Goal: Task Accomplishment & Management: Manage account settings

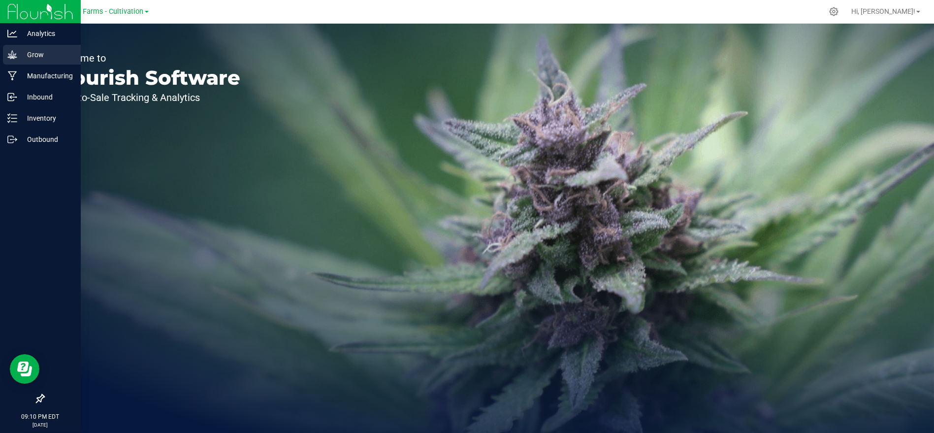
click at [39, 56] on p "Grow" at bounding box center [46, 55] width 59 height 12
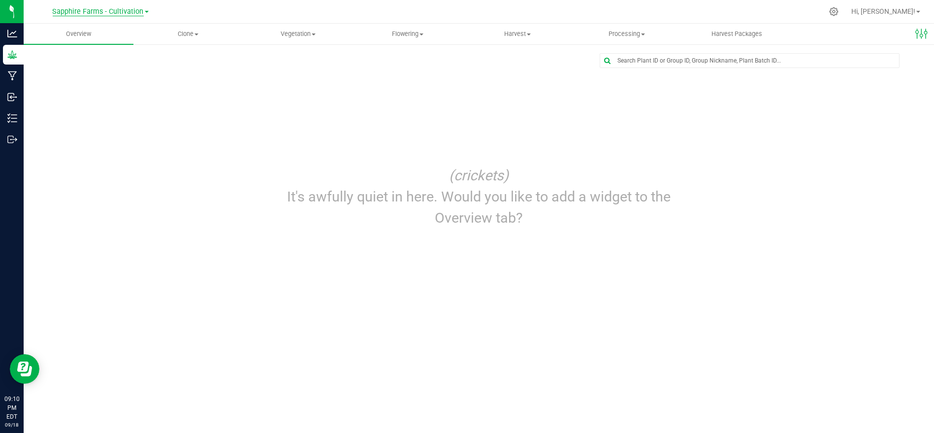
click at [116, 15] on span "Sapphire Farms - Cultivation" at bounding box center [98, 11] width 91 height 9
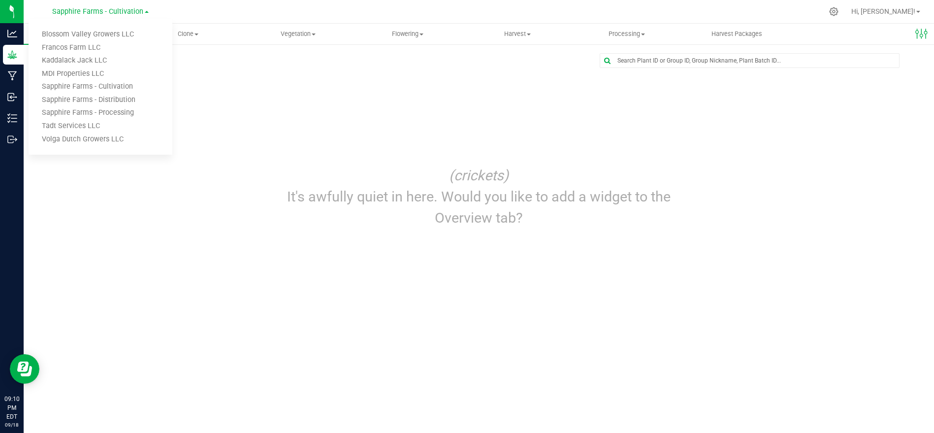
click at [298, 61] on div at bounding box center [478, 60] width 871 height 15
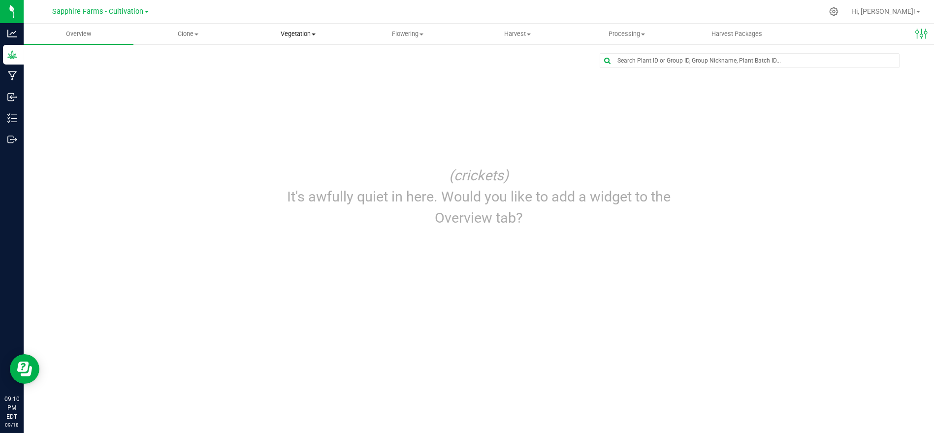
click at [304, 31] on span "Vegetation" at bounding box center [298, 34] width 109 height 9
click at [287, 53] on ul "Veg groups Veg plants Mother groups Mother plants Apply to plants" at bounding box center [298, 83] width 110 height 77
click at [296, 34] on span "Vegetation" at bounding box center [298, 34] width 110 height 9
click at [287, 55] on span "Veg groups" at bounding box center [274, 59] width 63 height 8
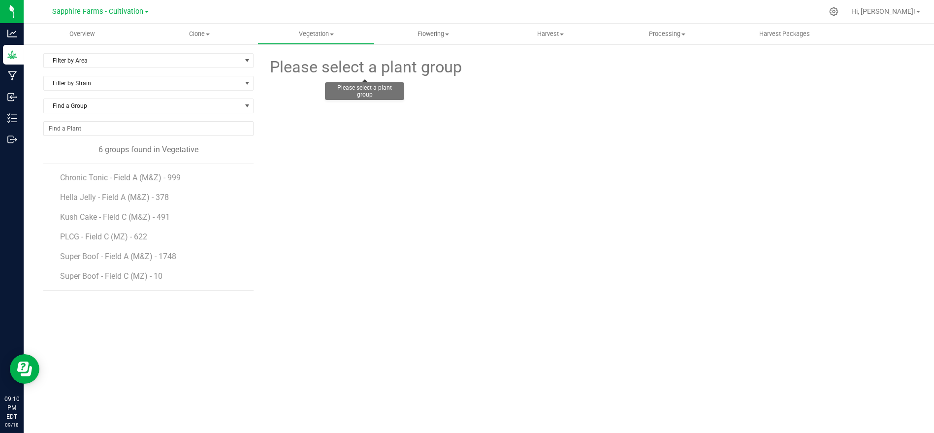
click at [330, 63] on span "Please select a plant group" at bounding box center [365, 67] width 194 height 24
click at [135, 178] on span "Chronic Tonic - Field A (M&Z) - 999" at bounding box center [122, 177] width 125 height 9
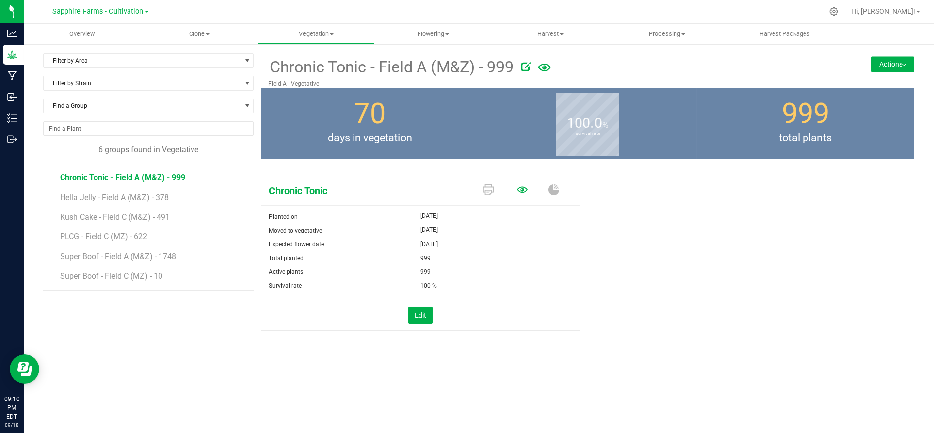
click at [523, 188] on icon at bounding box center [522, 189] width 11 height 11
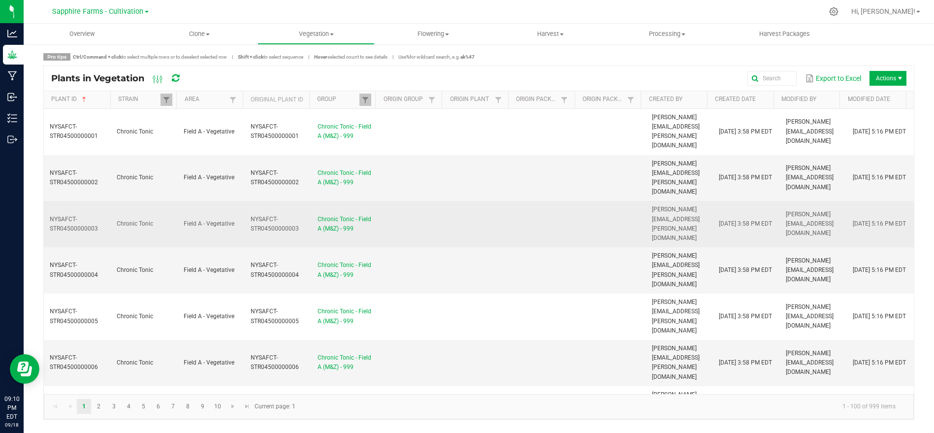
drag, startPoint x: 465, startPoint y: 181, endPoint x: 516, endPoint y: 172, distance: 51.5
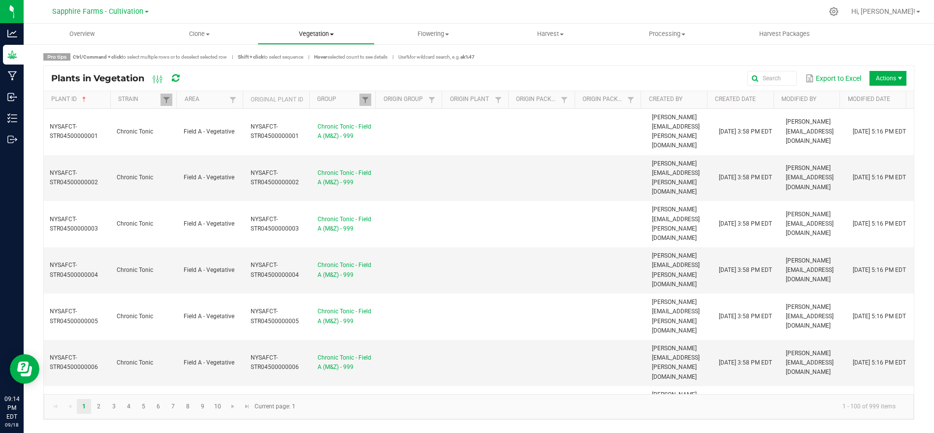
drag, startPoint x: 317, startPoint y: 27, endPoint x: 318, endPoint y: 43, distance: 15.8
click at [317, 27] on uib-tab-heading "Vegetation Veg groups Veg plants Mother groups Mother plants Apply to plants" at bounding box center [316, 34] width 116 height 20
click at [306, 61] on span "Veg groups" at bounding box center [289, 59] width 63 height 8
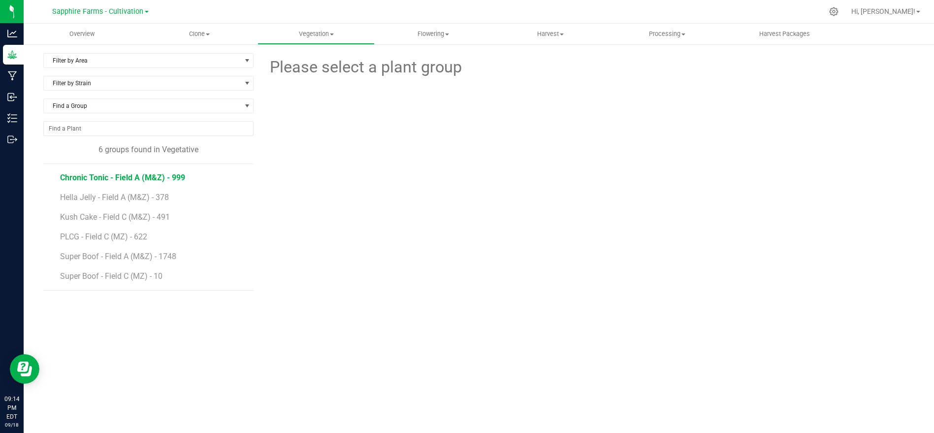
click at [134, 174] on span "Chronic Tonic - Field A (M&Z) - 999" at bounding box center [122, 177] width 125 height 9
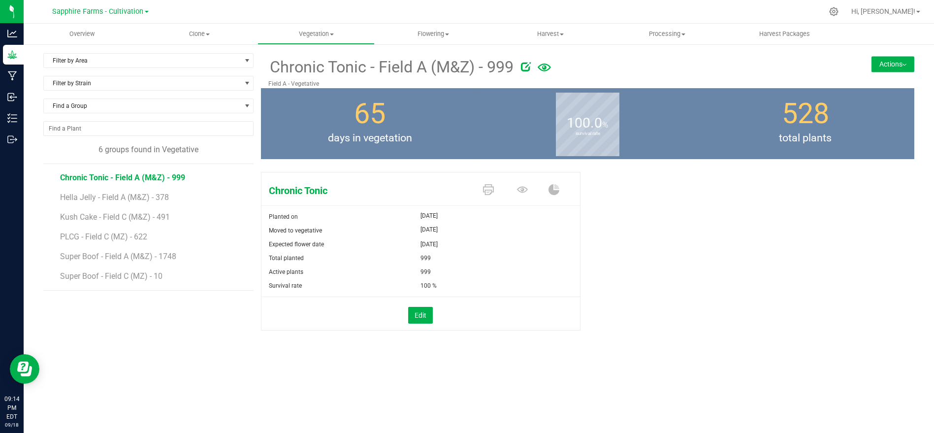
click at [882, 61] on button "Actions" at bounding box center [893, 64] width 43 height 16
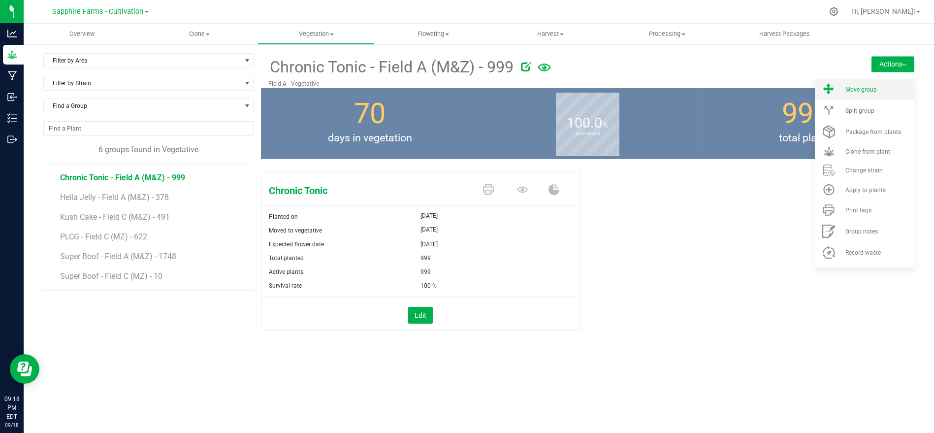
click at [852, 83] on li "Move group" at bounding box center [865, 89] width 100 height 21
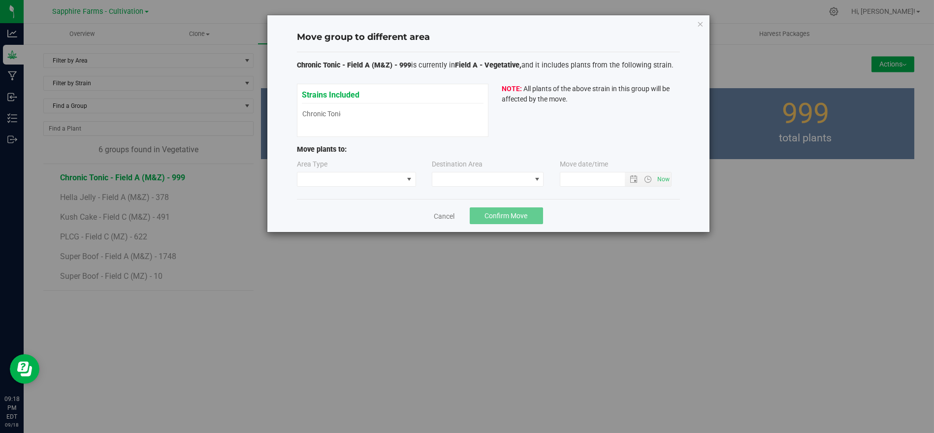
type input "[DATE] 9:18 PM"
click at [358, 181] on span at bounding box center [351, 179] width 106 height 14
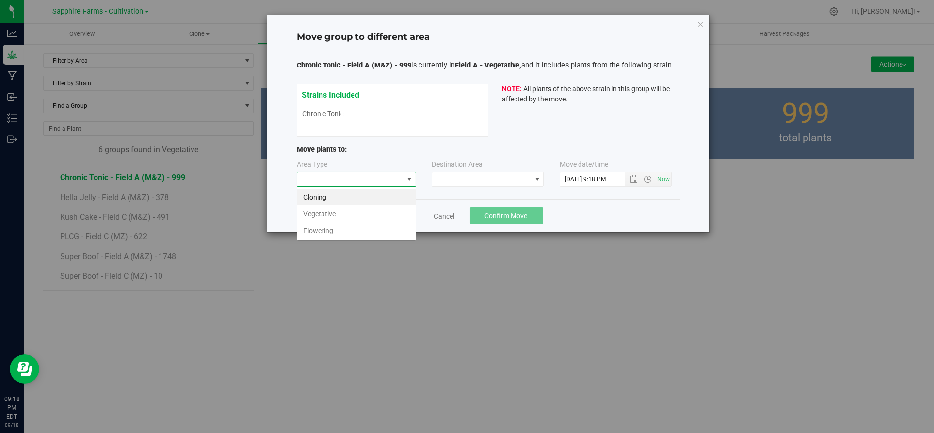
scroll to position [14, 119]
click at [357, 229] on li "Flowering" at bounding box center [357, 230] width 118 height 17
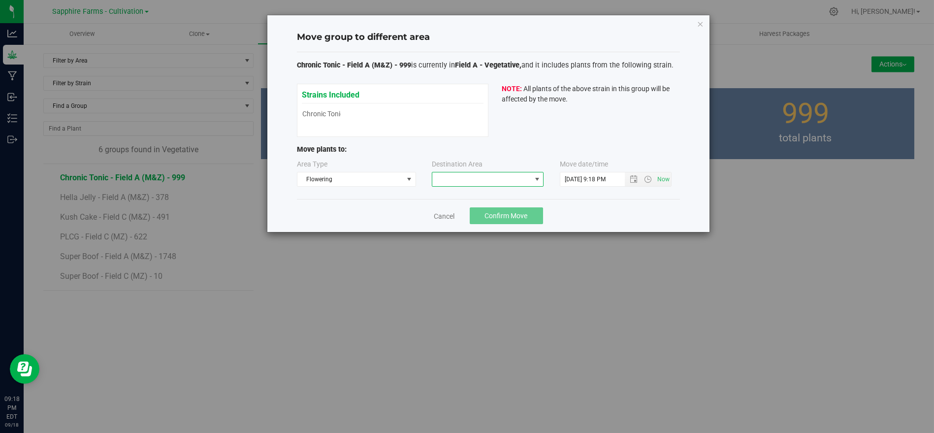
click at [453, 178] on span at bounding box center [481, 179] width 99 height 14
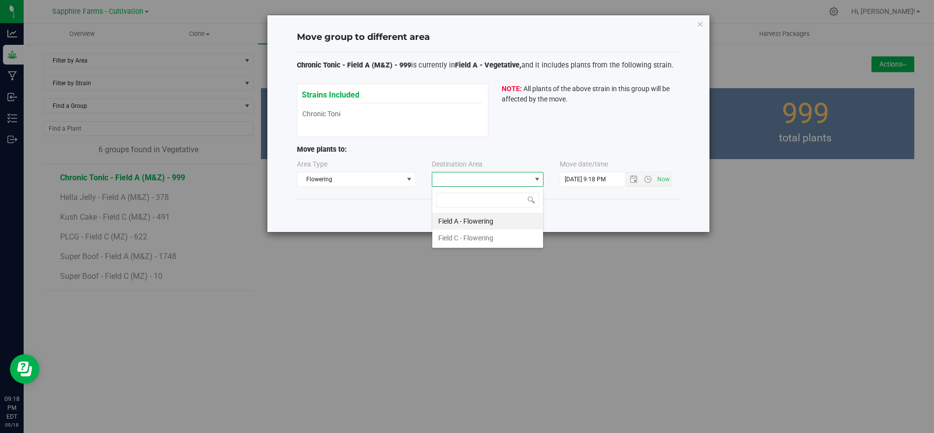
scroll to position [14, 112]
click at [469, 227] on li "Field A - Flowering" at bounding box center [487, 221] width 111 height 17
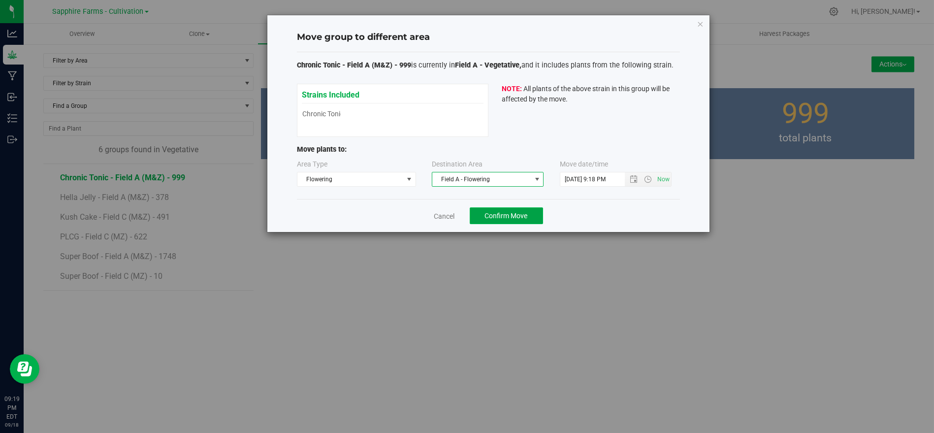
click at [512, 218] on span "Confirm Move" at bounding box center [506, 216] width 43 height 8
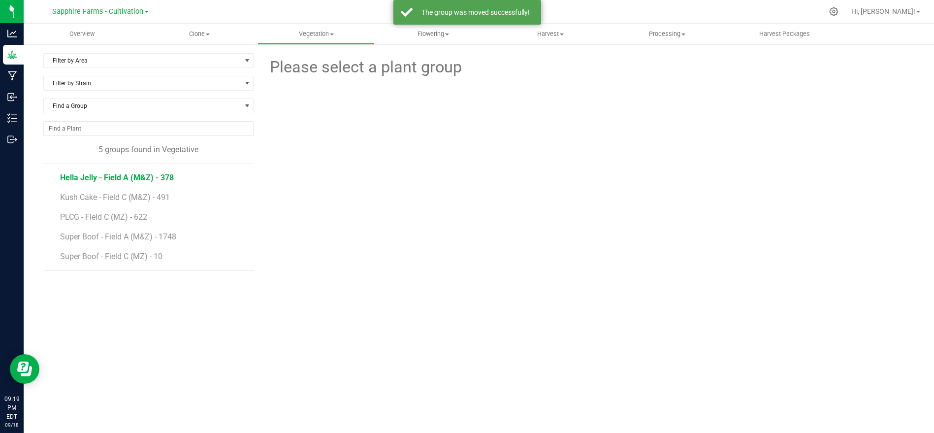
click at [164, 179] on span "Hella Jelly - Field A (M&Z) - 378" at bounding box center [117, 177] width 114 height 9
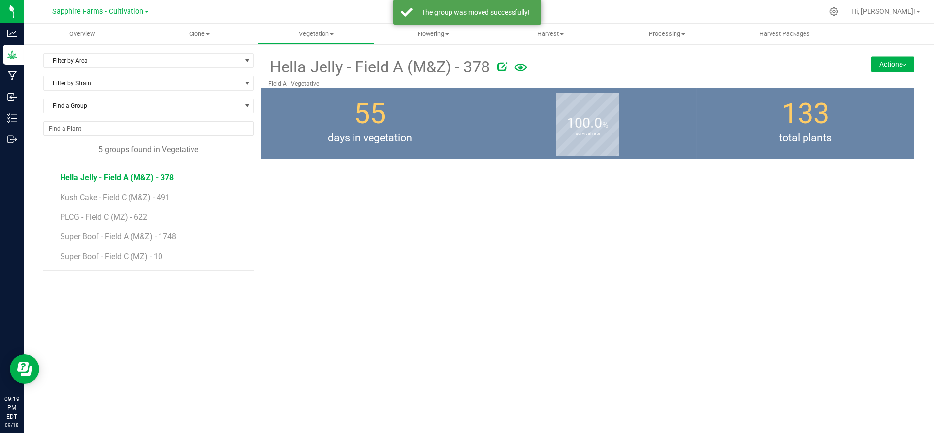
click at [885, 60] on button "Actions" at bounding box center [893, 64] width 43 height 16
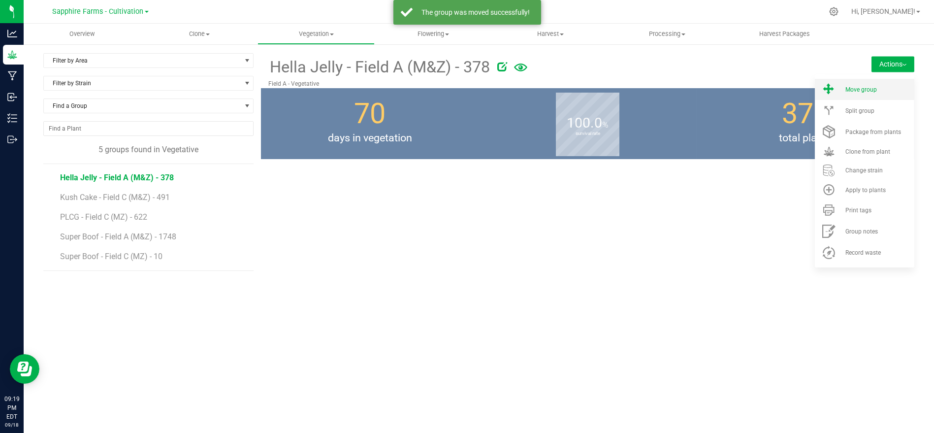
click at [864, 88] on span "Move group" at bounding box center [862, 89] width 32 height 7
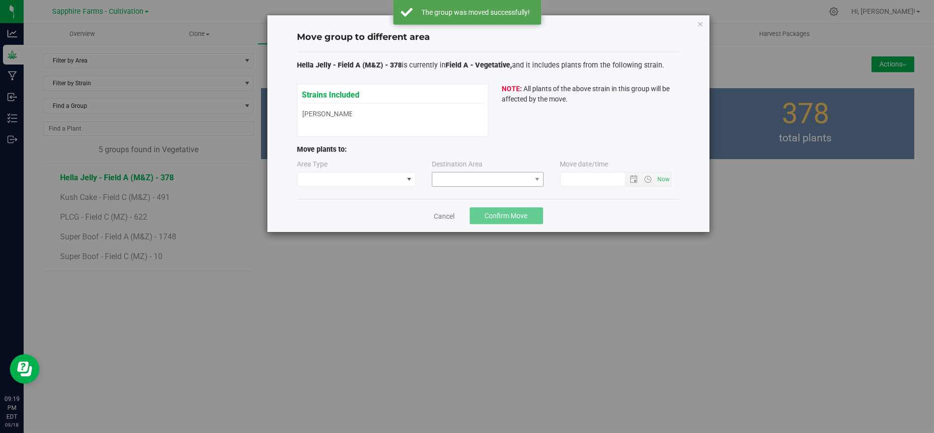
type input "[DATE] 9:19 PM"
click at [363, 177] on span at bounding box center [351, 179] width 106 height 14
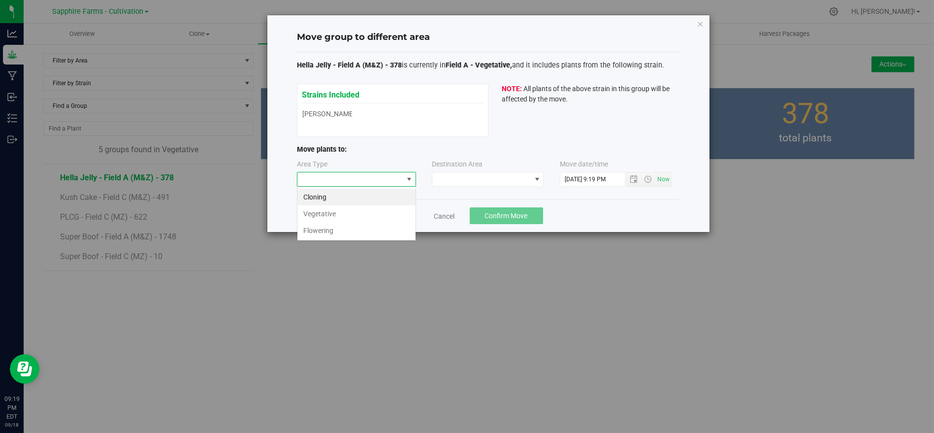
scroll to position [14, 119]
click at [361, 223] on li "Flowering" at bounding box center [357, 230] width 118 height 17
click at [457, 178] on span at bounding box center [481, 179] width 99 height 14
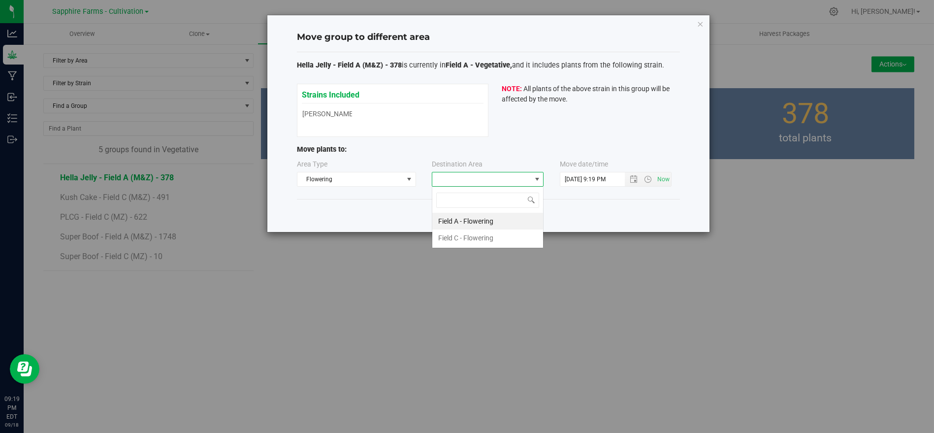
scroll to position [14, 112]
click at [452, 218] on li "Field A - Flowering" at bounding box center [487, 221] width 111 height 17
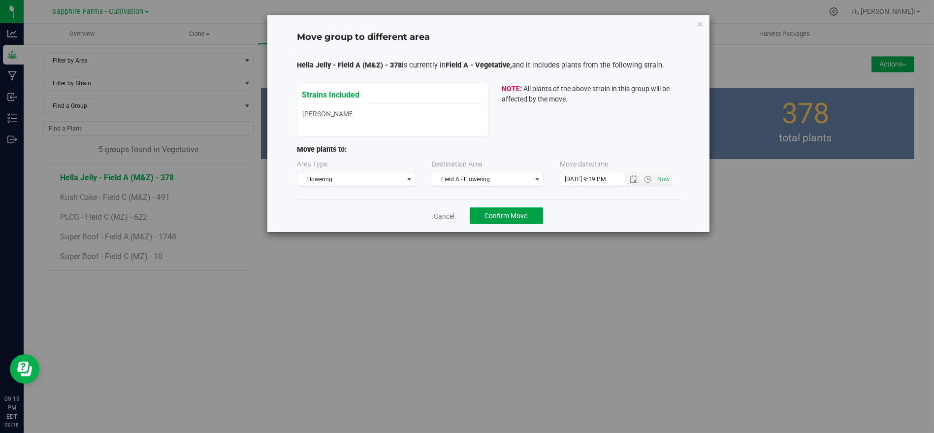
click at [508, 212] on span "Confirm Move" at bounding box center [506, 216] width 43 height 8
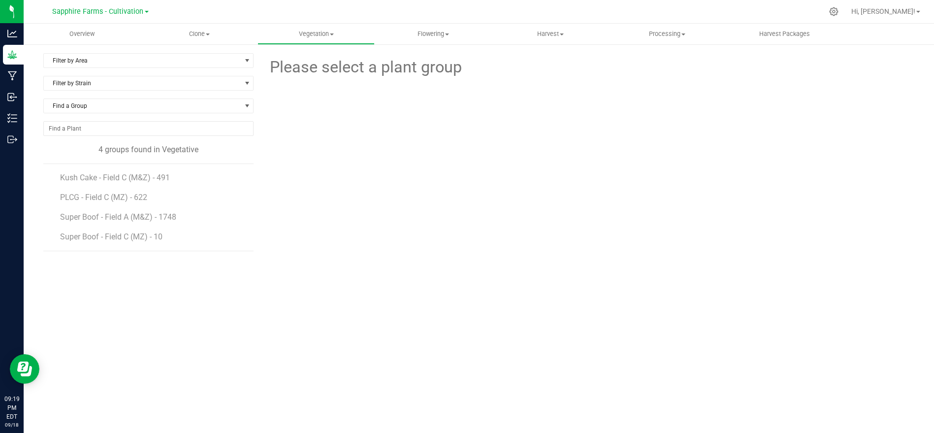
click at [173, 184] on li "PLCG - Field C (MZ) - 622" at bounding box center [153, 194] width 187 height 20
click at [159, 174] on span "Kush Cake - Field C (M&Z) - 491" at bounding box center [117, 177] width 114 height 9
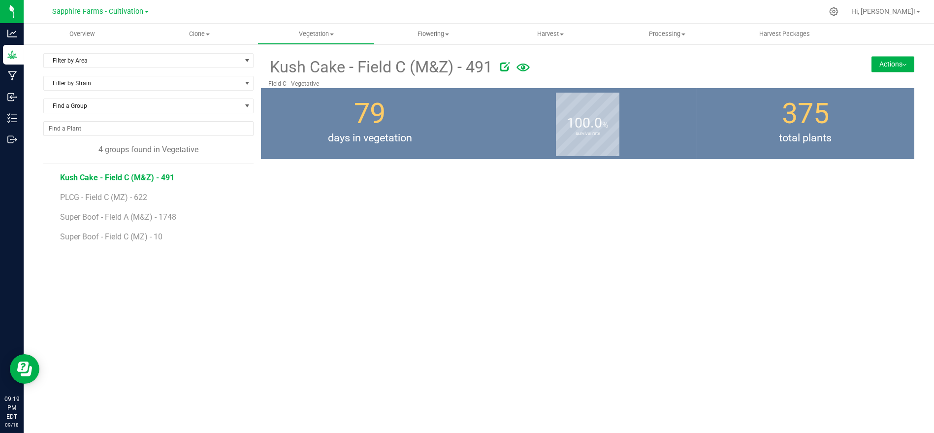
click at [884, 65] on button "Actions" at bounding box center [893, 64] width 43 height 16
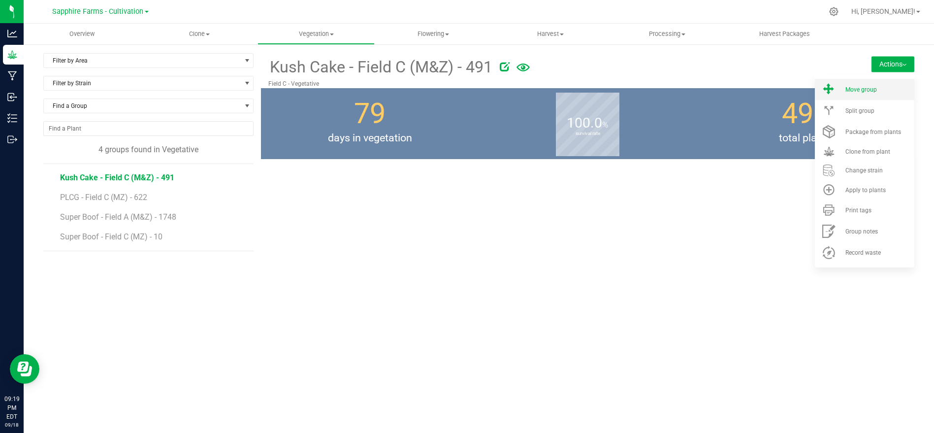
click at [864, 84] on li "Move group" at bounding box center [865, 89] width 100 height 21
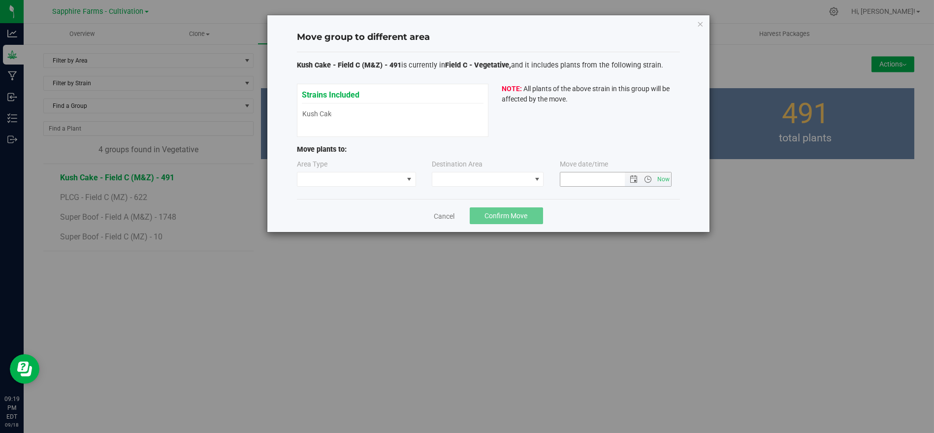
type input "[DATE] 9:19 PM"
click at [388, 172] on span at bounding box center [351, 179] width 106 height 14
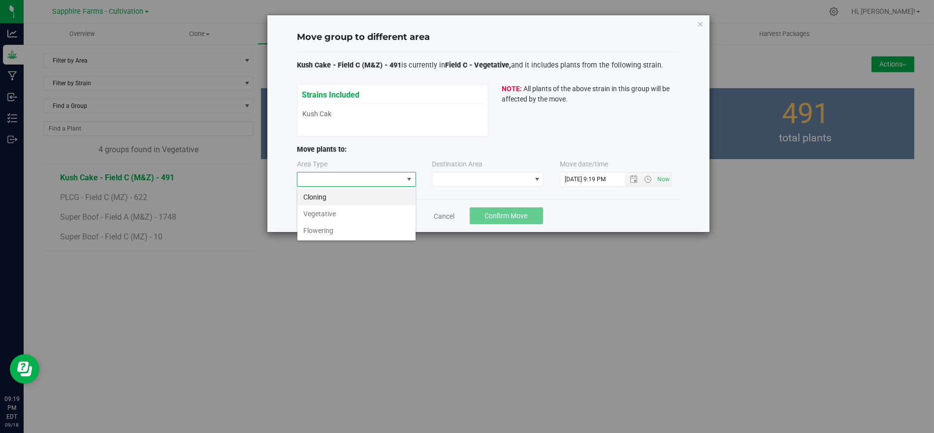
scroll to position [14, 119]
click at [376, 225] on li "Flowering" at bounding box center [357, 230] width 118 height 17
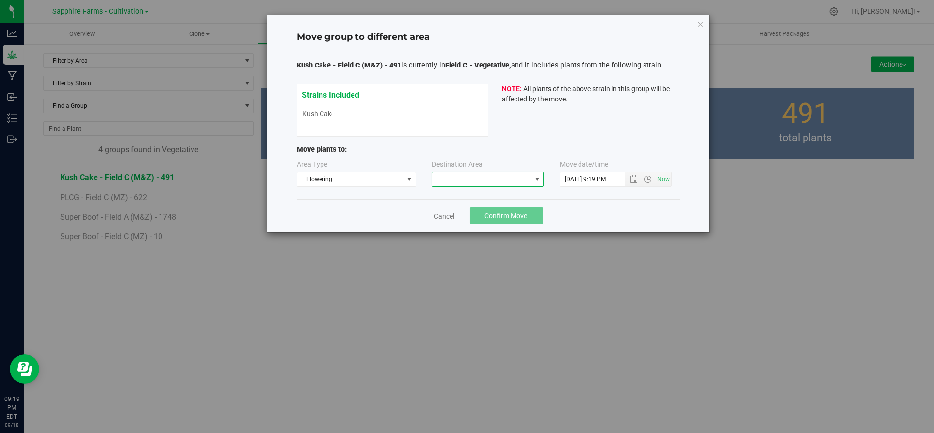
click at [462, 180] on span at bounding box center [481, 179] width 99 height 14
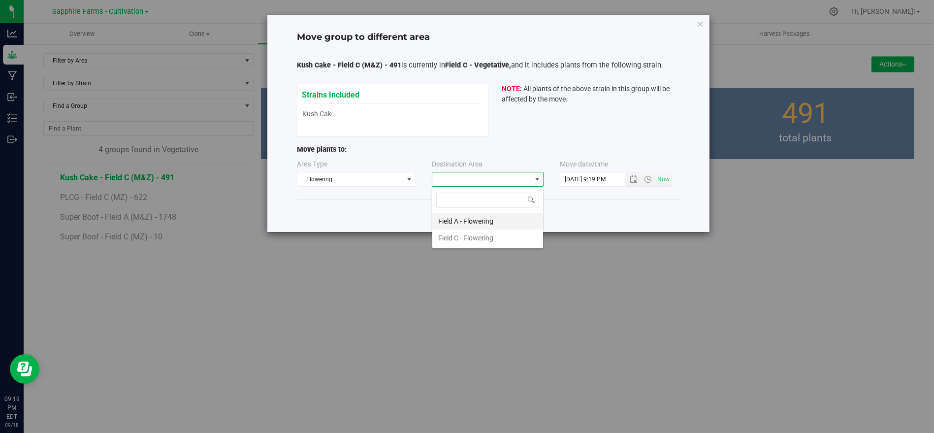
scroll to position [14, 112]
click at [455, 218] on li "Field A - Flowering" at bounding box center [487, 221] width 111 height 17
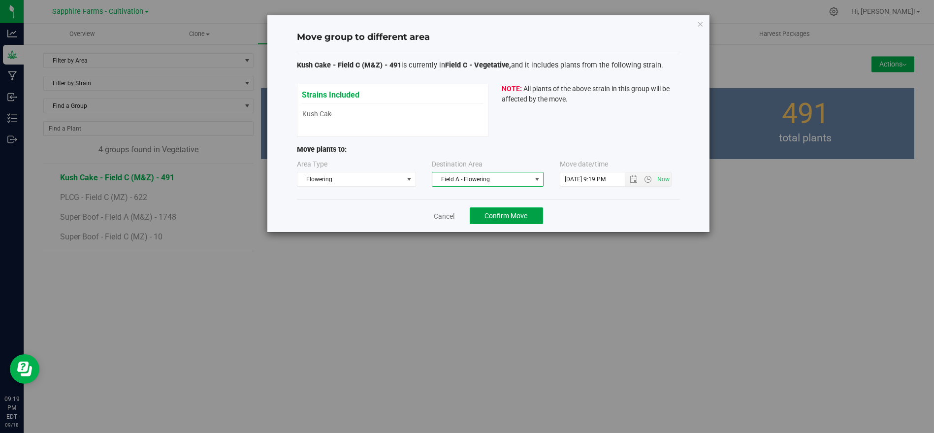
click at [488, 207] on button "Confirm Move" at bounding box center [506, 215] width 73 height 17
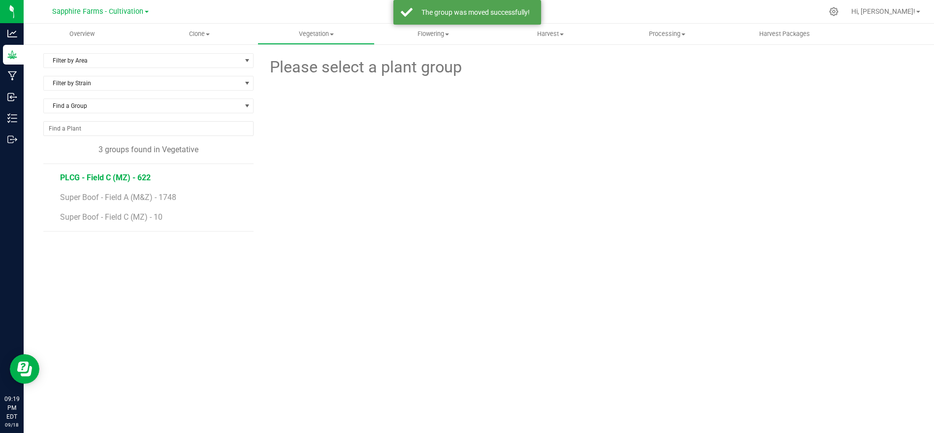
click at [132, 181] on span "PLCG - Field C (MZ) - 622" at bounding box center [105, 177] width 91 height 9
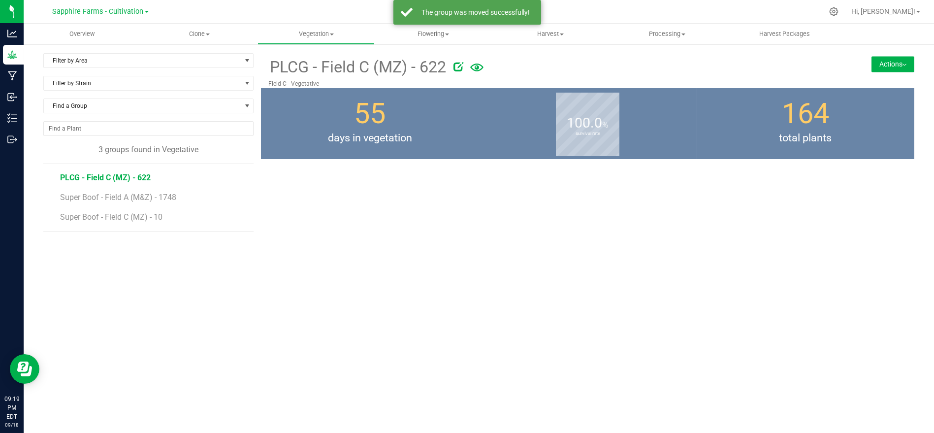
click at [888, 64] on button "Actions" at bounding box center [893, 64] width 43 height 16
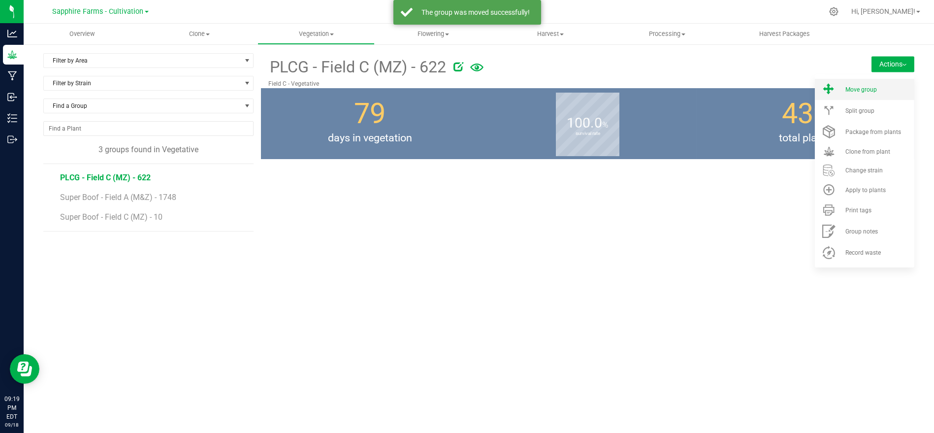
click at [848, 87] on span "Move group" at bounding box center [862, 89] width 32 height 7
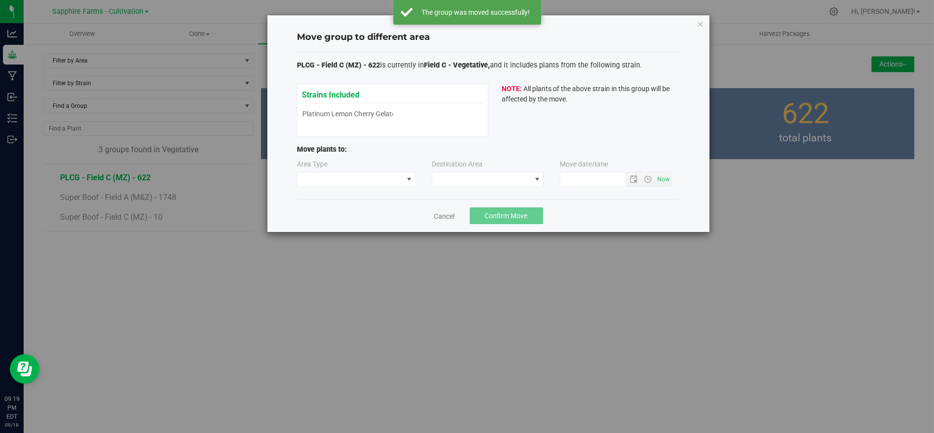
type input "[DATE] 9:19 PM"
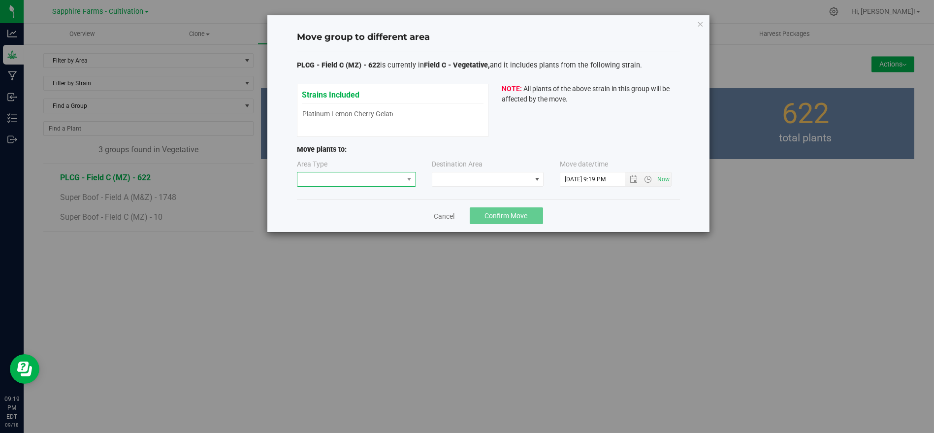
click at [359, 177] on span at bounding box center [351, 179] width 106 height 14
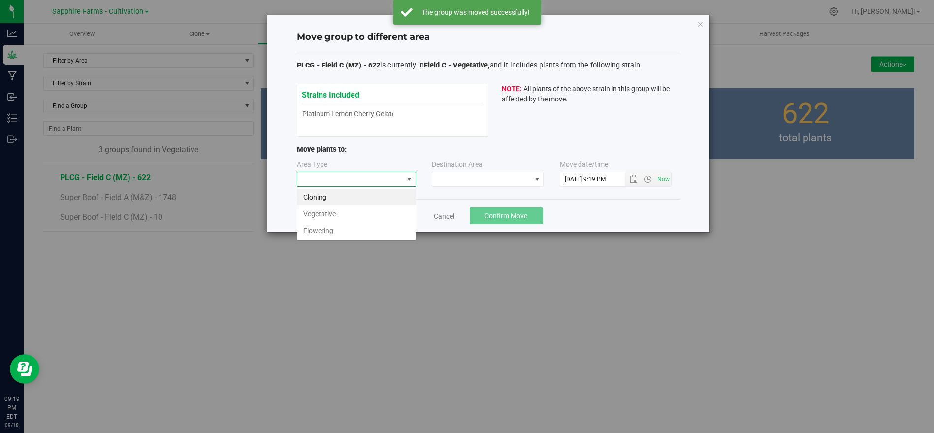
scroll to position [14, 119]
click at [358, 223] on li "Flowering" at bounding box center [357, 230] width 118 height 17
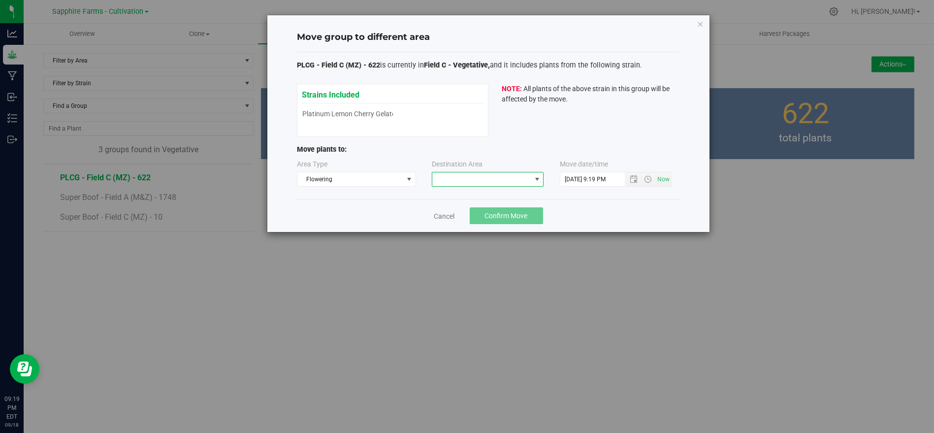
click at [460, 173] on span at bounding box center [481, 179] width 99 height 14
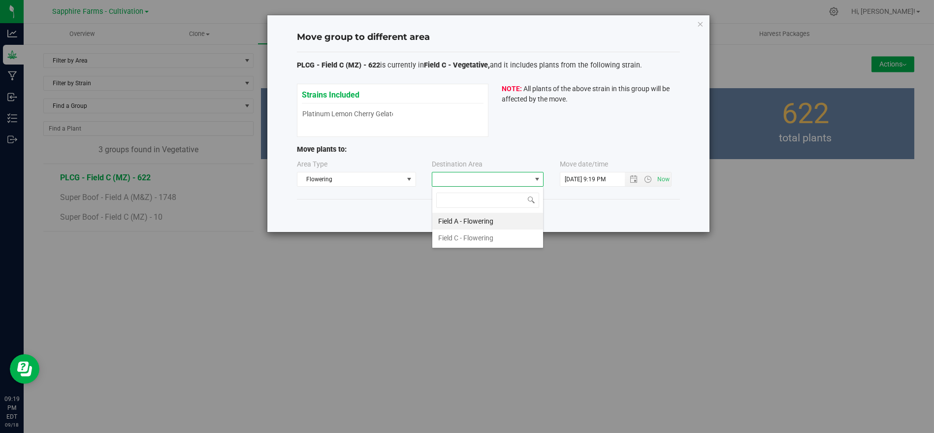
scroll to position [14, 112]
click at [469, 217] on li "Field A - Flowering" at bounding box center [487, 221] width 111 height 17
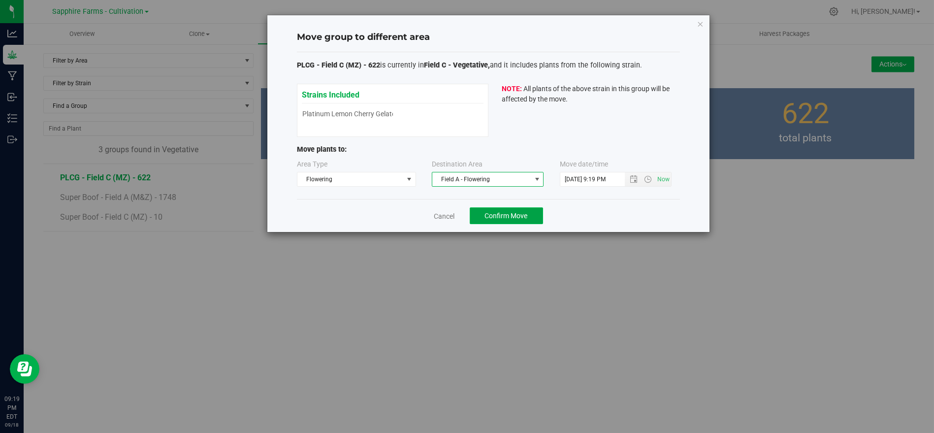
click at [516, 213] on span "Confirm Move" at bounding box center [506, 216] width 43 height 8
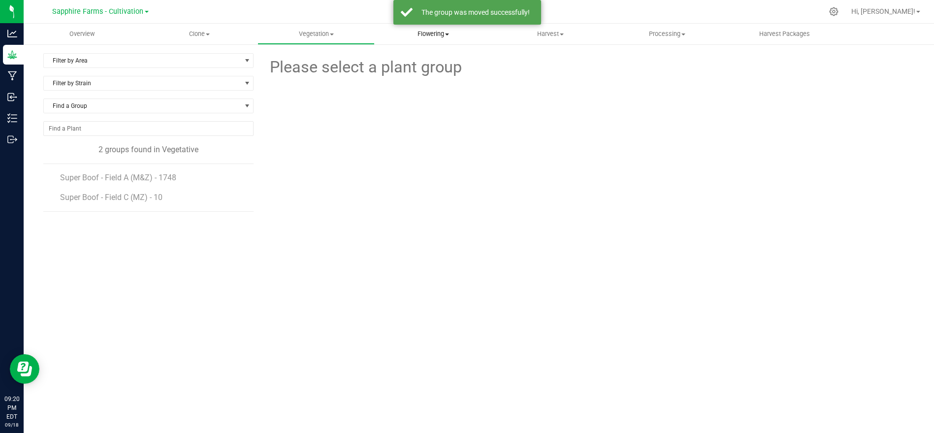
click at [433, 34] on span "Flowering" at bounding box center [433, 34] width 116 height 9
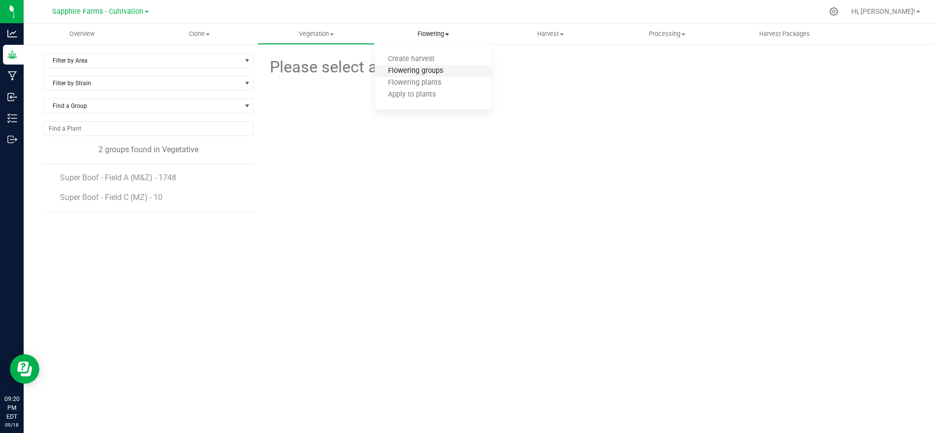
click at [424, 69] on span "Flowering groups" at bounding box center [416, 71] width 82 height 8
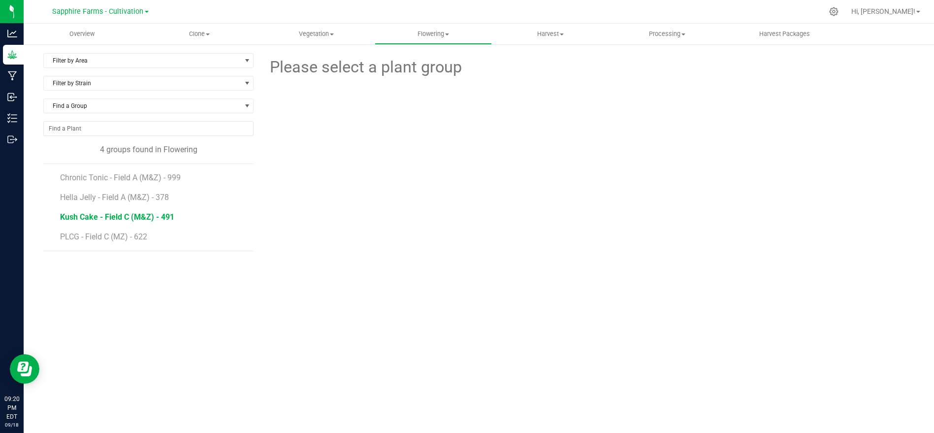
click at [122, 215] on span "Kush Cake - Field C (M&Z) - 491" at bounding box center [117, 216] width 114 height 9
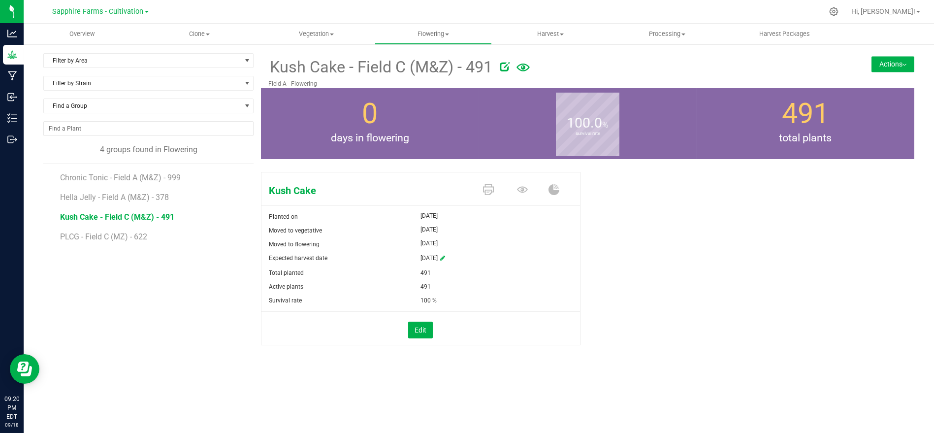
click at [894, 61] on button "Actions" at bounding box center [893, 64] width 43 height 16
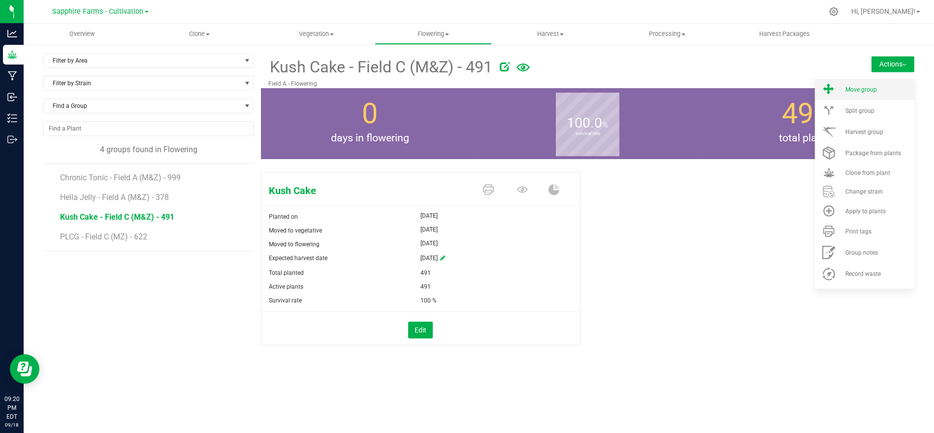
click at [853, 83] on li "Move group" at bounding box center [865, 89] width 100 height 21
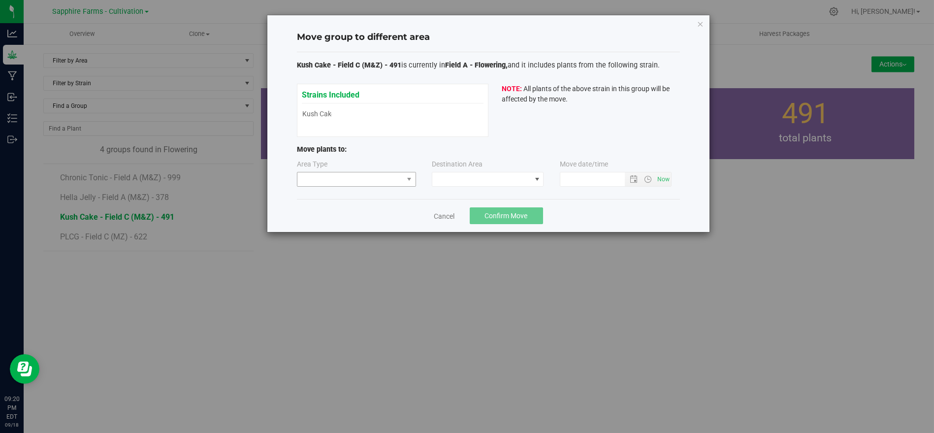
type input "[DATE] 9:20 PM"
click at [335, 173] on span at bounding box center [351, 179] width 106 height 14
click at [337, 214] on li "Flowering" at bounding box center [357, 213] width 118 height 17
click at [452, 185] on span at bounding box center [481, 179] width 99 height 14
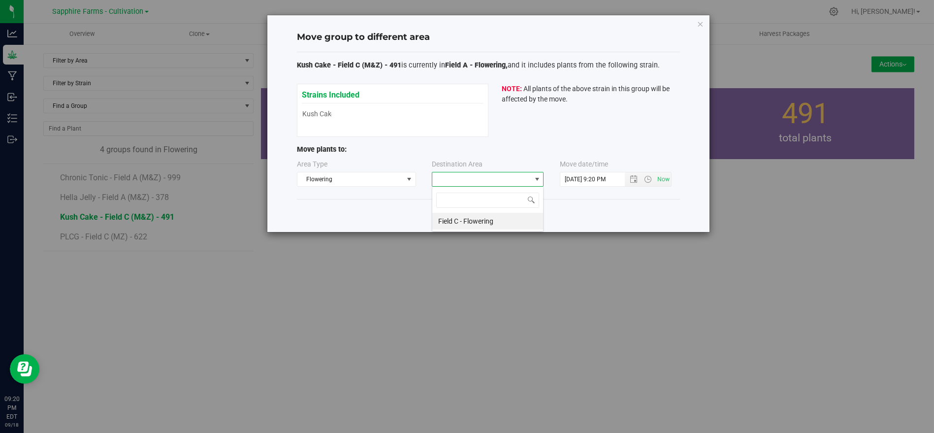
scroll to position [14, 112]
click at [462, 219] on li "Field C - Flowering" at bounding box center [487, 221] width 111 height 17
click at [515, 212] on span "Confirm Move" at bounding box center [506, 216] width 43 height 8
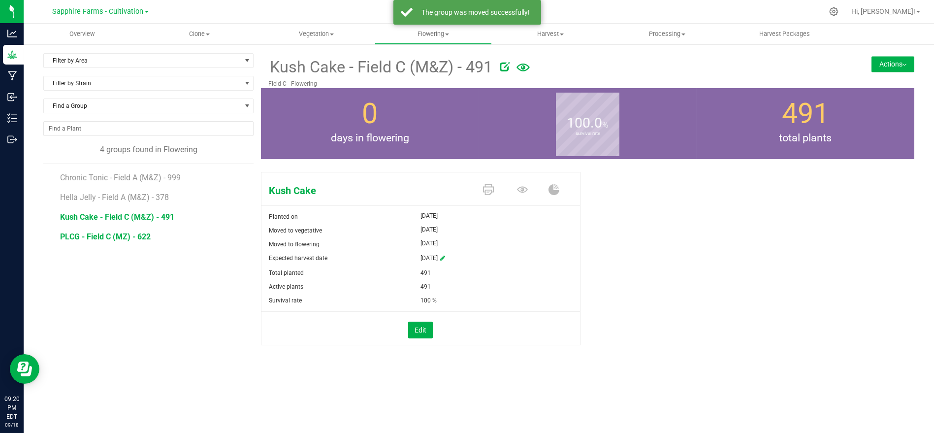
click at [119, 234] on span "PLCG - Field C (MZ) - 622" at bounding box center [105, 236] width 91 height 9
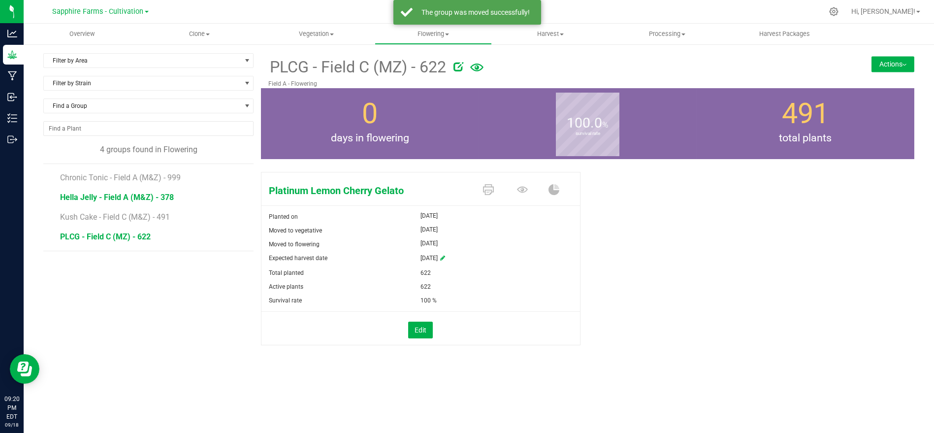
click at [127, 195] on span "Hella Jelly - Field A (M&Z) - 378" at bounding box center [117, 197] width 114 height 9
click at [131, 234] on span "PLCG - Field C (MZ) - 622" at bounding box center [105, 236] width 91 height 9
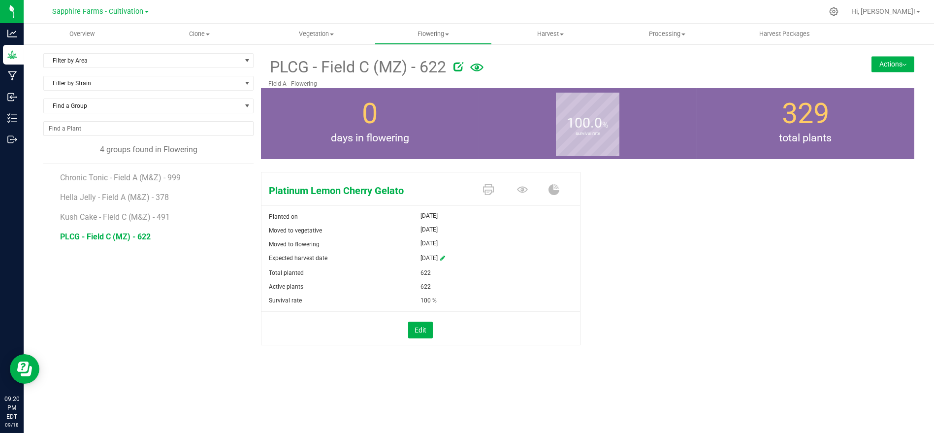
click at [881, 62] on button "Actions" at bounding box center [893, 64] width 43 height 16
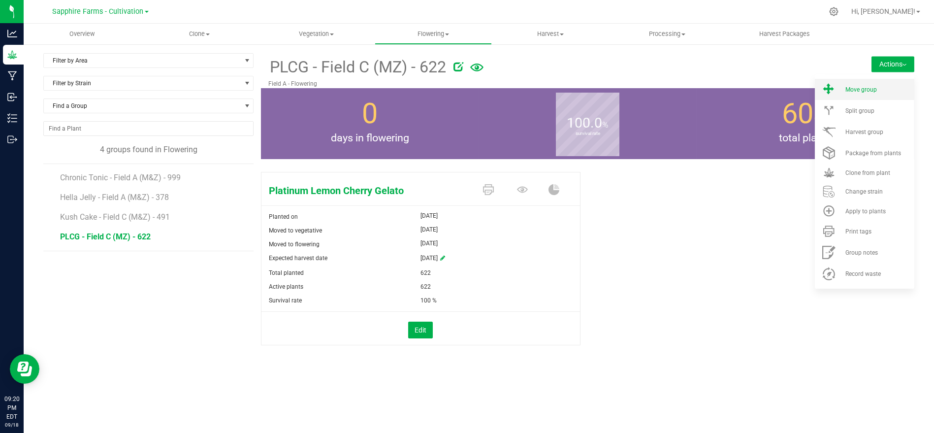
click at [837, 95] on span at bounding box center [829, 89] width 24 height 13
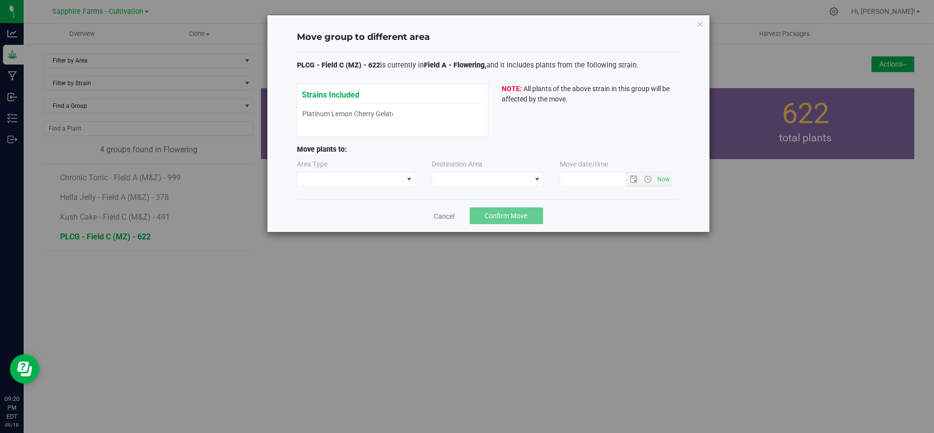
type input "[DATE] 9:20 PM"
click at [361, 176] on span at bounding box center [351, 179] width 106 height 14
click at [367, 214] on li "Flowering" at bounding box center [357, 213] width 118 height 17
click at [478, 180] on span at bounding box center [481, 179] width 99 height 14
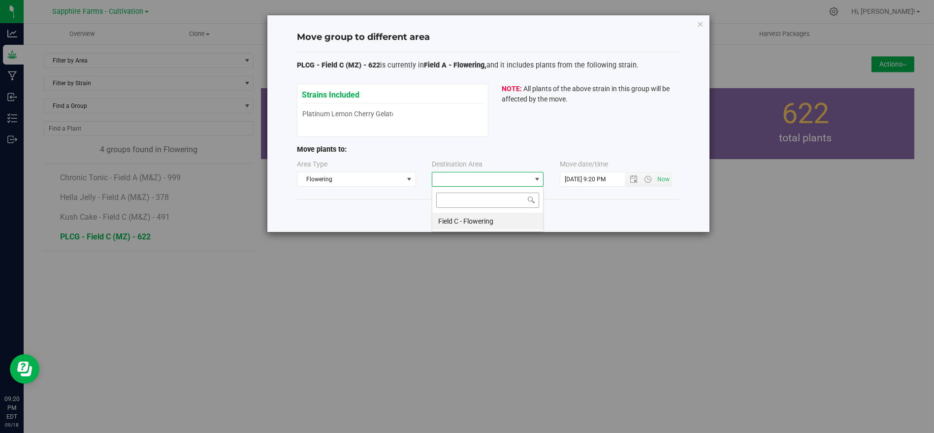
scroll to position [14, 112]
click at [488, 219] on li "Field C - Flowering" at bounding box center [487, 221] width 111 height 17
click at [515, 210] on button "Confirm Move" at bounding box center [506, 215] width 73 height 17
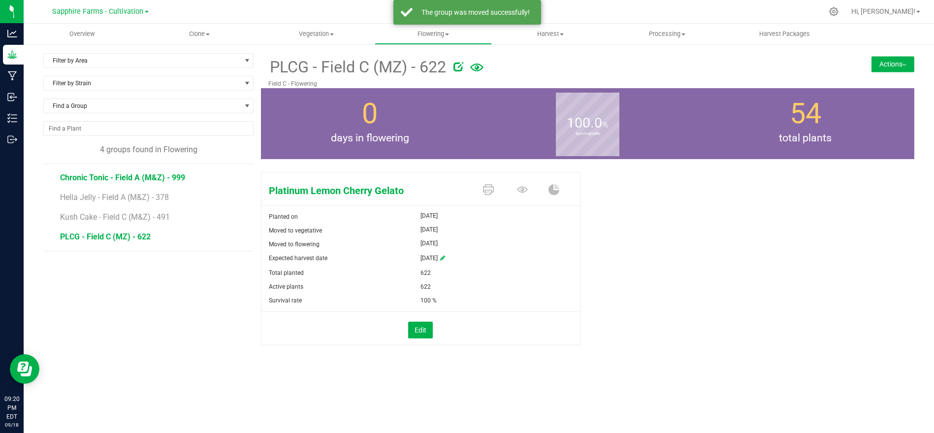
click at [142, 175] on span "Chronic Tonic - Field A (M&Z) - 999" at bounding box center [122, 177] width 125 height 9
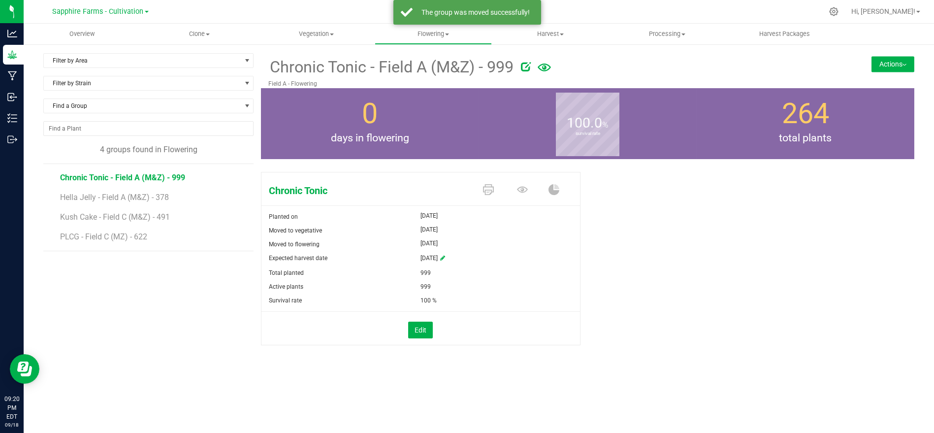
click at [144, 189] on li "Hella Jelly - Field A (M&Z) - 378" at bounding box center [153, 194] width 187 height 20
click at [144, 195] on span "Hella Jelly - Field A (M&Z) - 378" at bounding box center [117, 197] width 114 height 9
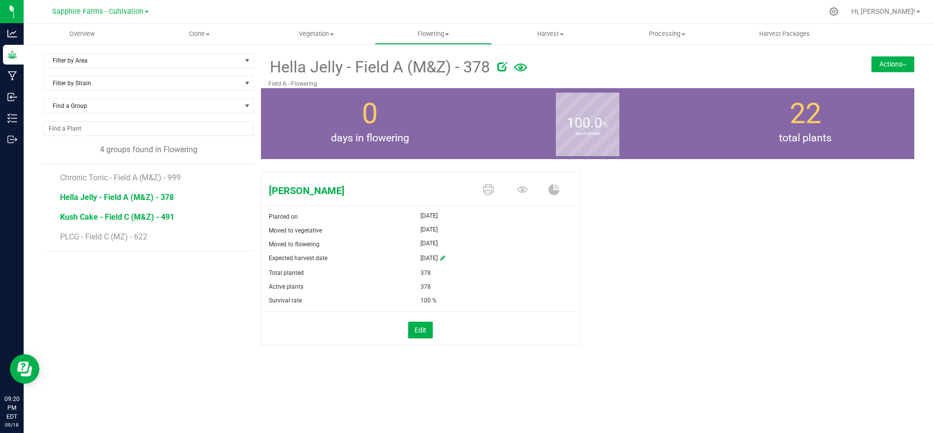
click at [138, 215] on span "Kush Cake - Field C (M&Z) - 491" at bounding box center [117, 216] width 114 height 9
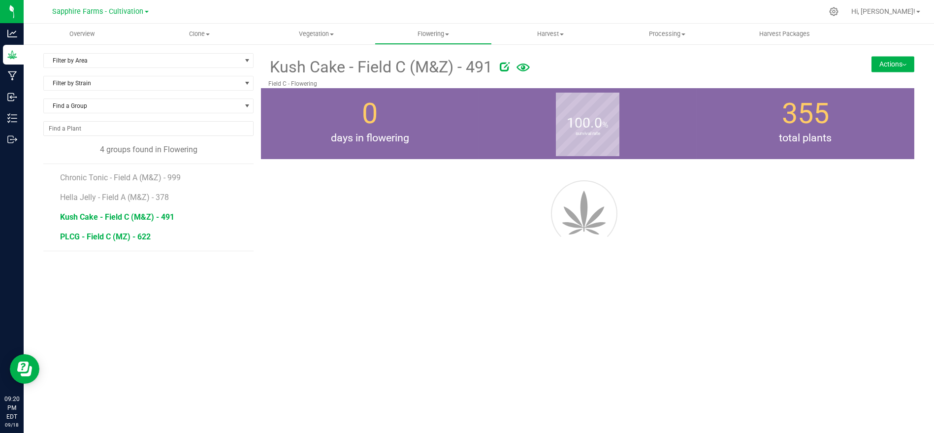
click at [138, 235] on span "PLCG - Field C (MZ) - 622" at bounding box center [105, 236] width 91 height 9
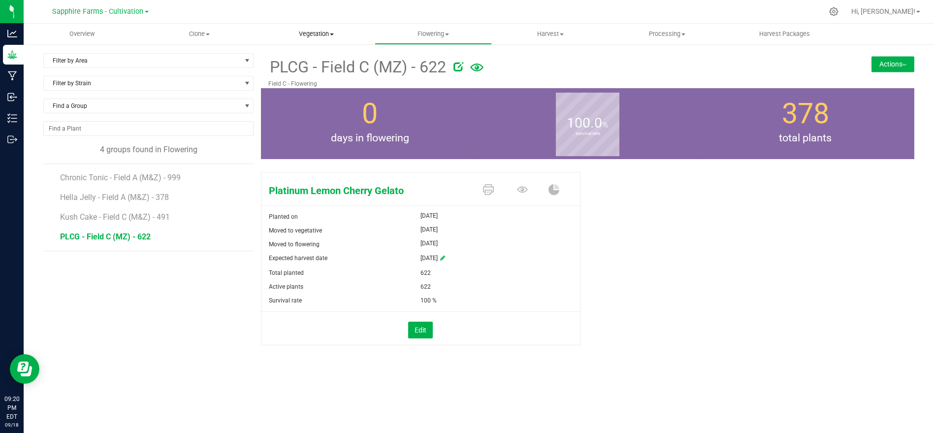
click at [300, 39] on uib-tab-heading "Vegetation Veg groups Veg plants Mother groups Mother plants Apply to plants" at bounding box center [316, 34] width 116 height 20
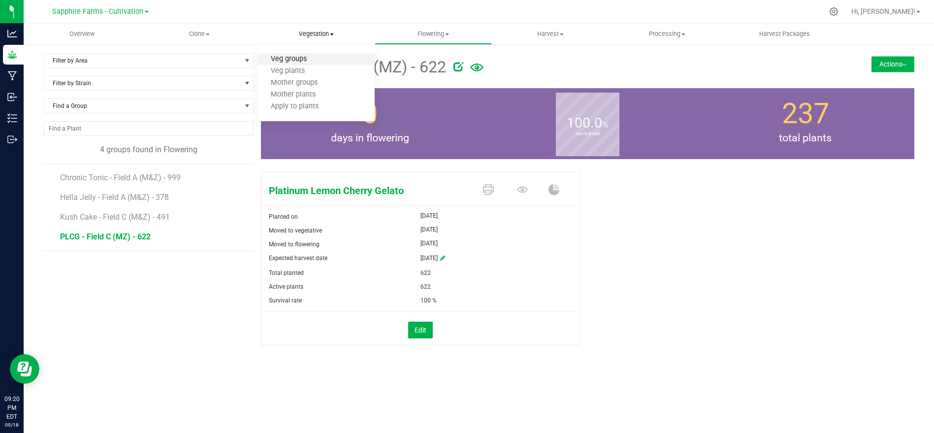
click at [301, 57] on span "Veg groups" at bounding box center [289, 59] width 63 height 8
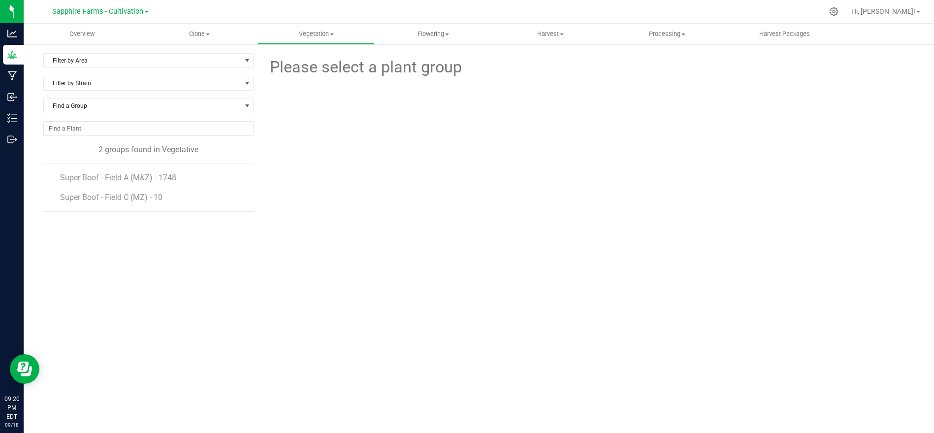
click at [152, 184] on li "Super Boof - Field C (MZ) - 10" at bounding box center [153, 198] width 187 height 28
click at [153, 176] on span "Super Boof - Field A (M&Z) - 1748" at bounding box center [120, 177] width 121 height 9
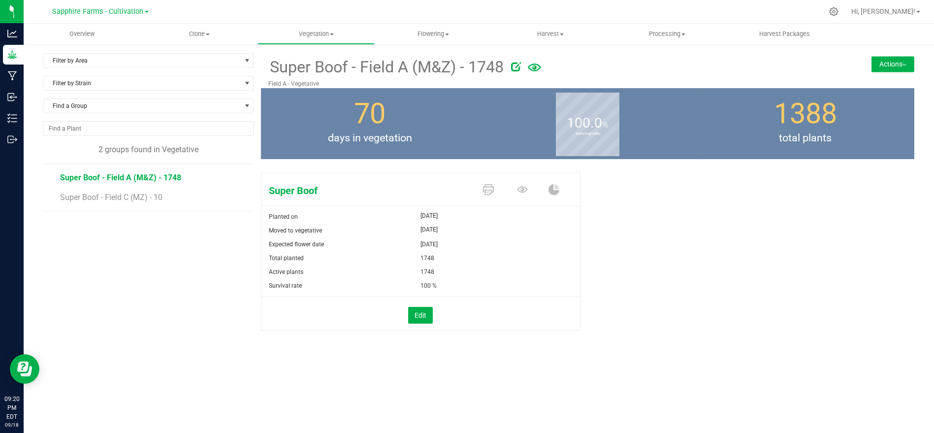
click at [875, 68] on button "Actions" at bounding box center [893, 64] width 43 height 16
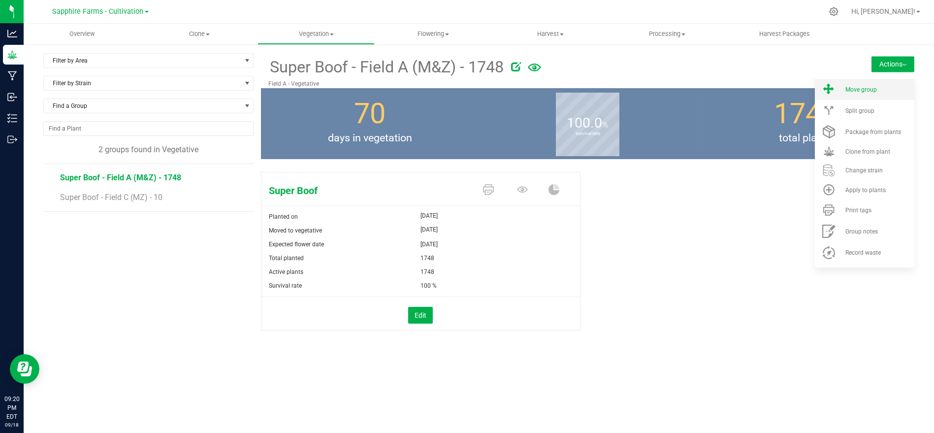
click at [846, 92] on span "Move group" at bounding box center [862, 89] width 32 height 7
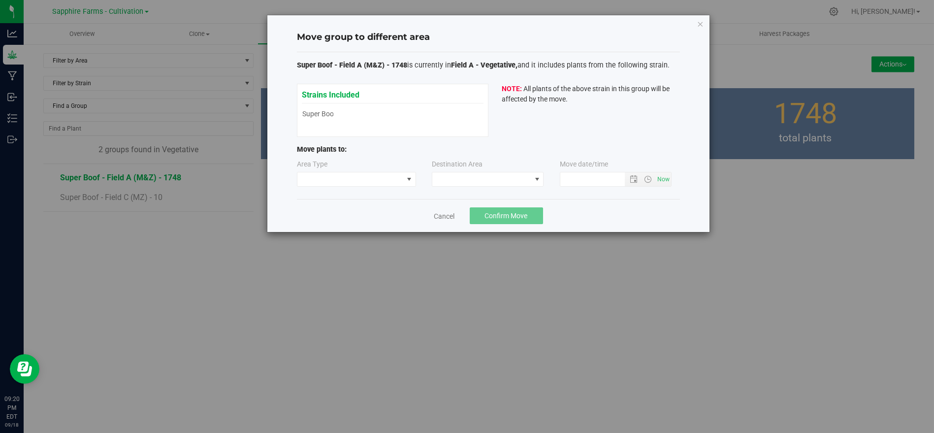
type input "[DATE] 9:20 PM"
click at [378, 173] on span at bounding box center [351, 179] width 106 height 14
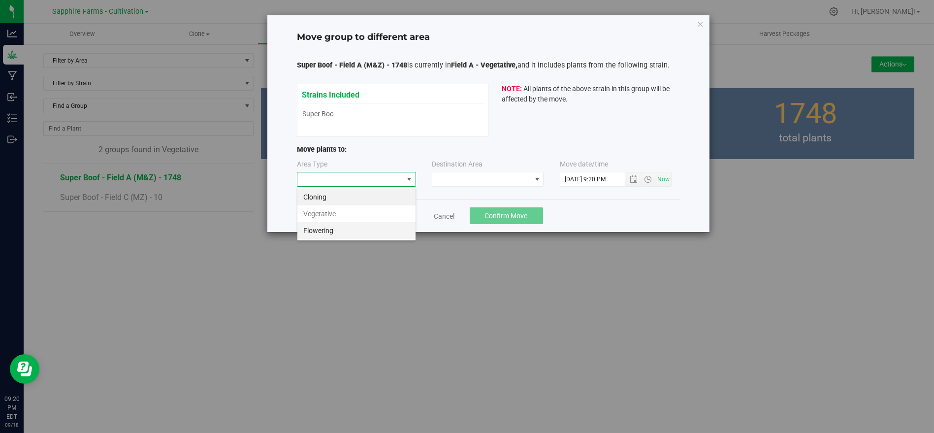
scroll to position [14, 119]
click at [355, 226] on li "Flowering" at bounding box center [357, 230] width 118 height 17
click at [451, 182] on span at bounding box center [481, 179] width 99 height 14
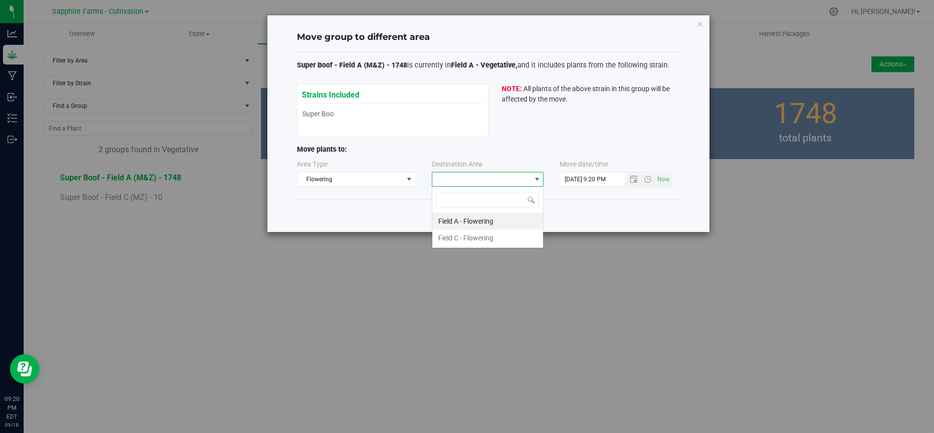
scroll to position [14, 112]
click at [466, 220] on li "Field A - Flowering" at bounding box center [487, 221] width 111 height 17
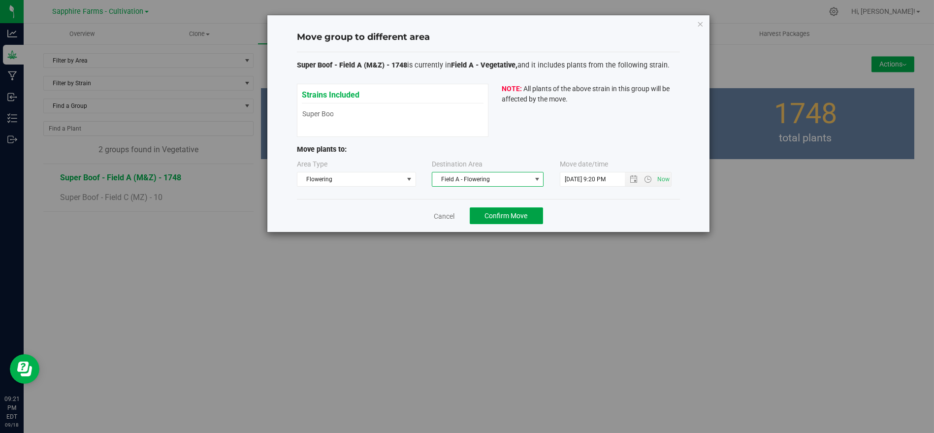
click at [519, 214] on span "Confirm Move" at bounding box center [506, 216] width 43 height 8
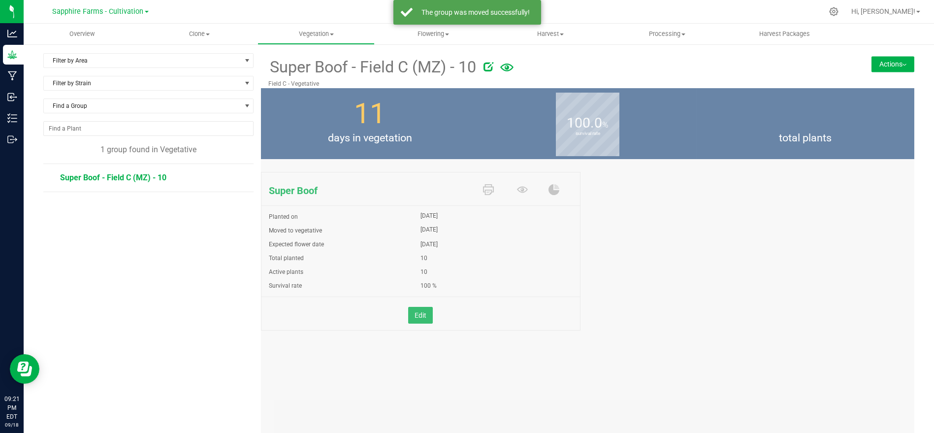
click at [144, 173] on span "Super Boof - Field C (MZ) - 10" at bounding box center [113, 177] width 106 height 9
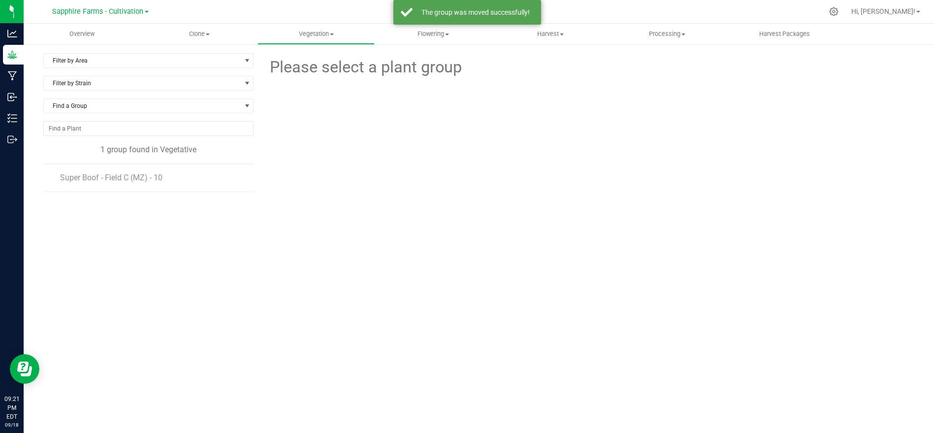
click at [165, 175] on li "Super Boof - Field C (MZ) - 10" at bounding box center [153, 178] width 187 height 28
click at [145, 177] on span "Super Boof - Field C (MZ) - 10" at bounding box center [113, 177] width 106 height 9
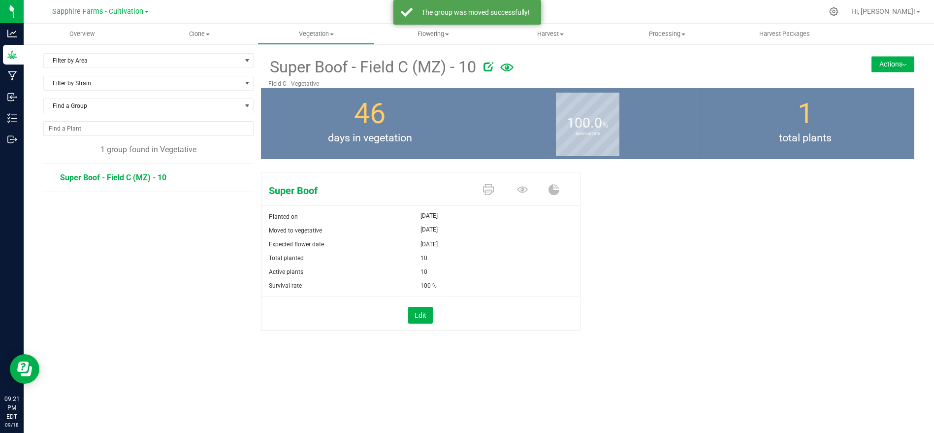
click at [881, 58] on button "Actions" at bounding box center [893, 64] width 43 height 16
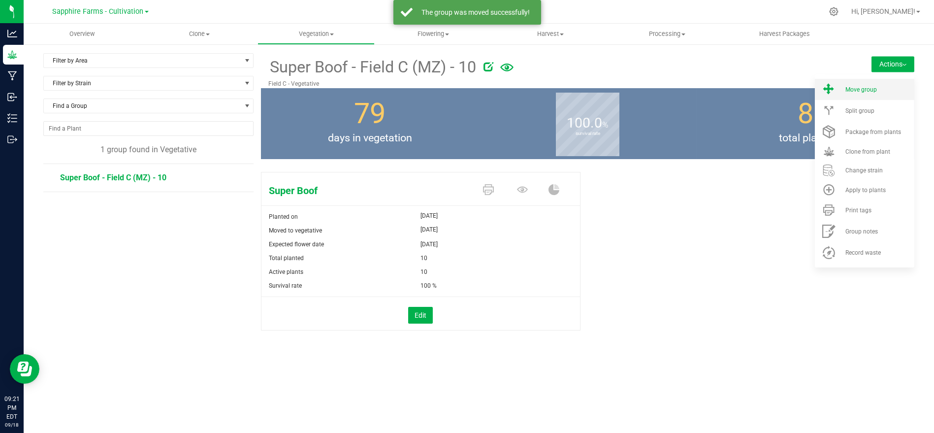
click at [859, 89] on span "Move group" at bounding box center [862, 89] width 32 height 7
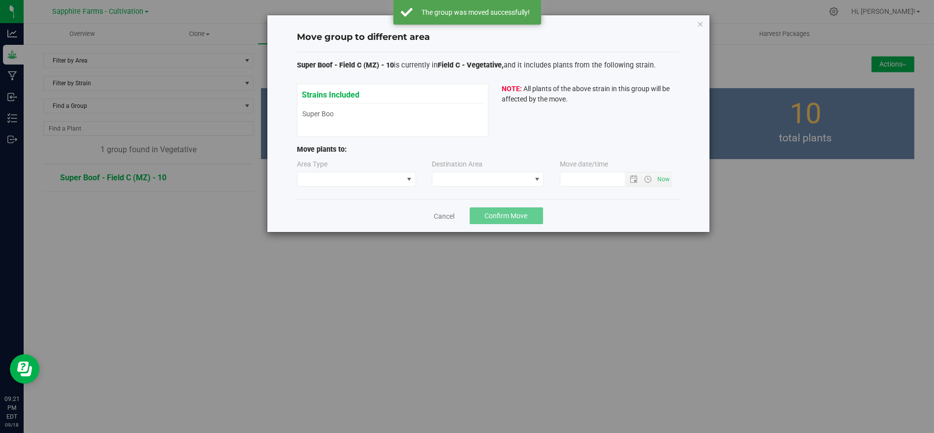
type input "[DATE] 9:21 PM"
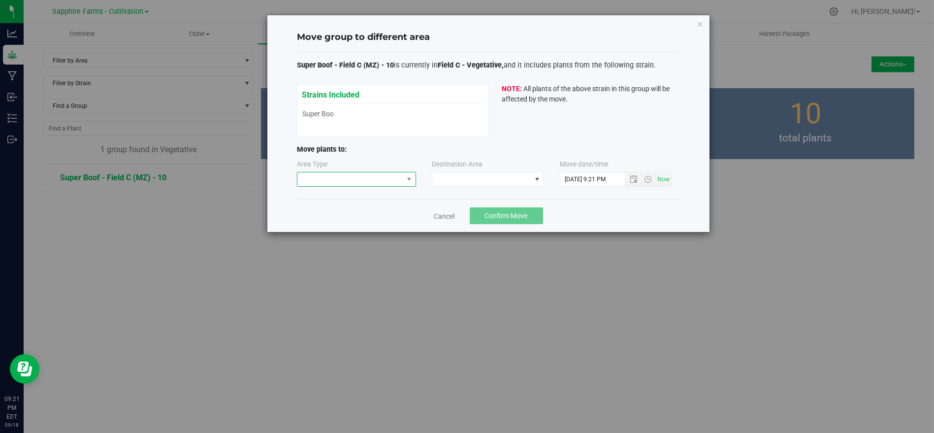
click at [378, 178] on span at bounding box center [351, 179] width 106 height 14
click at [359, 228] on li "Flowering" at bounding box center [357, 230] width 118 height 17
click at [452, 183] on span at bounding box center [481, 179] width 99 height 14
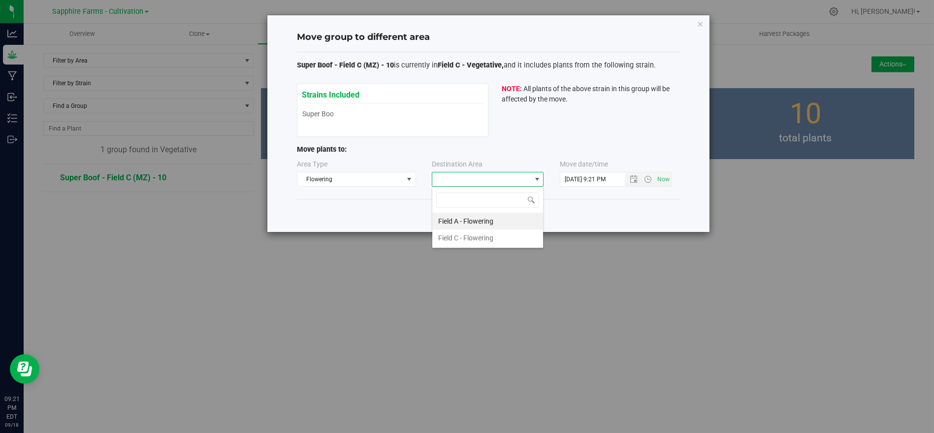
scroll to position [14, 112]
click at [482, 235] on li "Field C - Flowering" at bounding box center [487, 238] width 111 height 17
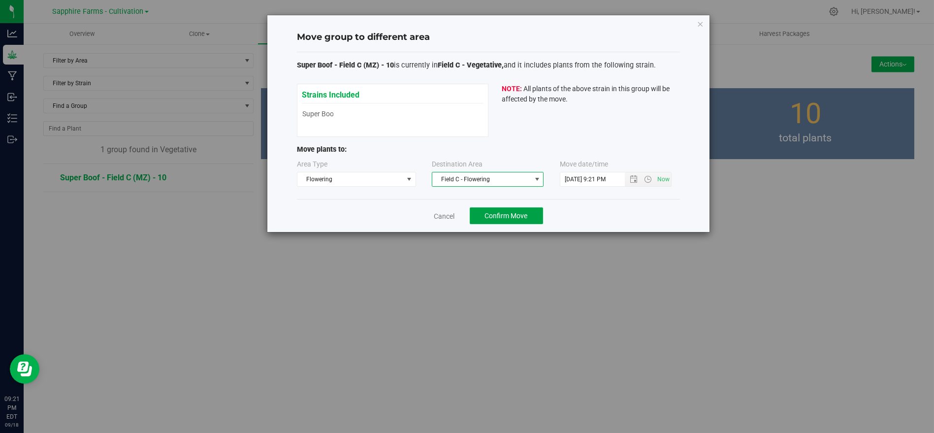
click at [524, 212] on span "Confirm Move" at bounding box center [506, 216] width 43 height 8
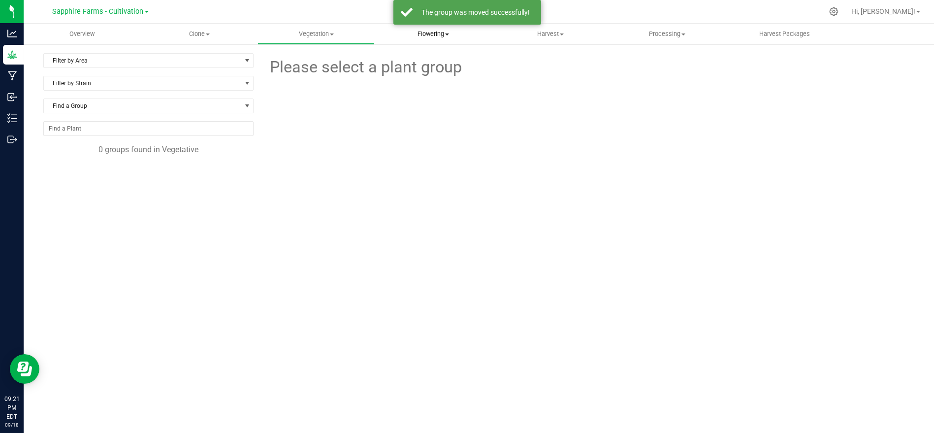
click at [431, 35] on span "Flowering" at bounding box center [433, 34] width 116 height 9
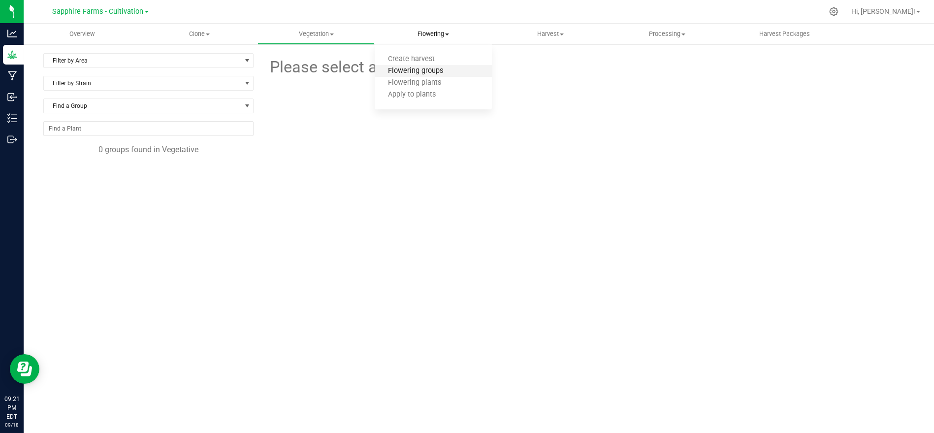
click at [425, 71] on span "Flowering groups" at bounding box center [416, 71] width 82 height 8
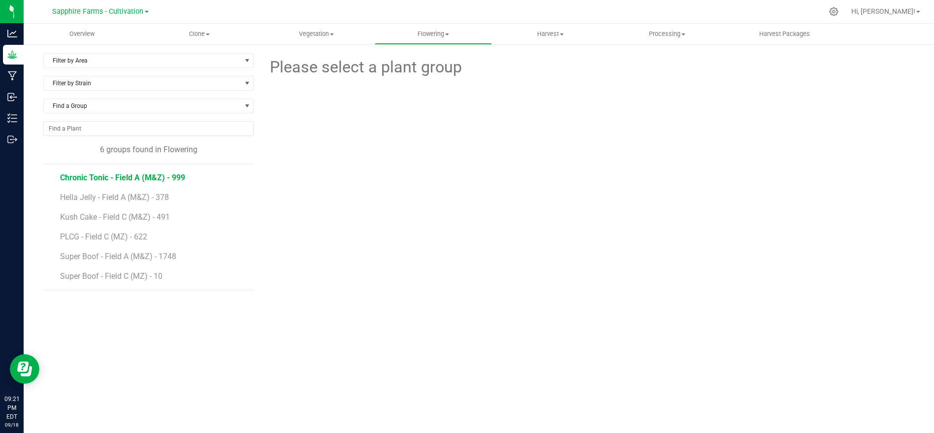
click at [141, 173] on span "Chronic Tonic - Field A (M&Z) - 999" at bounding box center [122, 177] width 125 height 9
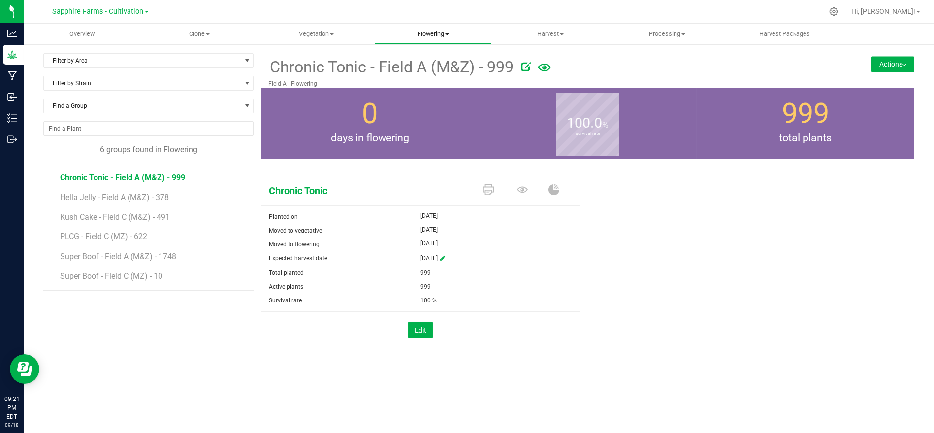
click at [429, 34] on span "Flowering" at bounding box center [433, 34] width 116 height 9
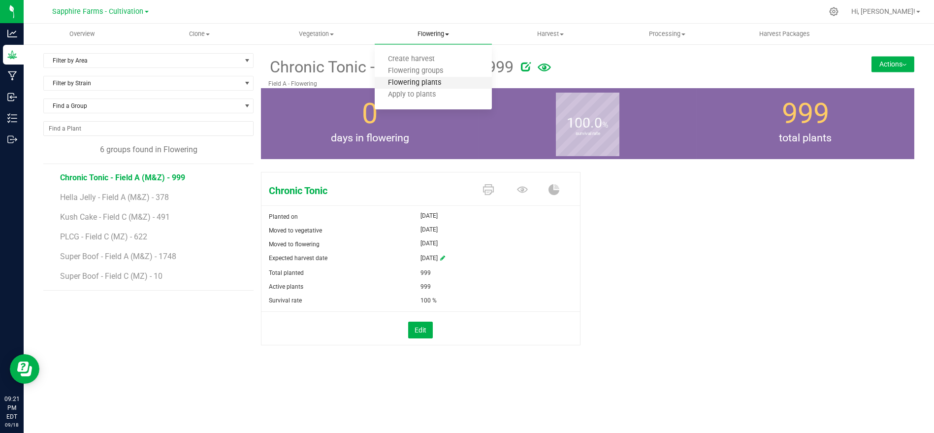
click at [421, 80] on span "Flowering plants" at bounding box center [415, 83] width 80 height 8
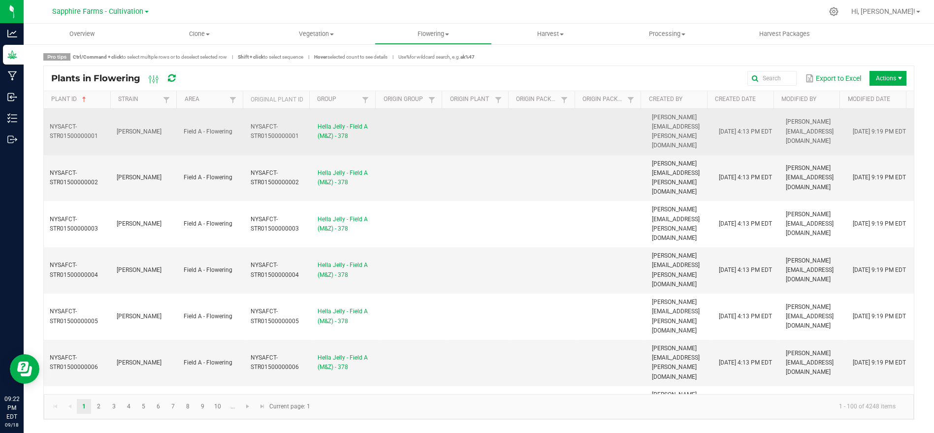
scroll to position [437, 0]
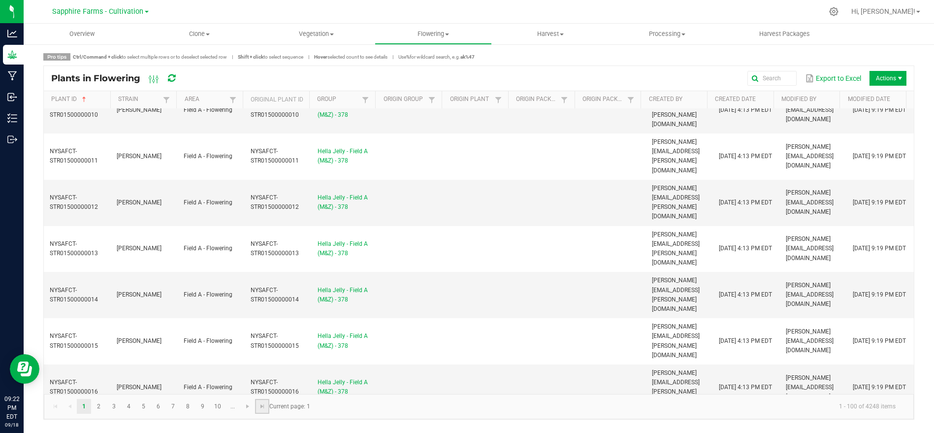
click at [257, 406] on link at bounding box center [262, 406] width 14 height 15
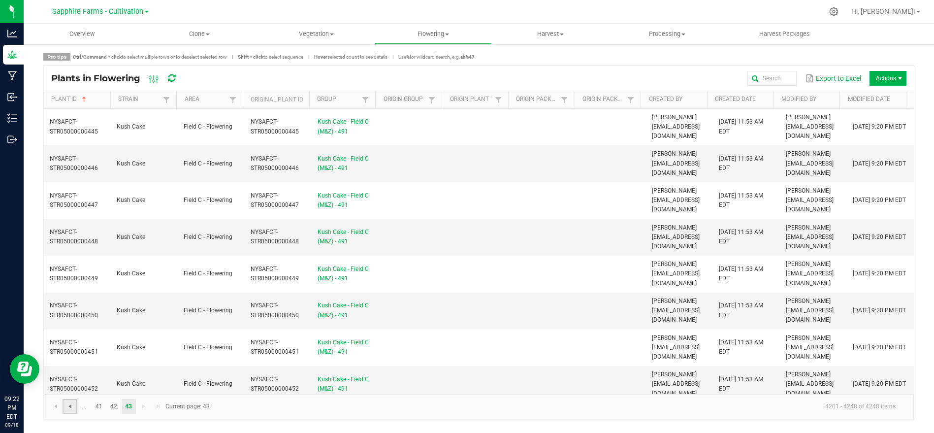
click at [70, 407] on span "Go to the previous page" at bounding box center [70, 406] width 8 height 8
click at [57, 407] on span "Go to the first page" at bounding box center [56, 406] width 8 height 8
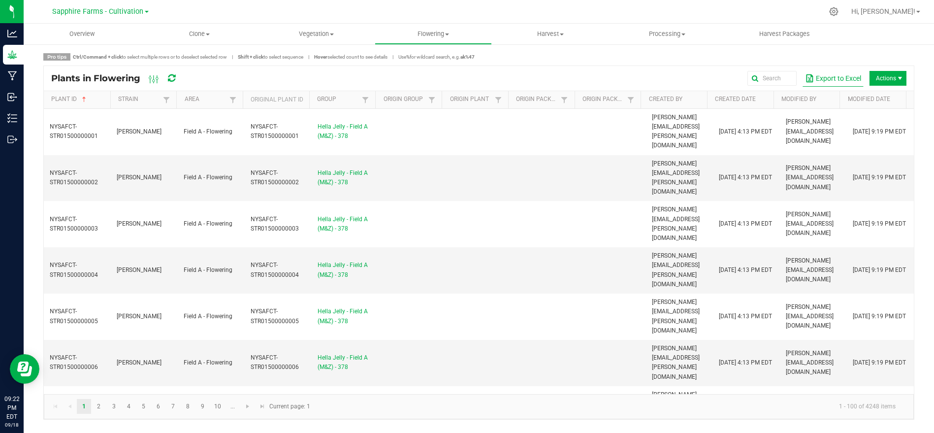
click at [833, 79] on button "Export to Excel" at bounding box center [833, 78] width 61 height 17
click at [98, 20] on div "Sapphire Farms - Cultivation Blossom Valley Growers LLC Francos Farm LLC Kaddal…" at bounding box center [103, 11] width 148 height 19
click at [105, 10] on span "Sapphire Farms - Cultivation" at bounding box center [98, 11] width 91 height 9
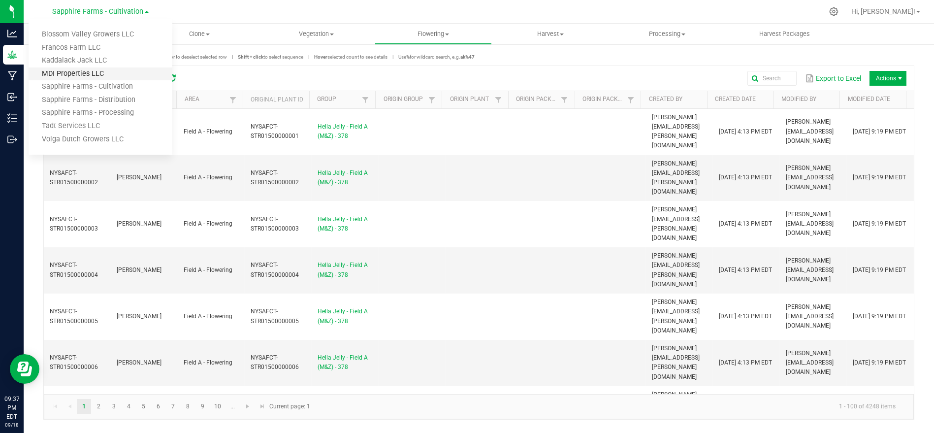
click at [79, 69] on link "MDI Properties LLC" at bounding box center [101, 73] width 144 height 13
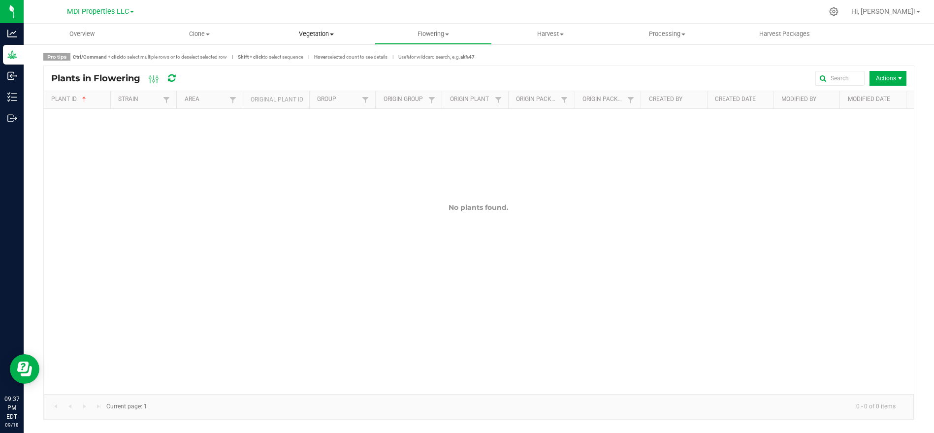
click at [316, 33] on span "Vegetation" at bounding box center [316, 34] width 116 height 9
click at [301, 61] on span "Veg groups" at bounding box center [289, 59] width 63 height 8
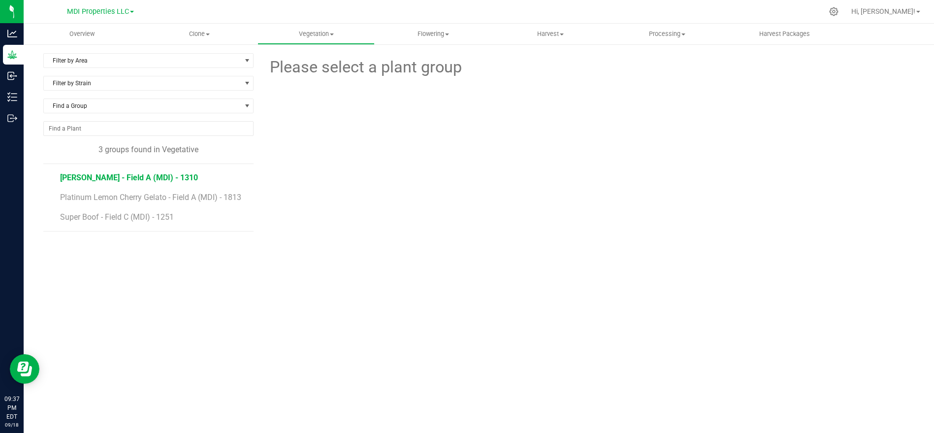
click at [131, 177] on span "[PERSON_NAME] - Field A (MDI) - 1310" at bounding box center [129, 177] width 138 height 9
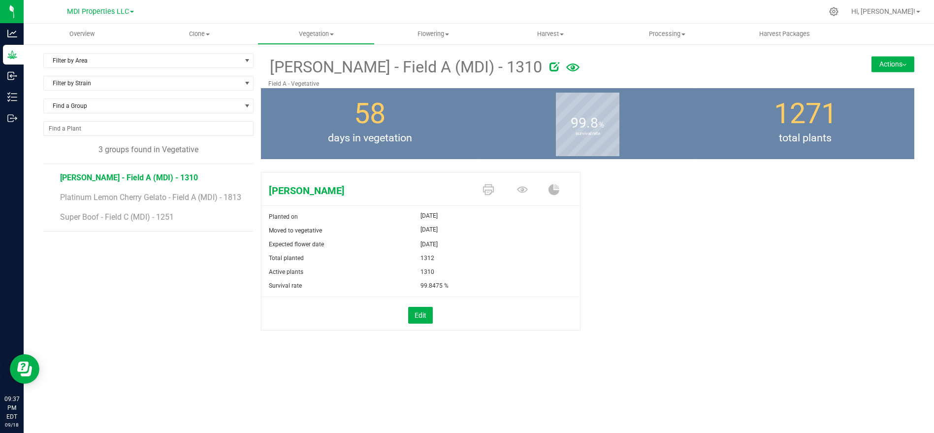
click at [885, 63] on button "Actions" at bounding box center [893, 64] width 43 height 16
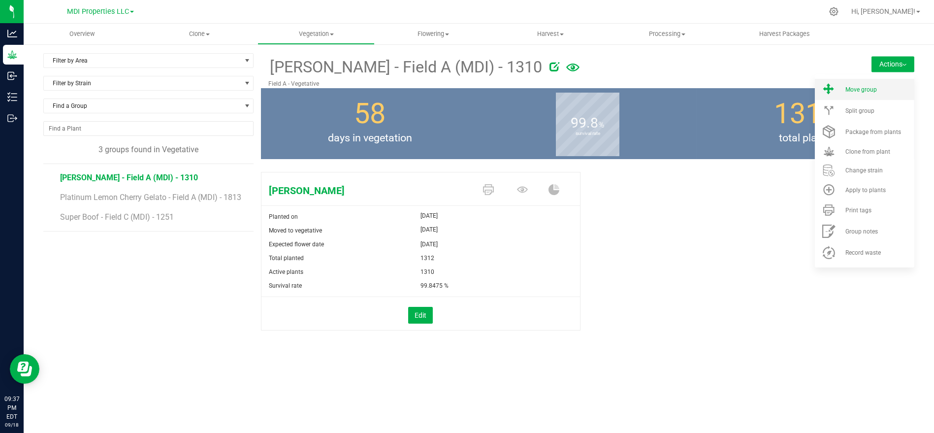
click at [869, 91] on span "Move group" at bounding box center [862, 89] width 32 height 7
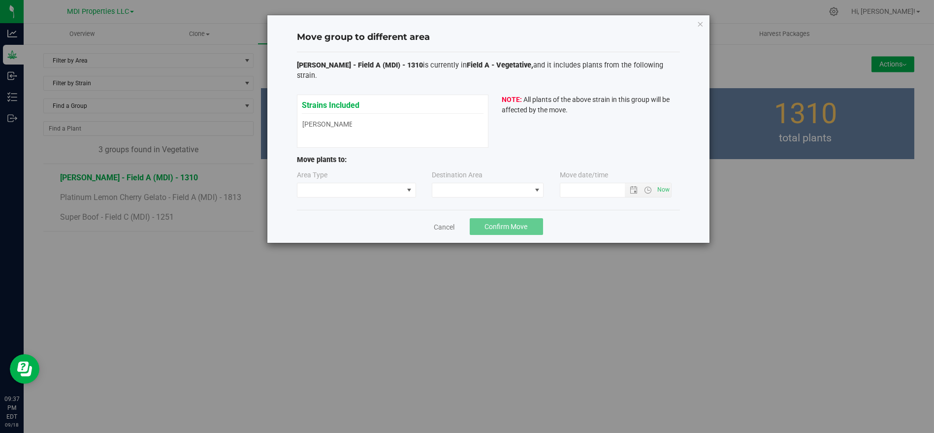
type input "[DATE] 9:37 PM"
click at [377, 183] on span at bounding box center [351, 190] width 106 height 14
click at [358, 222] on li "Flowering" at bounding box center [357, 230] width 118 height 17
click at [456, 183] on span at bounding box center [481, 190] width 99 height 14
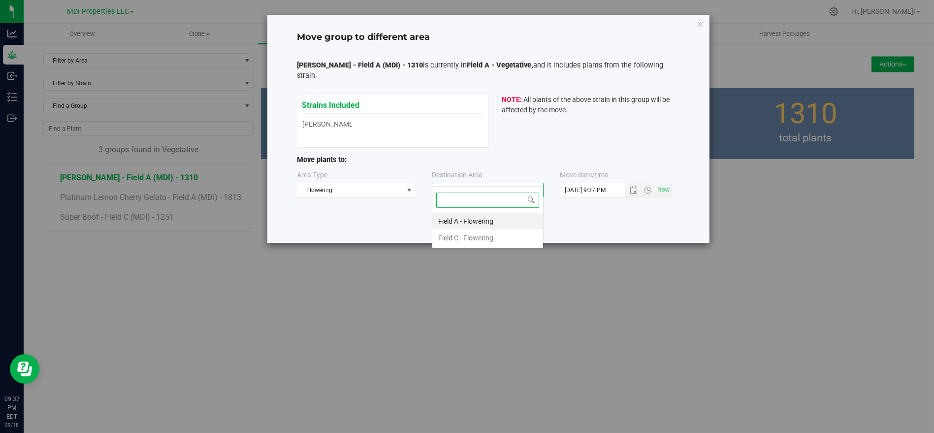
scroll to position [14, 112]
click at [462, 222] on li "Field A - Flowering" at bounding box center [487, 221] width 111 height 17
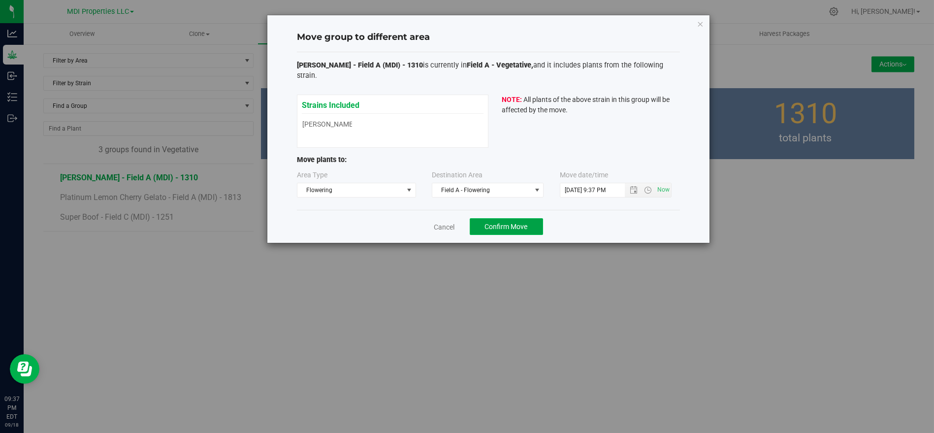
click at [520, 223] on span "Confirm Move" at bounding box center [506, 227] width 43 height 8
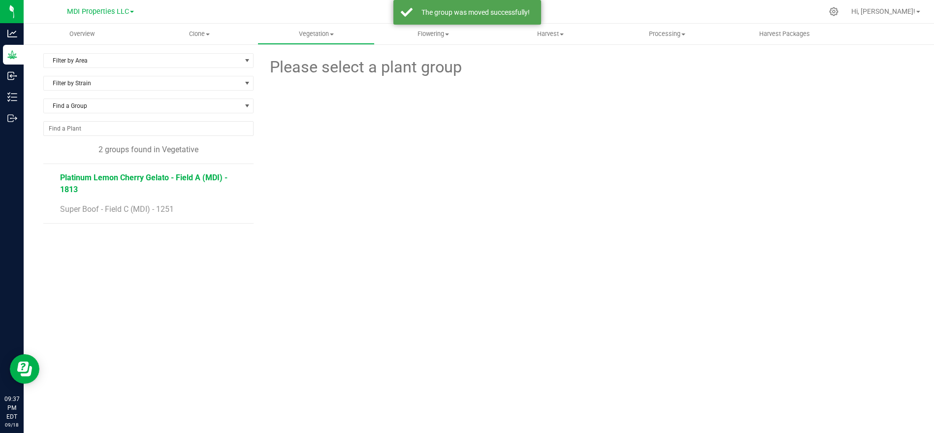
click at [162, 180] on span "Platinum Lemon Cherry Gelato - Field A (MDI) - 1813" at bounding box center [143, 183] width 167 height 21
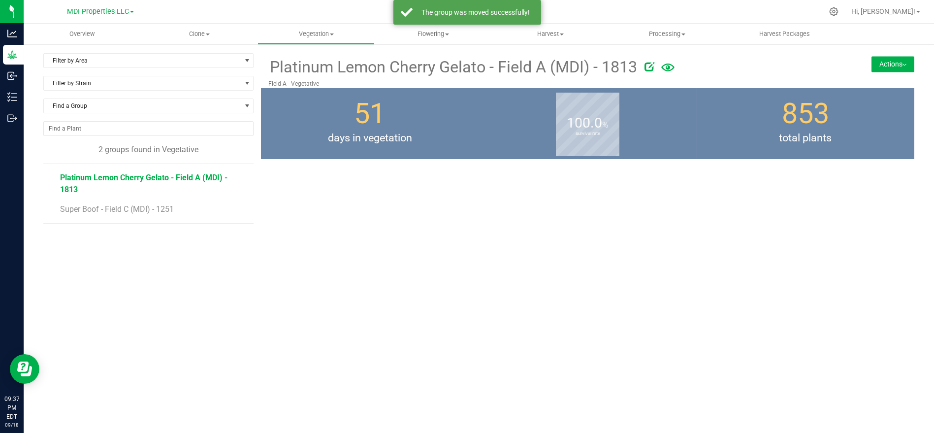
click at [901, 63] on button "Actions" at bounding box center [893, 64] width 43 height 16
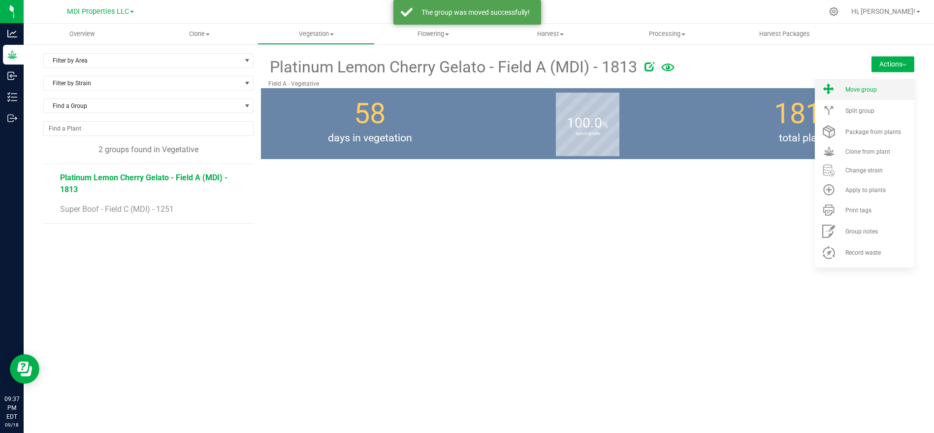
click at [864, 93] on span "Move group" at bounding box center [862, 89] width 32 height 7
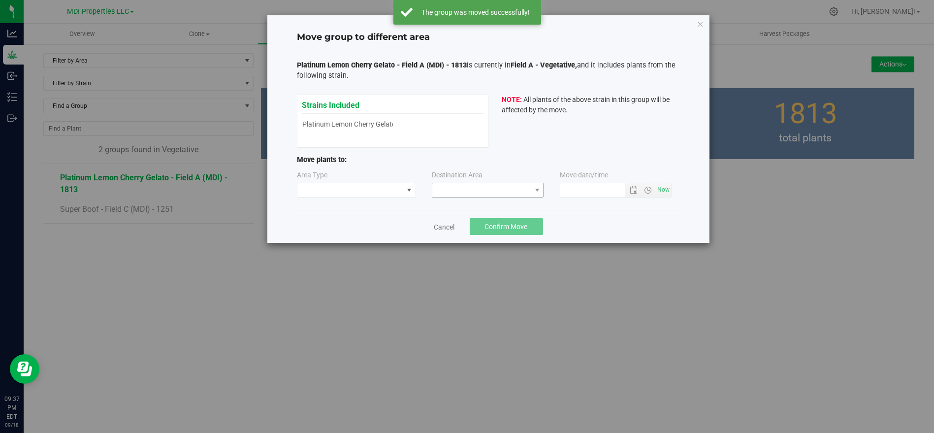
type input "[DATE] 9:37 PM"
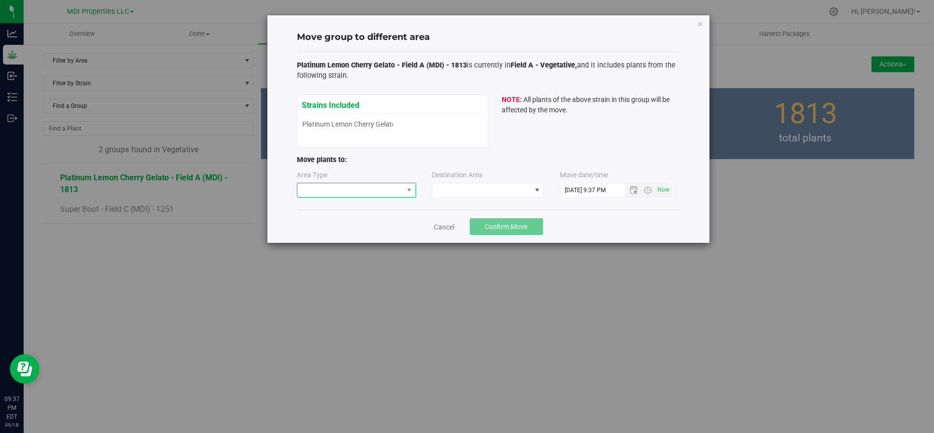
click at [352, 183] on span at bounding box center [356, 190] width 119 height 15
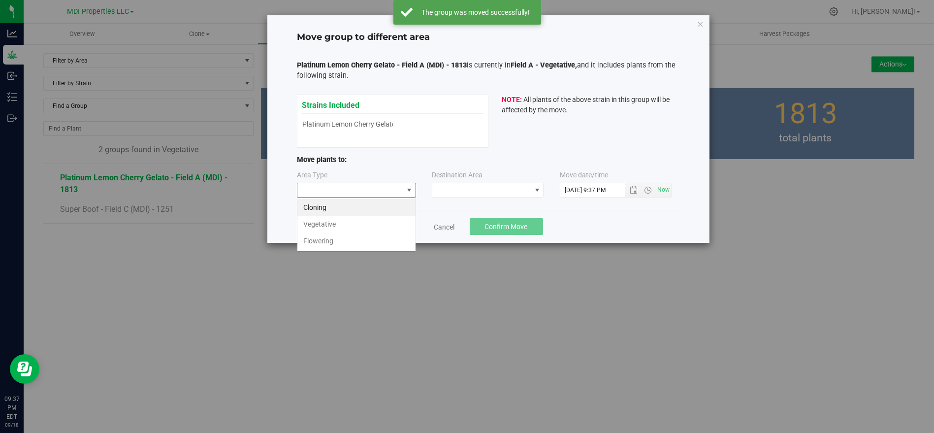
scroll to position [14, 119]
click at [340, 238] on li "Flowering" at bounding box center [357, 240] width 118 height 17
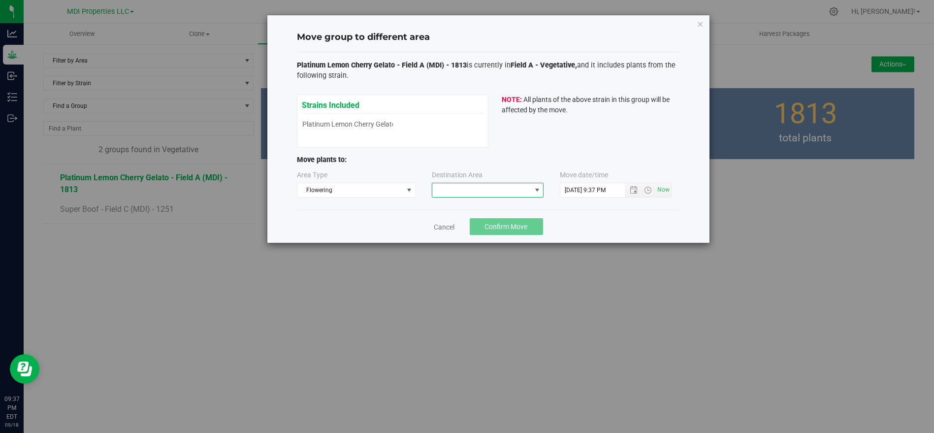
click at [503, 188] on span at bounding box center [481, 190] width 99 height 14
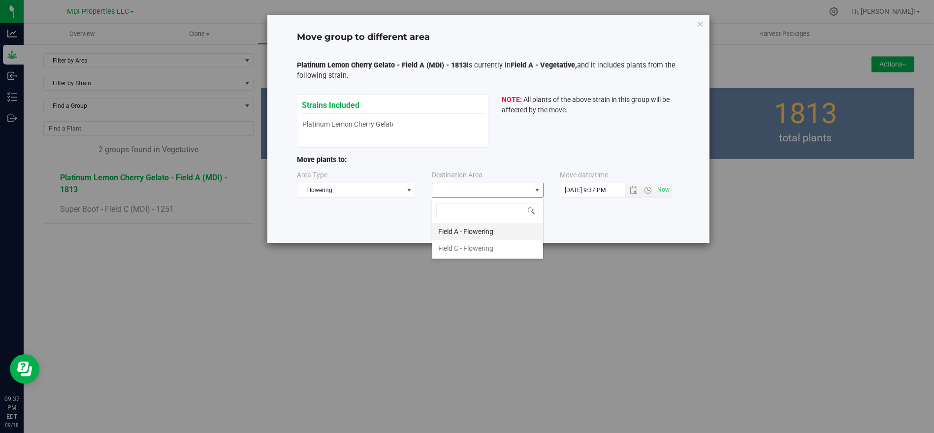
scroll to position [14, 112]
click at [490, 232] on li "Field A - Flowering" at bounding box center [487, 231] width 111 height 17
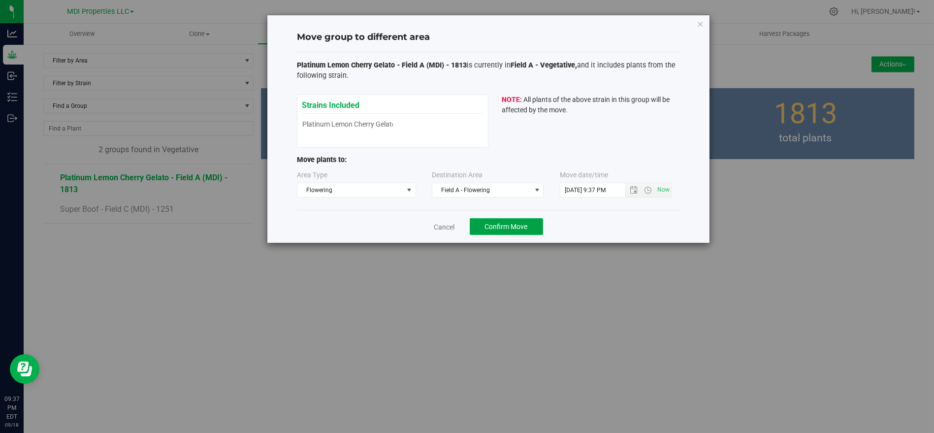
click at [512, 220] on button "Confirm Move" at bounding box center [506, 226] width 73 height 17
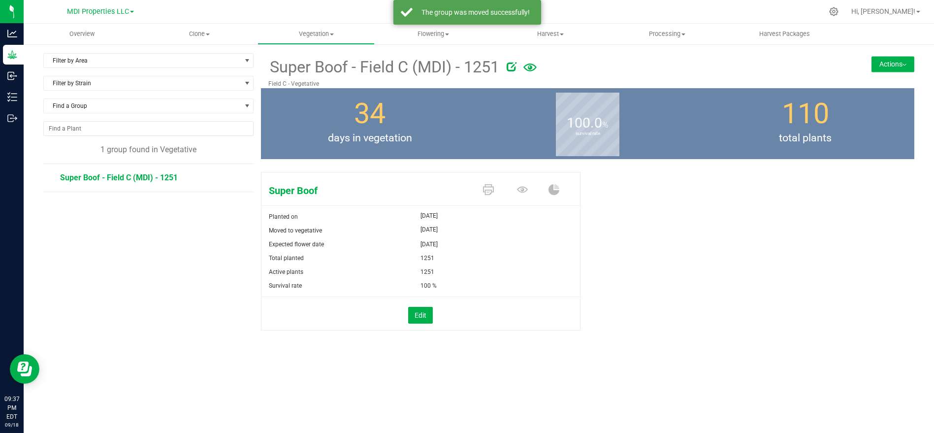
click at [149, 173] on span "Super Boof - Field C (MDI) - 1251" at bounding box center [119, 177] width 118 height 9
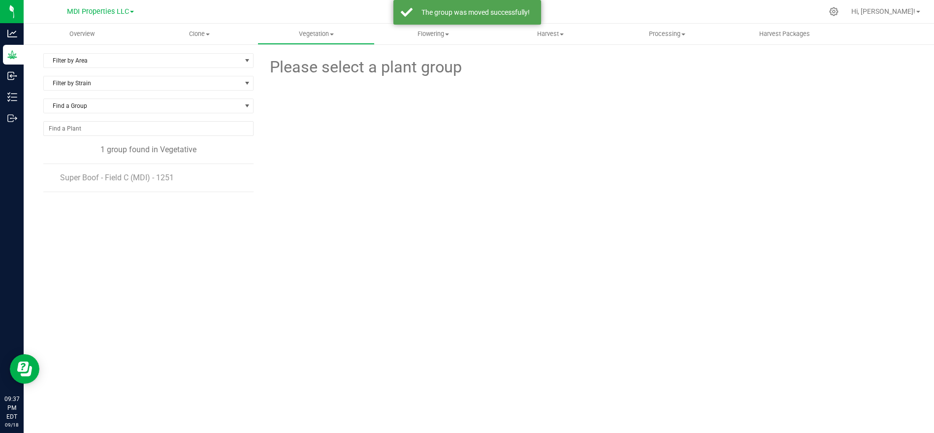
click at [182, 173] on li "Super Boof - Field C (MDI) - 1251" at bounding box center [153, 178] width 187 height 28
click at [160, 176] on span "Super Boof - Field C (MDI) - 1251" at bounding box center [119, 177] width 118 height 9
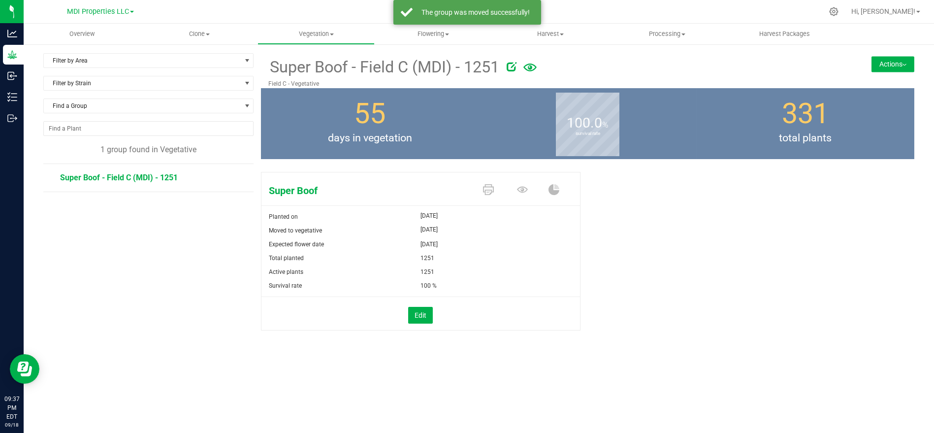
click at [879, 61] on button "Actions" at bounding box center [893, 64] width 43 height 16
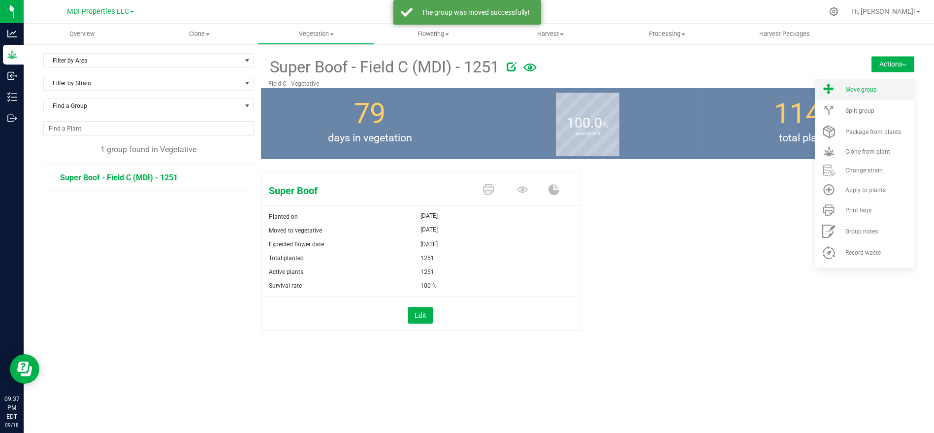
click at [853, 96] on li "Move group" at bounding box center [865, 89] width 100 height 21
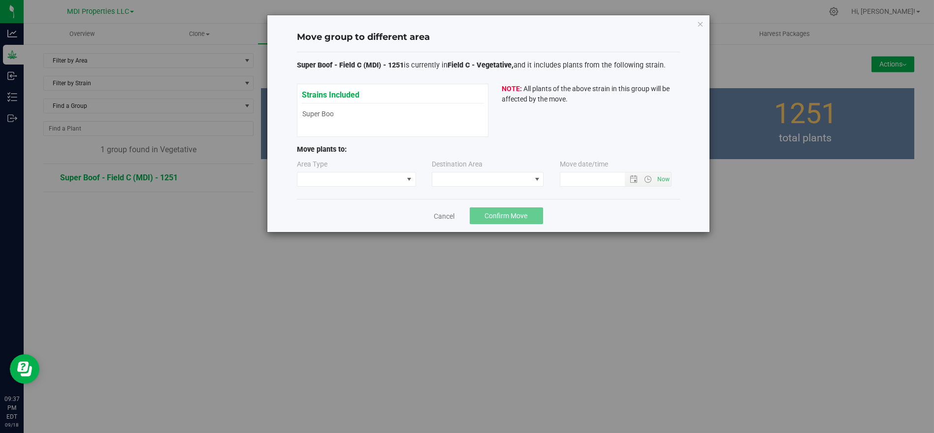
type input "[DATE] 9:37 PM"
click at [335, 176] on span at bounding box center [351, 179] width 106 height 14
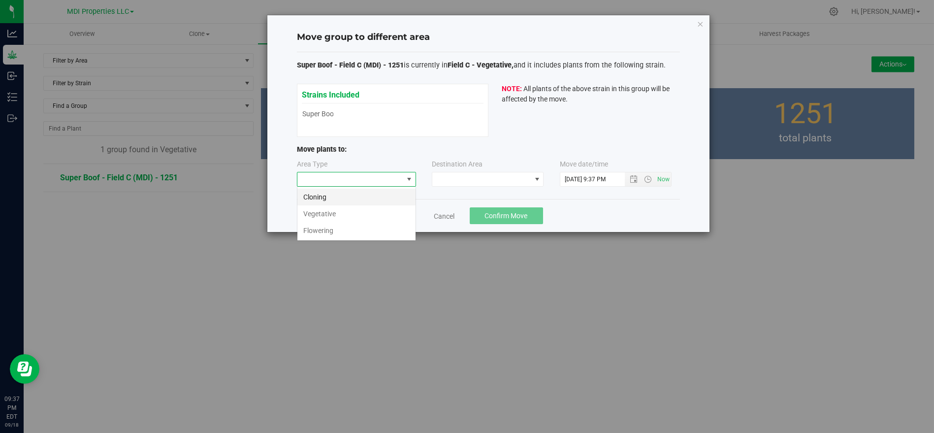
scroll to position [14, 119]
click at [337, 225] on li "Flowering" at bounding box center [357, 230] width 118 height 17
click at [490, 177] on span at bounding box center [481, 179] width 99 height 14
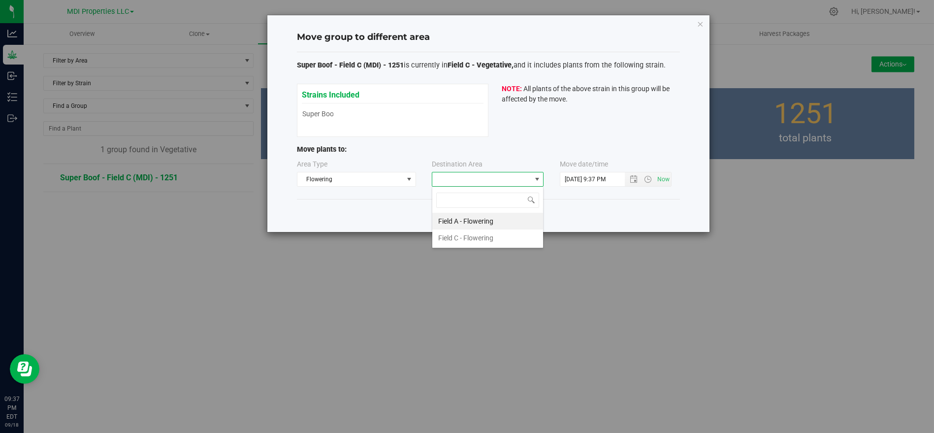
scroll to position [14, 112]
click at [469, 239] on li "Field C - Flowering" at bounding box center [487, 238] width 111 height 17
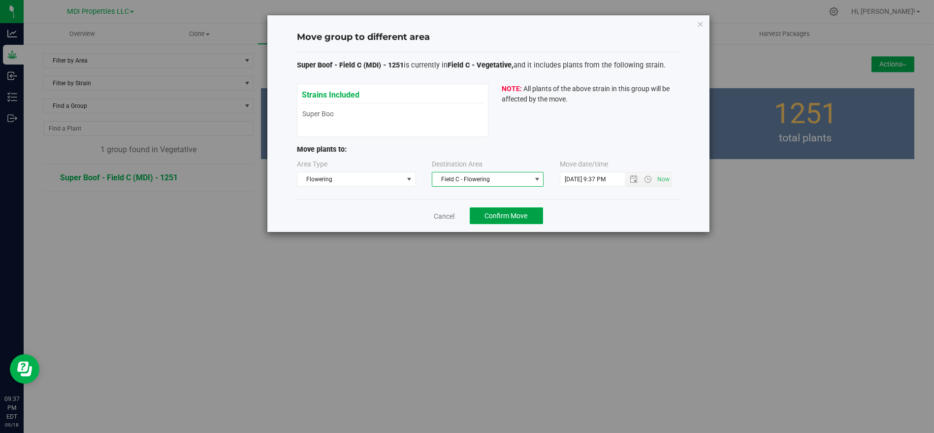
click at [513, 209] on button "Confirm Move" at bounding box center [506, 215] width 73 height 17
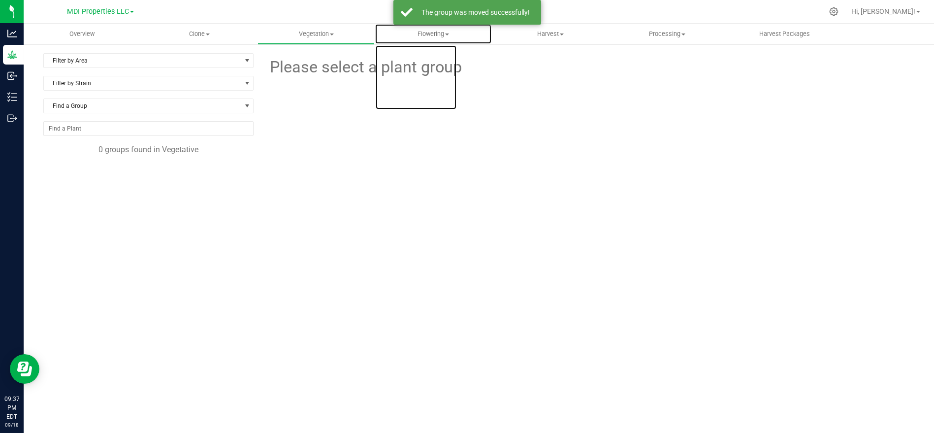
click at [432, 39] on uib-tab-heading "Flowering Create harvest Flowering groups Flowering plants Apply to plants" at bounding box center [433, 34] width 116 height 20
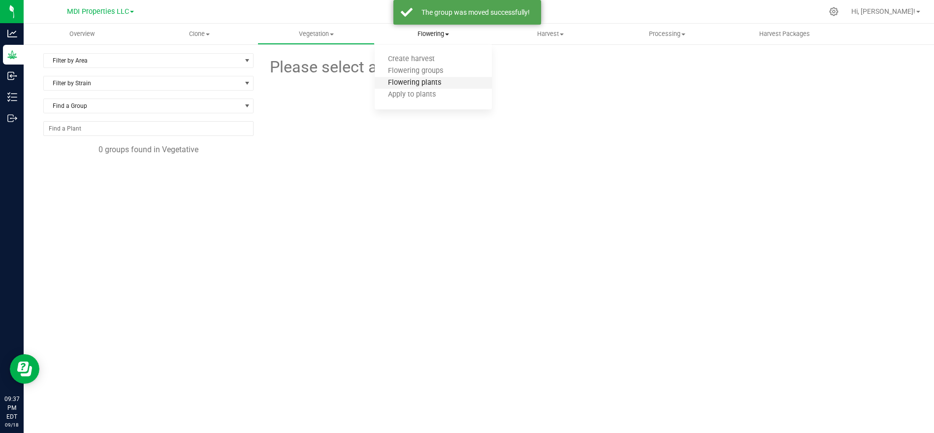
click at [422, 84] on span "Flowering plants" at bounding box center [415, 83] width 80 height 8
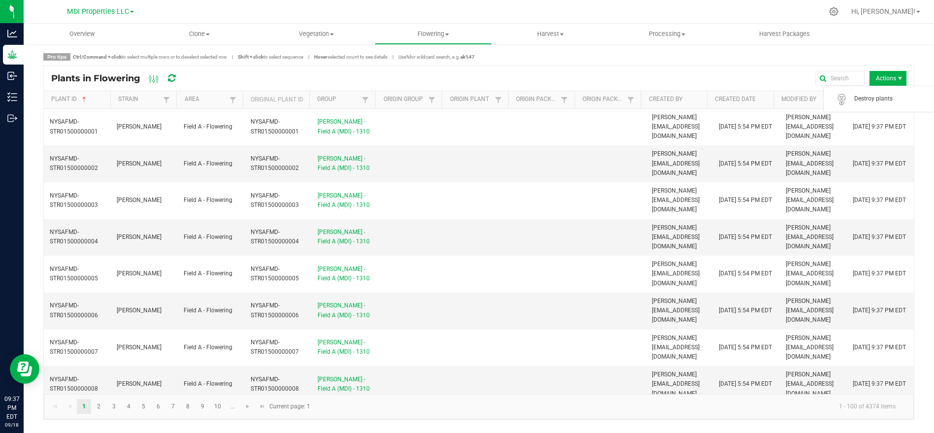
click at [894, 74] on span "Actions" at bounding box center [888, 78] width 37 height 15
click at [765, 58] on div "Pro tips Ctrl/Command + click to select multiple rows or to deselect selected r…" at bounding box center [478, 56] width 871 height 7
click at [877, 78] on span "Actions" at bounding box center [888, 78] width 37 height 15
click at [832, 59] on div "Pro tips Ctrl/Command + click to select multiple rows or to deselect selected r…" at bounding box center [478, 56] width 871 height 7
click at [453, 38] on uib-tab-heading "Flowering Create harvest Flowering groups Flowering plants Apply to plants" at bounding box center [433, 34] width 116 height 20
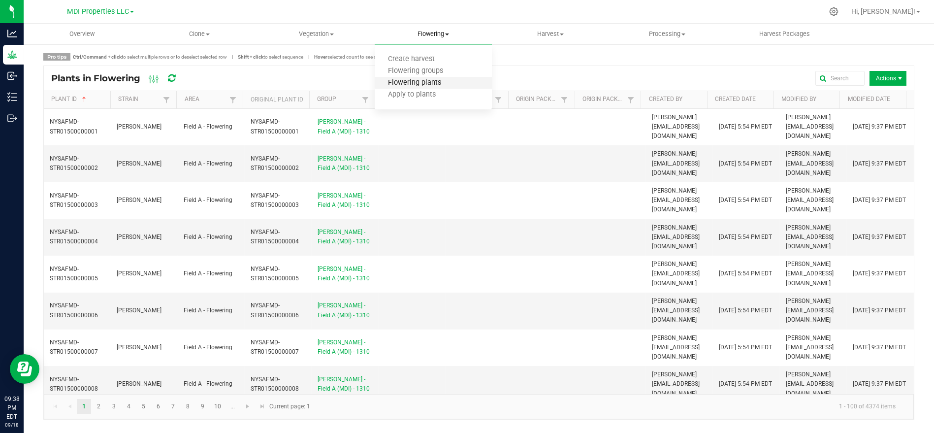
click at [418, 79] on span "Flowering plants" at bounding box center [415, 83] width 80 height 8
click at [877, 81] on span "Actions" at bounding box center [888, 78] width 37 height 15
click at [451, 33] on span "Flowering" at bounding box center [433, 34] width 116 height 9
click at [403, 74] on span "Flowering groups" at bounding box center [416, 71] width 82 height 8
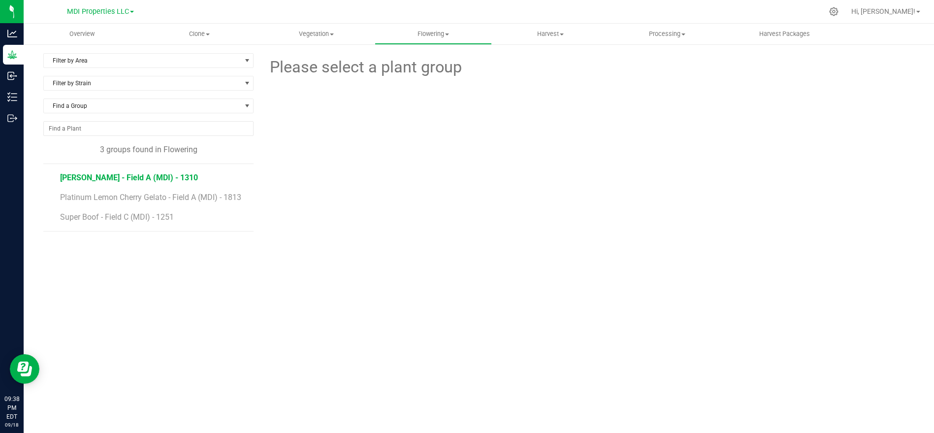
click at [153, 177] on span "[PERSON_NAME] - Field A (MDI) - 1310" at bounding box center [129, 177] width 138 height 9
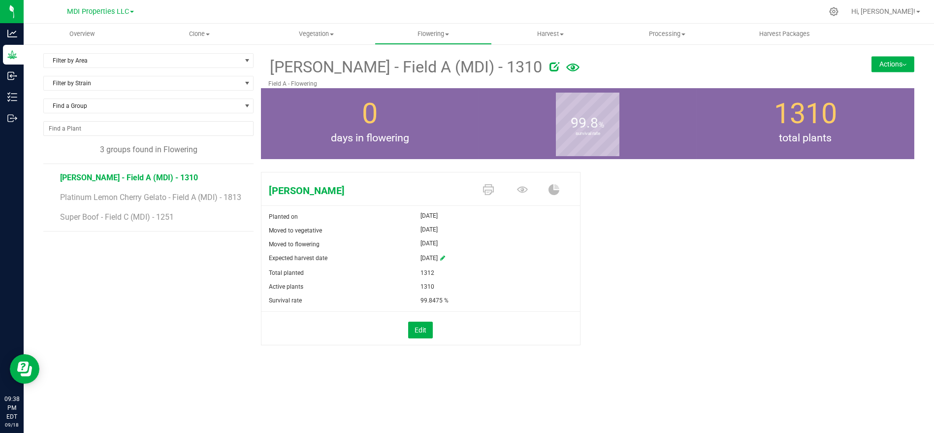
click at [566, 67] on icon at bounding box center [572, 68] width 13 height 8
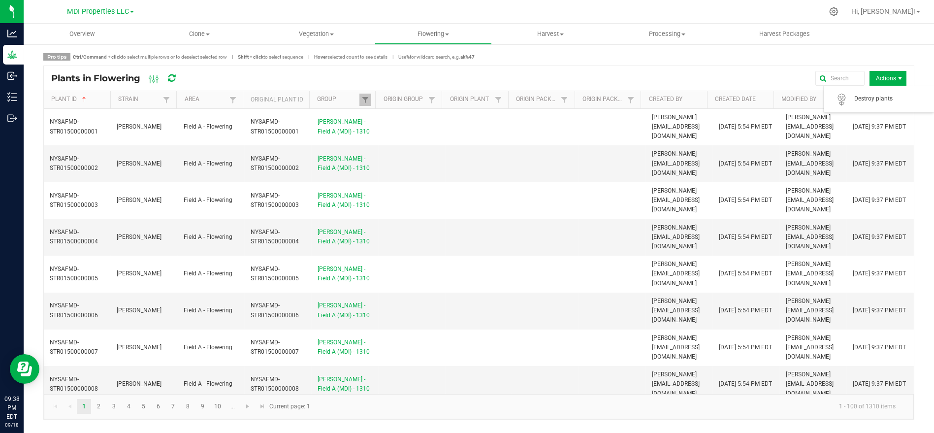
click at [885, 76] on span "Actions" at bounding box center [888, 78] width 37 height 15
click at [114, 12] on span "MDI Properties LLC" at bounding box center [98, 11] width 62 height 9
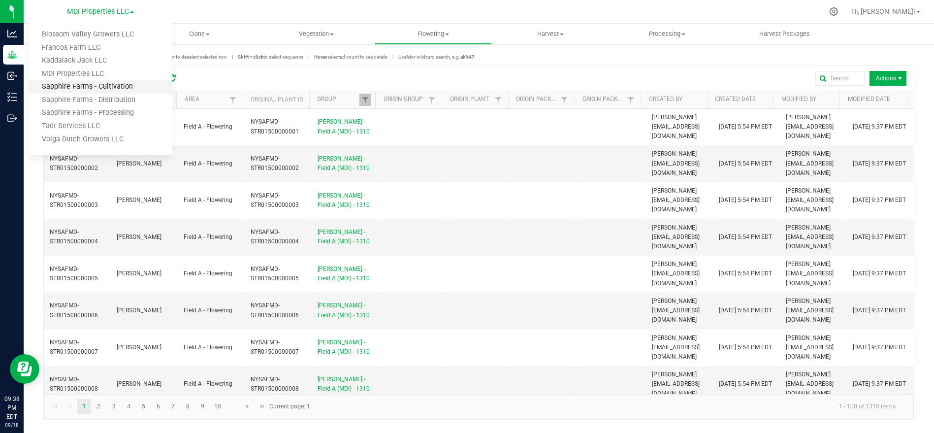
click at [99, 89] on link "Sapphire Farms - Cultivation" at bounding box center [101, 86] width 144 height 13
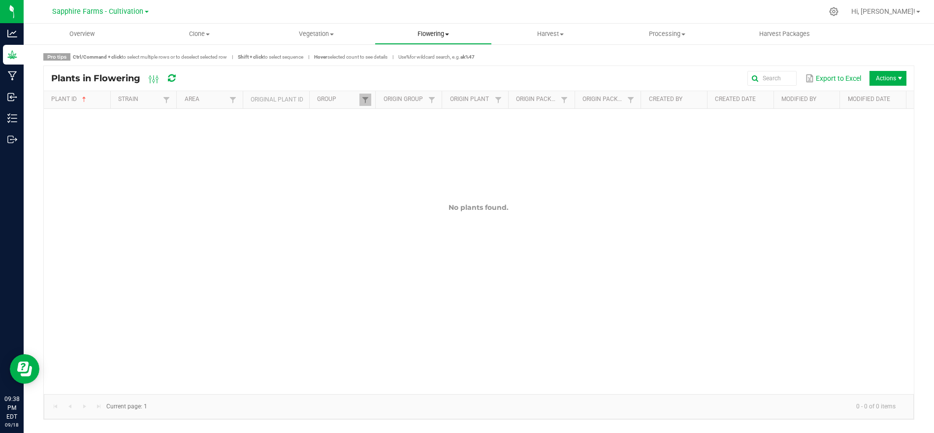
click at [446, 35] on span at bounding box center [447, 34] width 4 height 2
click at [424, 79] on span "Flowering plants" at bounding box center [415, 83] width 80 height 8
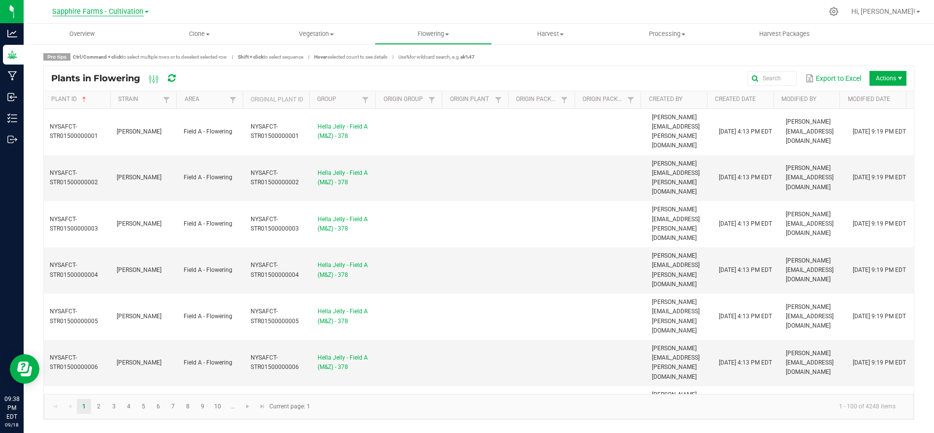
click at [74, 7] on span "Sapphire Farms - Cultivation" at bounding box center [98, 11] width 91 height 9
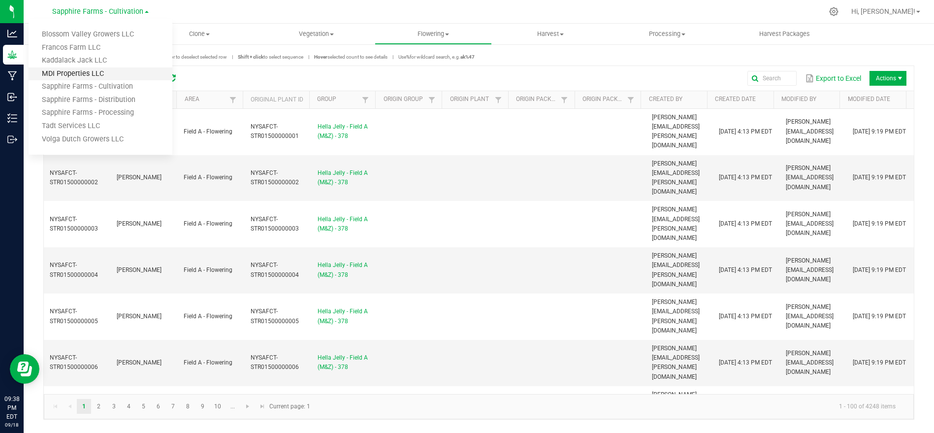
click at [86, 74] on link "MDI Properties LLC" at bounding box center [101, 73] width 144 height 13
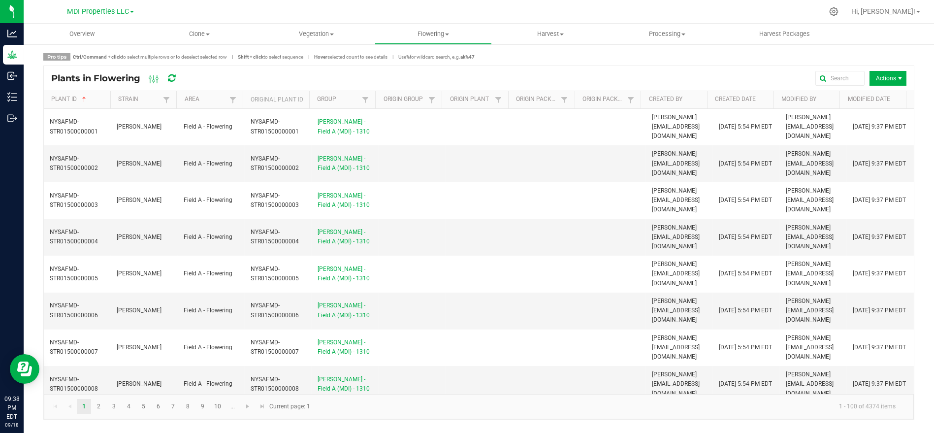
click at [114, 12] on span "MDI Properties LLC" at bounding box center [98, 11] width 62 height 9
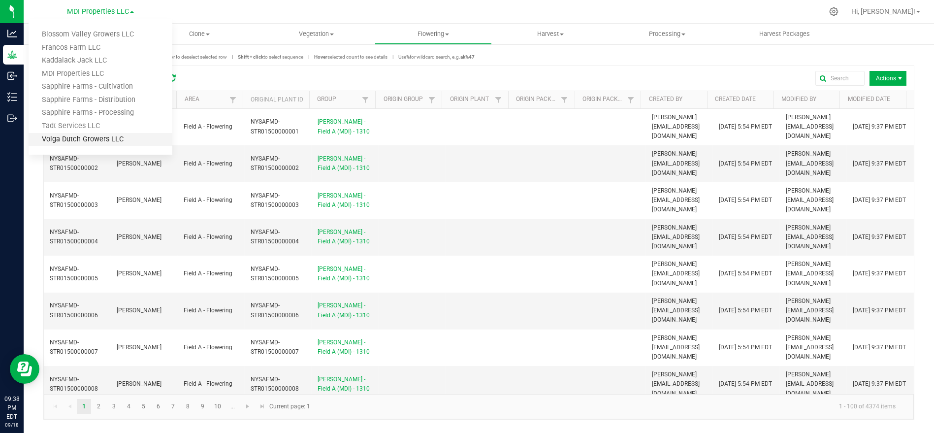
click at [95, 144] on link "Volga Dutch Growers LLC" at bounding box center [101, 139] width 144 height 13
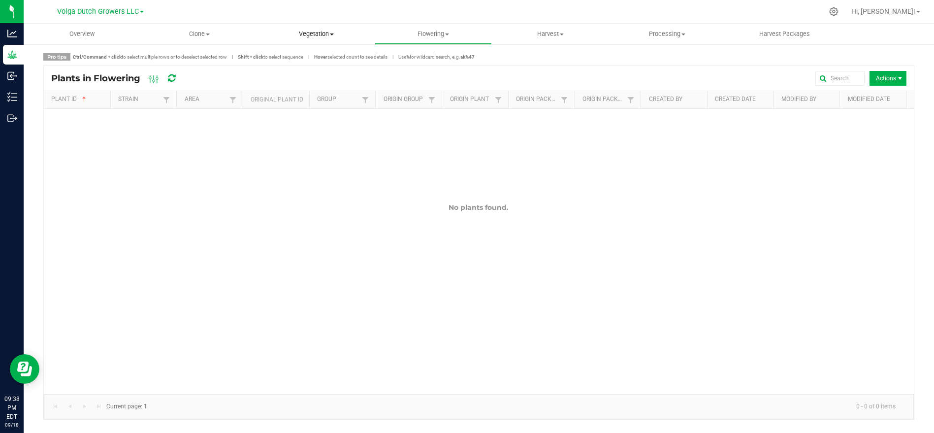
click at [332, 38] on span "Vegetation" at bounding box center [316, 34] width 116 height 9
click at [300, 72] on span "Veg plants" at bounding box center [288, 71] width 61 height 8
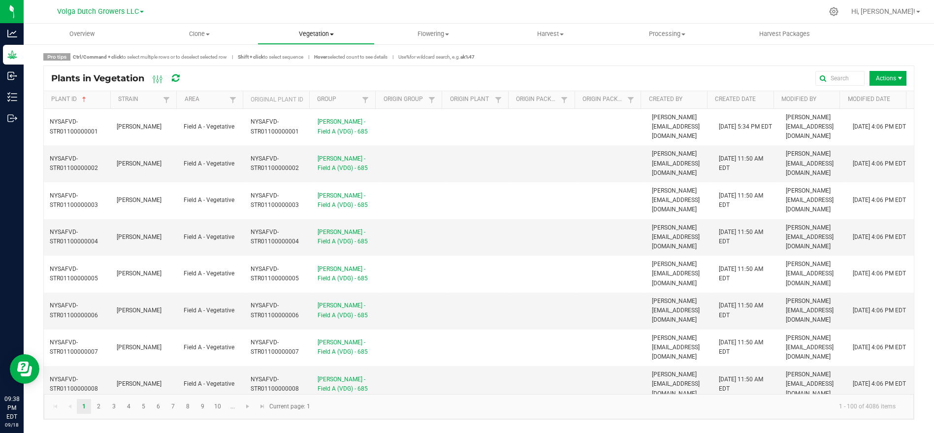
click at [326, 32] on span "Vegetation" at bounding box center [316, 34] width 116 height 9
click at [302, 60] on span "Veg groups" at bounding box center [289, 59] width 63 height 8
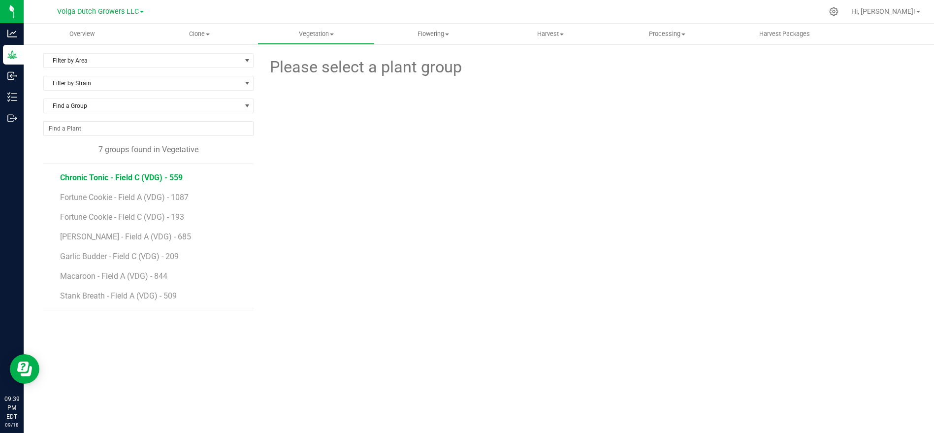
click at [120, 175] on span "Chronic Tonic - Field C (VDG) - 559" at bounding box center [121, 177] width 123 height 9
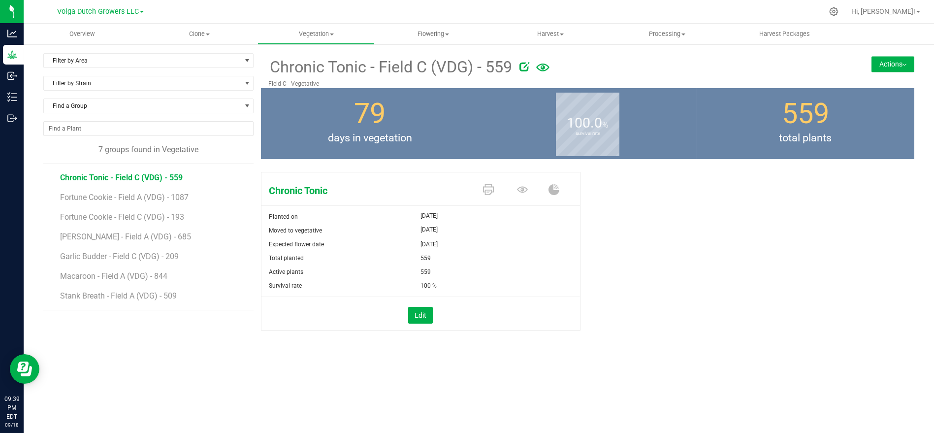
click at [899, 64] on button "Actions" at bounding box center [893, 64] width 43 height 16
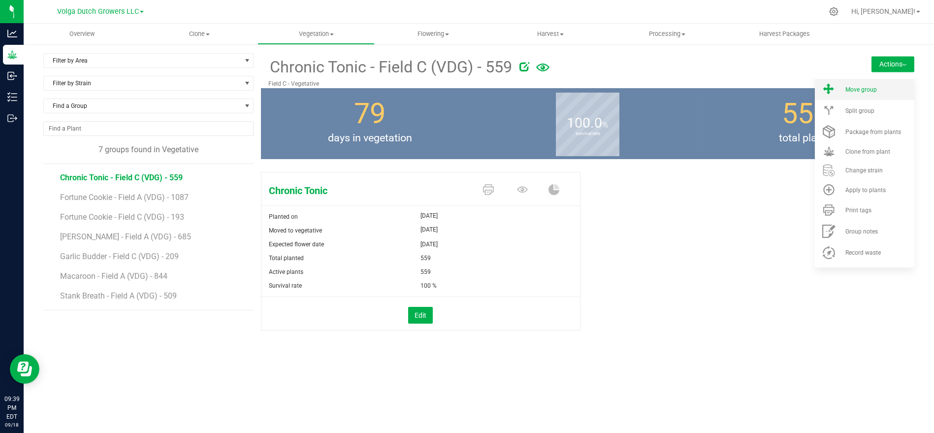
click at [864, 95] on li "Move group" at bounding box center [865, 89] width 100 height 21
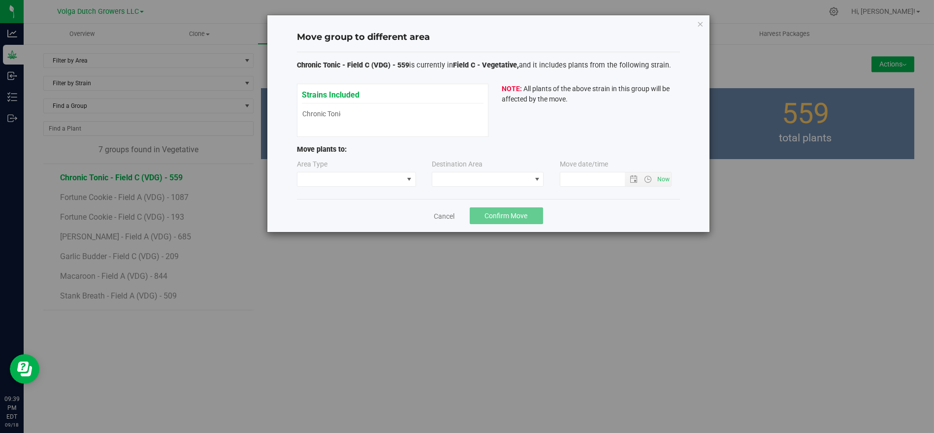
type input "[DATE] 9:39 PM"
click at [329, 177] on span at bounding box center [351, 179] width 106 height 14
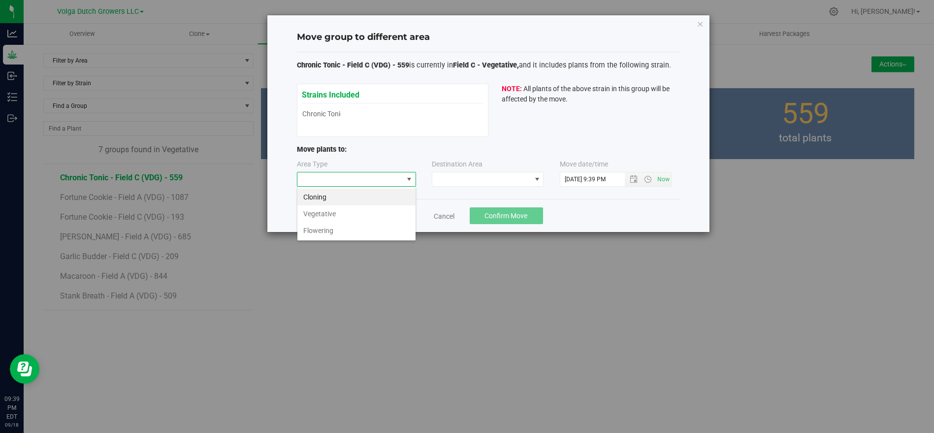
scroll to position [14, 119]
click at [337, 232] on li "Flowering" at bounding box center [357, 230] width 118 height 17
click at [493, 177] on span at bounding box center [481, 179] width 99 height 14
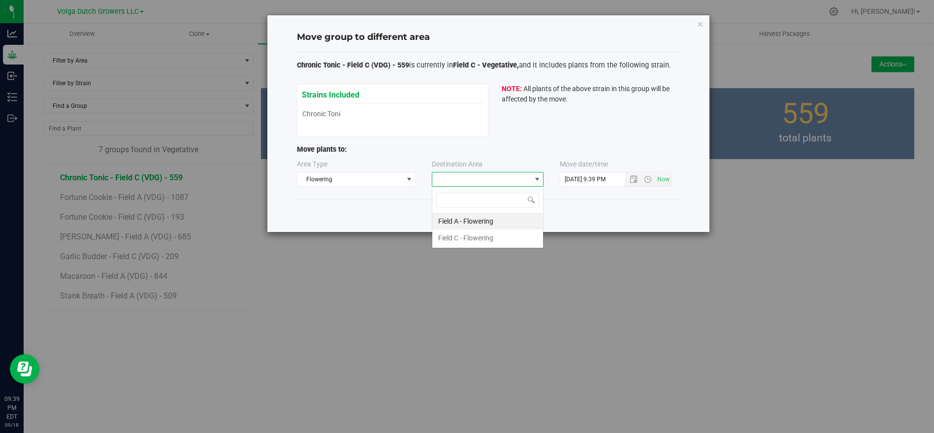
scroll to position [14, 112]
click at [481, 232] on li "Field C - Flowering" at bounding box center [487, 238] width 111 height 17
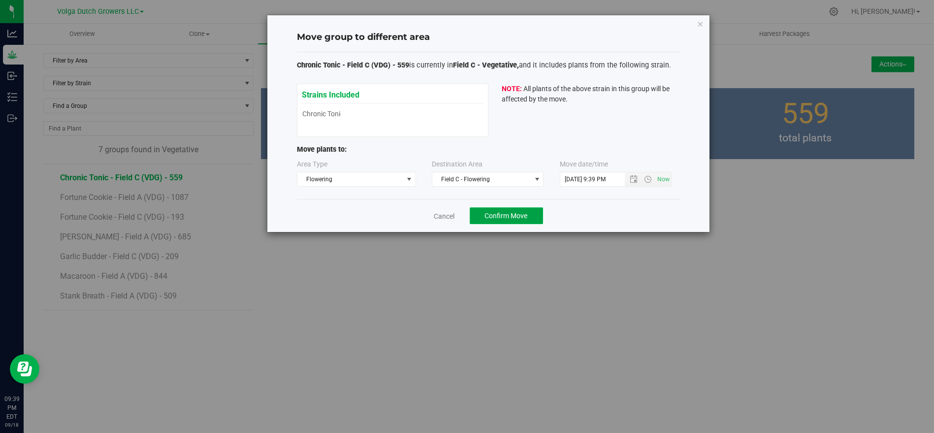
click at [517, 207] on button "Confirm Move" at bounding box center [506, 215] width 73 height 17
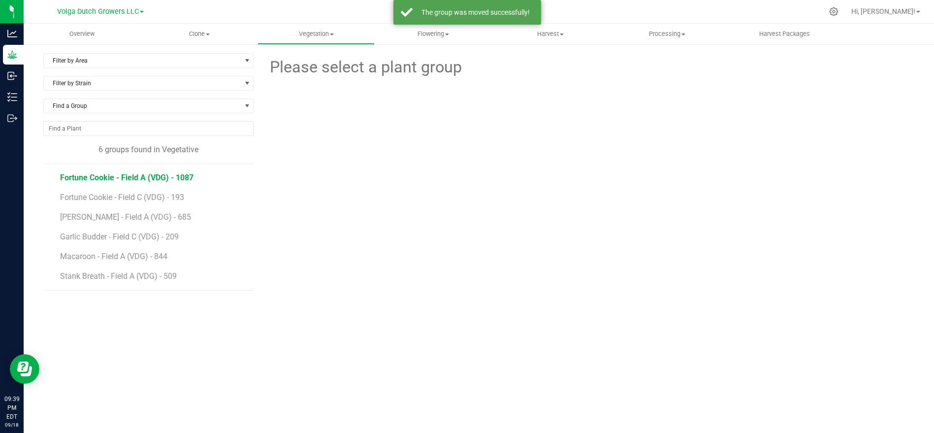
click at [154, 174] on span "Fortune Cookie - Field A (VDG) - 1087" at bounding box center [126, 177] width 133 height 9
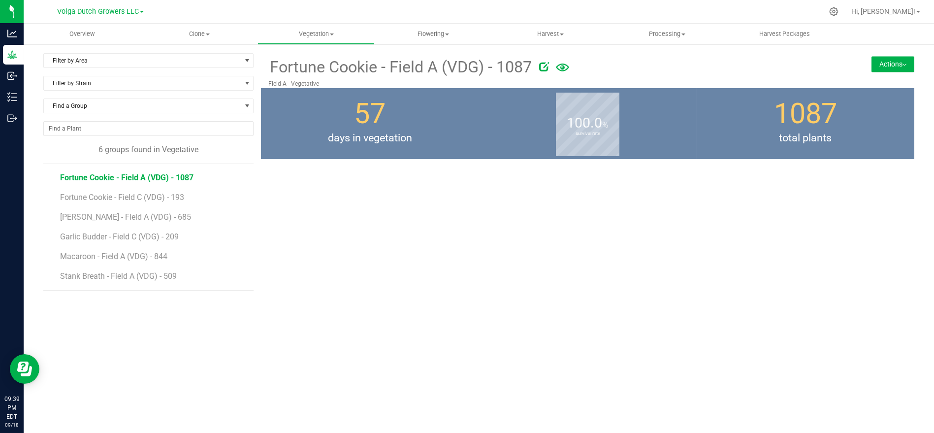
click at [885, 65] on button "Actions" at bounding box center [893, 64] width 43 height 16
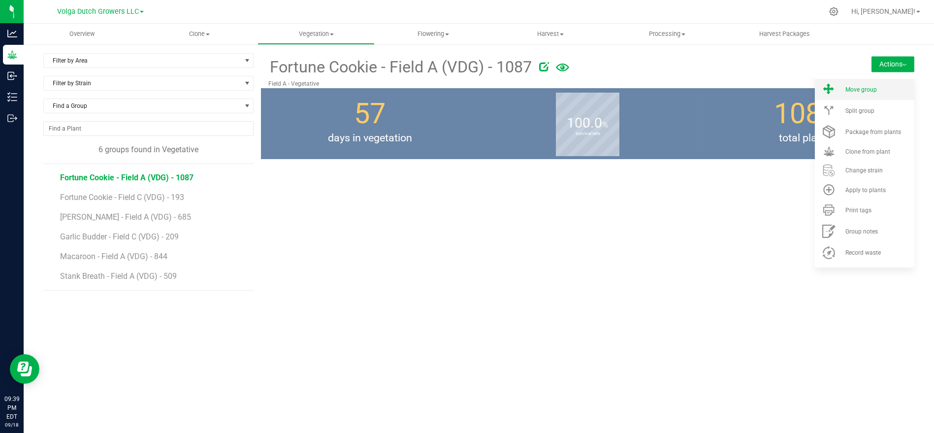
click at [868, 81] on li "Move group" at bounding box center [865, 89] width 100 height 21
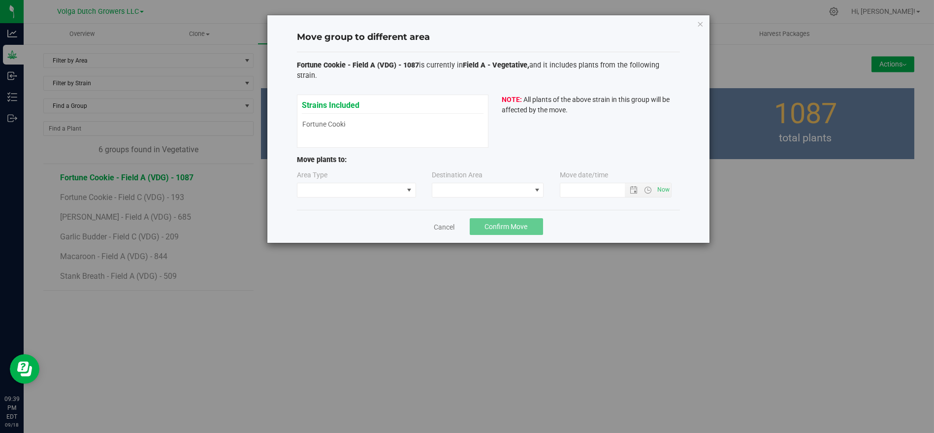
type input "[DATE] 9:39 PM"
click at [389, 183] on span at bounding box center [351, 190] width 106 height 14
click at [347, 227] on li "Flowering" at bounding box center [357, 230] width 118 height 17
click at [458, 183] on span at bounding box center [481, 190] width 99 height 14
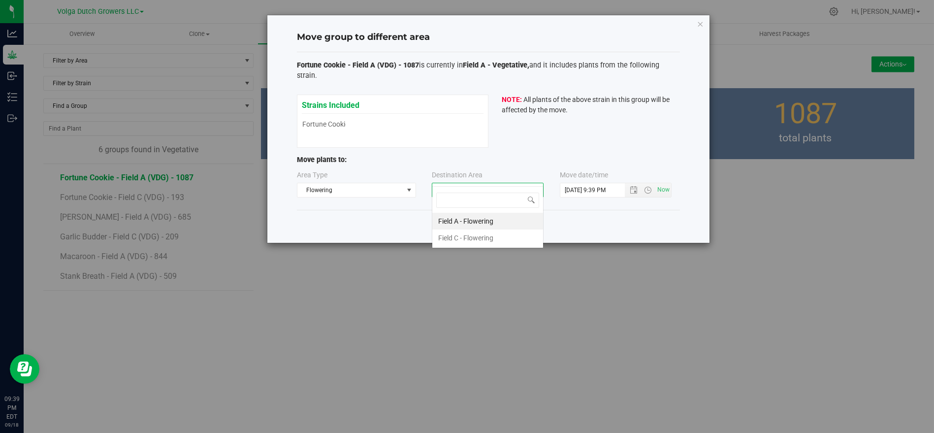
scroll to position [14, 112]
click at [452, 223] on li "Field A - Flowering" at bounding box center [487, 221] width 111 height 17
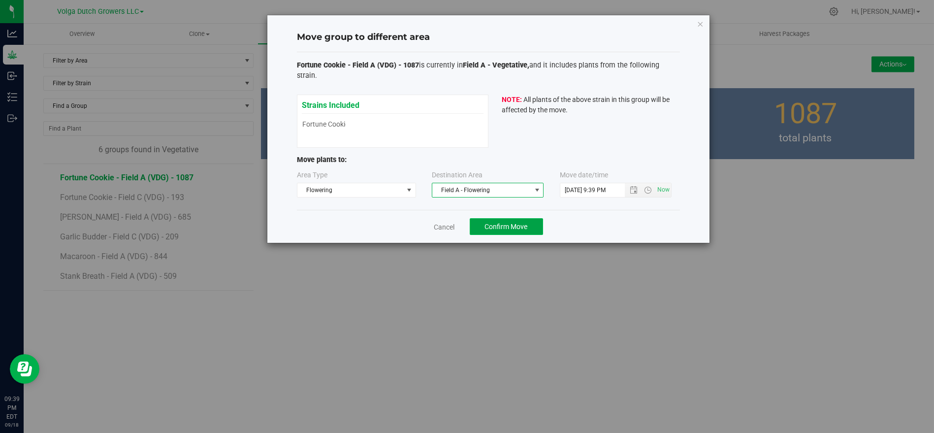
click at [519, 218] on button "Confirm Move" at bounding box center [506, 226] width 73 height 17
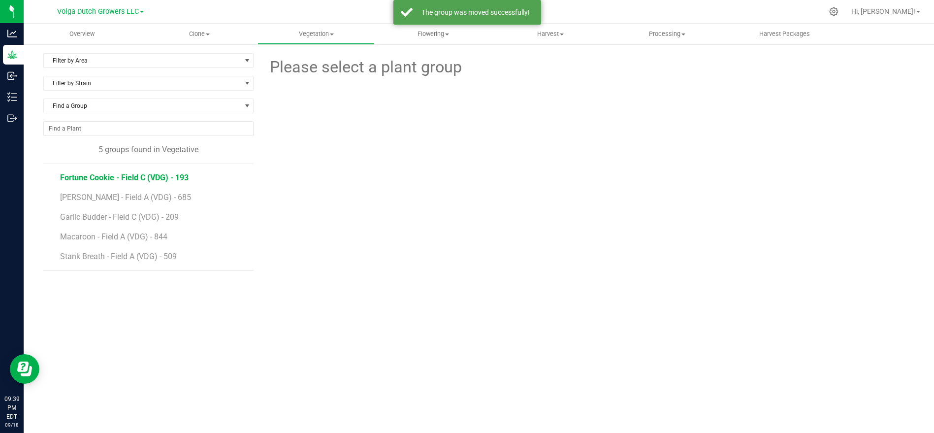
click at [142, 176] on span "Fortune Cookie - Field C (VDG) - 193" at bounding box center [124, 177] width 129 height 9
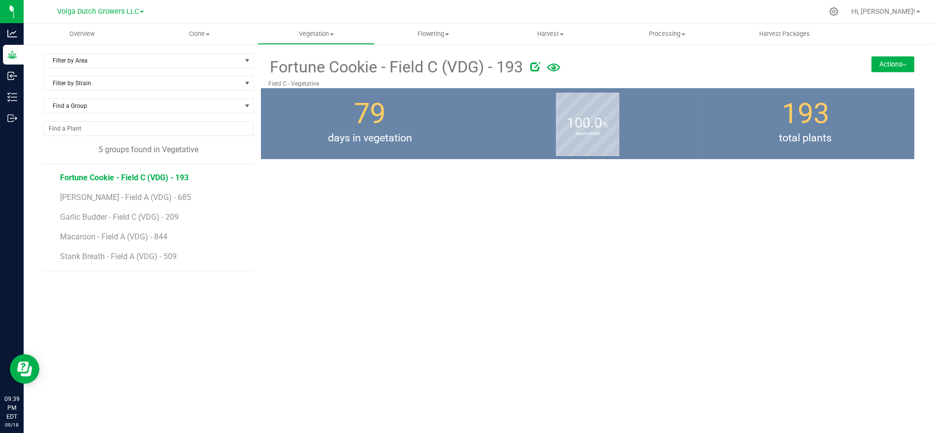
click at [892, 65] on button "Actions" at bounding box center [893, 64] width 43 height 16
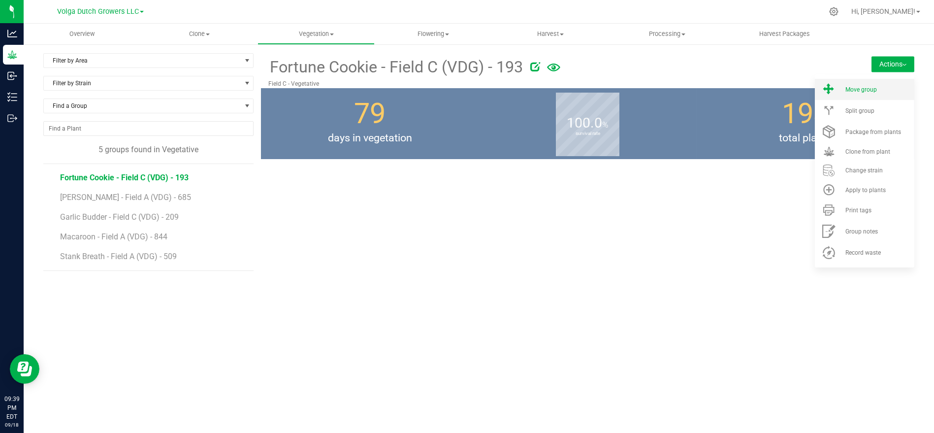
click at [849, 93] on span "Move group" at bounding box center [862, 89] width 32 height 7
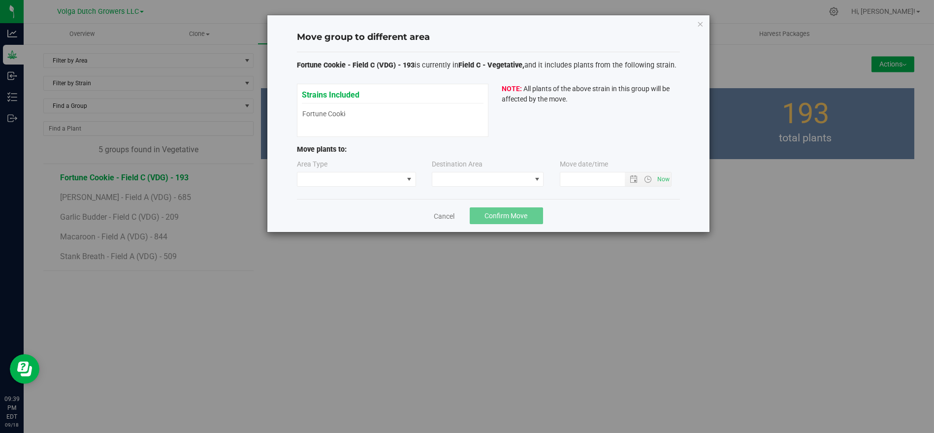
type input "[DATE] 9:39 PM"
click at [397, 174] on span at bounding box center [351, 179] width 106 height 14
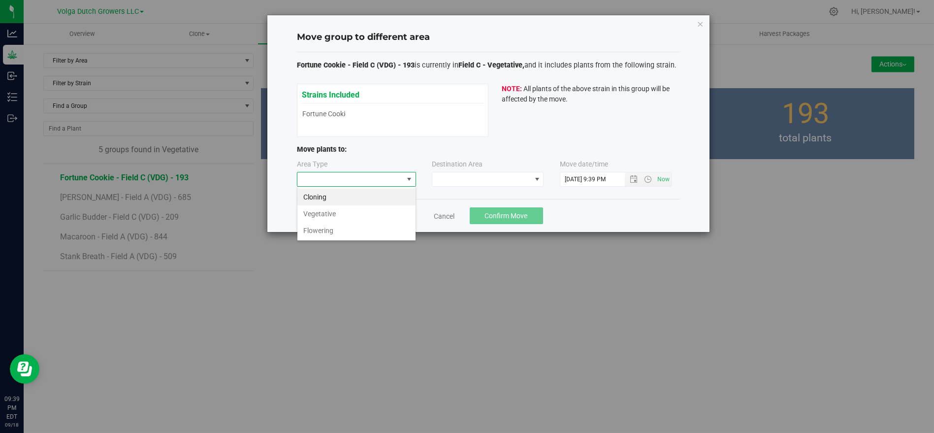
scroll to position [14, 119]
click at [380, 226] on li "Flowering" at bounding box center [357, 230] width 118 height 17
click at [475, 179] on span at bounding box center [481, 179] width 99 height 14
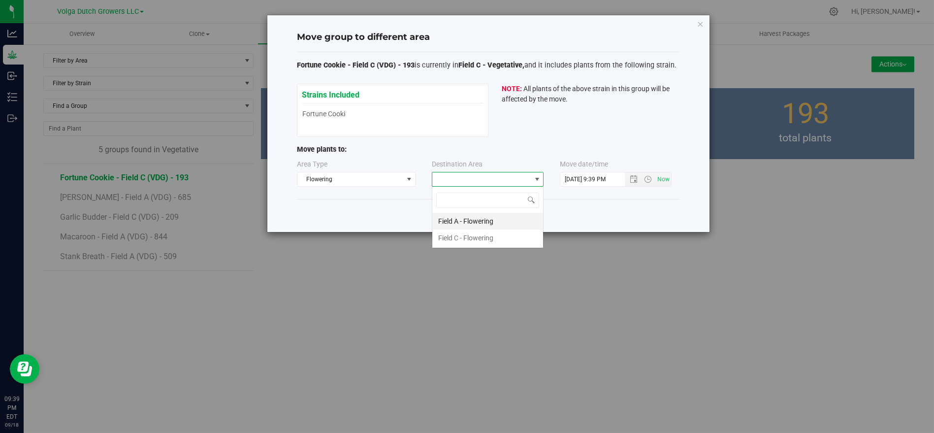
scroll to position [14, 112]
click at [474, 232] on li "Field C - Flowering" at bounding box center [487, 238] width 111 height 17
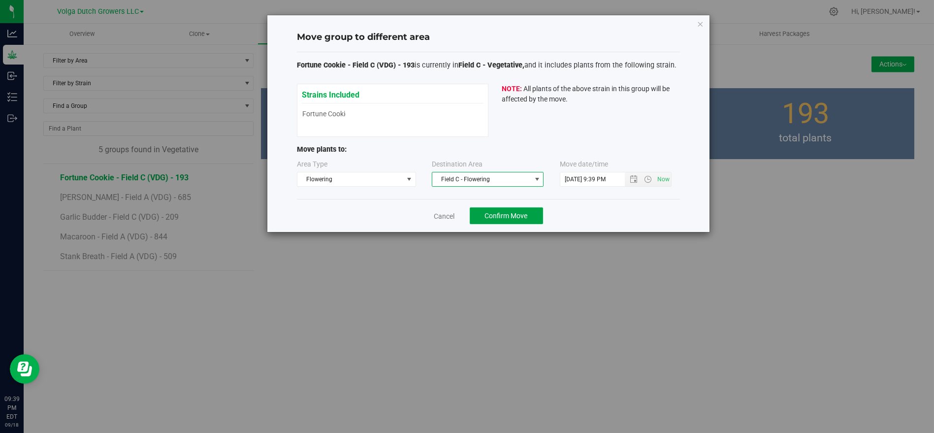
click at [497, 212] on span "Confirm Move" at bounding box center [506, 216] width 43 height 8
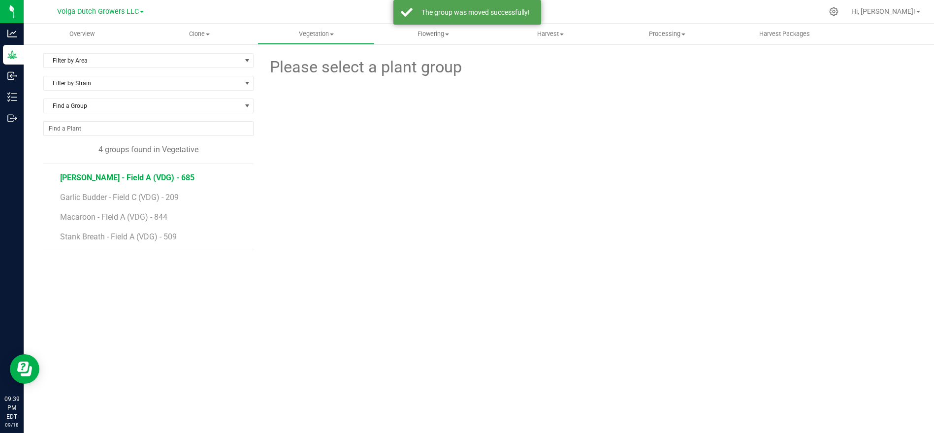
click at [129, 179] on span "[PERSON_NAME] - Field A (VDG) - 685" at bounding box center [127, 177] width 134 height 9
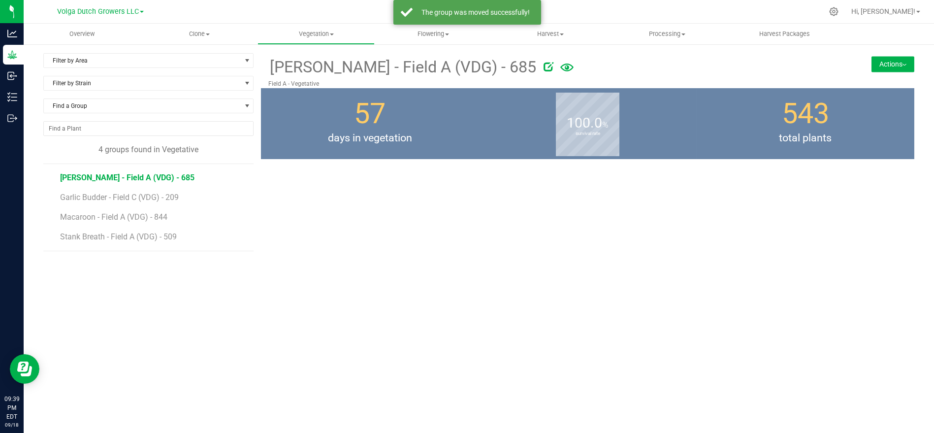
click at [881, 71] on button "Actions" at bounding box center [893, 64] width 43 height 16
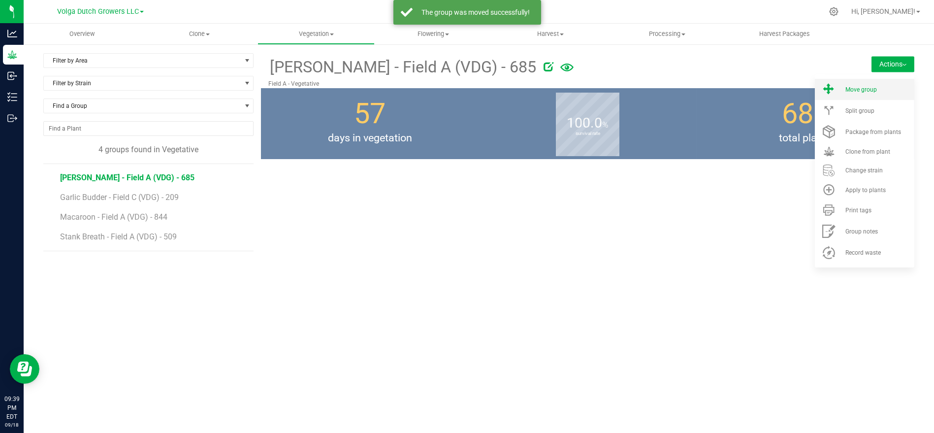
click at [868, 86] on span "Move group" at bounding box center [862, 89] width 32 height 7
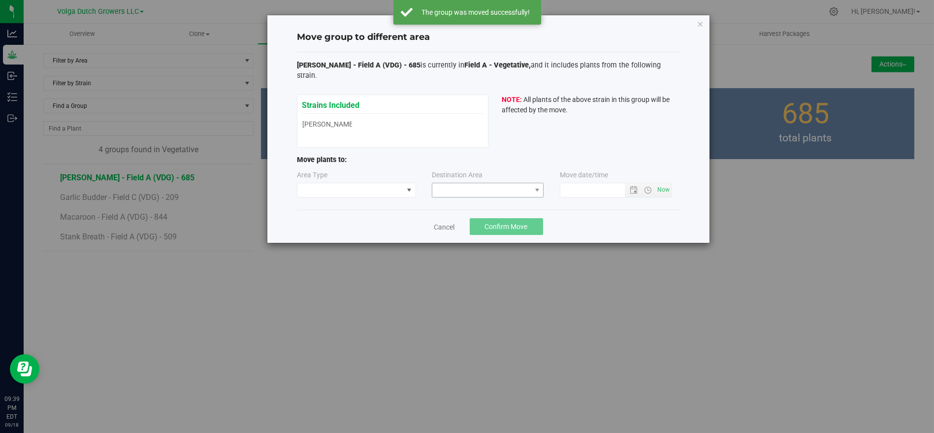
type input "[DATE] 9:39 PM"
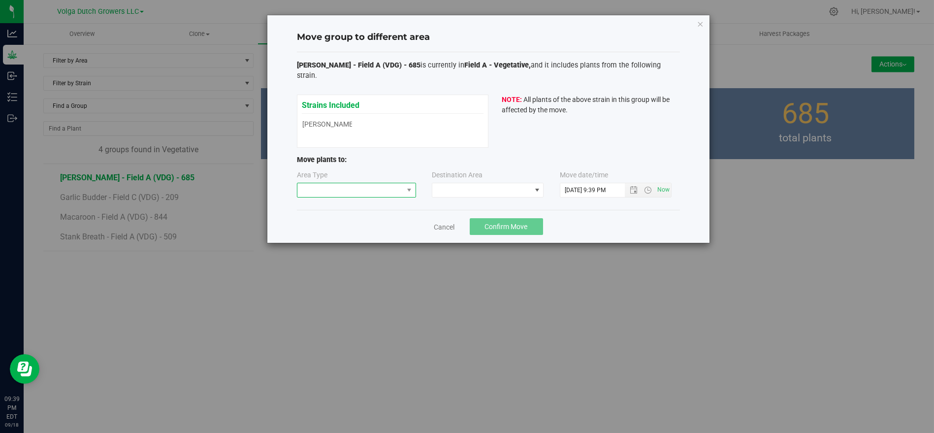
click at [355, 183] on span at bounding box center [351, 190] width 106 height 14
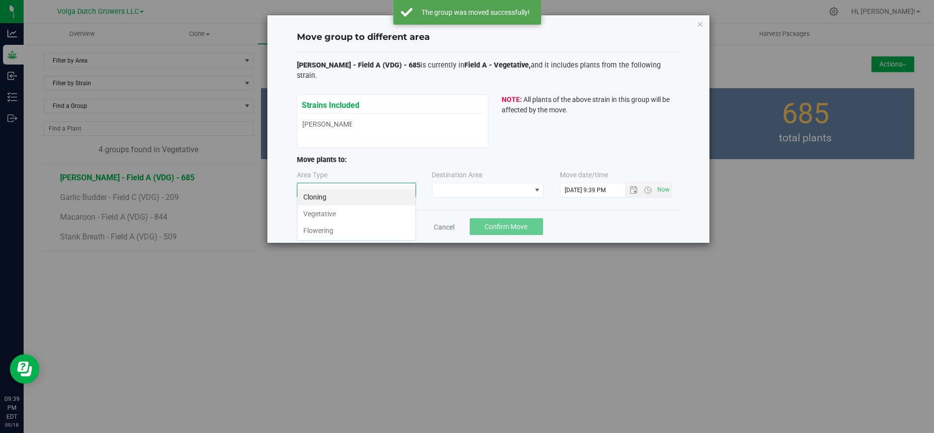
scroll to position [14, 119]
click at [343, 226] on li "Flowering" at bounding box center [357, 230] width 118 height 17
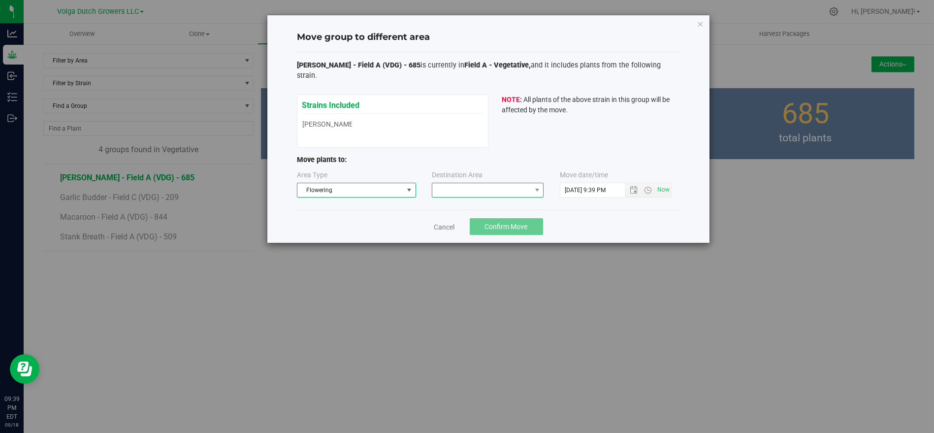
click at [483, 183] on span at bounding box center [481, 190] width 99 height 14
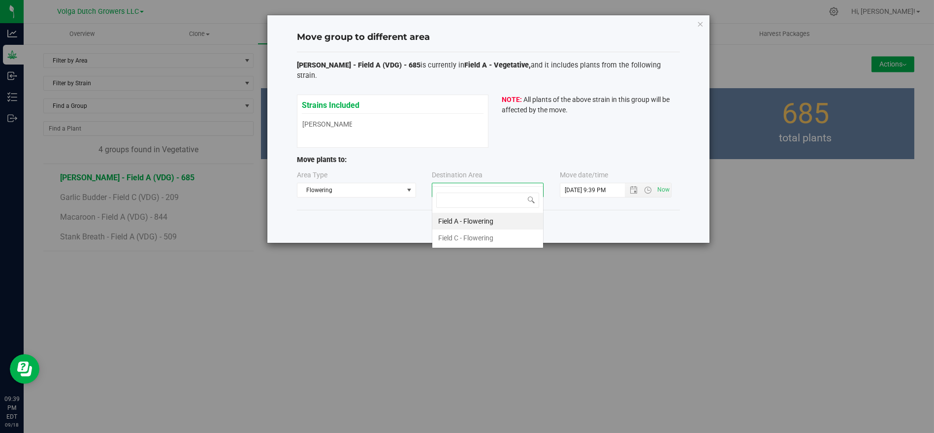
scroll to position [14, 112]
click at [463, 220] on li "Field A - Flowering" at bounding box center [487, 221] width 111 height 17
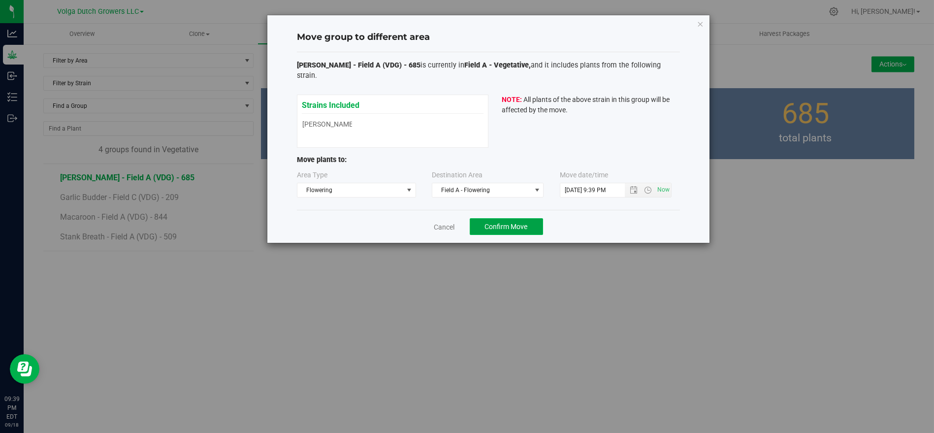
click at [507, 223] on span "Confirm Move" at bounding box center [506, 227] width 43 height 8
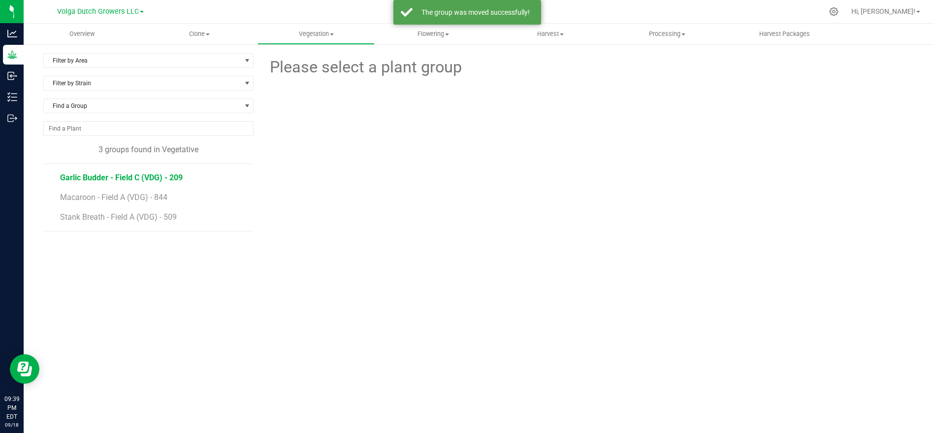
click at [137, 177] on span "Garlic Budder - Field C (VDG) - 209" at bounding box center [121, 177] width 123 height 9
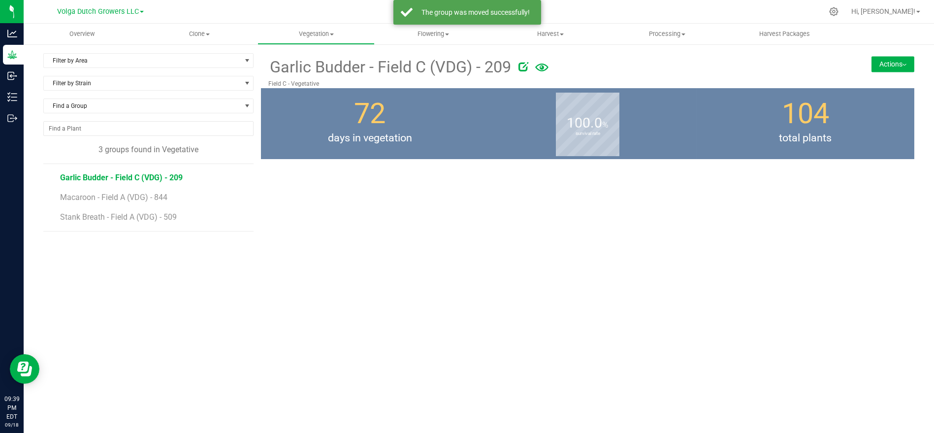
click at [884, 62] on button "Actions" at bounding box center [893, 64] width 43 height 16
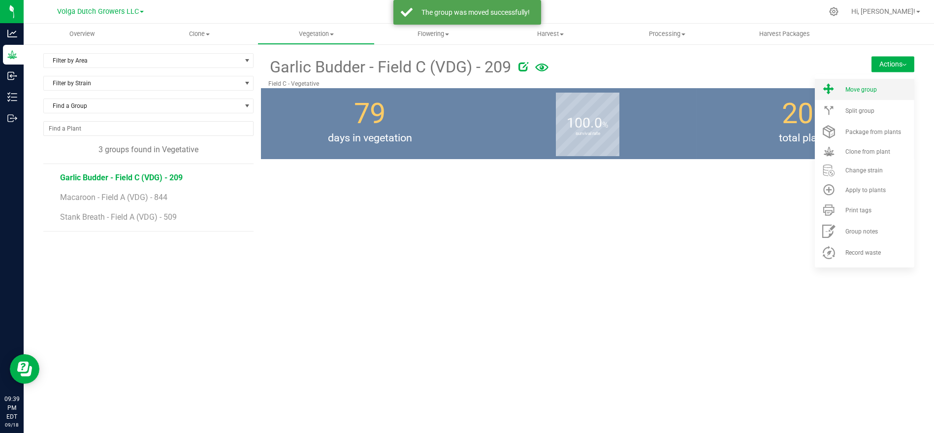
click at [851, 92] on span "Move group" at bounding box center [862, 89] width 32 height 7
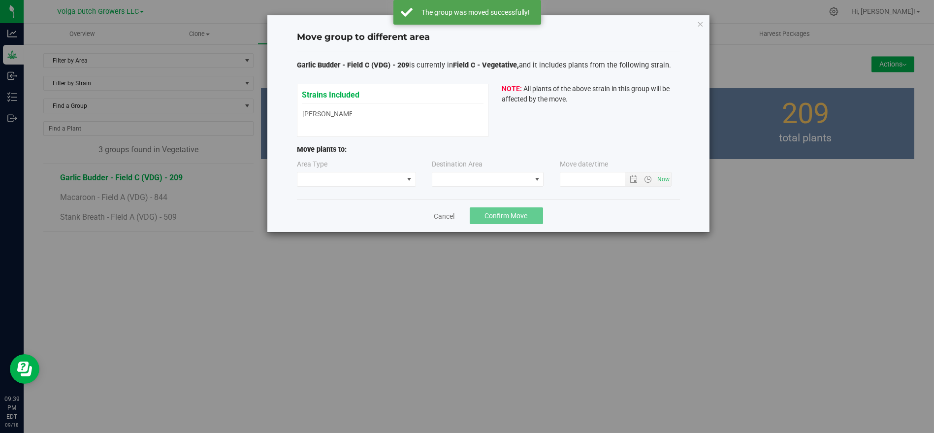
type input "[DATE] 9:39 PM"
click at [365, 180] on span at bounding box center [351, 179] width 106 height 14
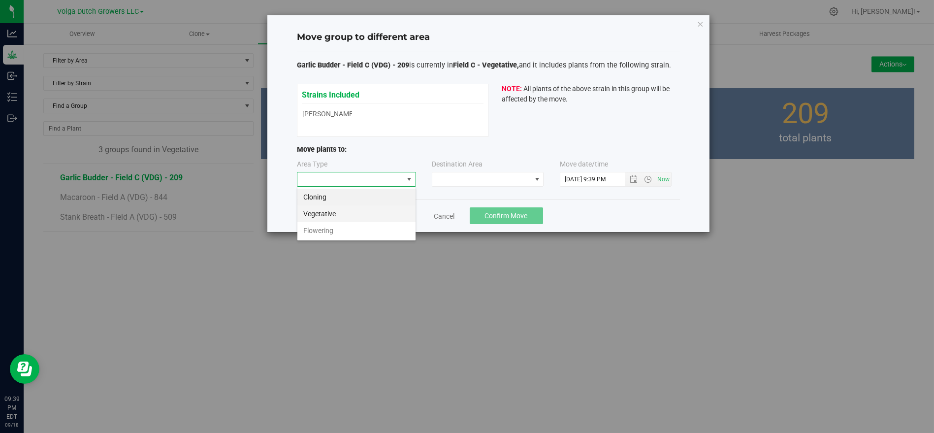
scroll to position [14, 119]
click at [351, 223] on li "Flowering" at bounding box center [357, 230] width 118 height 17
click at [465, 178] on span at bounding box center [481, 179] width 99 height 14
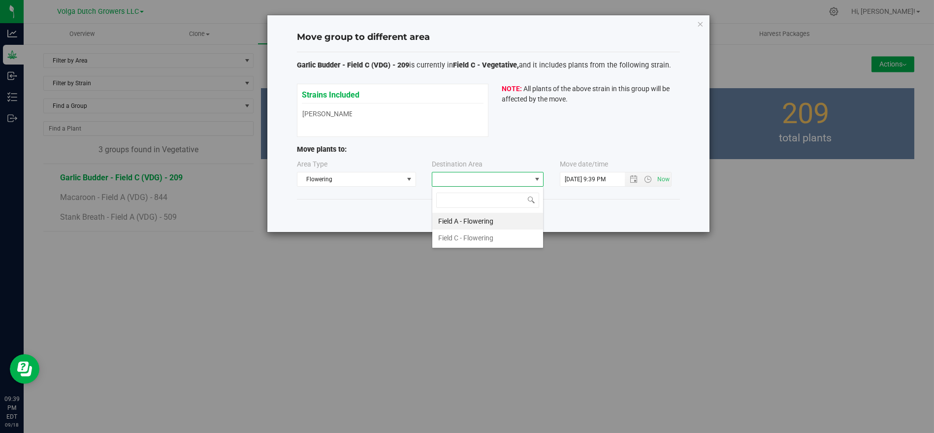
scroll to position [14, 112]
click at [474, 234] on li "Field C - Flowering" at bounding box center [487, 238] width 111 height 17
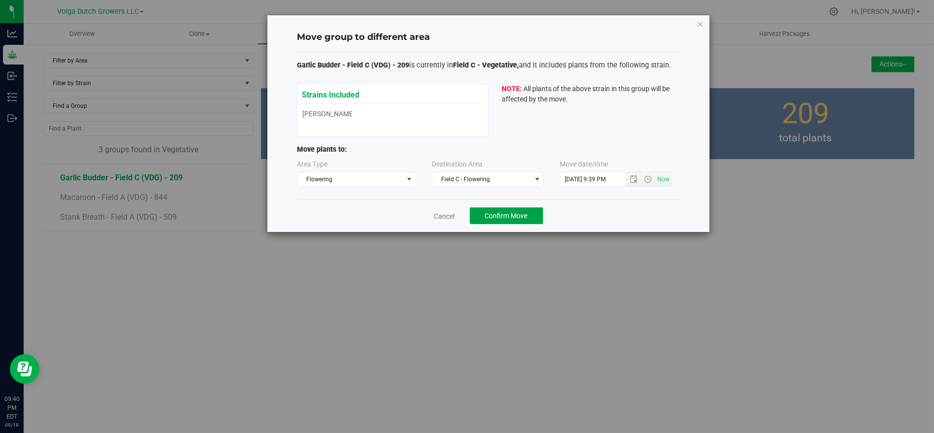
click at [503, 214] on span "Confirm Move" at bounding box center [506, 216] width 43 height 8
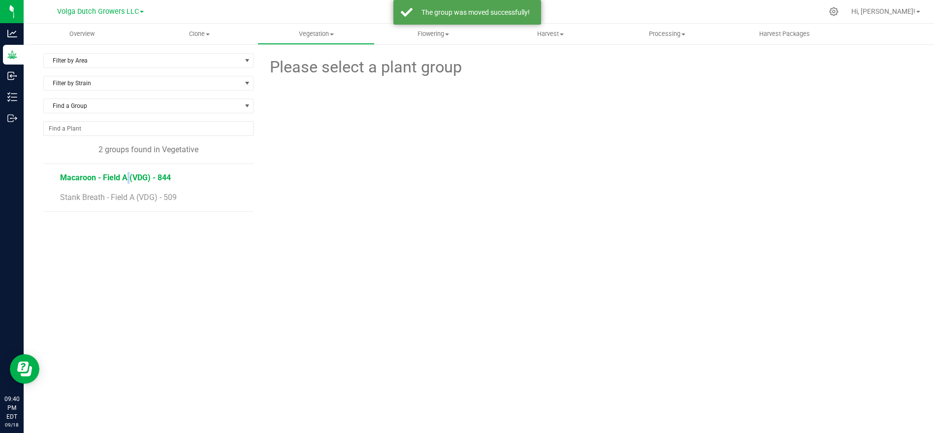
click at [99, 179] on span "Macaroon - Field A (VDG) - 844" at bounding box center [115, 177] width 111 height 9
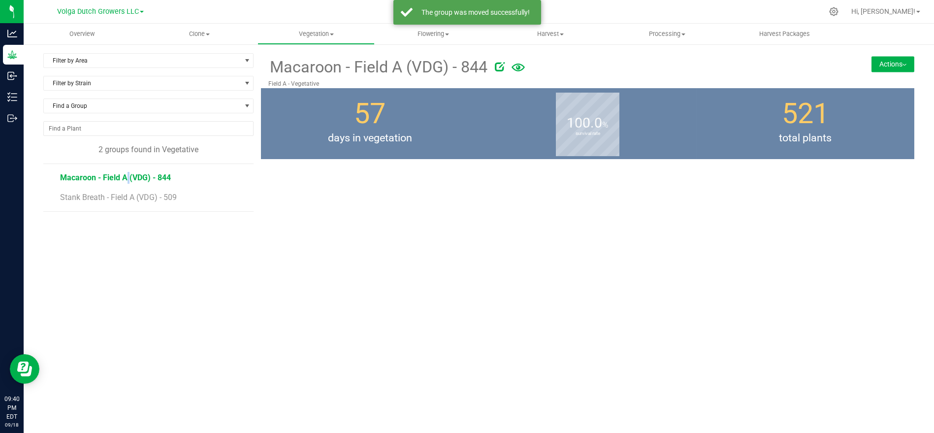
click at [879, 66] on button "Actions" at bounding box center [893, 64] width 43 height 16
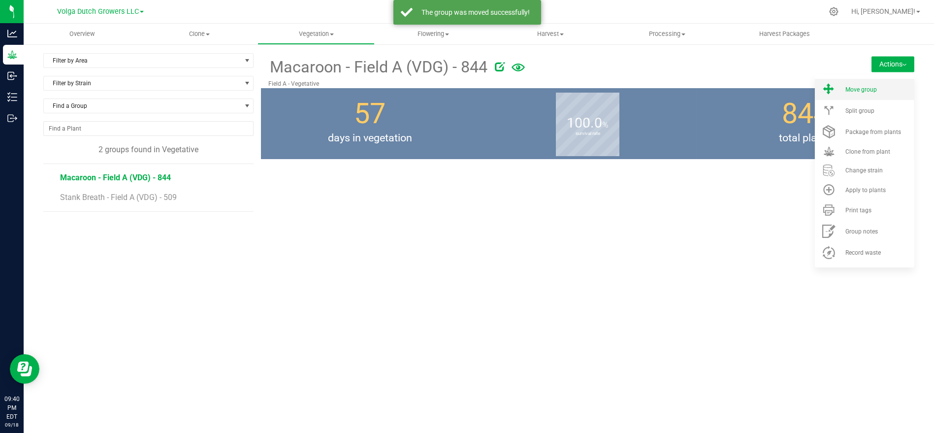
click at [854, 91] on span "Move group" at bounding box center [862, 89] width 32 height 7
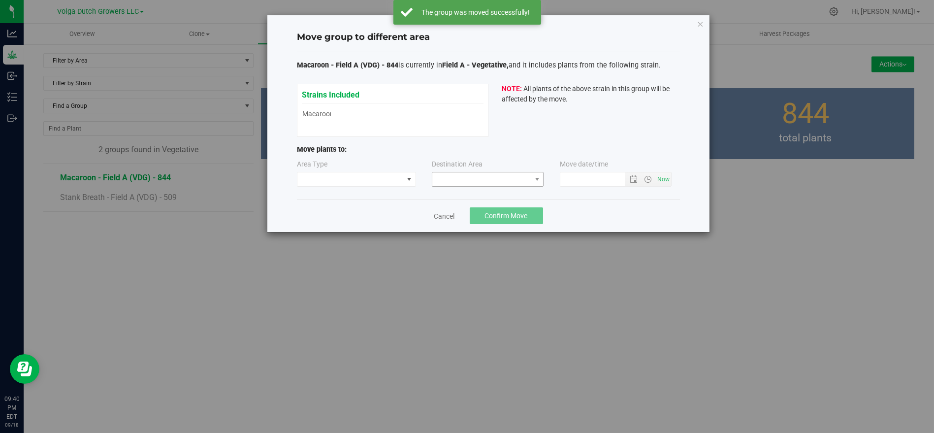
type input "[DATE] 9:40 PM"
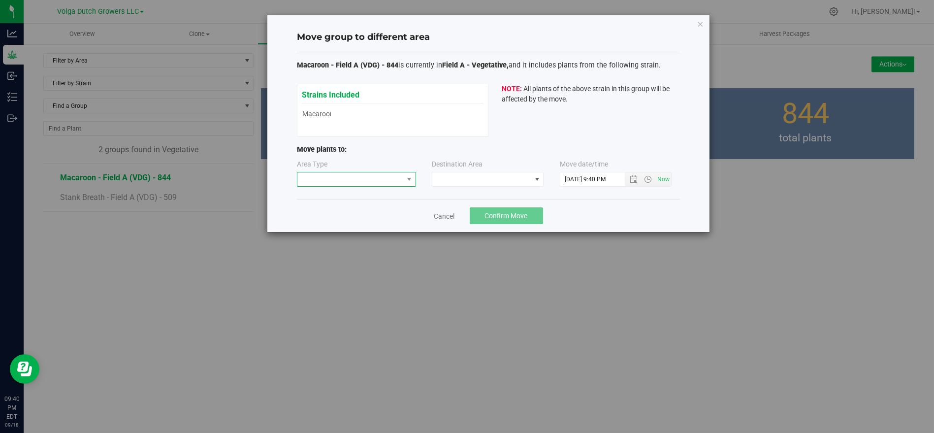
click at [393, 178] on span at bounding box center [351, 179] width 106 height 14
click at [365, 225] on li "Flowering" at bounding box center [357, 230] width 118 height 17
click at [483, 179] on span at bounding box center [481, 179] width 99 height 14
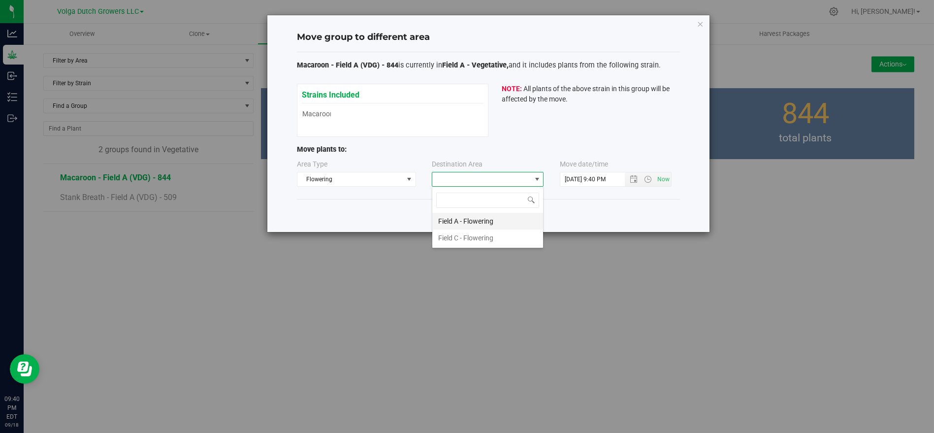
scroll to position [14, 112]
click at [471, 223] on li "Field A - Flowering" at bounding box center [487, 221] width 111 height 17
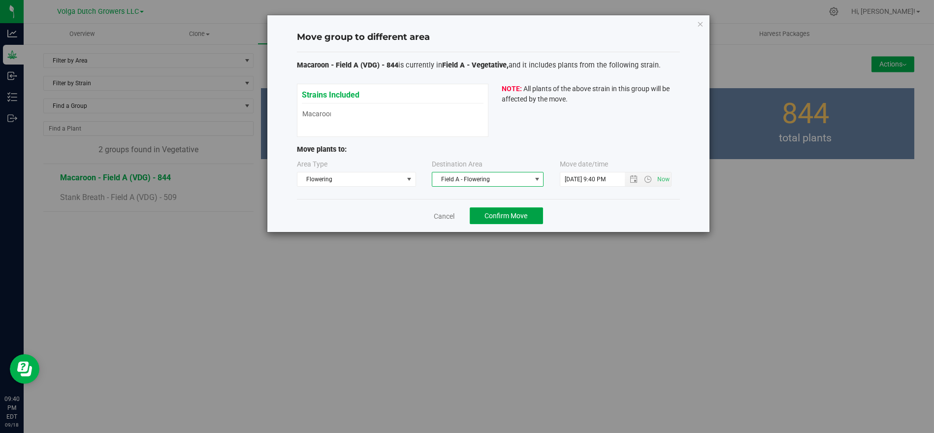
click at [513, 209] on button "Confirm Move" at bounding box center [506, 215] width 73 height 17
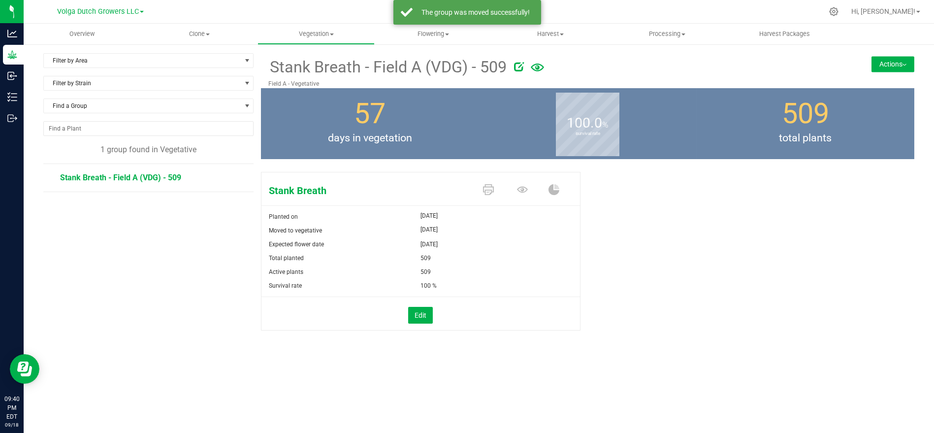
click at [877, 69] on button "Actions" at bounding box center [893, 64] width 43 height 16
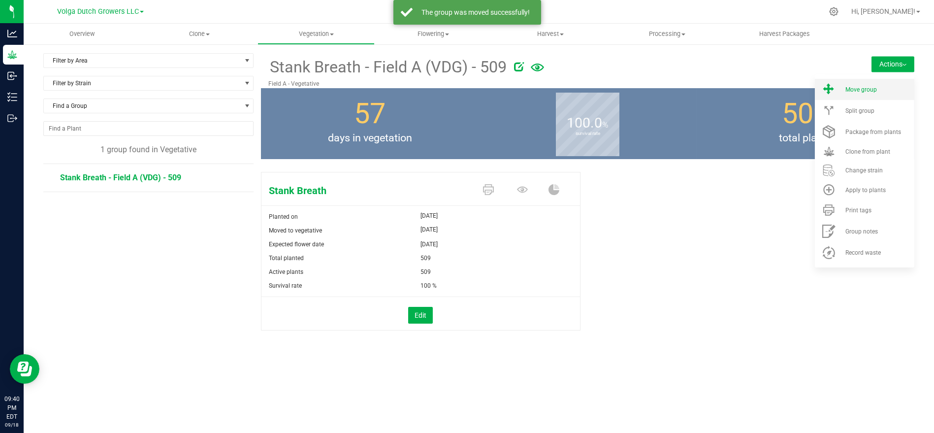
click at [868, 82] on li "Move group" at bounding box center [865, 89] width 100 height 21
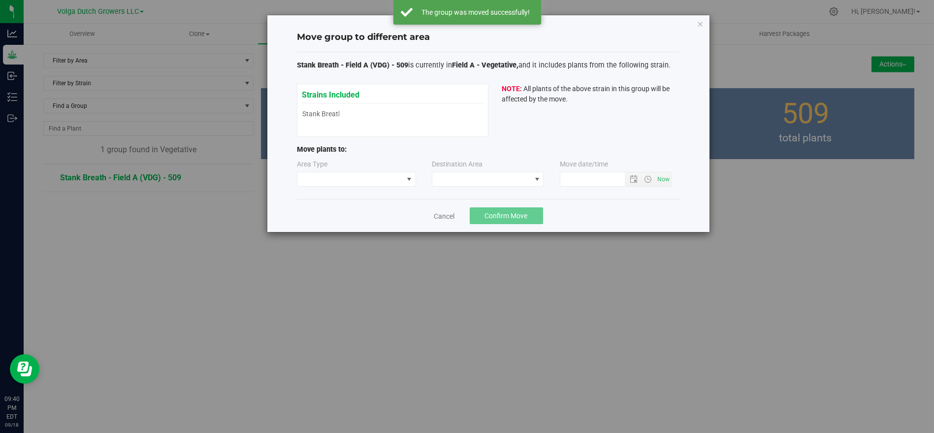
type input "[DATE] 9:40 PM"
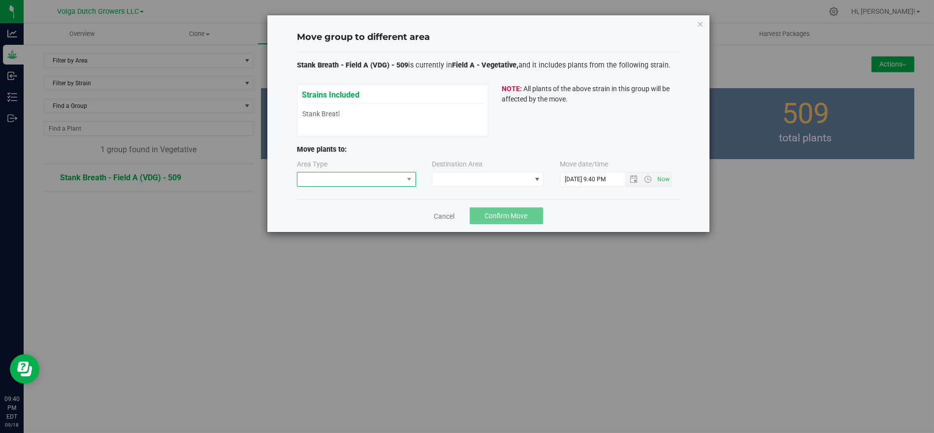
click at [347, 180] on span at bounding box center [351, 179] width 106 height 14
click at [336, 222] on li "Flowering" at bounding box center [357, 230] width 118 height 17
click at [469, 180] on span at bounding box center [481, 179] width 99 height 14
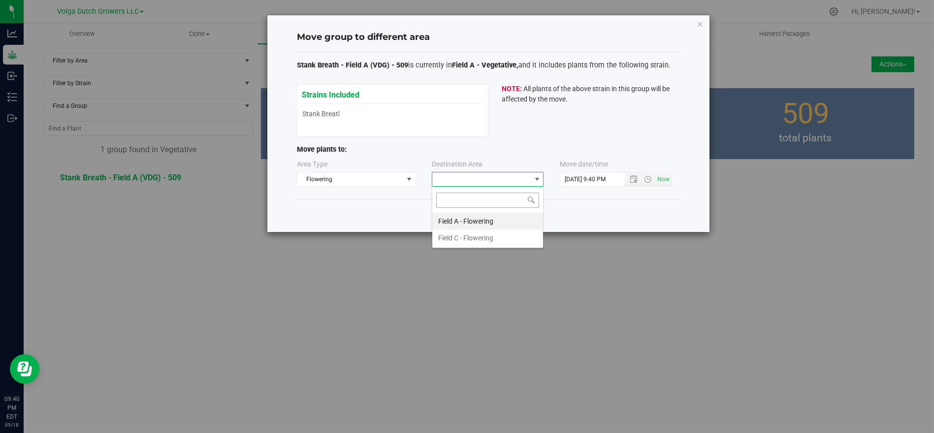
scroll to position [14, 112]
click at [469, 222] on li "Field A - Flowering" at bounding box center [487, 221] width 111 height 17
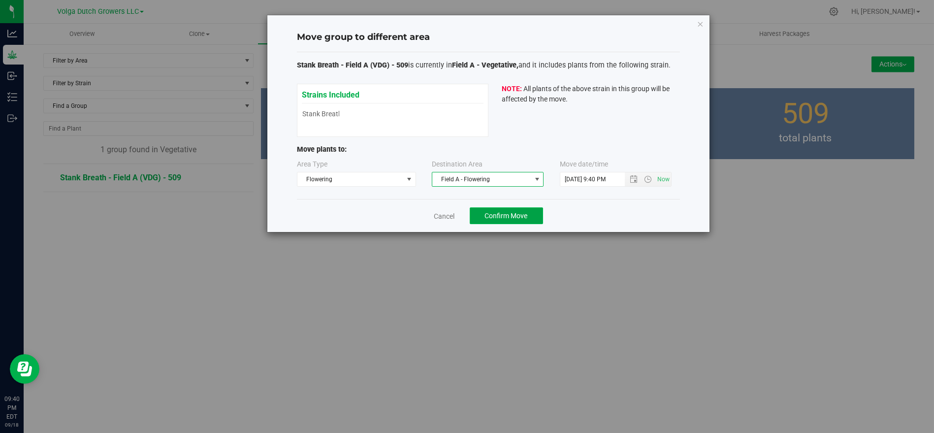
click at [508, 209] on button "Confirm Move" at bounding box center [506, 215] width 73 height 17
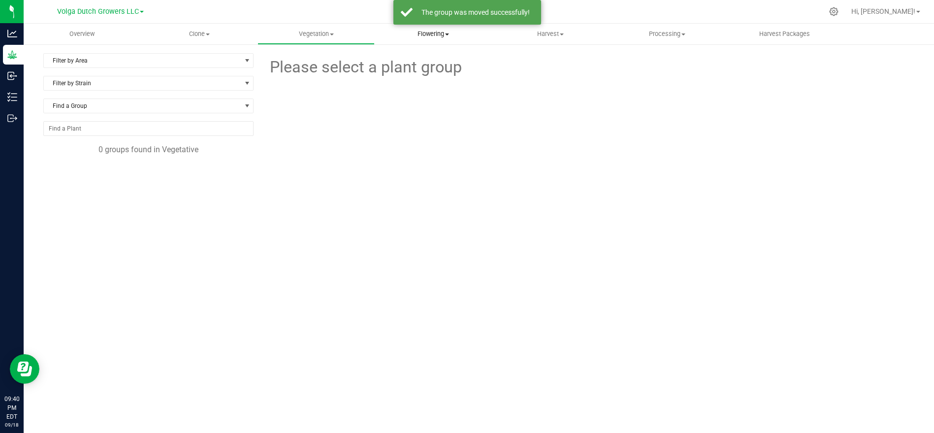
click at [445, 40] on uib-tab-heading "Flowering Create harvest Flowering groups Flowering plants Apply to plants" at bounding box center [433, 34] width 116 height 20
click at [415, 84] on span "Flowering plants" at bounding box center [415, 83] width 80 height 8
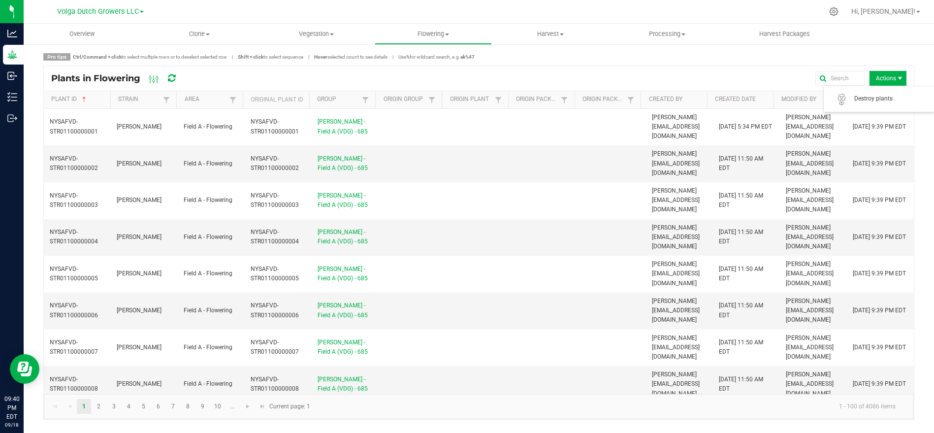
click at [889, 81] on span "Actions" at bounding box center [888, 78] width 37 height 15
click at [752, 62] on div "Pro tips Ctrl/Command + click to select multiple rows or to deselect selected r…" at bounding box center [478, 236] width 871 height 366
click at [847, 14] on div at bounding box center [834, 11] width 25 height 21
click at [841, 15] on div at bounding box center [835, 11] width 14 height 10
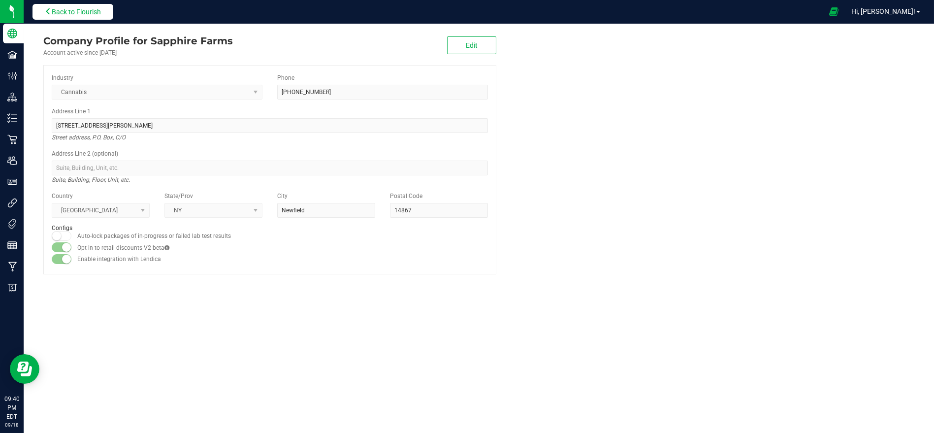
click at [90, 16] on button "Back to Flourish" at bounding box center [73, 12] width 81 height 16
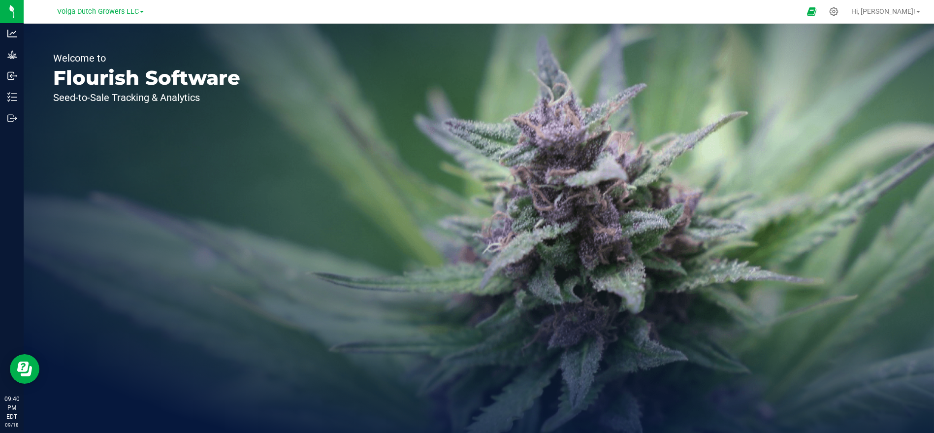
click at [98, 10] on span "Volga Dutch Growers LLC" at bounding box center [98, 11] width 82 height 9
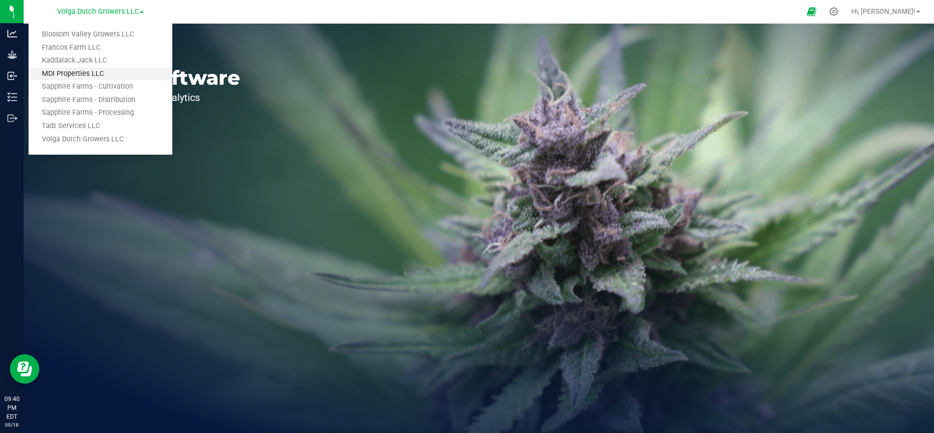
click at [87, 72] on link "MDI Properties LLC" at bounding box center [101, 73] width 144 height 13
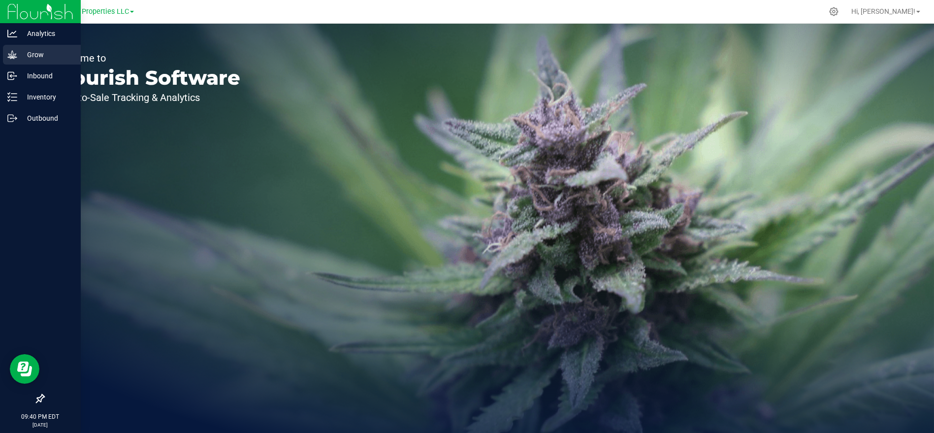
click at [15, 54] on icon at bounding box center [11, 54] width 9 height 8
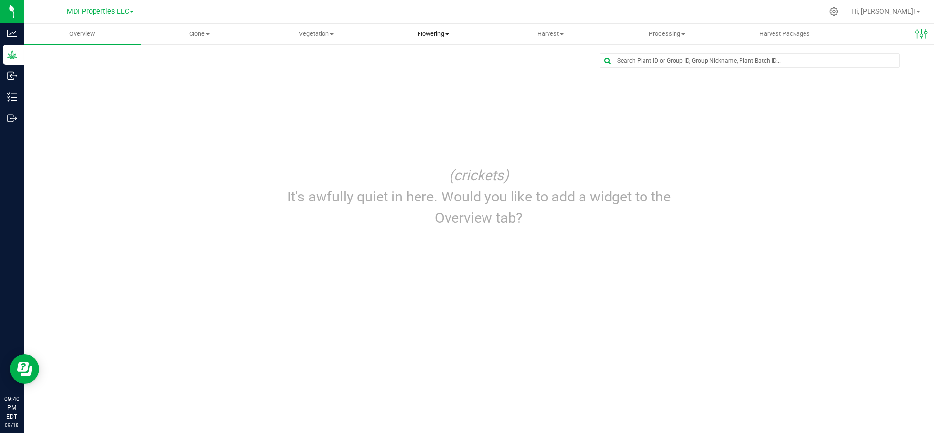
click at [430, 37] on span "Flowering" at bounding box center [433, 34] width 116 height 9
click at [435, 81] on span "Flowering plants" at bounding box center [415, 83] width 80 height 8
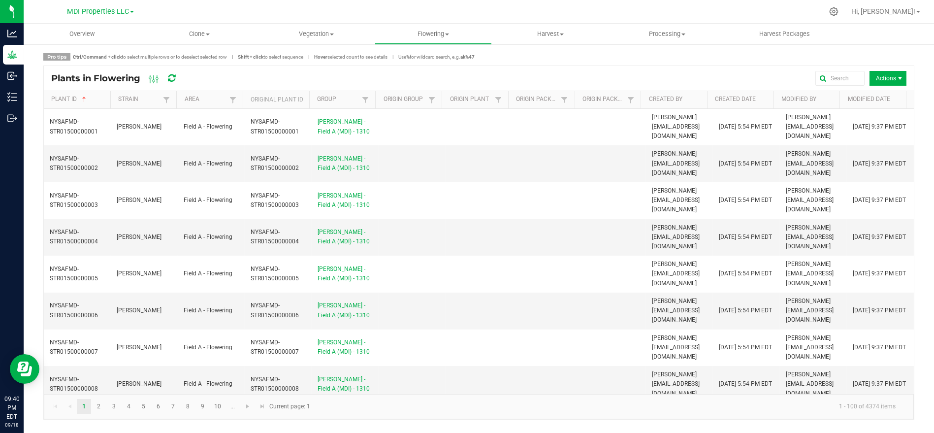
click at [883, 79] on span "Actions" at bounding box center [888, 78] width 37 height 15
click at [803, 44] on ul "Overview Clone Create plants Cloning groups Cloning plants Apply to plants Vege…" at bounding box center [491, 34] width 934 height 21
click at [839, 16] on icon at bounding box center [834, 11] width 10 height 10
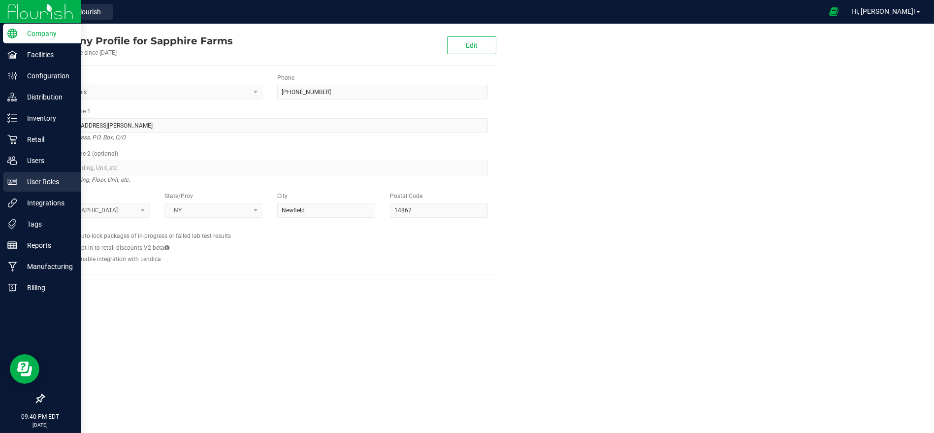
click at [24, 180] on p "User Roles" at bounding box center [46, 182] width 59 height 12
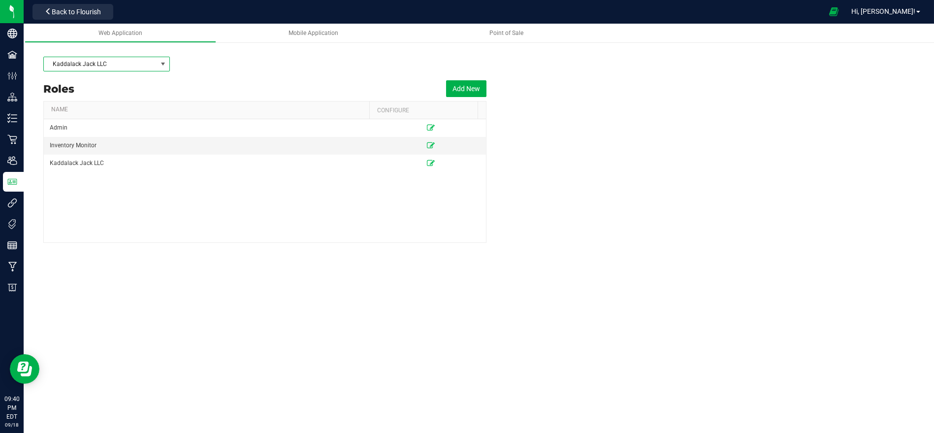
click at [110, 66] on span "Kaddalack Jack LLC" at bounding box center [100, 64] width 113 height 14
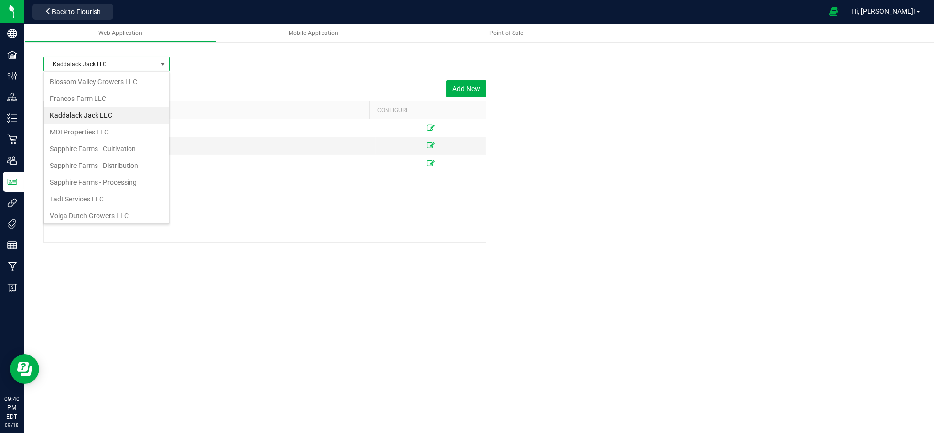
scroll to position [14, 126]
click at [89, 127] on li "MDI Properties LLC" at bounding box center [107, 132] width 126 height 17
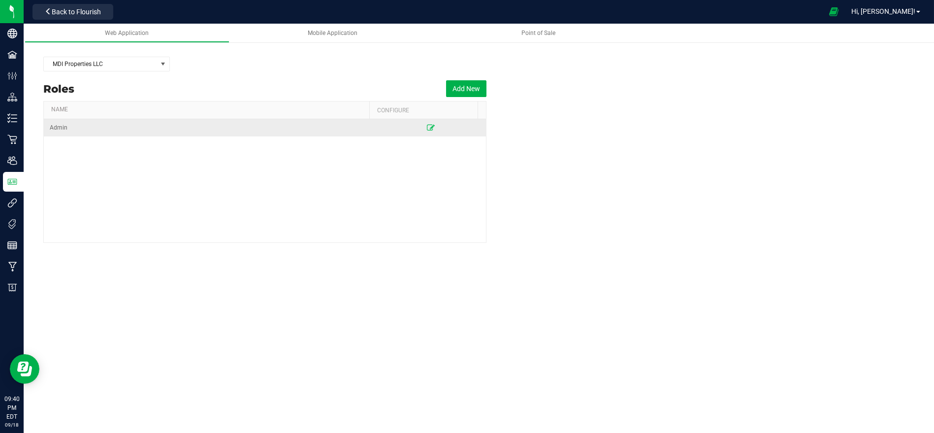
click at [428, 129] on td at bounding box center [431, 127] width 111 height 17
click at [427, 126] on icon at bounding box center [431, 128] width 8 height 6
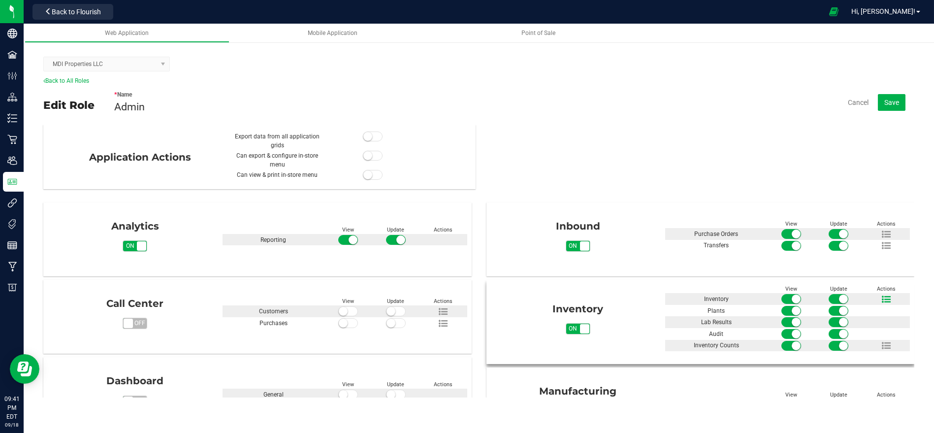
click at [872, 299] on span at bounding box center [886, 299] width 33 height 11
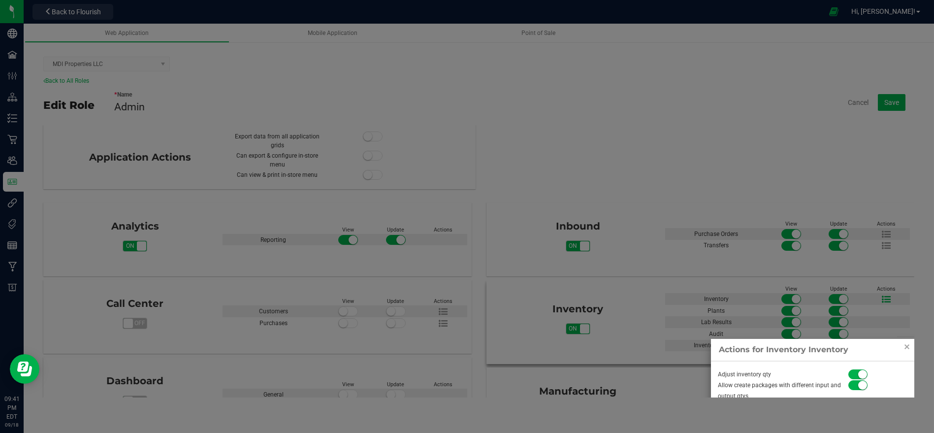
scroll to position [80, 0]
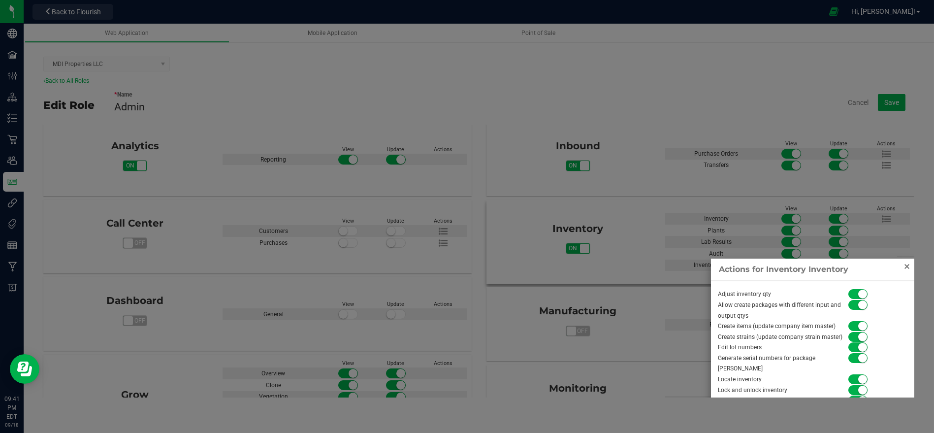
click at [907, 267] on link "Close" at bounding box center [907, 267] width 12 height 12
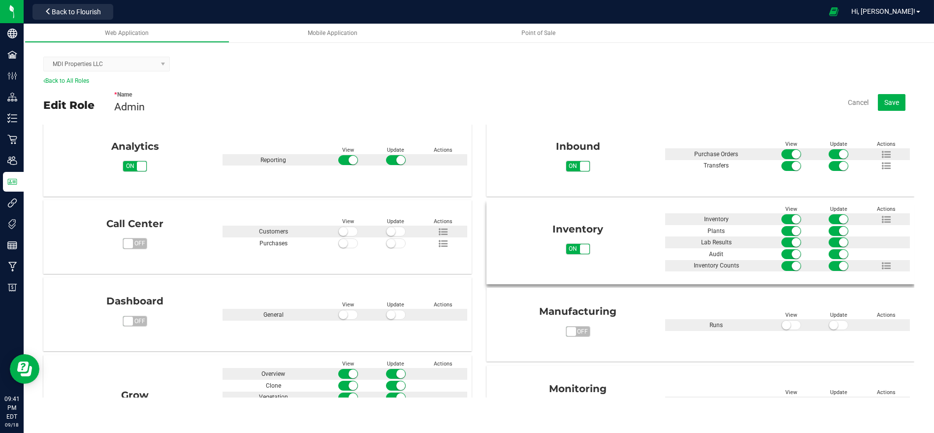
click at [120, 65] on kendo-dropdownlist "MDI Properties LLC" at bounding box center [106, 64] width 127 height 15
click at [140, 56] on div "MDI Properties LLC" at bounding box center [478, 64] width 871 height 25
click at [142, 69] on kendo-dropdownlist "MDI Properties LLC" at bounding box center [106, 64] width 127 height 15
click at [84, 79] on link "Back to All Roles" at bounding box center [66, 80] width 46 height 7
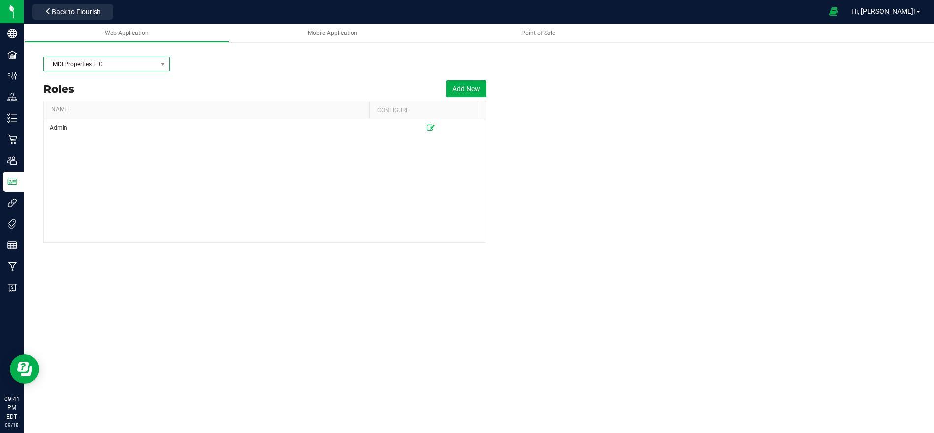
click at [128, 63] on span "MDI Properties LLC" at bounding box center [100, 64] width 113 height 14
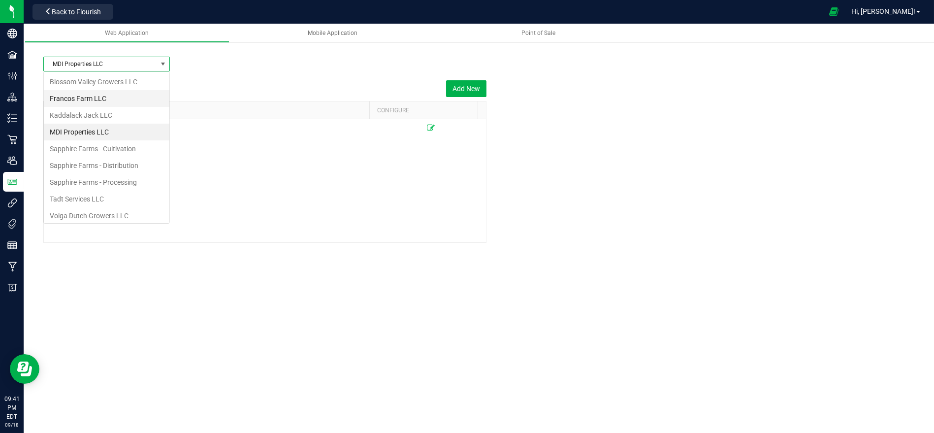
scroll to position [14, 126]
click at [122, 150] on li "Sapphire Farms - Cultivation" at bounding box center [107, 148] width 126 height 17
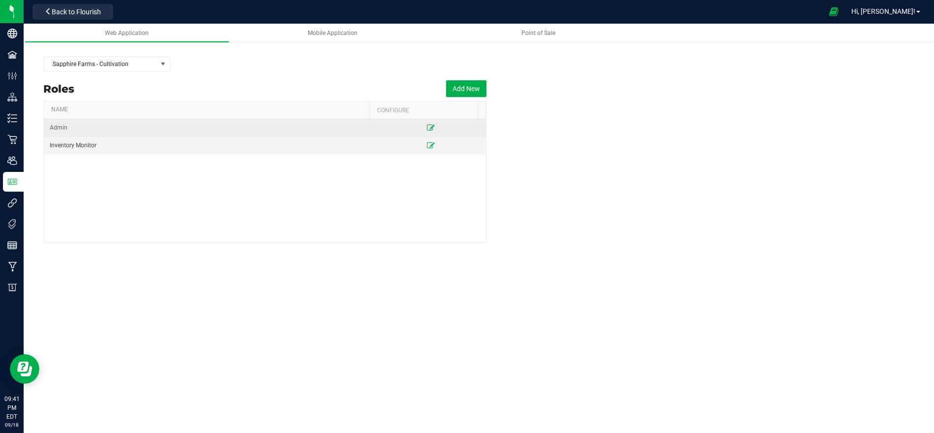
click at [427, 127] on icon at bounding box center [431, 128] width 8 height 6
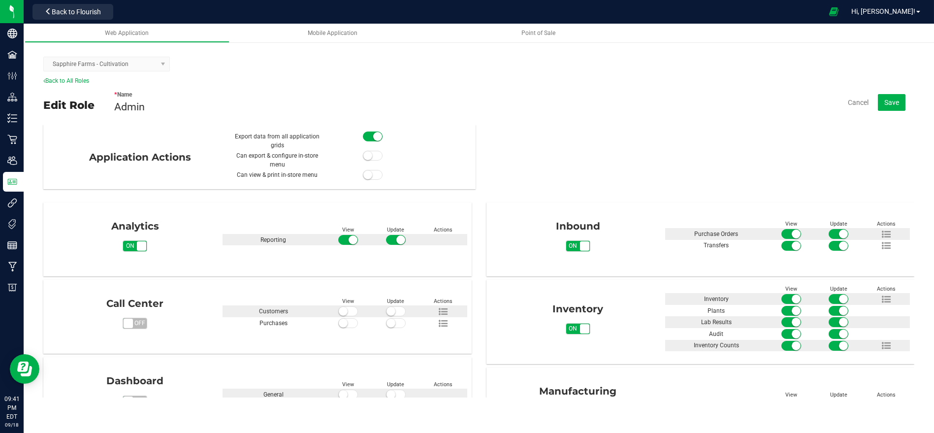
click at [108, 69] on kendo-dropdownlist "Sapphire Farms - Cultivation" at bounding box center [106, 64] width 127 height 15
click at [87, 78] on link "Back to All Roles" at bounding box center [66, 80] width 46 height 7
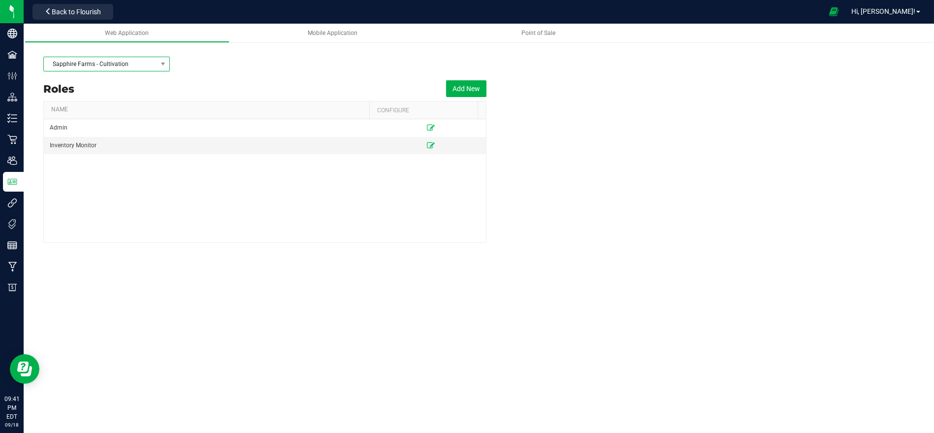
click at [104, 66] on span "Sapphire Farms - Cultivation" at bounding box center [100, 64] width 113 height 14
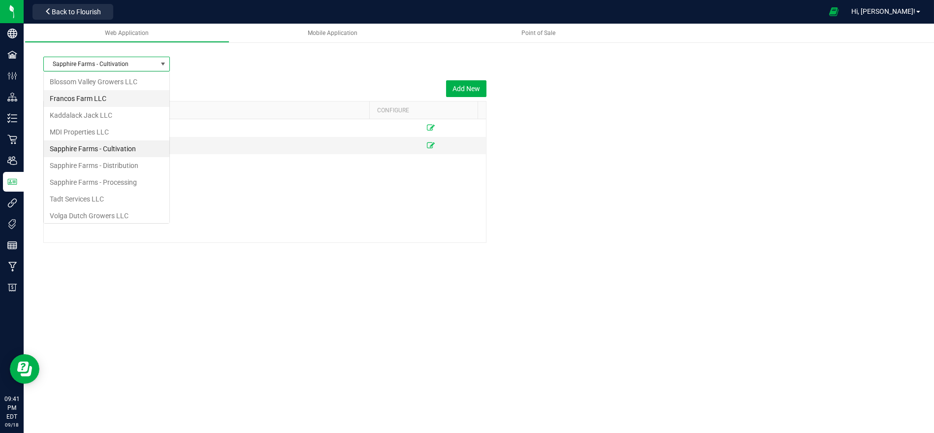
scroll to position [14, 126]
click at [99, 136] on li "MDI Properties LLC" at bounding box center [107, 132] width 126 height 17
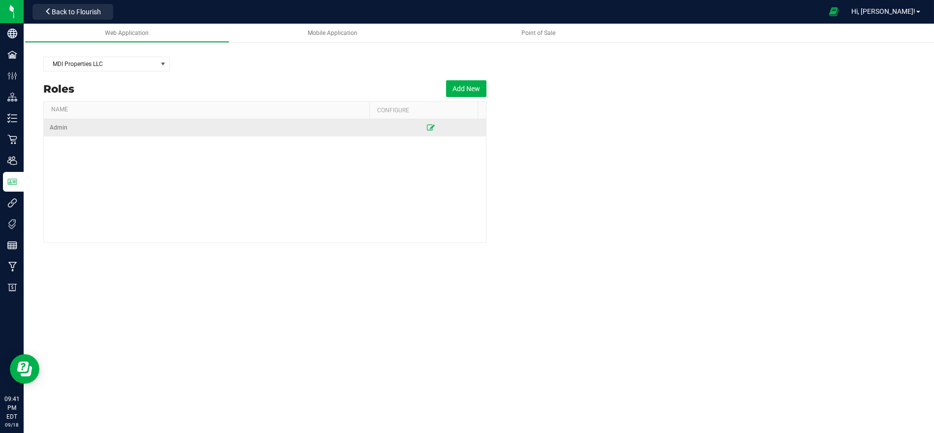
click at [427, 127] on icon at bounding box center [431, 128] width 8 height 6
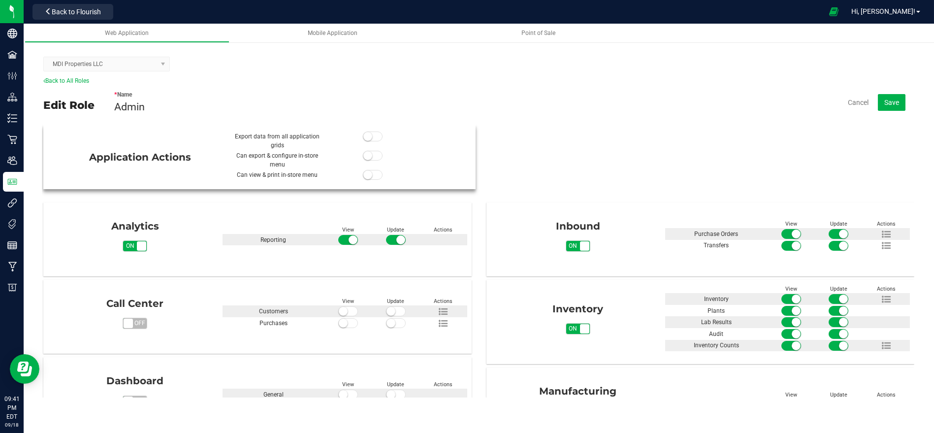
click at [363, 139] on span at bounding box center [373, 137] width 20 height 10
click at [888, 103] on span "Save" at bounding box center [892, 103] width 15 height 8
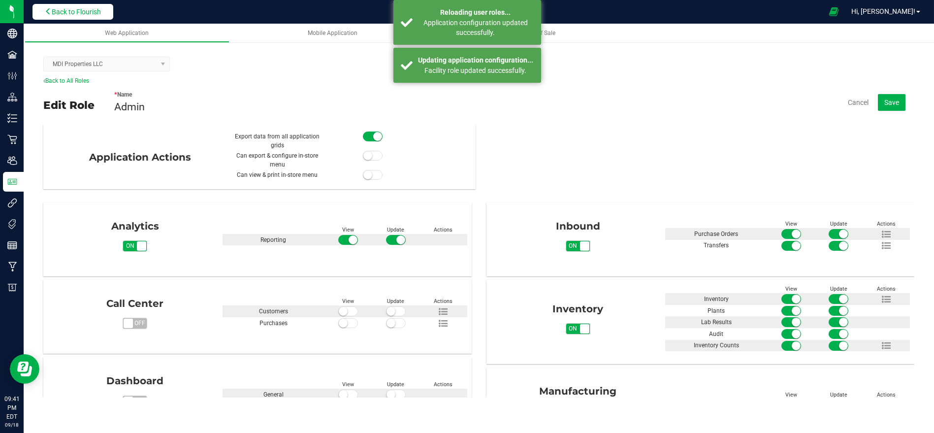
click at [67, 13] on span "Back to Flourish" at bounding box center [76, 12] width 49 height 8
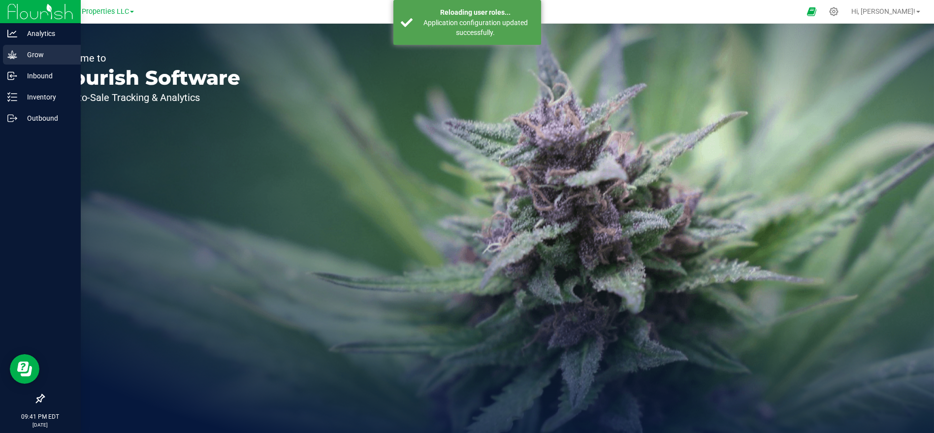
click at [21, 54] on p "Grow" at bounding box center [46, 55] width 59 height 12
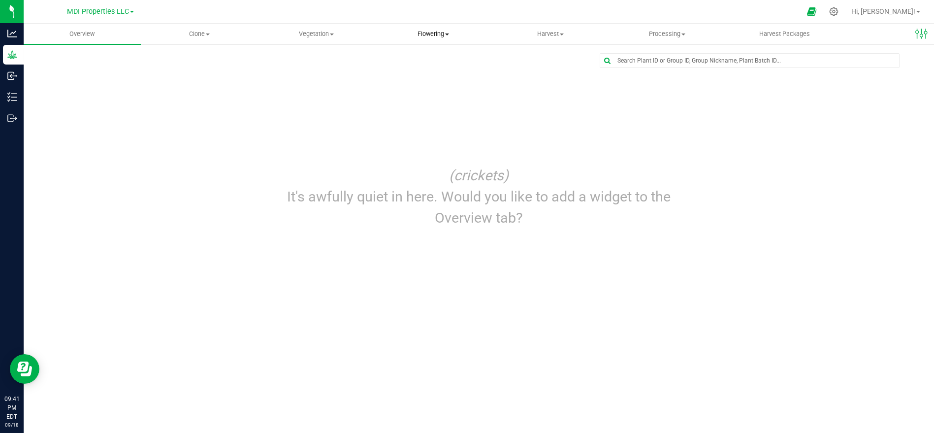
click at [435, 34] on span "Flowering" at bounding box center [433, 34] width 116 height 9
click at [437, 76] on li "Flowering groups" at bounding box center [433, 72] width 117 height 12
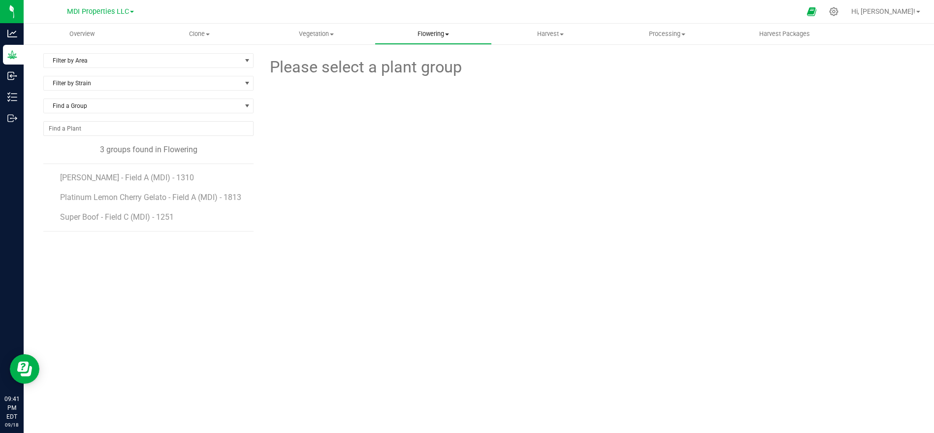
click at [434, 35] on span "Flowering" at bounding box center [433, 34] width 116 height 9
click at [440, 83] on span "Flowering plants" at bounding box center [415, 83] width 80 height 8
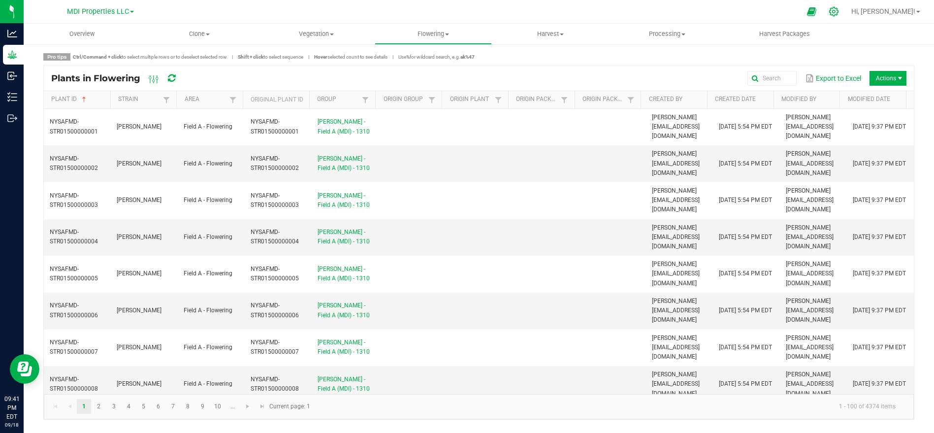
click at [839, 7] on icon at bounding box center [834, 11] width 10 height 10
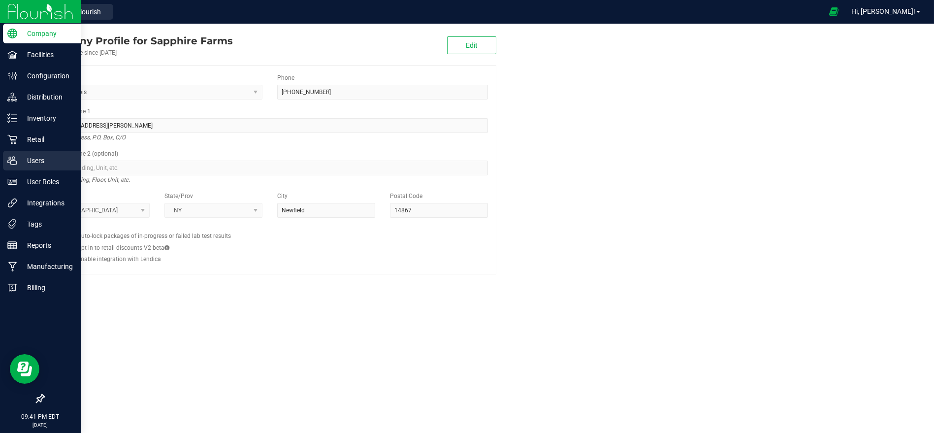
click at [55, 165] on p "Users" at bounding box center [46, 161] width 59 height 12
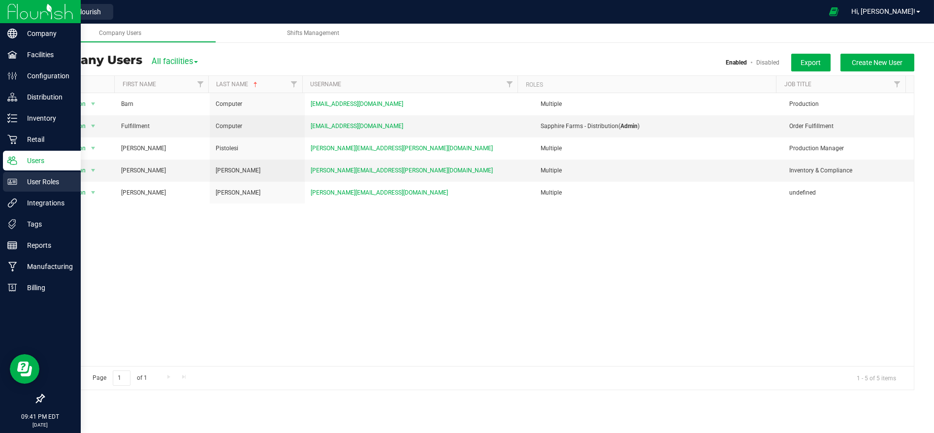
click at [44, 185] on p "User Roles" at bounding box center [46, 182] width 59 height 12
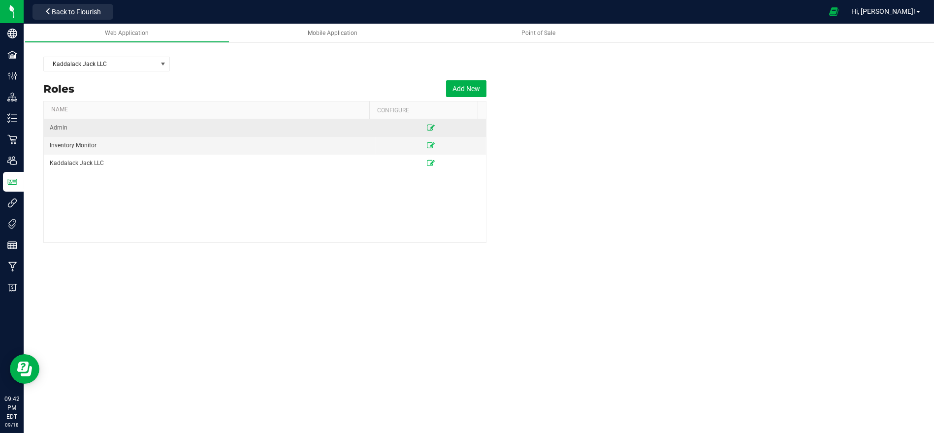
click at [427, 126] on icon at bounding box center [431, 128] width 8 height 6
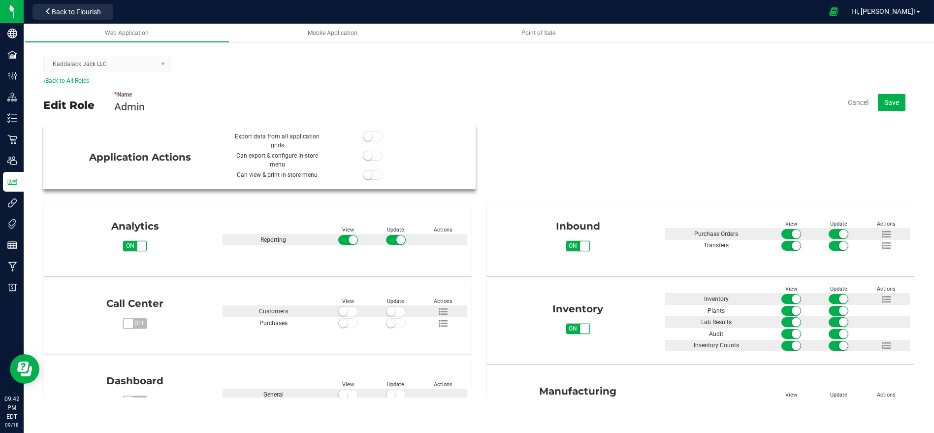
click at [372, 137] on span at bounding box center [373, 137] width 20 height 10
click at [896, 102] on span "Save" at bounding box center [892, 103] width 15 height 8
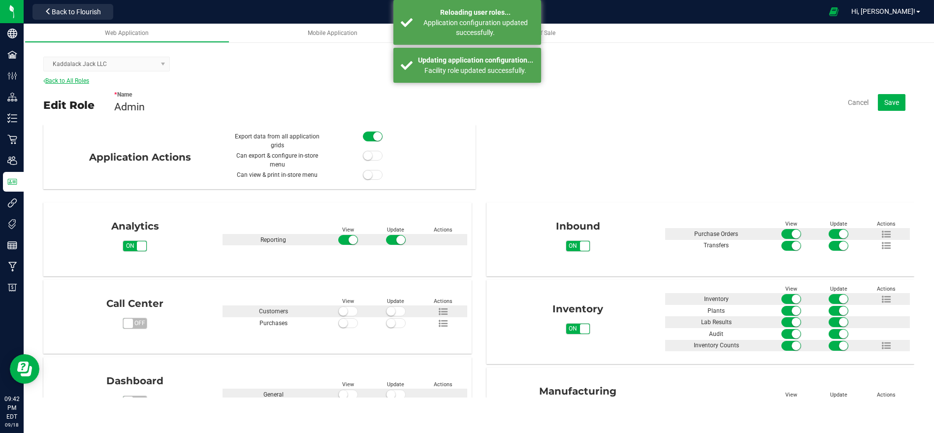
click at [77, 83] on link "Back to All Roles" at bounding box center [66, 80] width 46 height 7
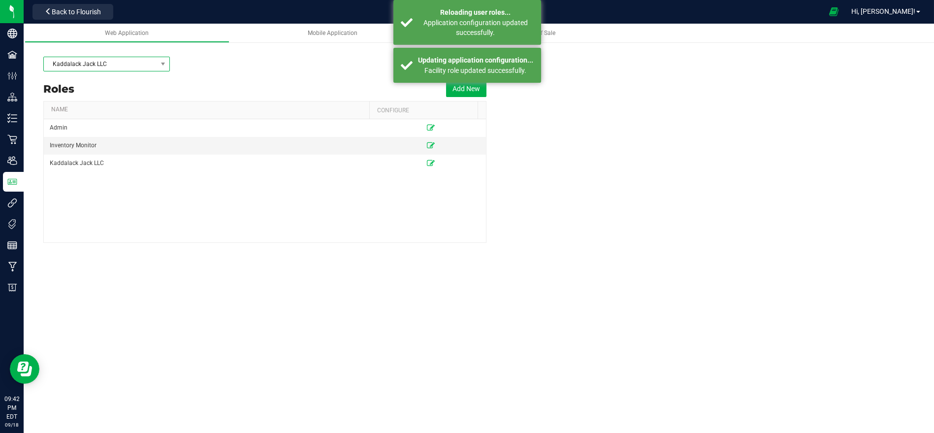
click at [101, 66] on span "Kaddalack Jack LLC" at bounding box center [100, 64] width 113 height 14
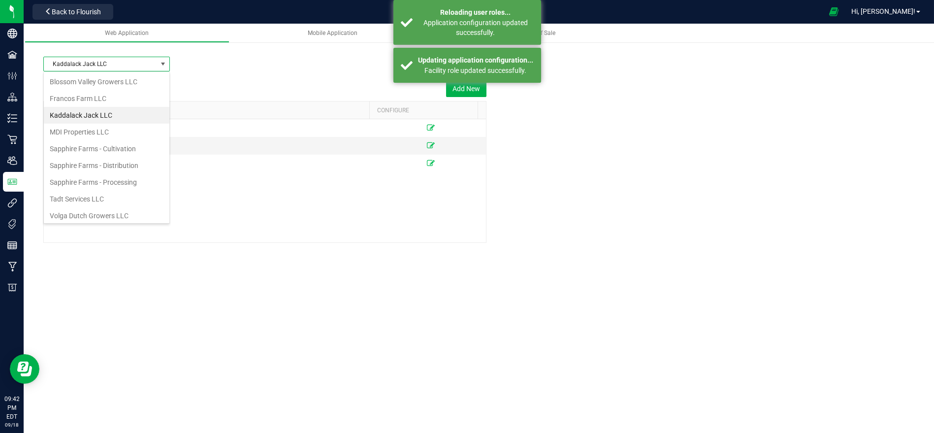
scroll to position [14, 126]
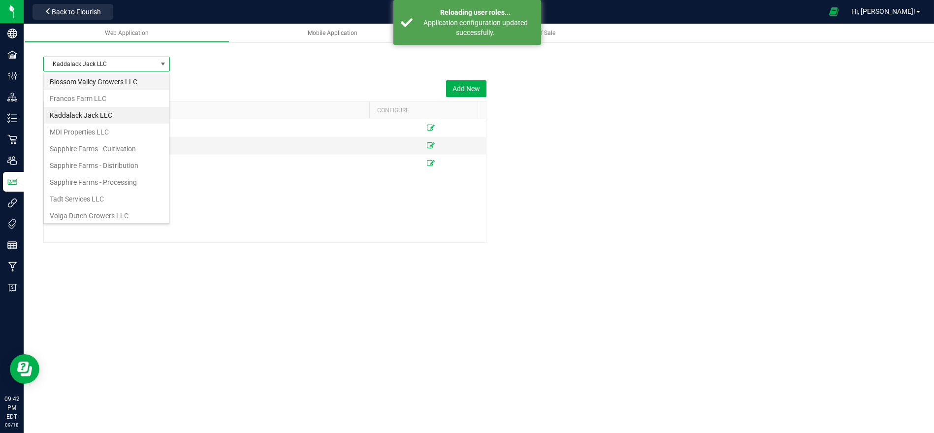
click at [103, 85] on li "Blossom Valley Growers LLC" at bounding box center [107, 81] width 126 height 17
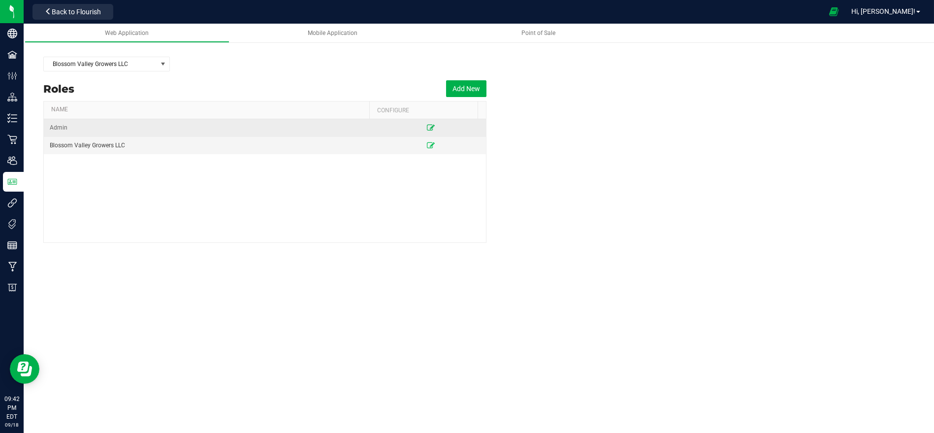
click at [427, 127] on icon at bounding box center [431, 128] width 8 height 6
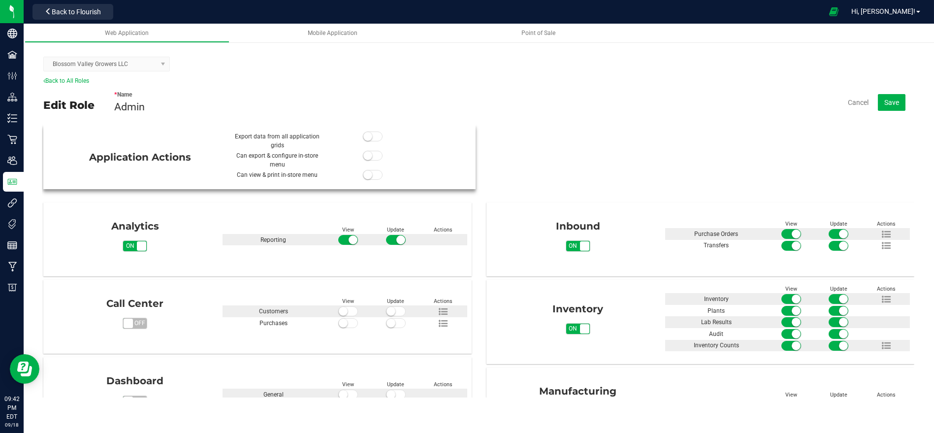
drag, startPoint x: 363, startPoint y: 133, endPoint x: 385, endPoint y: 133, distance: 22.2
click at [364, 133] on small at bounding box center [368, 136] width 9 height 9
click at [888, 100] on span "Save" at bounding box center [892, 103] width 15 height 8
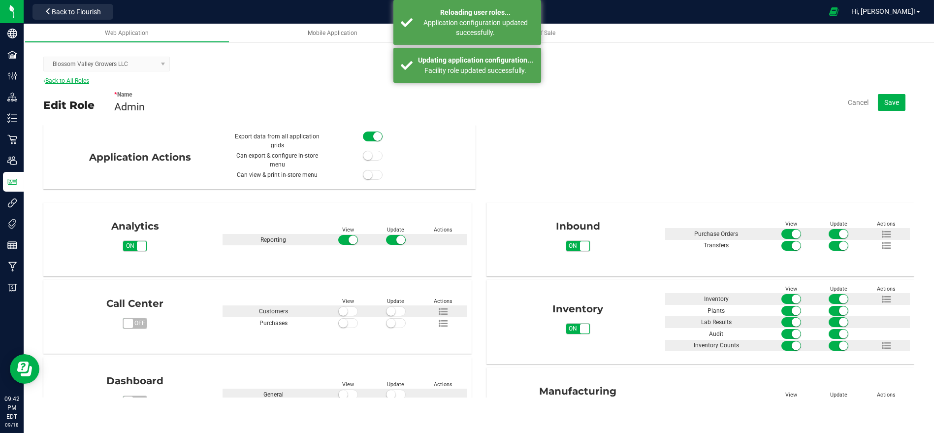
click at [68, 78] on link "Back to All Roles" at bounding box center [66, 80] width 46 height 7
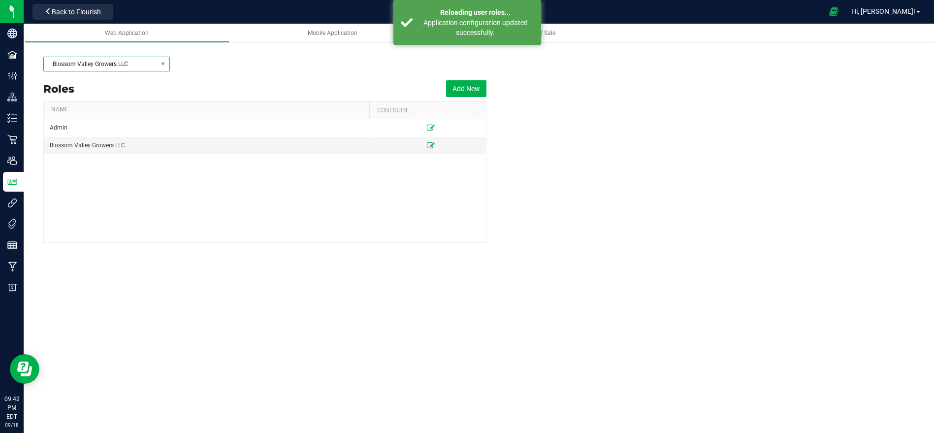
click at [89, 68] on span "Blossom Valley Growers LLC" at bounding box center [100, 64] width 113 height 14
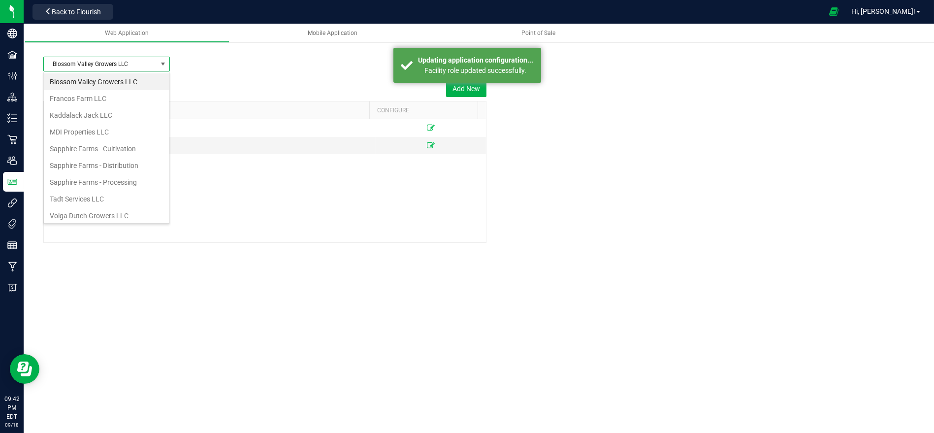
scroll to position [14, 126]
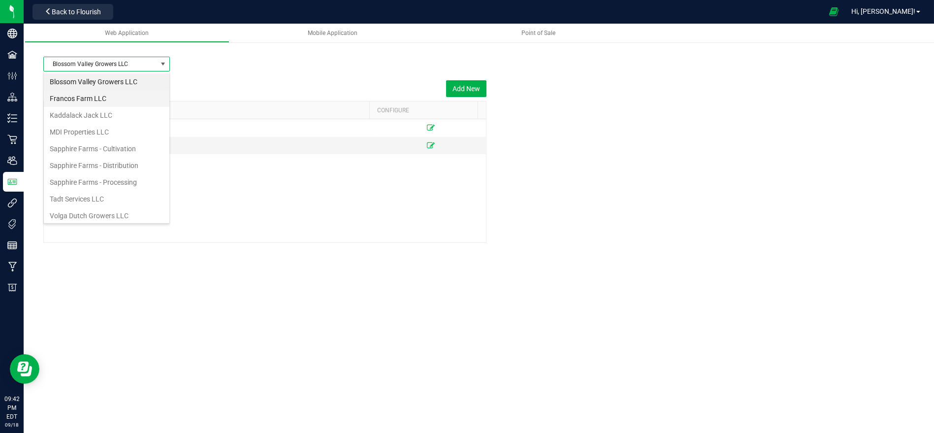
click at [93, 96] on li "Francos Farm LLC" at bounding box center [107, 98] width 126 height 17
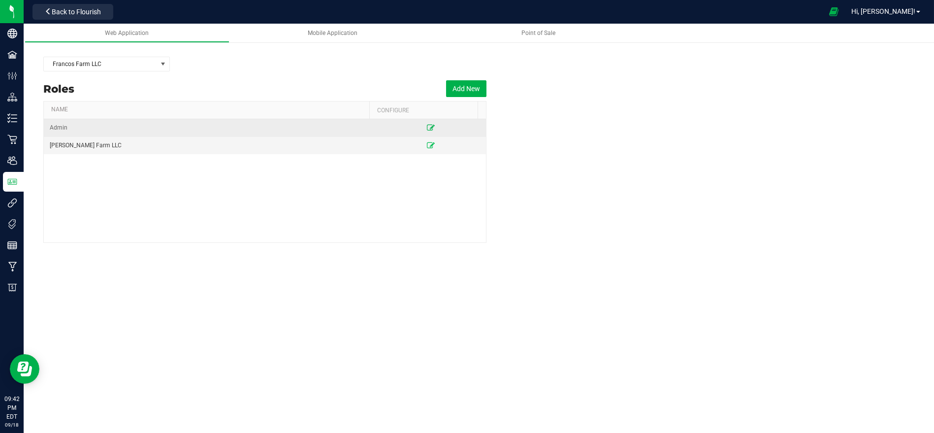
click at [427, 127] on icon at bounding box center [431, 128] width 8 height 6
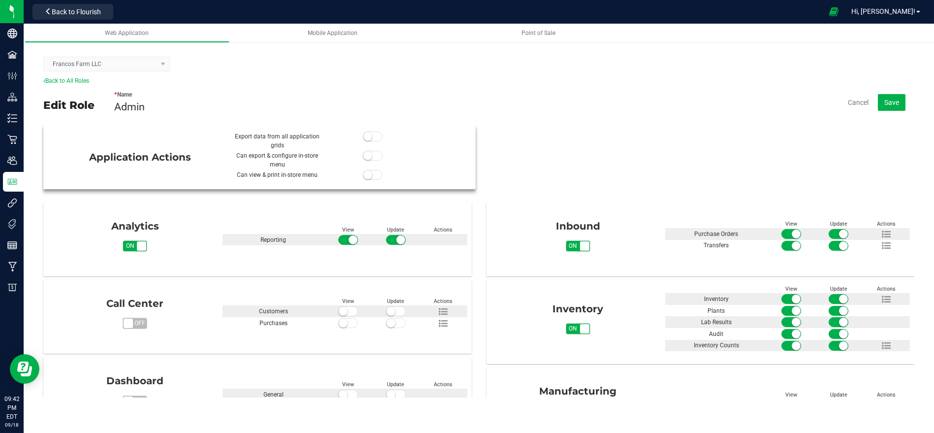
click at [371, 137] on span at bounding box center [373, 137] width 20 height 10
click at [891, 102] on span "Save" at bounding box center [892, 103] width 15 height 8
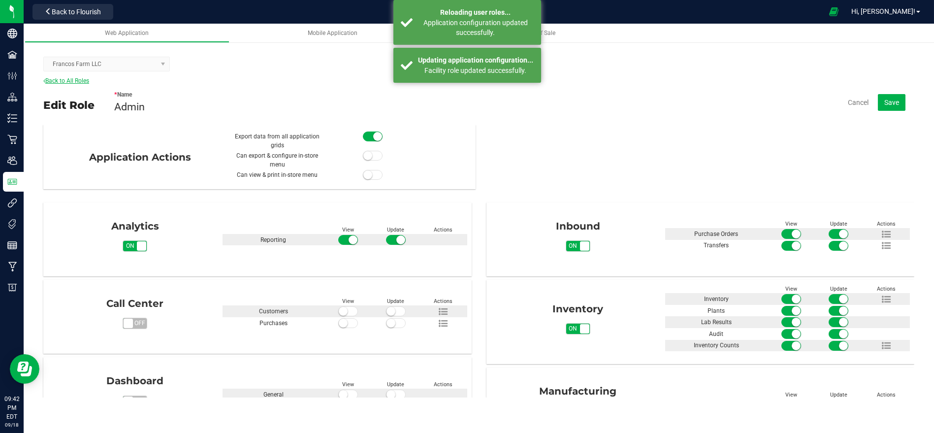
click at [62, 79] on link "Back to All Roles" at bounding box center [66, 80] width 46 height 7
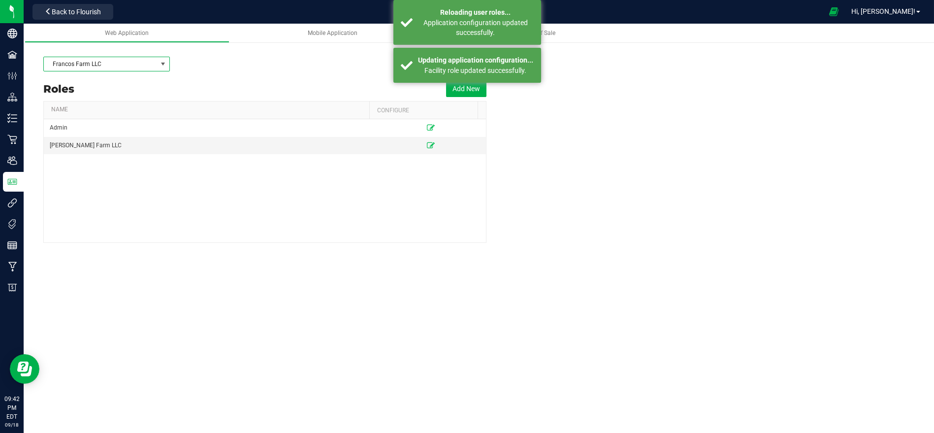
click at [97, 66] on span "Francos Farm LLC" at bounding box center [100, 64] width 113 height 14
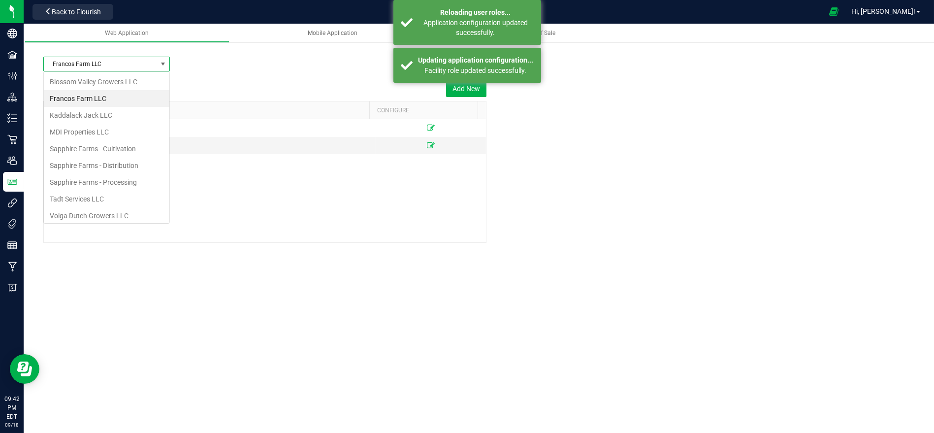
scroll to position [14, 126]
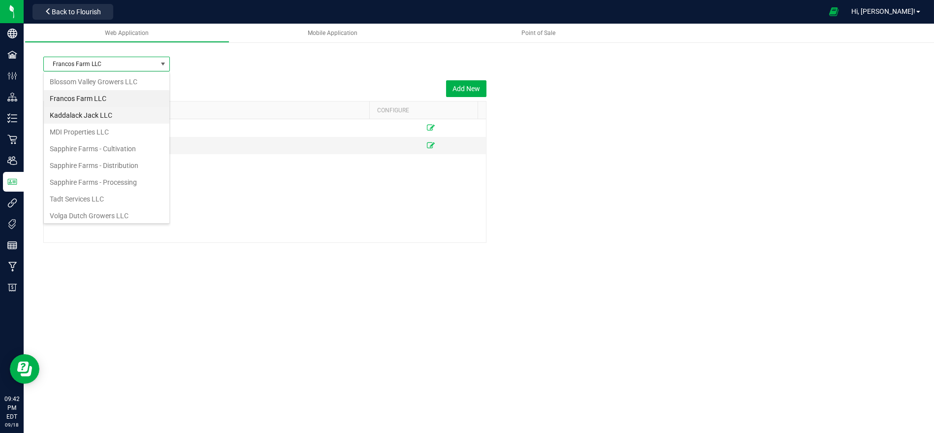
click at [101, 110] on li "Kaddalack Jack LLC" at bounding box center [107, 115] width 126 height 17
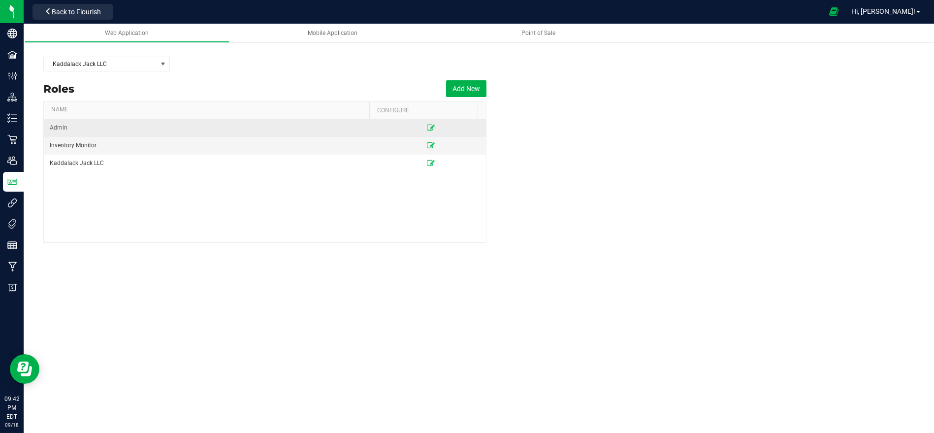
click at [419, 129] on td at bounding box center [431, 128] width 111 height 18
click at [427, 126] on icon at bounding box center [431, 128] width 8 height 6
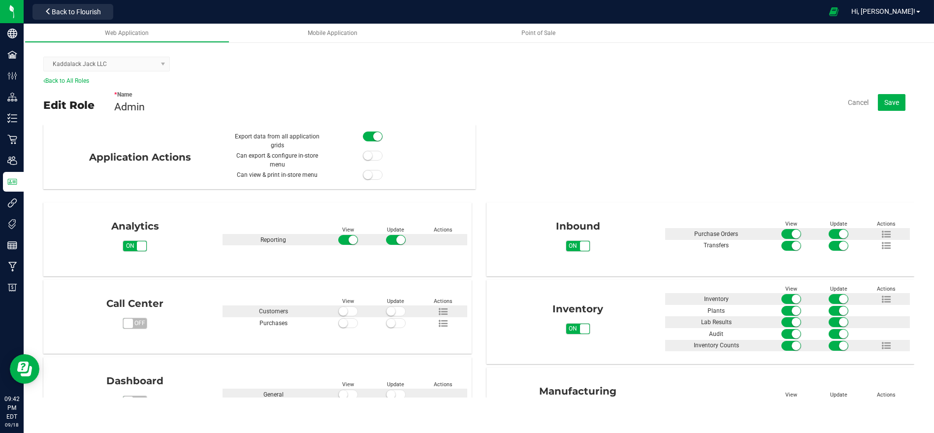
click at [67, 73] on div "Kaddalack Jack LLC" at bounding box center [478, 64] width 871 height 25
click at [69, 77] on link "Back to All Roles" at bounding box center [66, 80] width 46 height 7
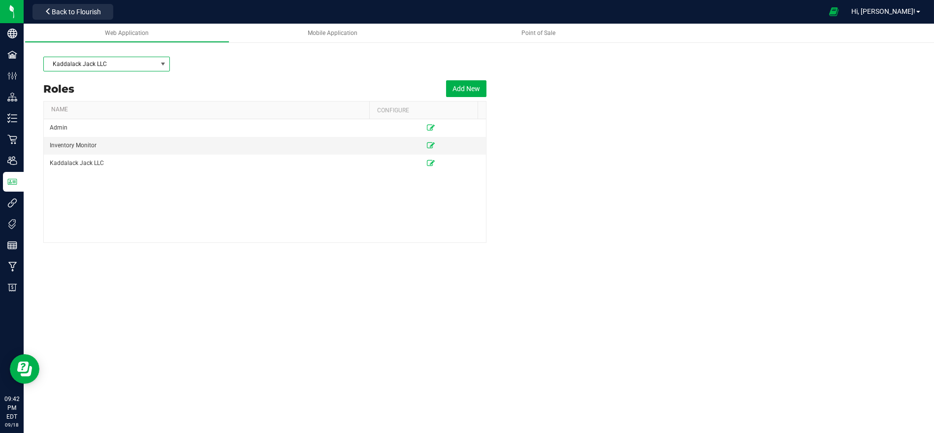
click at [91, 68] on span "Kaddalack Jack LLC" at bounding box center [100, 64] width 113 height 14
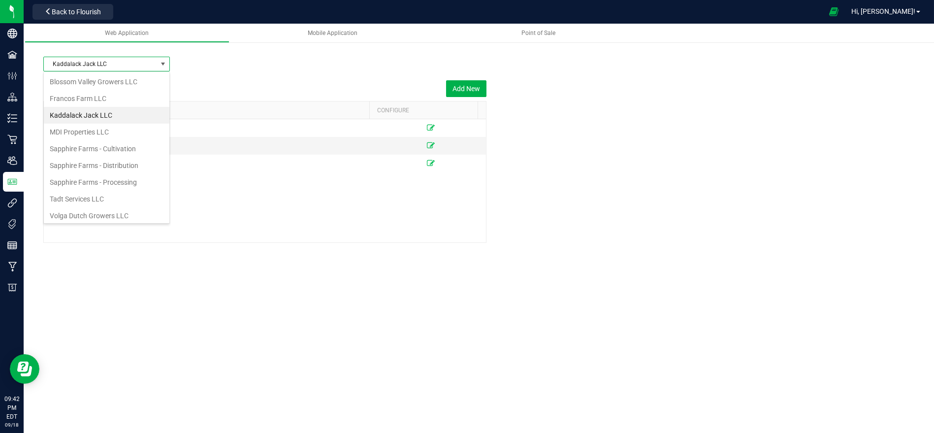
scroll to position [14, 126]
click at [102, 130] on li "MDI Properties LLC" at bounding box center [107, 132] width 126 height 17
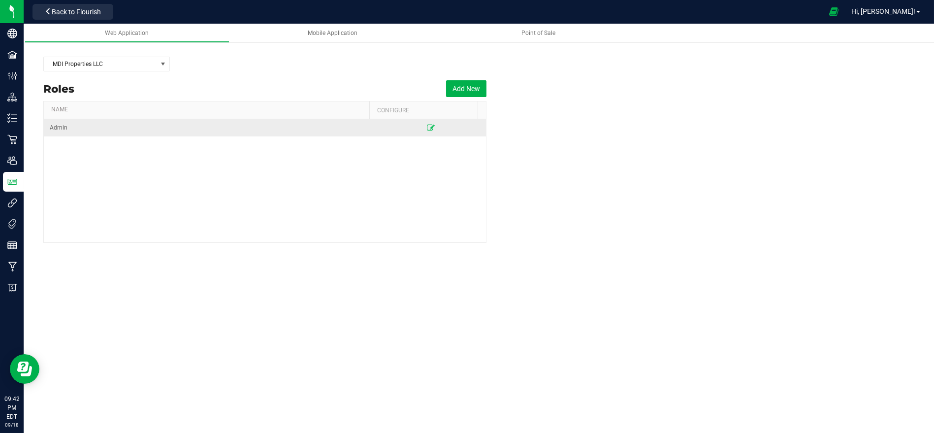
click at [418, 124] on td at bounding box center [431, 127] width 111 height 17
click at [427, 125] on icon at bounding box center [431, 128] width 8 height 6
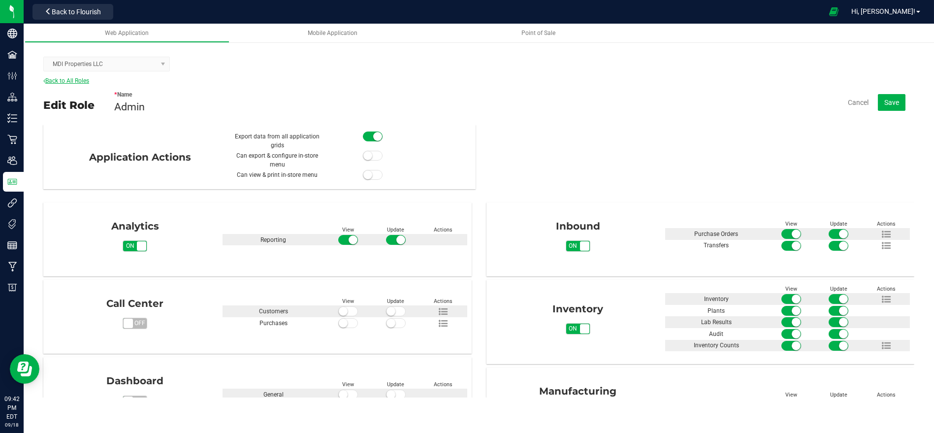
click at [78, 81] on link "Back to All Roles" at bounding box center [66, 80] width 46 height 7
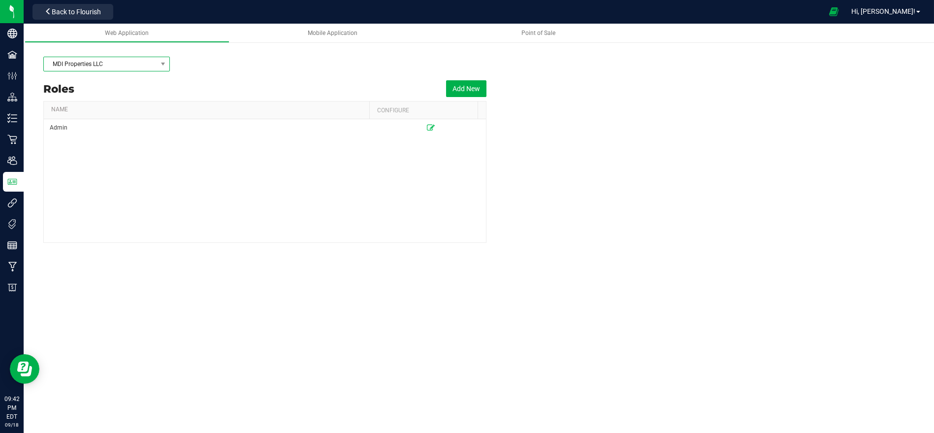
click at [87, 66] on span "MDI Properties LLC" at bounding box center [100, 64] width 113 height 14
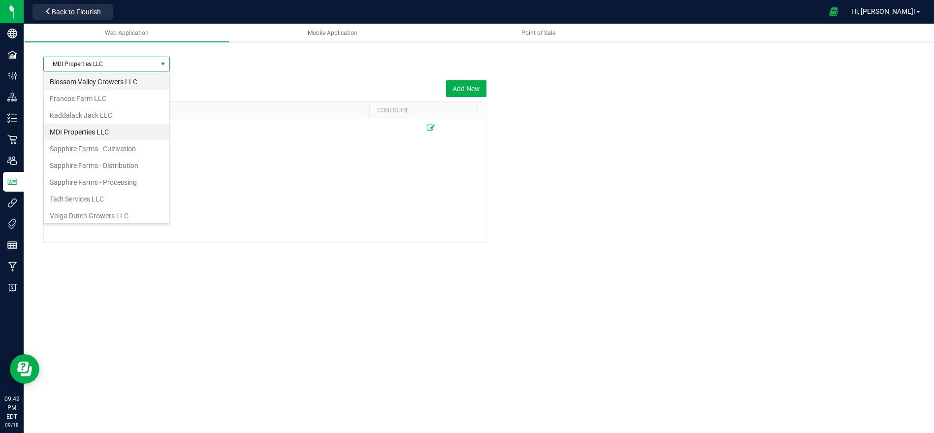
scroll to position [14, 126]
click at [96, 161] on li "Sapphire Farms - Distribution" at bounding box center [107, 165] width 126 height 17
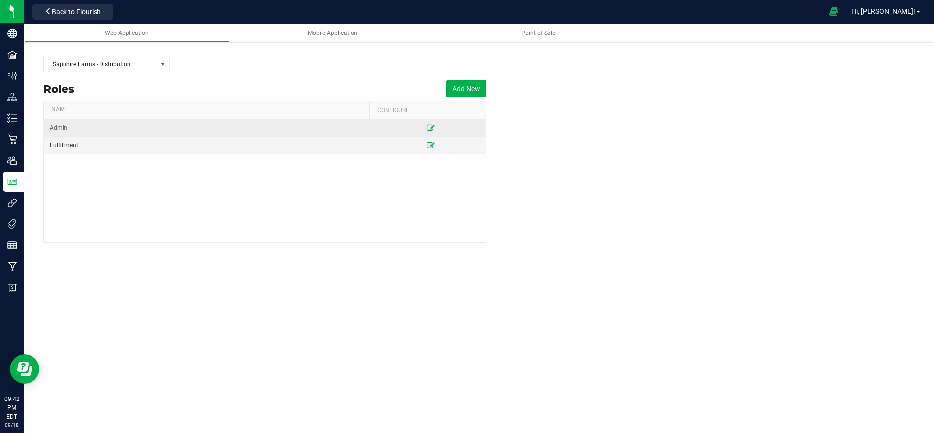
click at [427, 126] on icon at bounding box center [431, 128] width 8 height 6
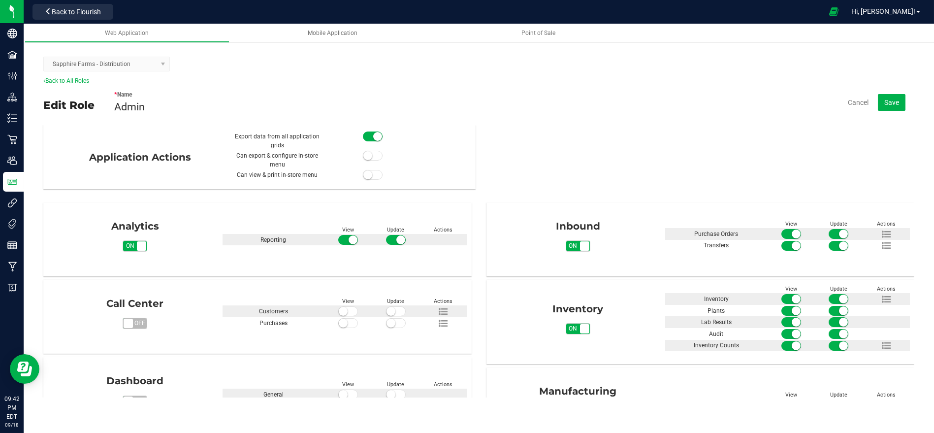
click at [82, 76] on div "Back to All Roles" at bounding box center [478, 80] width 871 height 9
click at [85, 78] on link "Back to All Roles" at bounding box center [66, 80] width 46 height 7
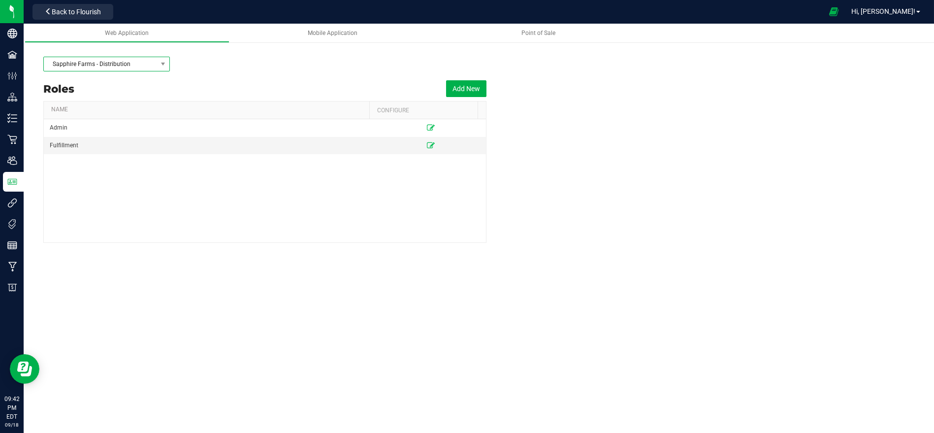
click at [104, 67] on span "Sapphire Farms - Distribution" at bounding box center [100, 64] width 113 height 14
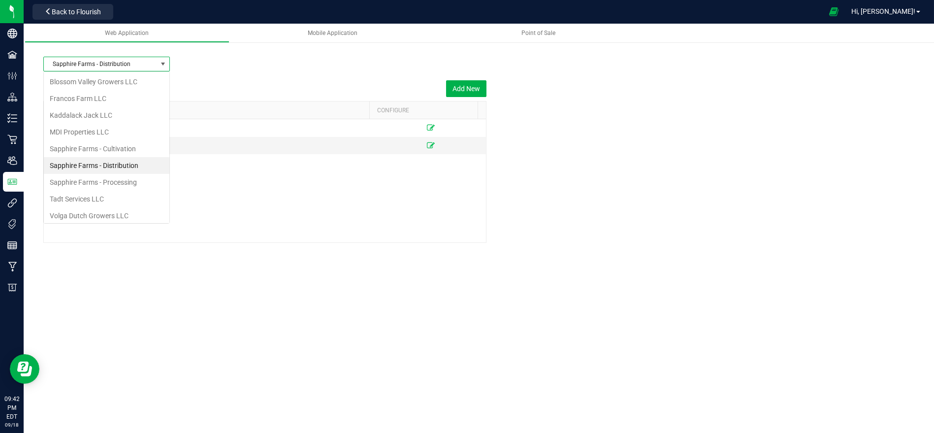
scroll to position [14, 126]
click at [100, 193] on li "Tadt Services LLC" at bounding box center [107, 199] width 126 height 17
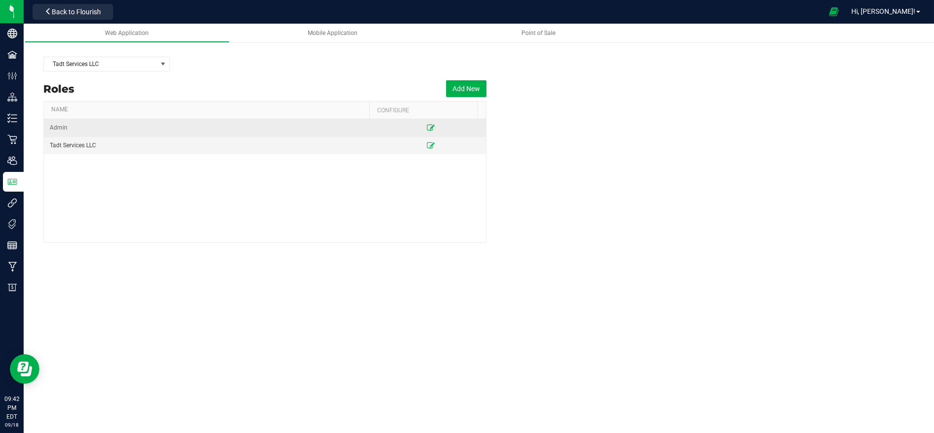
click at [427, 130] on icon at bounding box center [431, 128] width 8 height 6
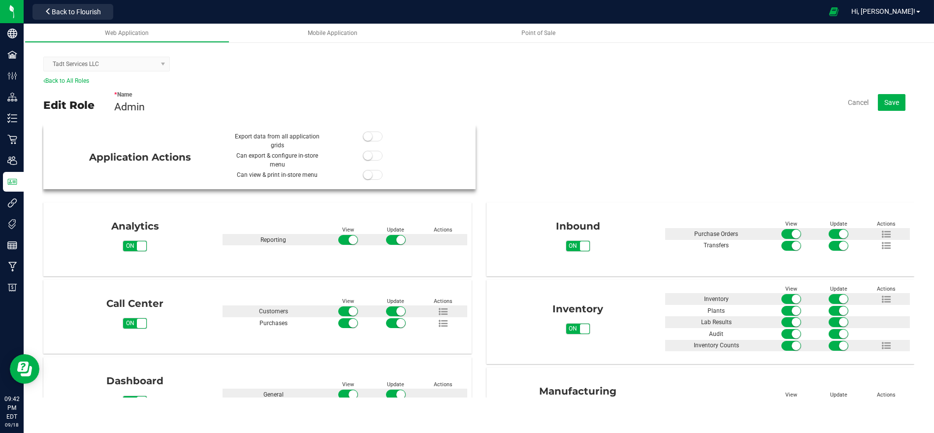
click at [375, 137] on span at bounding box center [373, 137] width 20 height 10
click at [891, 102] on span "Save" at bounding box center [892, 103] width 15 height 8
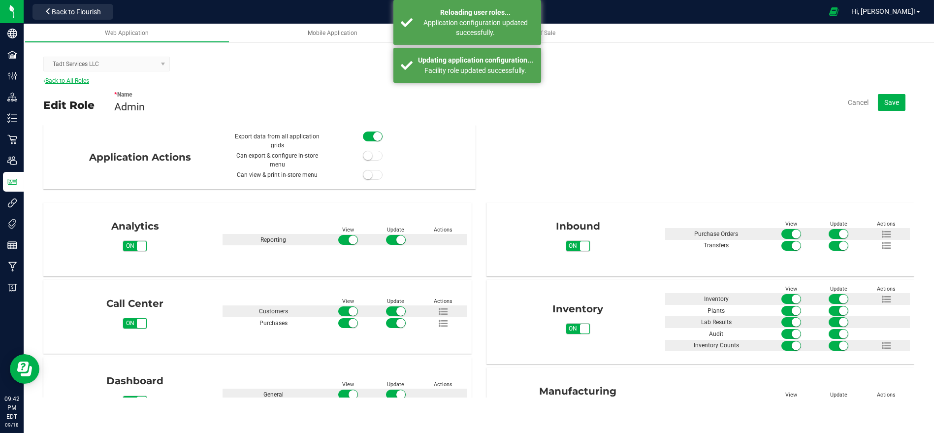
click at [78, 79] on link "Back to All Roles" at bounding box center [66, 80] width 46 height 7
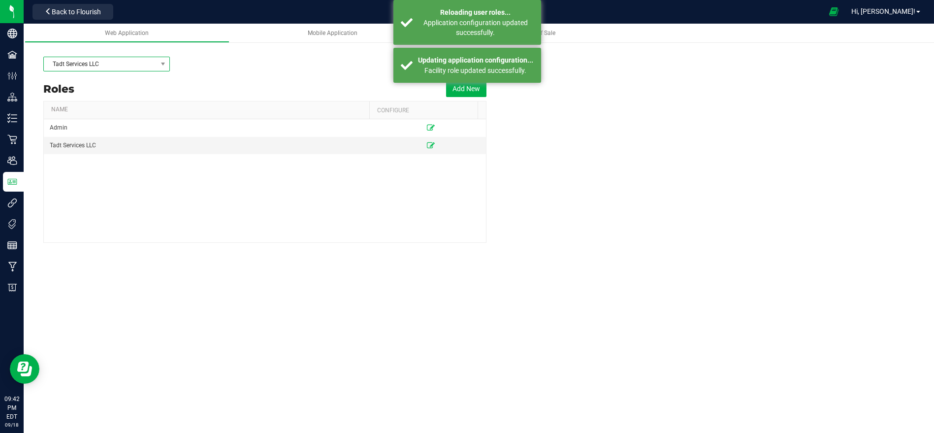
click at [91, 66] on span "Tadt Services LLC" at bounding box center [100, 64] width 113 height 14
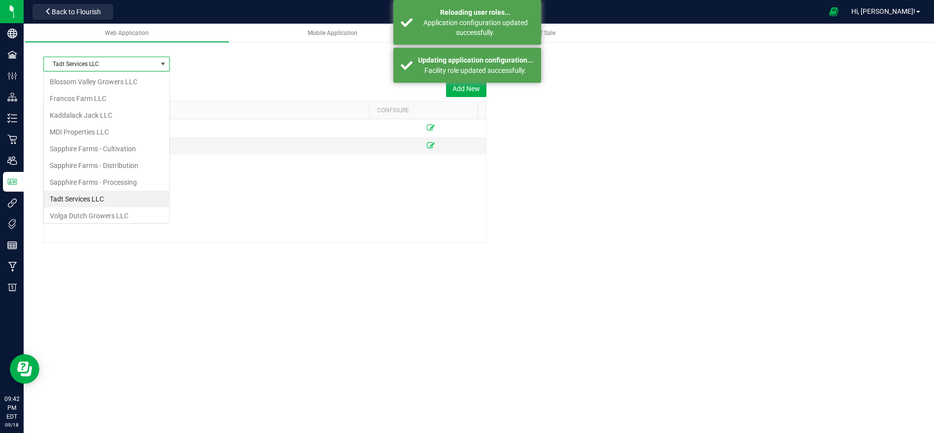
scroll to position [14, 126]
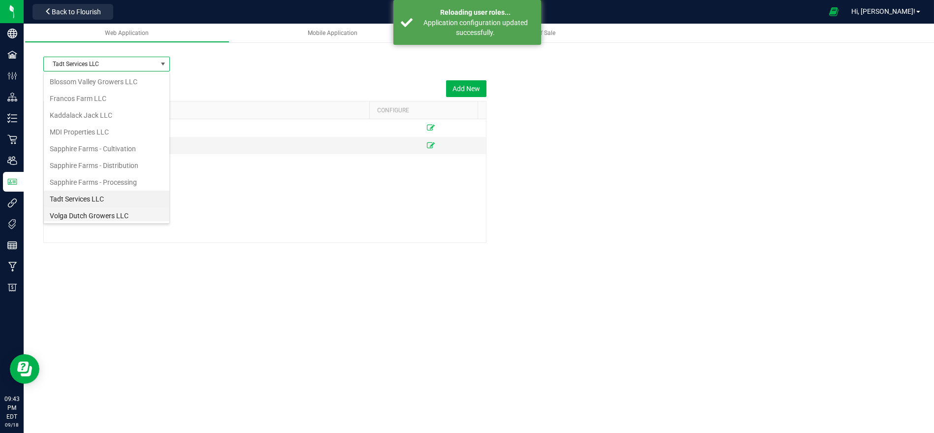
click at [95, 217] on li "Volga Dutch Growers LLC" at bounding box center [107, 215] width 126 height 17
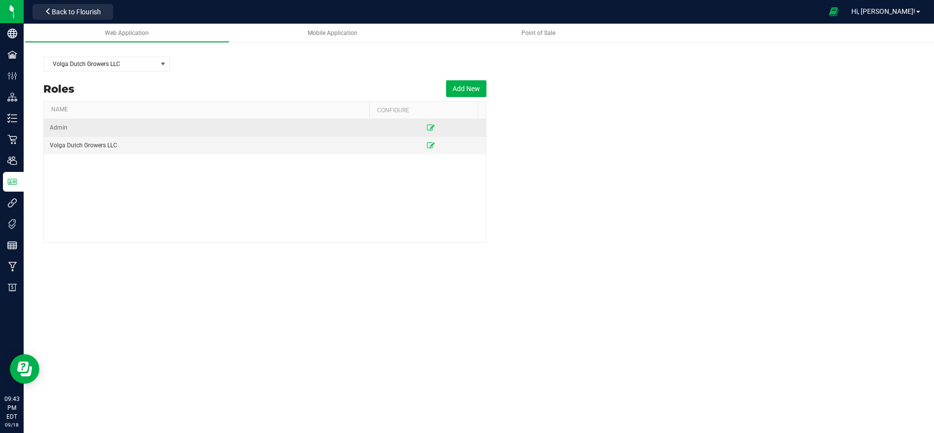
click at [422, 122] on td at bounding box center [431, 128] width 111 height 18
click at [427, 125] on icon at bounding box center [431, 128] width 8 height 6
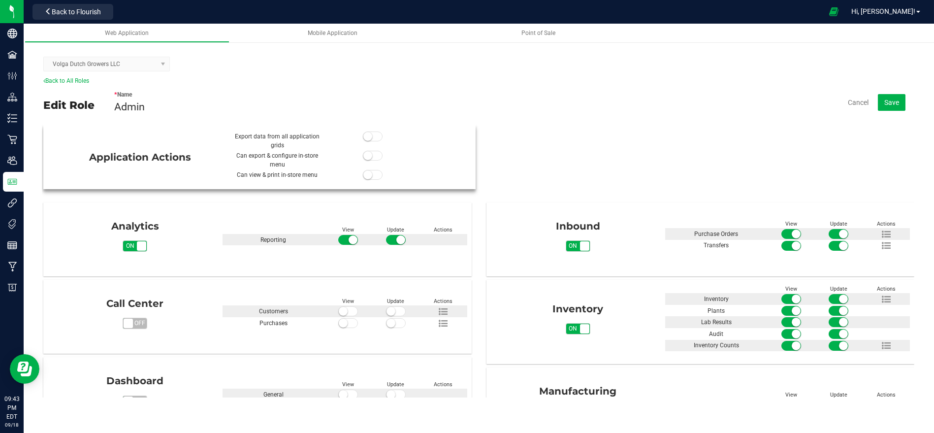
click at [370, 137] on span at bounding box center [373, 137] width 20 height 10
click at [884, 103] on button "Save" at bounding box center [892, 102] width 28 height 17
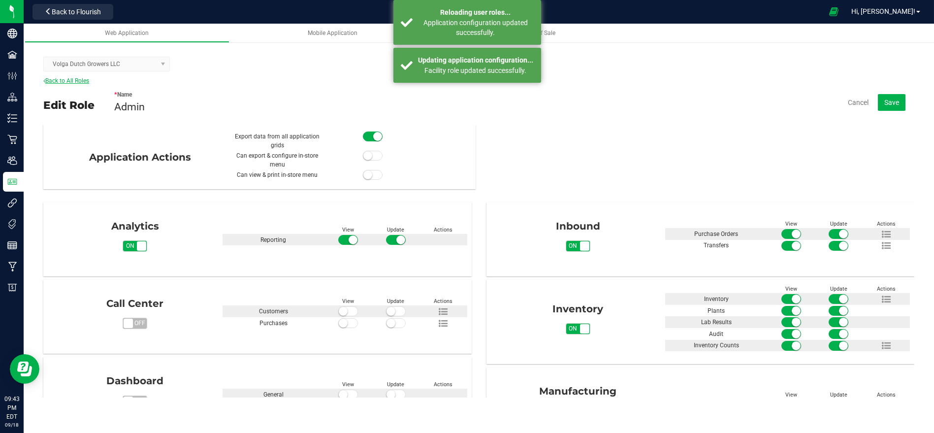
click at [72, 79] on link "Back to All Roles" at bounding box center [66, 80] width 46 height 7
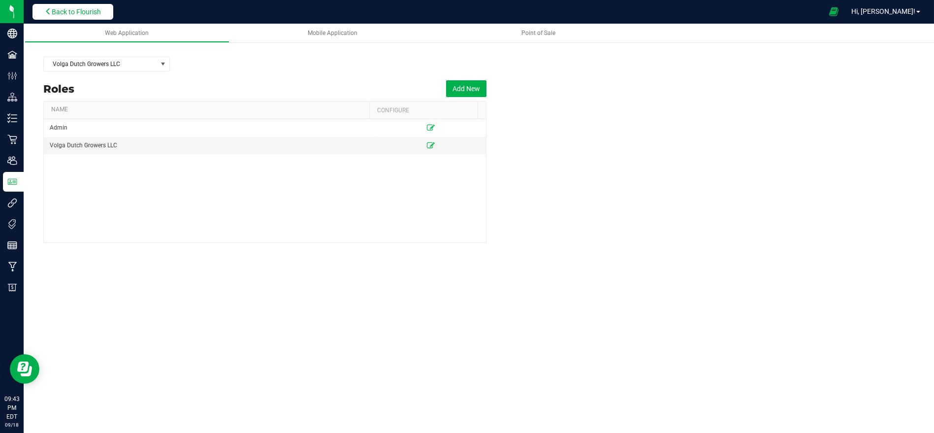
click at [71, 17] on button "Back to Flourish" at bounding box center [73, 12] width 81 height 16
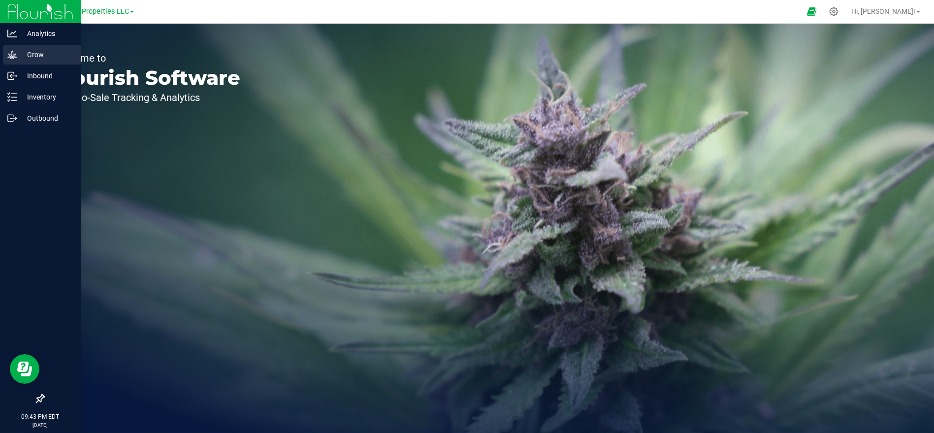
click at [22, 53] on p "Grow" at bounding box center [46, 55] width 59 height 12
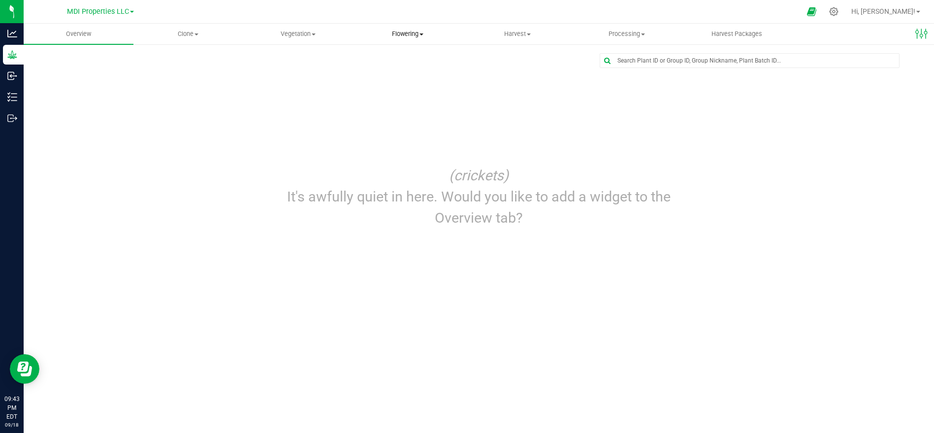
click at [391, 28] on uib-tab-heading "Flowering Create harvest Flowering groups Flowering plants Apply to plants" at bounding box center [407, 34] width 109 height 20
click at [409, 79] on span "Flowering plants" at bounding box center [393, 83] width 80 height 8
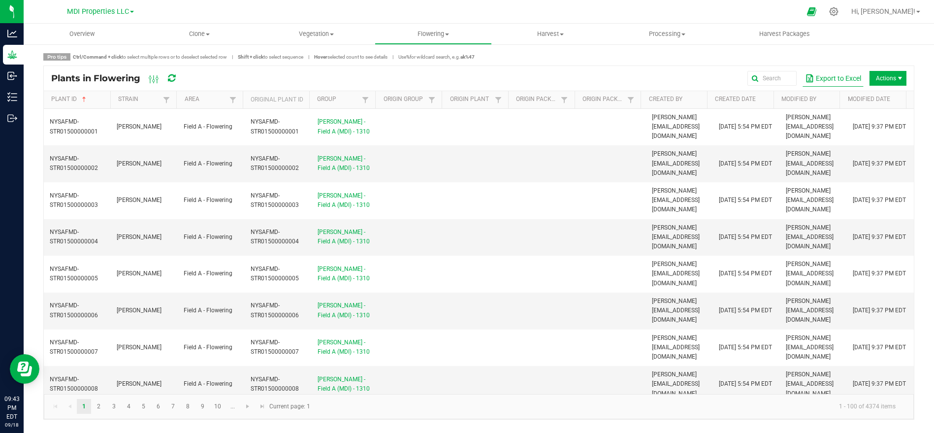
click at [833, 70] on button "Export to Excel" at bounding box center [833, 78] width 61 height 17
click at [828, 76] on button "Export to Excel" at bounding box center [833, 78] width 61 height 17
click at [818, 50] on div "Pro tips Ctrl/Command + click to select multiple rows or to deselect selected r…" at bounding box center [479, 236] width 911 height 386
click at [102, 11] on span "MDI Properties LLC" at bounding box center [98, 11] width 62 height 9
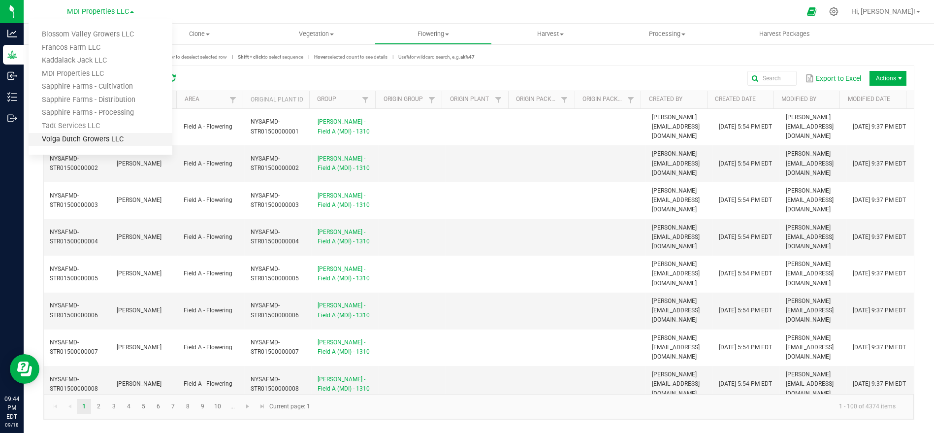
click at [97, 140] on link "Volga Dutch Growers LLC" at bounding box center [101, 139] width 144 height 13
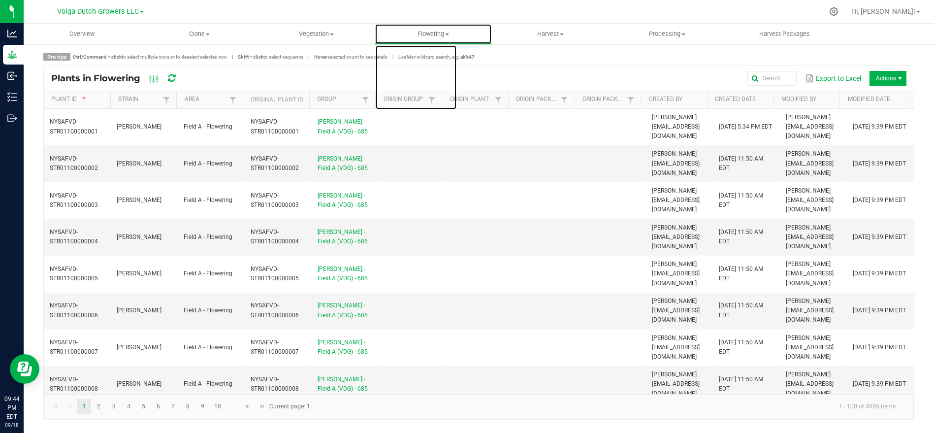
click at [431, 37] on span "Flowering" at bounding box center [433, 34] width 116 height 9
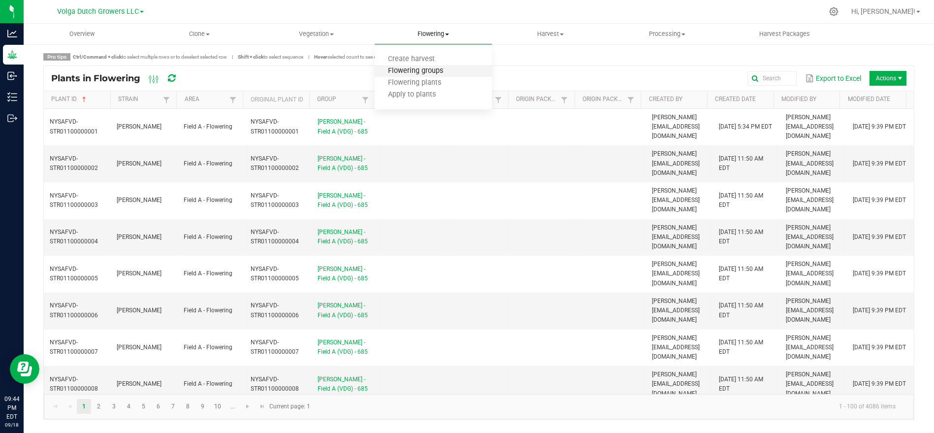
click at [431, 72] on span "Flowering groups" at bounding box center [416, 71] width 82 height 8
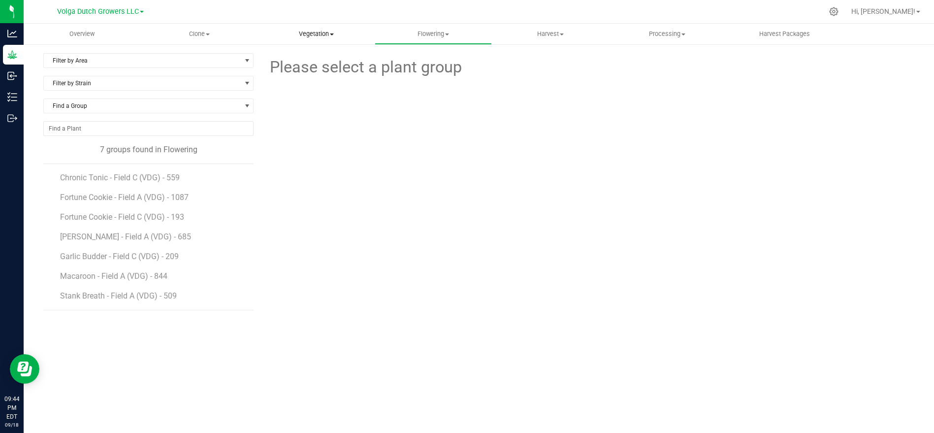
click at [310, 33] on span "Vegetation" at bounding box center [316, 34] width 116 height 9
click at [302, 63] on span "Veg groups" at bounding box center [289, 59] width 63 height 8
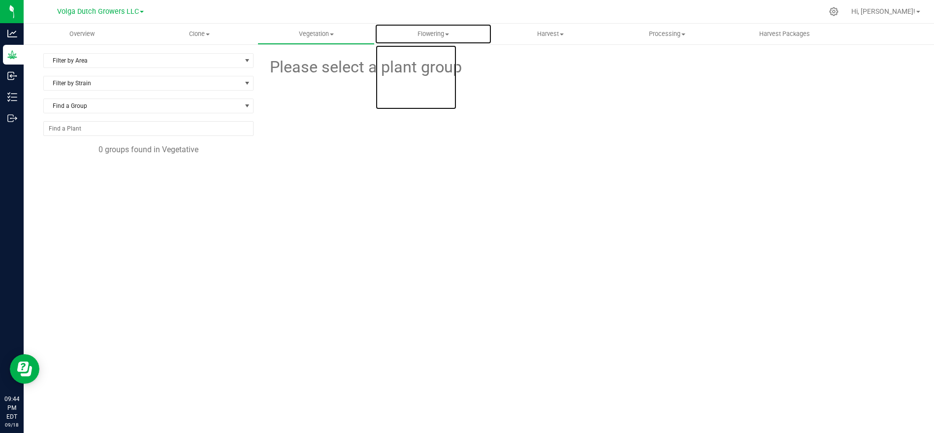
click at [436, 32] on span "Flowering" at bounding box center [433, 34] width 116 height 9
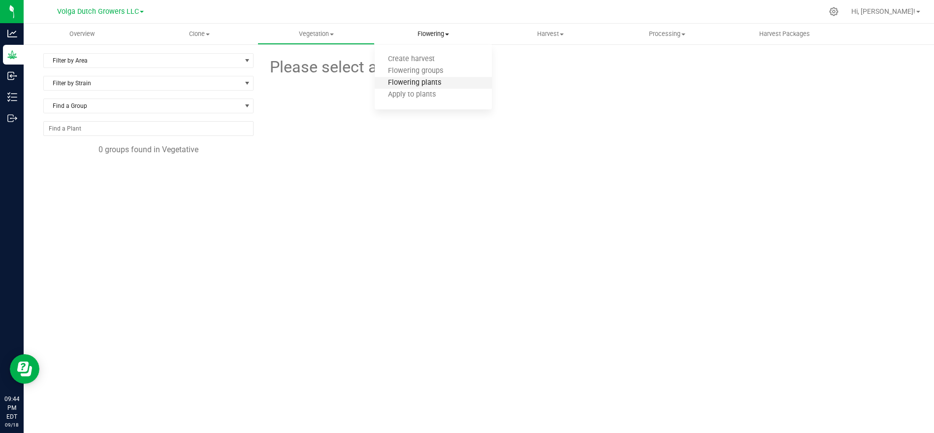
click at [428, 85] on span "Flowering plants" at bounding box center [415, 83] width 80 height 8
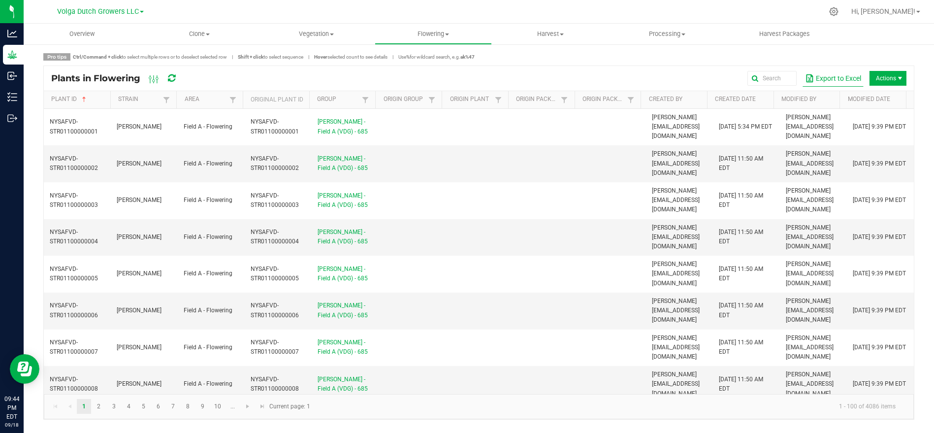
click at [853, 73] on button "Export to Excel" at bounding box center [833, 78] width 61 height 17
click at [91, 10] on span "Volga Dutch Growers LLC" at bounding box center [98, 11] width 82 height 9
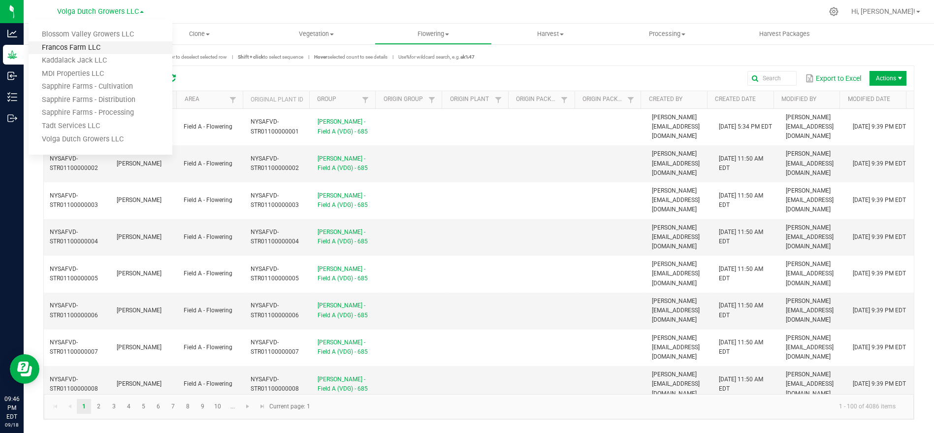
click at [70, 47] on link "Francos Farm LLC" at bounding box center [101, 47] width 144 height 13
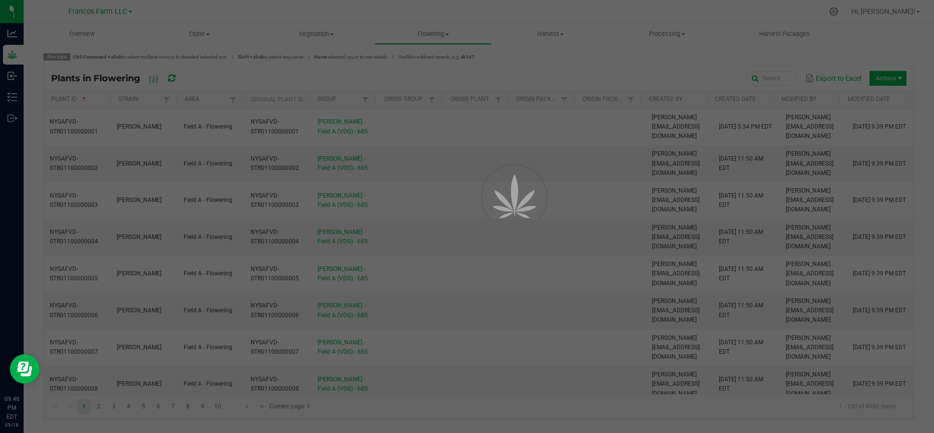
click at [316, 67] on div at bounding box center [467, 216] width 934 height 433
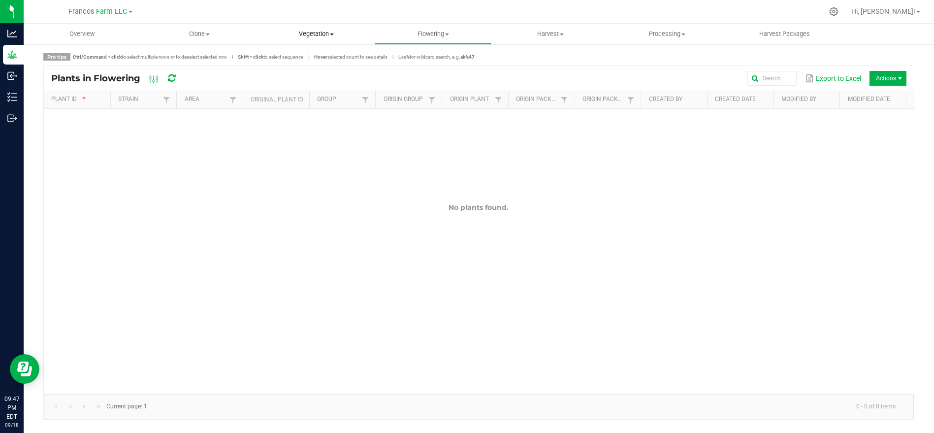
click at [313, 37] on span "Vegetation" at bounding box center [316, 34] width 116 height 9
click at [309, 61] on span "Veg groups" at bounding box center [289, 59] width 63 height 8
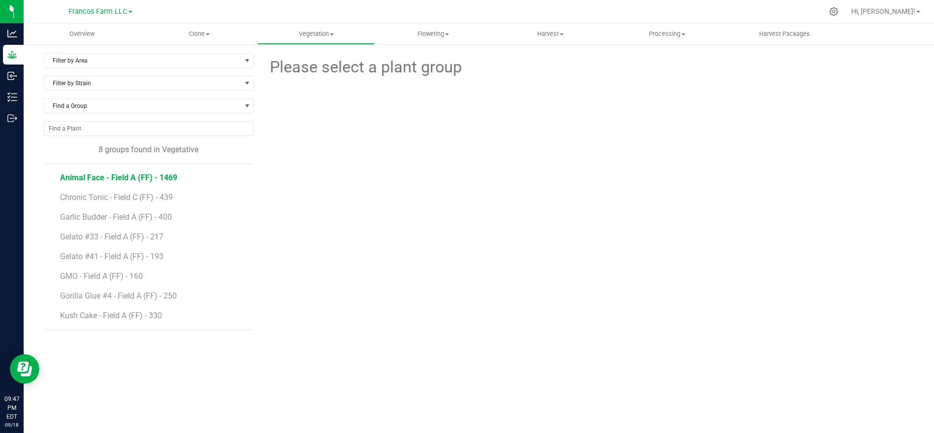
click at [162, 175] on span "Animal Face - Field A (FF) - 1469" at bounding box center [118, 177] width 117 height 9
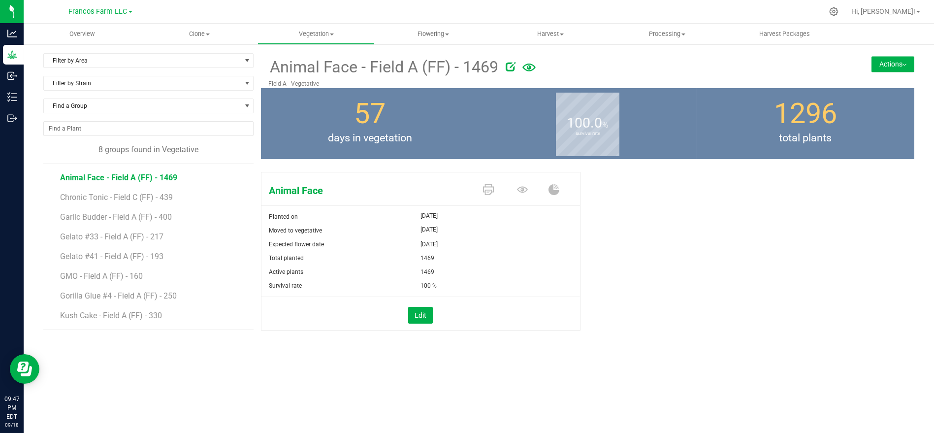
click at [894, 67] on button "Actions" at bounding box center [893, 64] width 43 height 16
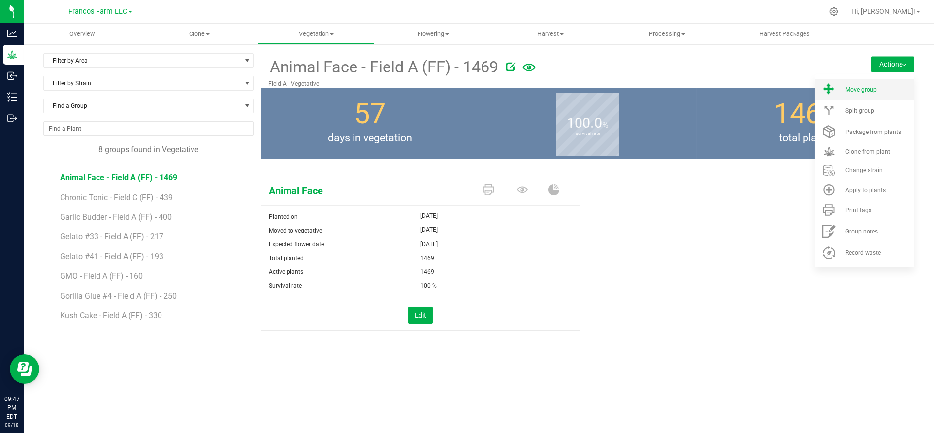
click at [878, 85] on li "Move group" at bounding box center [865, 89] width 100 height 21
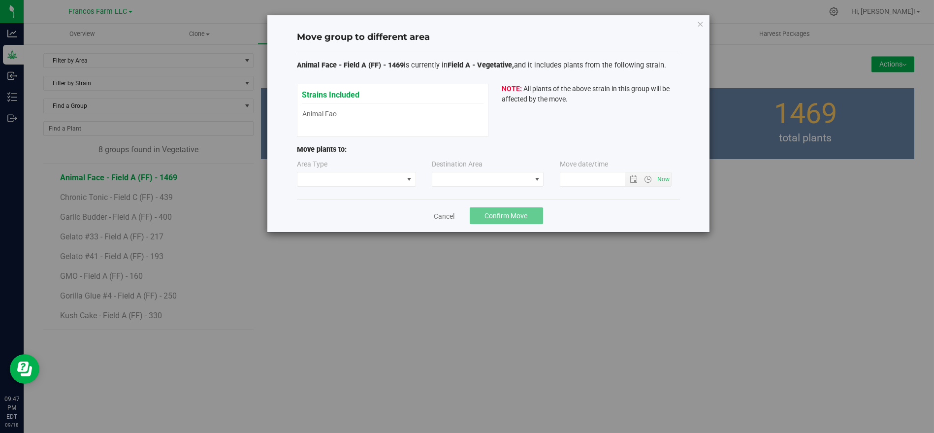
type input "[DATE] 9:47 PM"
click at [342, 178] on span at bounding box center [351, 179] width 106 height 14
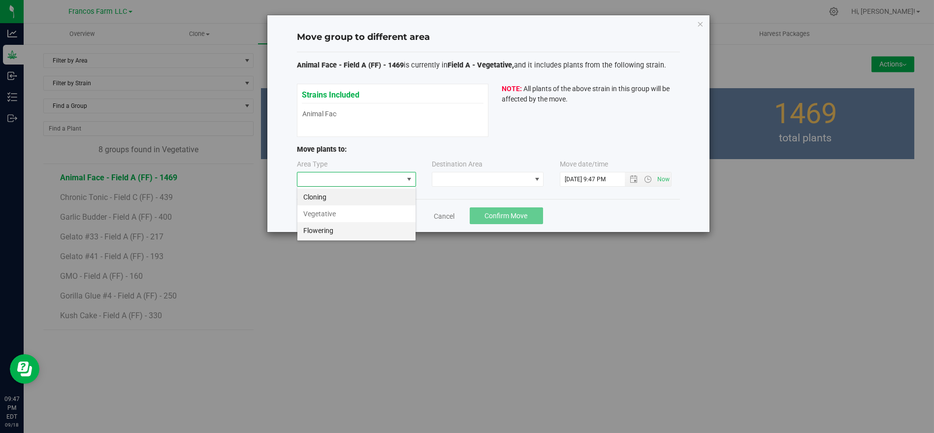
scroll to position [14, 119]
click at [335, 230] on li "Flowering" at bounding box center [357, 230] width 118 height 17
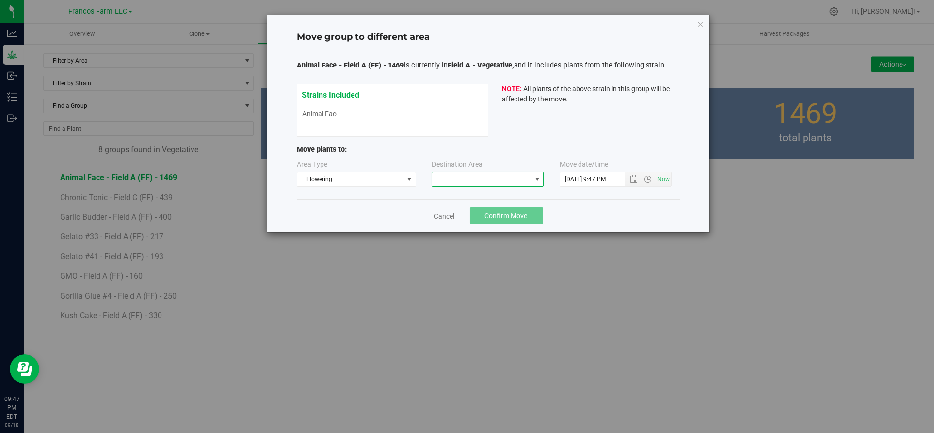
click at [484, 177] on span at bounding box center [481, 179] width 99 height 14
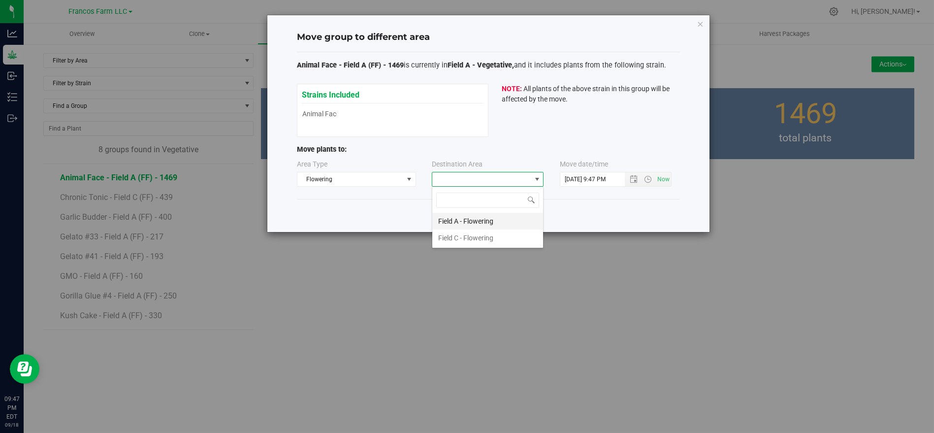
scroll to position [14, 112]
click at [473, 224] on li "Field A - Flowering" at bounding box center [487, 221] width 111 height 17
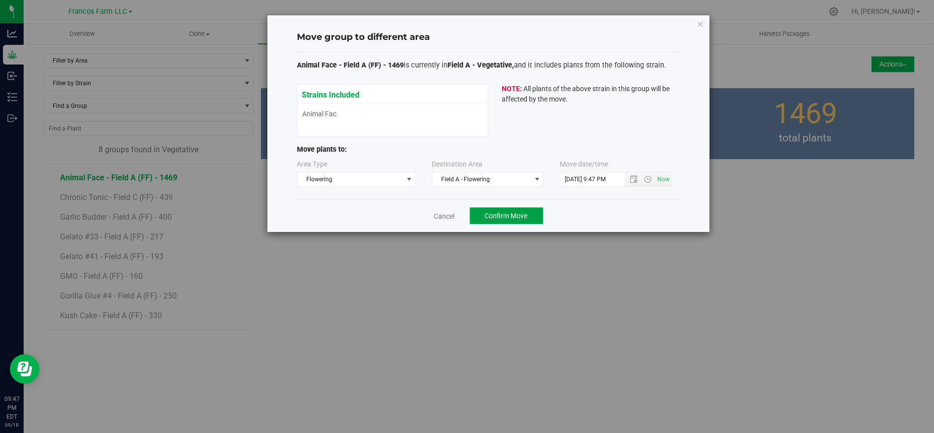
click at [496, 208] on button "Confirm Move" at bounding box center [506, 215] width 73 height 17
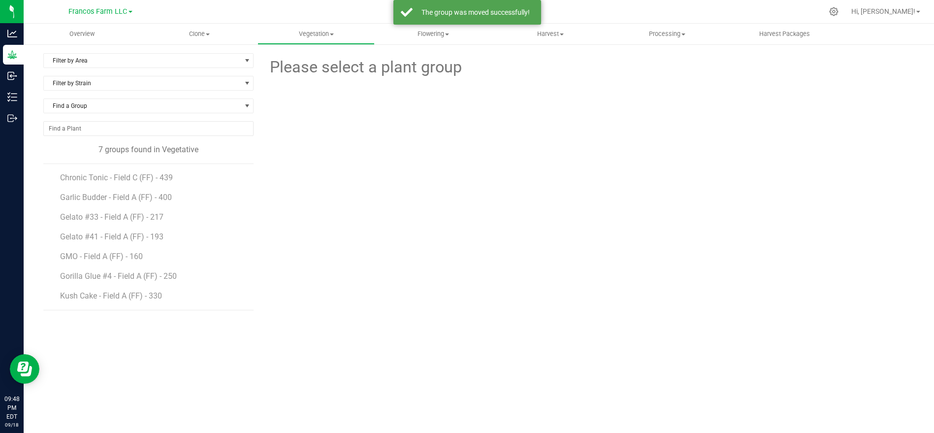
click at [131, 178] on span "Chronic Tonic - Field C (FF) - 439" at bounding box center [116, 177] width 113 height 9
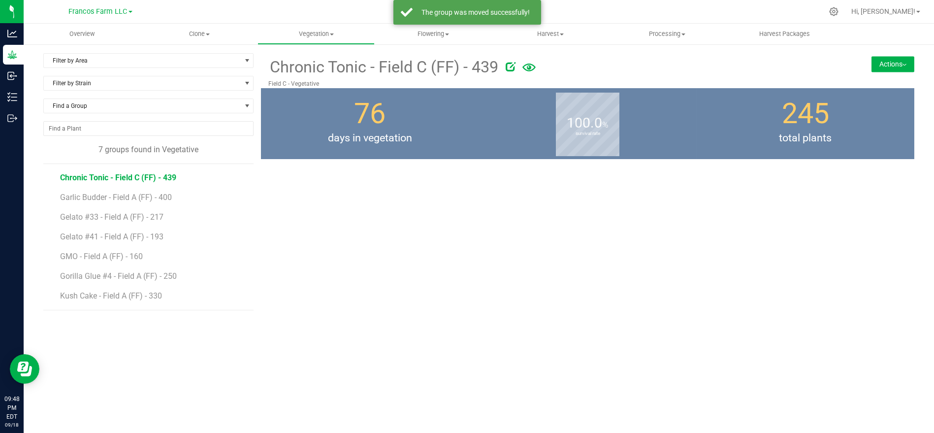
click at [878, 69] on button "Actions" at bounding box center [893, 64] width 43 height 16
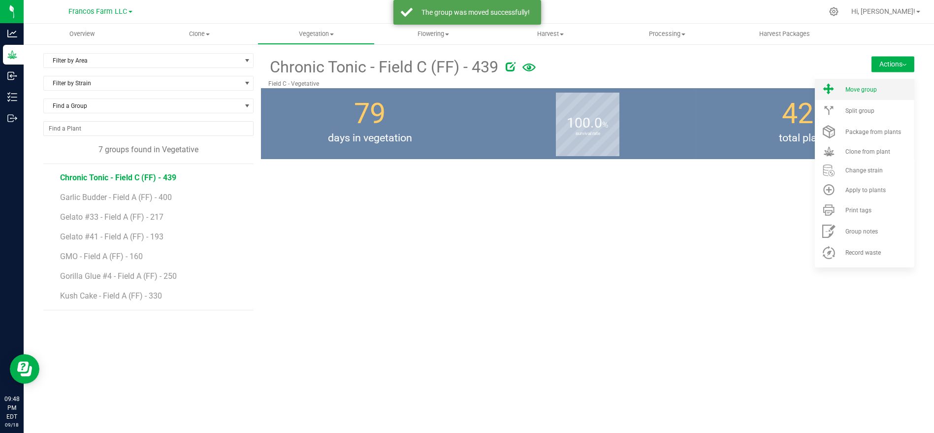
click at [865, 86] on span "Move group" at bounding box center [862, 89] width 32 height 7
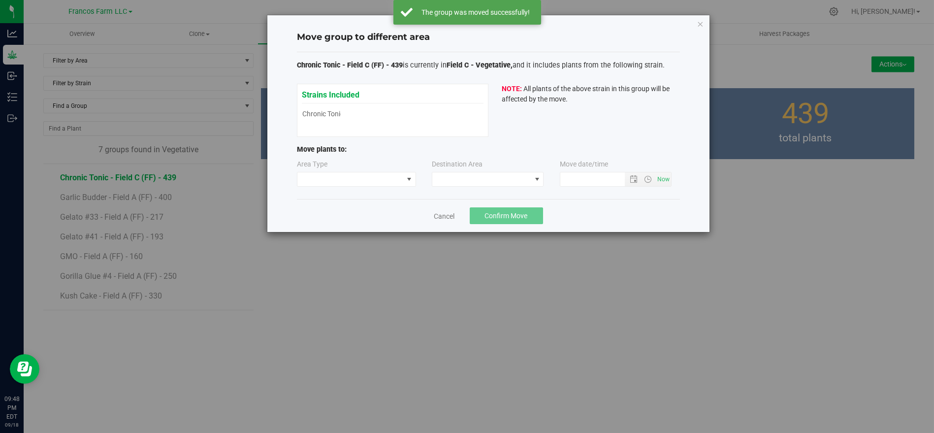
type input "[DATE] 9:48 PM"
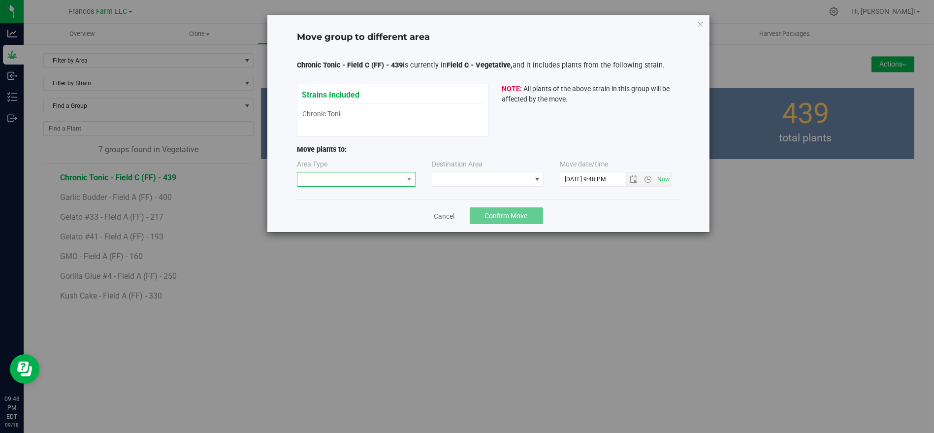
click at [378, 179] on span at bounding box center [351, 179] width 106 height 14
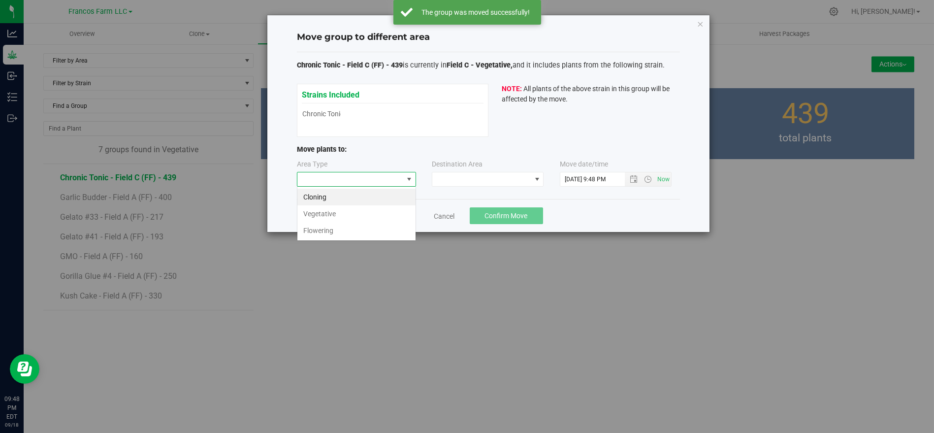
scroll to position [14, 119]
click at [362, 234] on li "Flowering" at bounding box center [357, 230] width 118 height 17
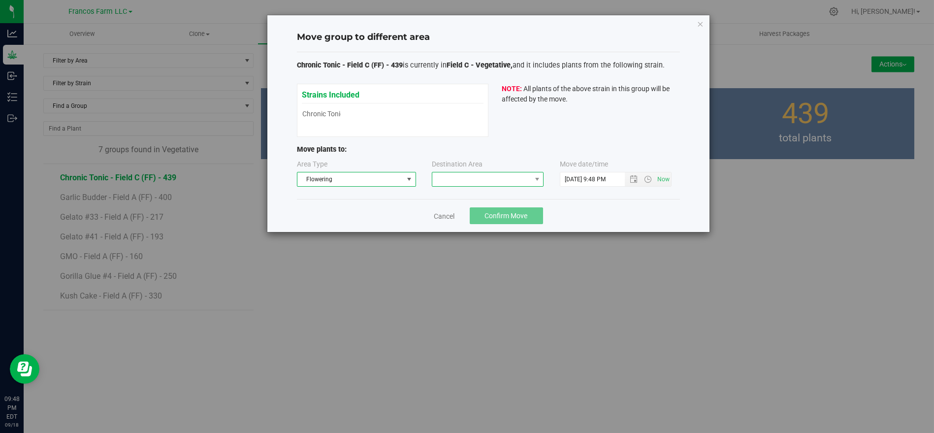
click at [462, 181] on span at bounding box center [481, 179] width 99 height 14
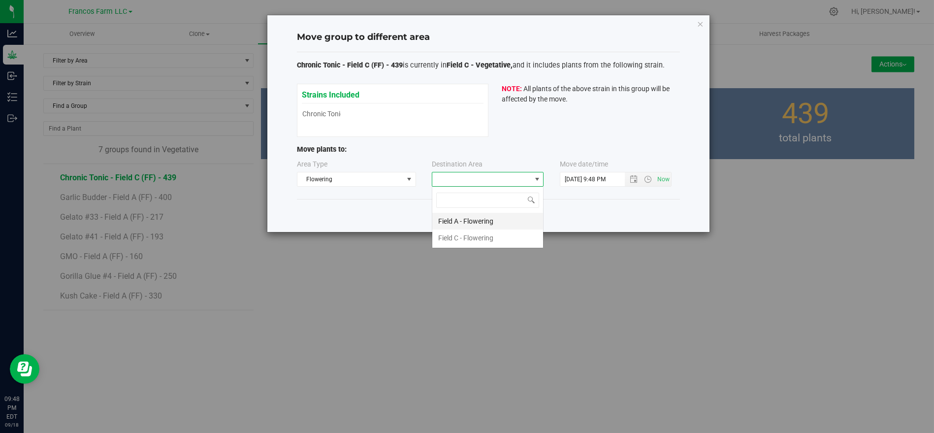
scroll to position [14, 112]
click at [459, 233] on li "Field C - Flowering" at bounding box center [487, 238] width 111 height 17
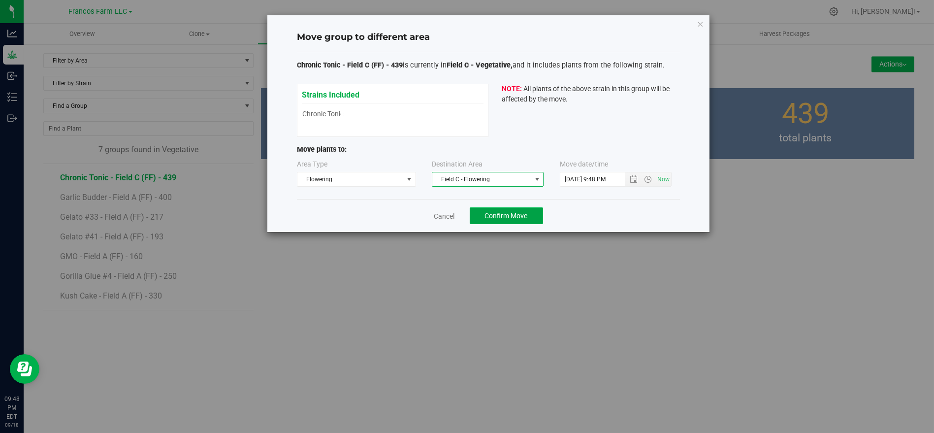
click at [522, 209] on button "Confirm Move" at bounding box center [506, 215] width 73 height 17
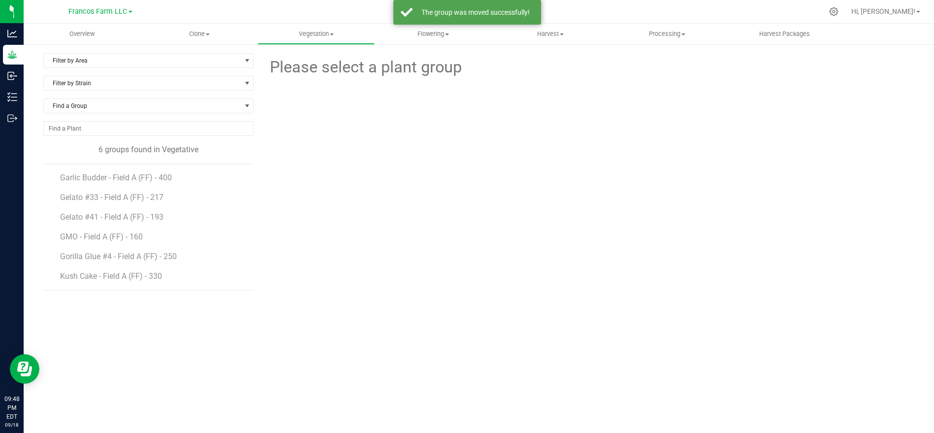
click at [125, 182] on li "Garlic Budder - Field A (FF) - 400" at bounding box center [153, 174] width 187 height 20
click at [129, 176] on span "Garlic Budder - Field A (FF) - 400" at bounding box center [118, 177] width 117 height 9
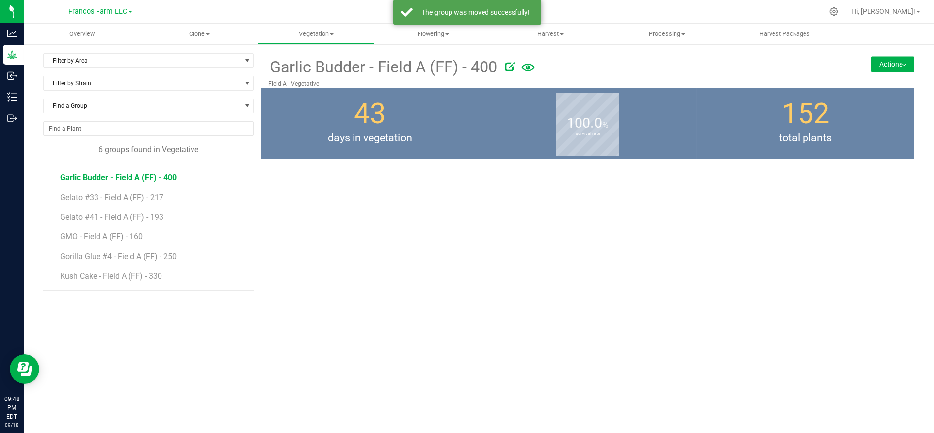
click at [878, 61] on button "Actions" at bounding box center [893, 64] width 43 height 16
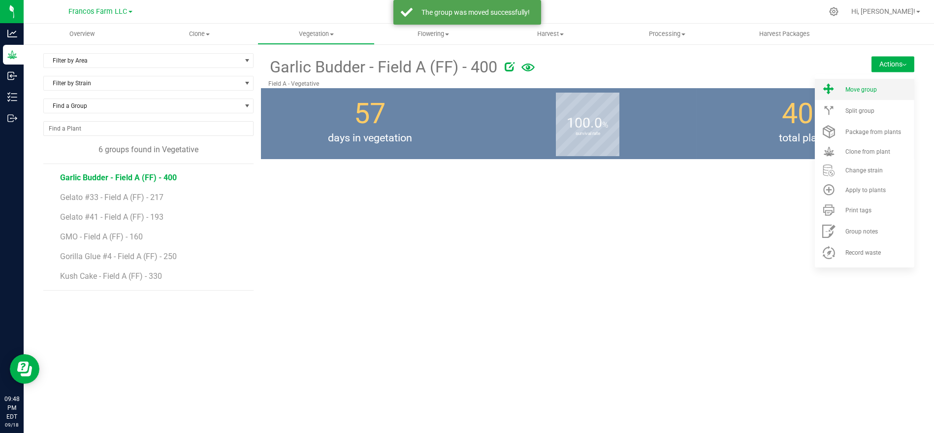
click at [849, 88] on span "Move group" at bounding box center [862, 89] width 32 height 7
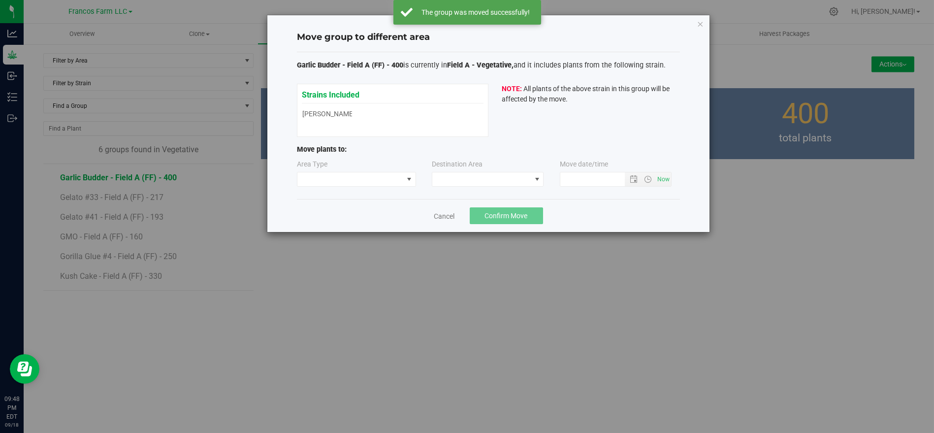
type input "[DATE] 9:48 PM"
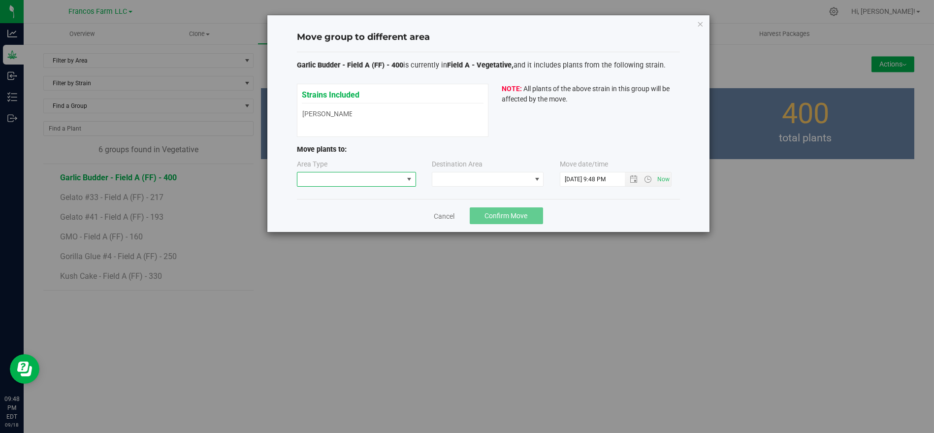
click at [357, 176] on span at bounding box center [351, 179] width 106 height 14
click at [356, 230] on li "Flowering" at bounding box center [357, 230] width 118 height 17
click at [501, 181] on span at bounding box center [481, 179] width 99 height 14
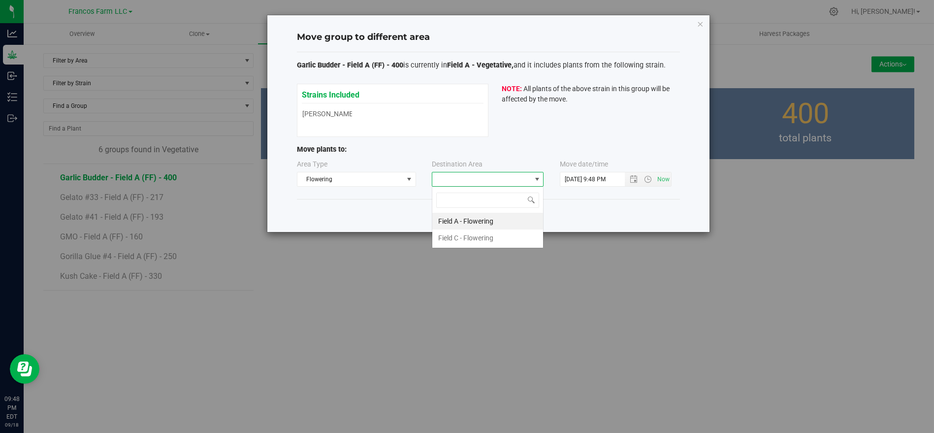
scroll to position [14, 112]
click at [474, 216] on li "Field A - Flowering" at bounding box center [487, 221] width 111 height 17
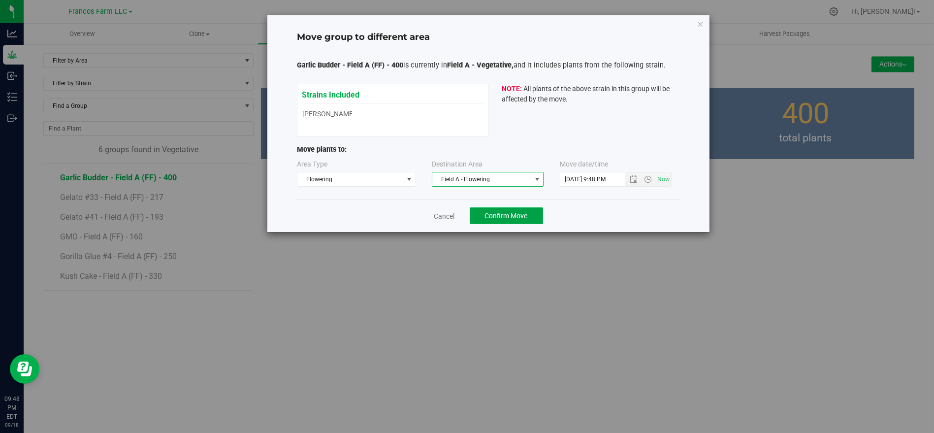
click at [488, 213] on span "Confirm Move" at bounding box center [506, 216] width 43 height 8
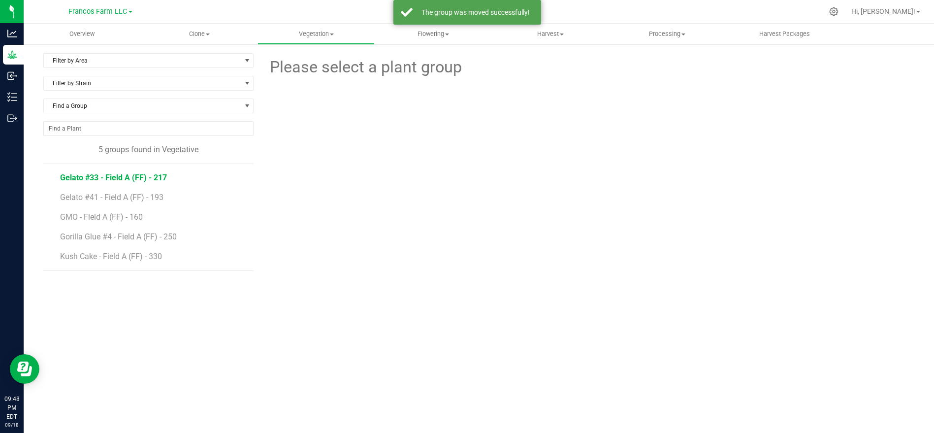
click at [126, 177] on span "Gelato #33 - Field A (FF) - 217" at bounding box center [113, 177] width 107 height 9
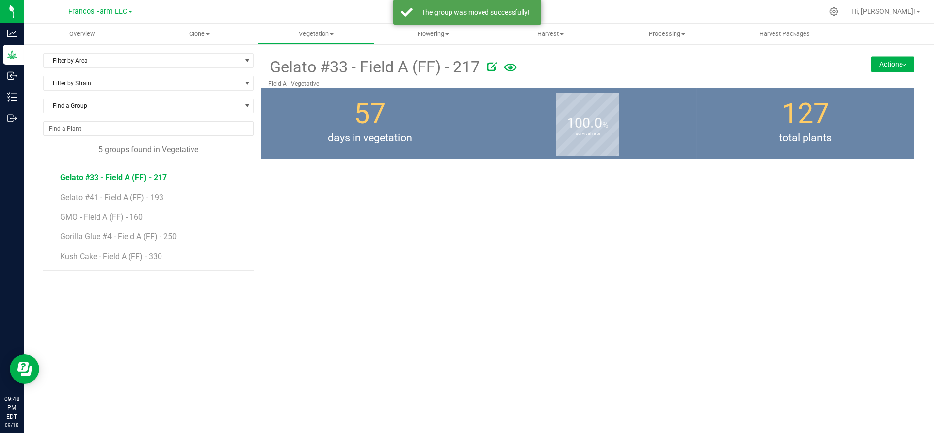
click at [892, 67] on button "Actions" at bounding box center [893, 64] width 43 height 16
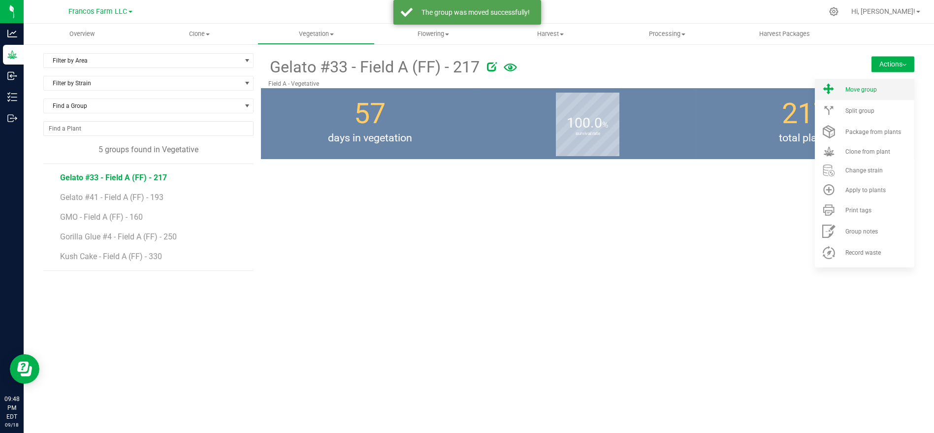
click at [877, 84] on li "Move group" at bounding box center [865, 89] width 100 height 21
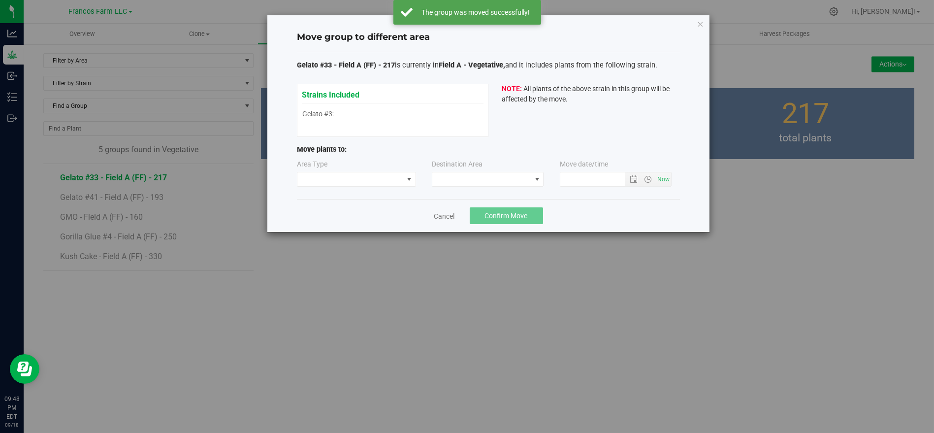
type input "[DATE] 9:48 PM"
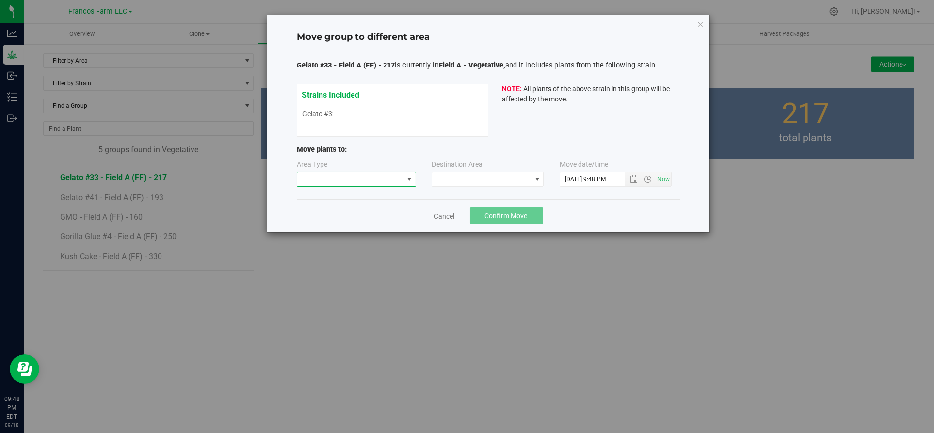
click at [319, 176] on span at bounding box center [351, 179] width 106 height 14
click at [328, 228] on li "Flowering" at bounding box center [357, 230] width 118 height 17
click at [460, 175] on span at bounding box center [481, 179] width 99 height 14
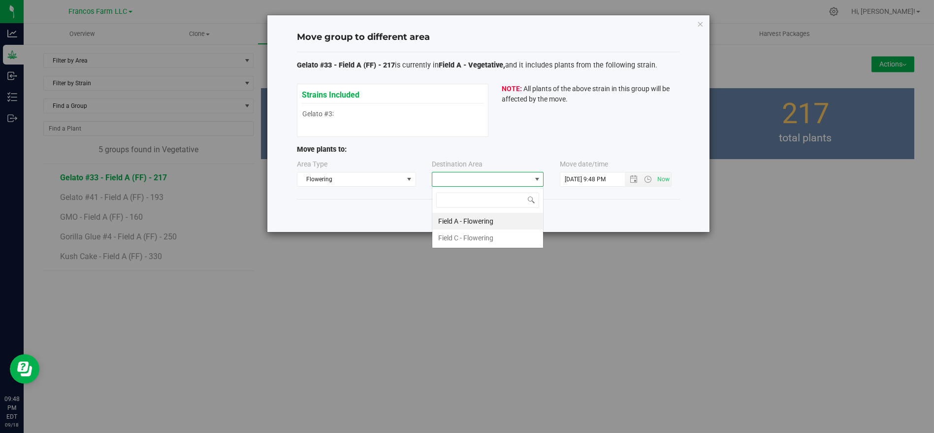
scroll to position [14, 112]
click at [461, 219] on li "Field A - Flowering" at bounding box center [487, 221] width 111 height 17
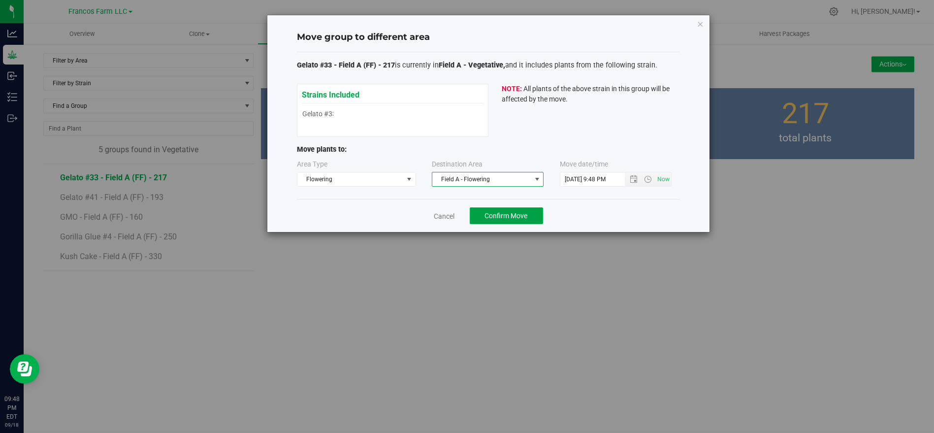
click at [508, 213] on span "Confirm Move" at bounding box center [506, 216] width 43 height 8
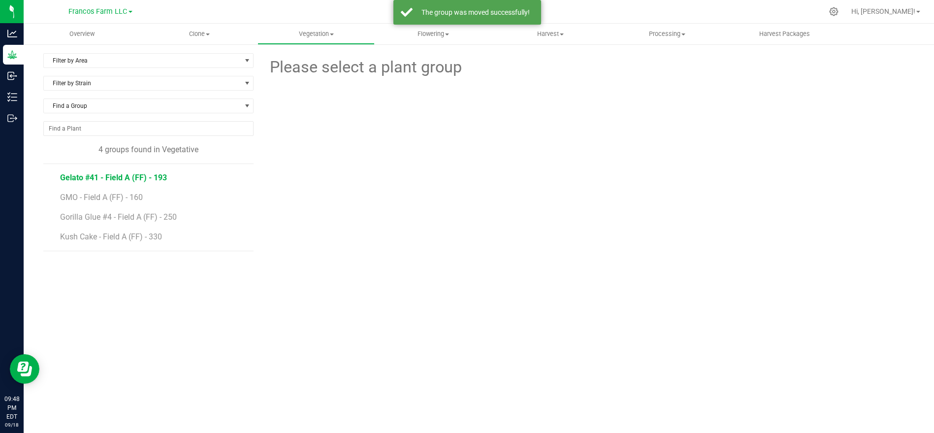
click at [123, 173] on span "Gelato #41 - Field A (FF) - 193" at bounding box center [113, 177] width 107 height 9
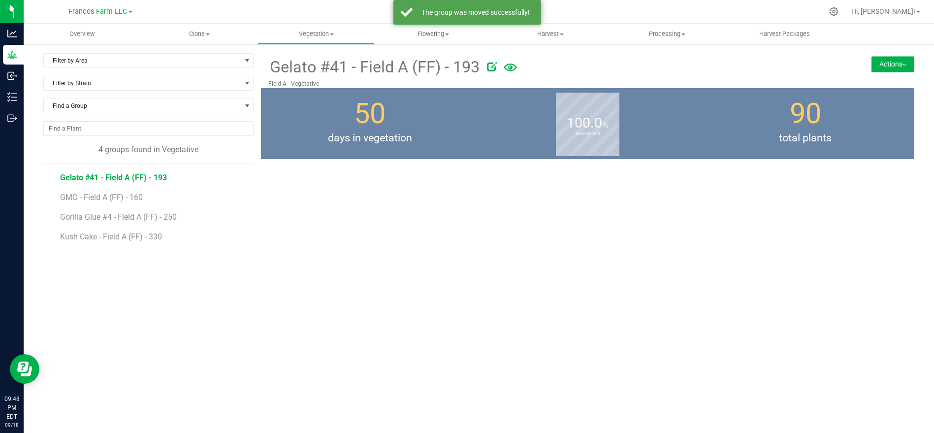
click at [897, 73] on div "Gelato #41 - Field A (FF) - 193 Field A - Vegetative Actions Move group Split g…" at bounding box center [588, 70] width 654 height 35
click at [897, 66] on button "Actions" at bounding box center [893, 64] width 43 height 16
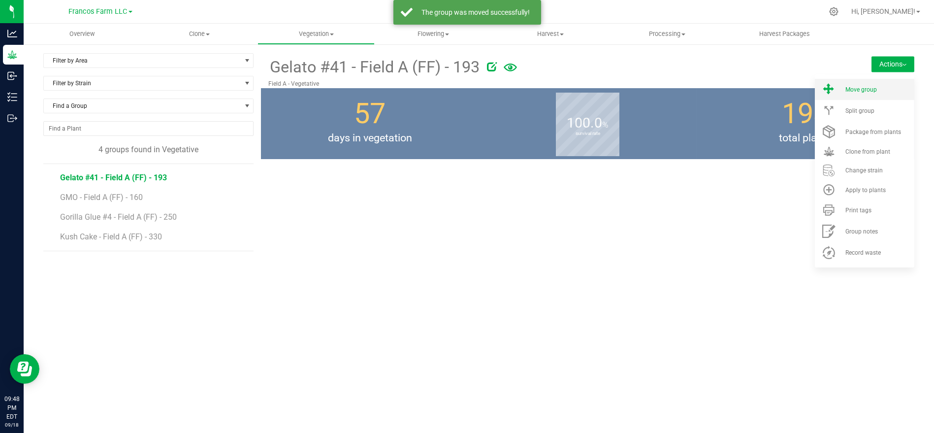
click at [855, 93] on span "Move group" at bounding box center [862, 89] width 32 height 7
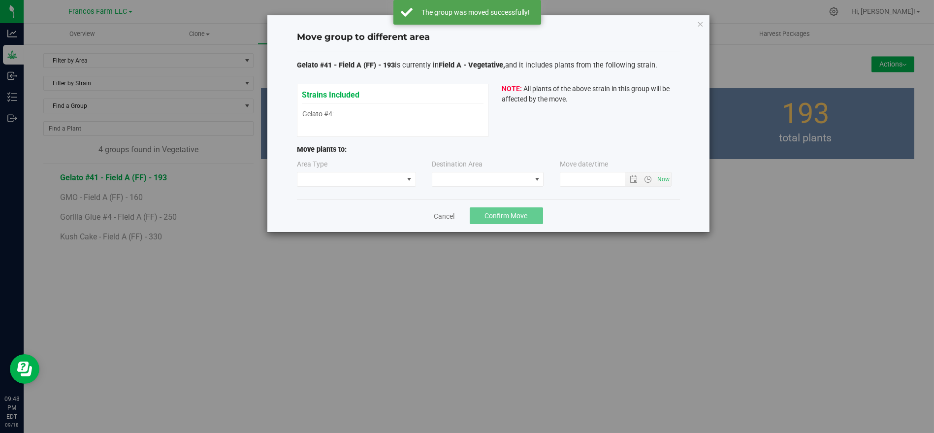
type input "[DATE] 9:48 PM"
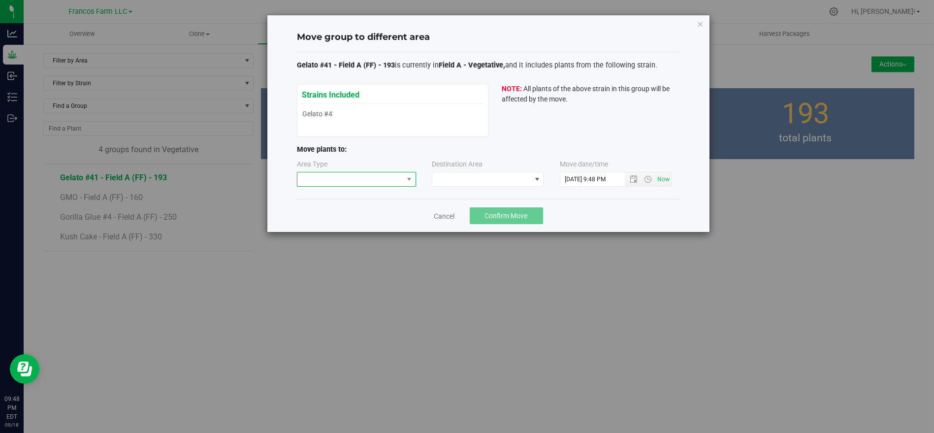
click at [357, 185] on span at bounding box center [351, 179] width 106 height 14
click at [337, 223] on li "Flowering" at bounding box center [357, 230] width 118 height 17
click at [474, 182] on span at bounding box center [481, 179] width 99 height 14
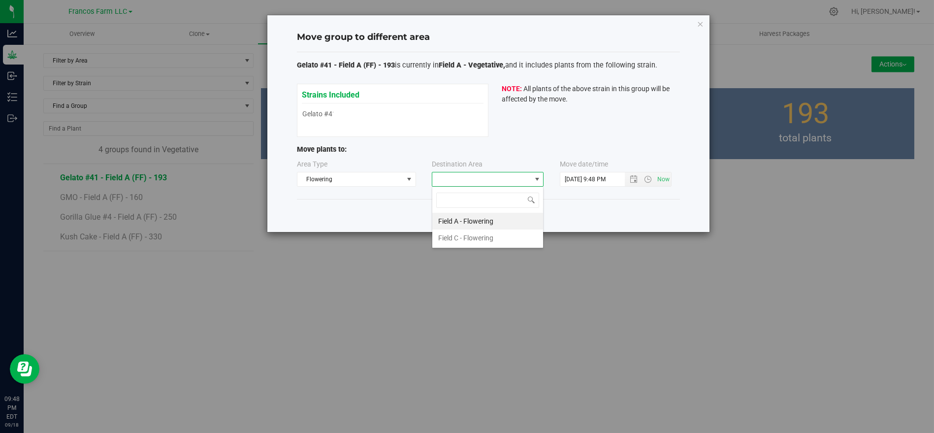
scroll to position [14, 112]
click at [474, 217] on li "Field A - Flowering" at bounding box center [487, 221] width 111 height 17
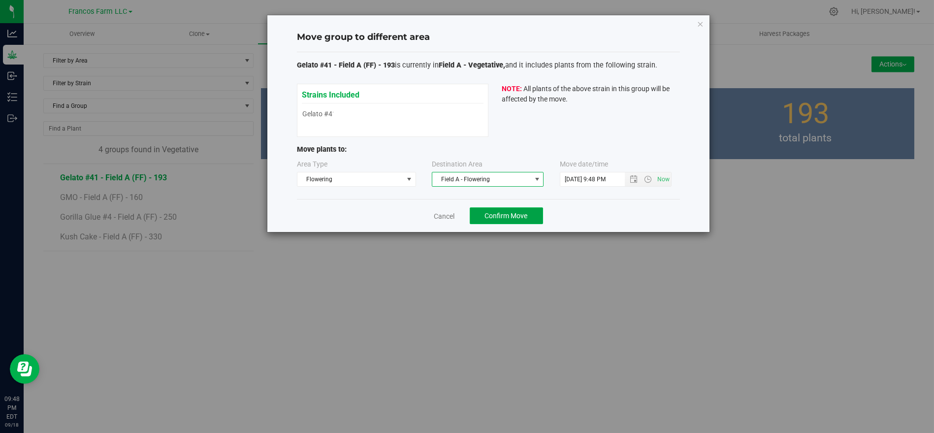
click at [501, 214] on span "Confirm Move" at bounding box center [506, 216] width 43 height 8
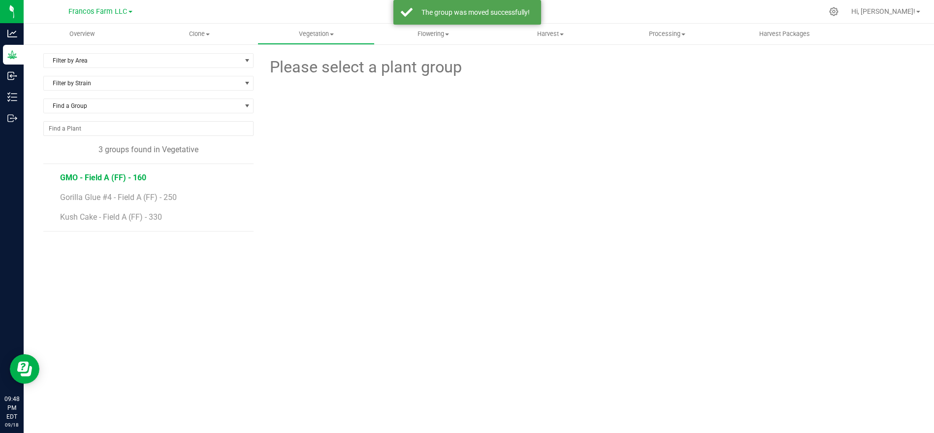
click at [120, 174] on span "GMO - Field A (FF) - 160" at bounding box center [103, 177] width 86 height 9
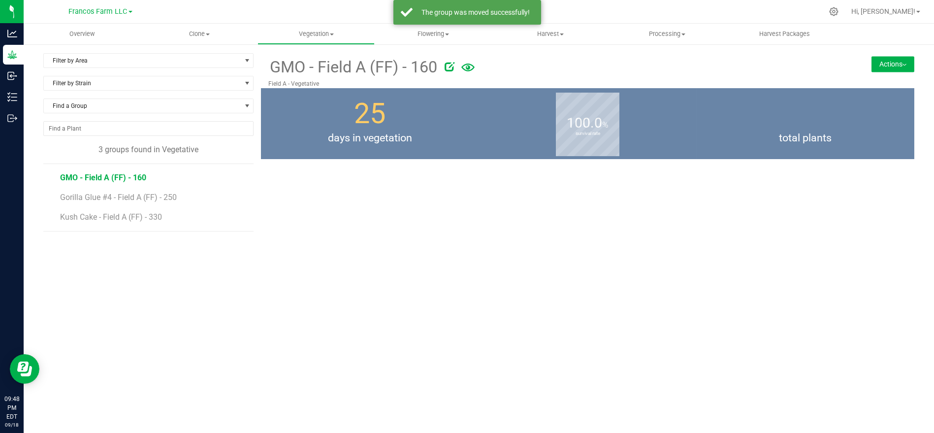
click at [909, 60] on button "Actions" at bounding box center [893, 64] width 43 height 16
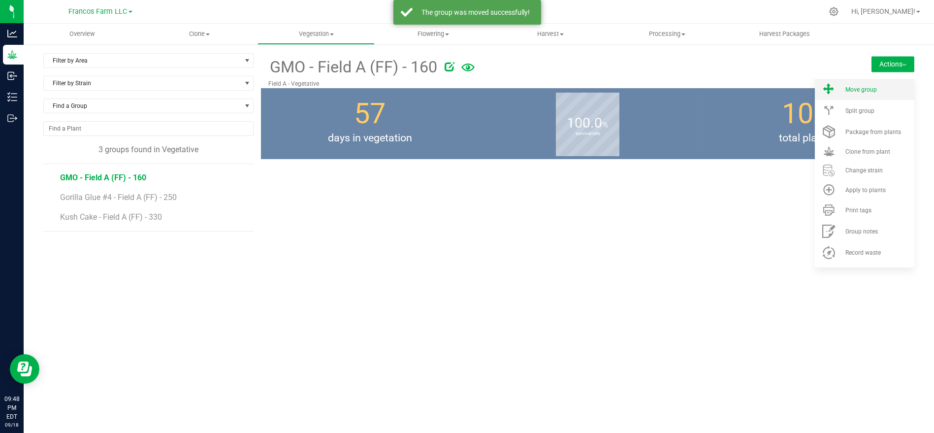
click at [855, 86] on span "Move group" at bounding box center [862, 89] width 32 height 7
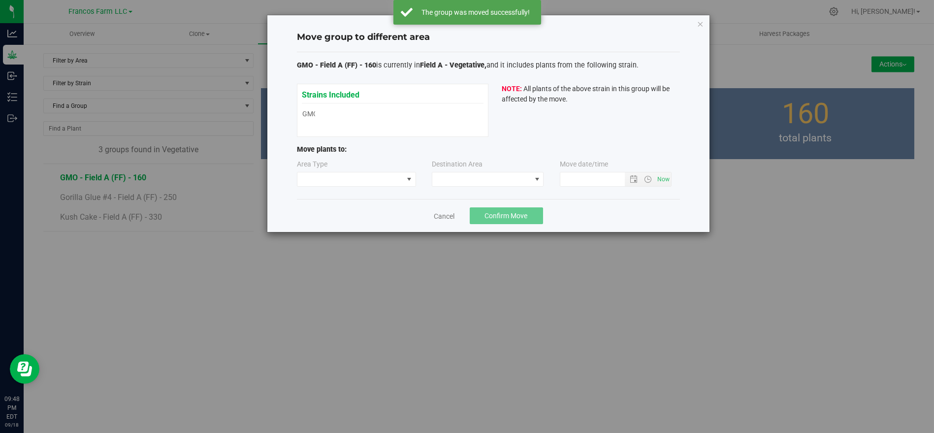
type input "[DATE] 9:48 PM"
click at [343, 169] on div "Area Type" at bounding box center [357, 173] width 120 height 28
click at [342, 177] on span at bounding box center [351, 179] width 106 height 14
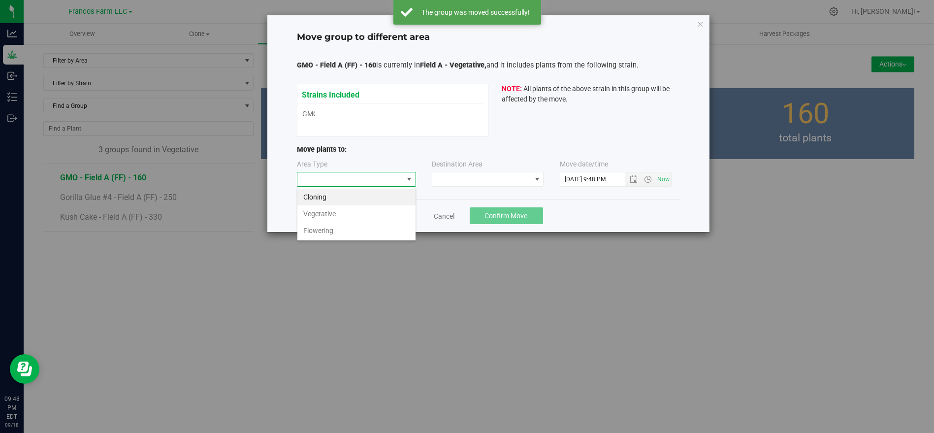
scroll to position [14, 119]
click at [342, 226] on li "Flowering" at bounding box center [357, 230] width 118 height 17
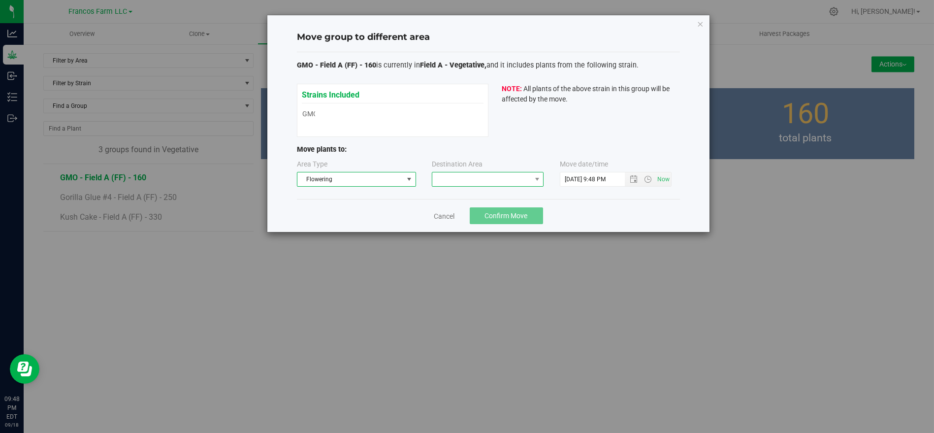
click at [521, 173] on span at bounding box center [481, 179] width 99 height 14
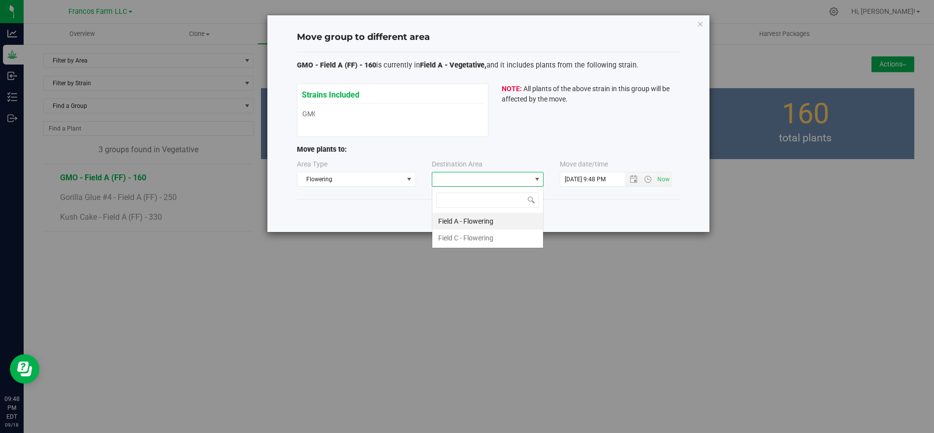
scroll to position [14, 112]
click at [483, 220] on li "Field A - Flowering" at bounding box center [487, 221] width 111 height 17
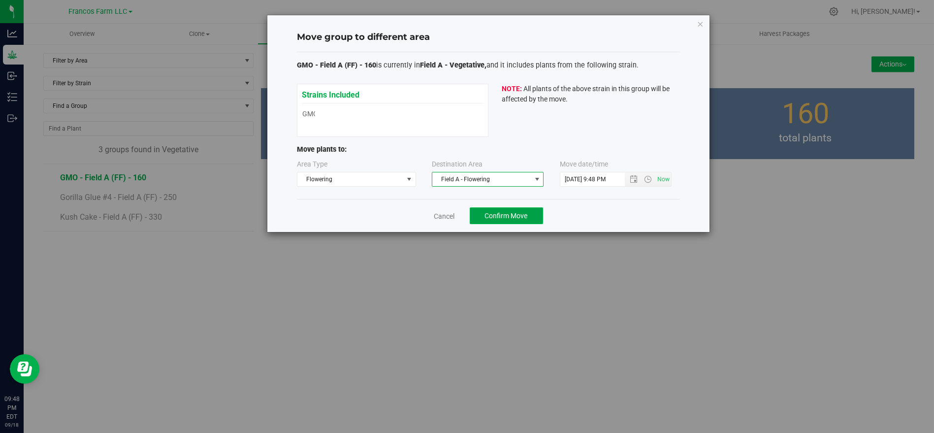
click at [494, 217] on span "Confirm Move" at bounding box center [506, 216] width 43 height 8
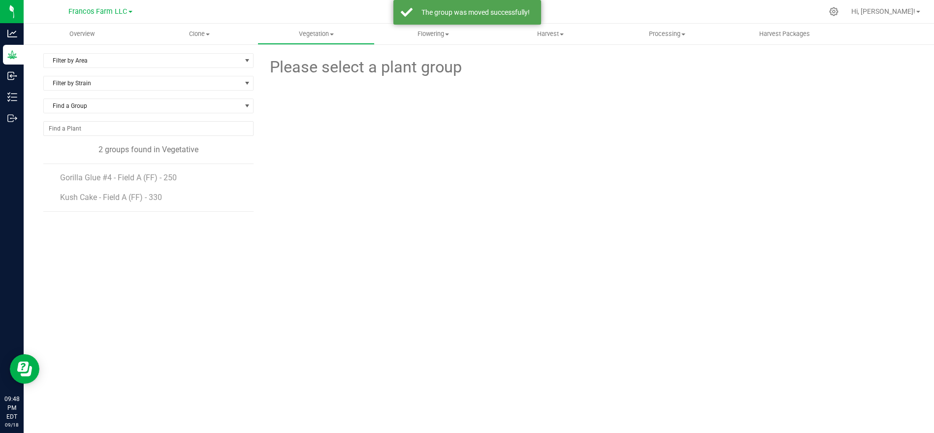
click at [127, 174] on span "Gorilla Glue #4 - Field A (FF) - 250" at bounding box center [118, 177] width 117 height 9
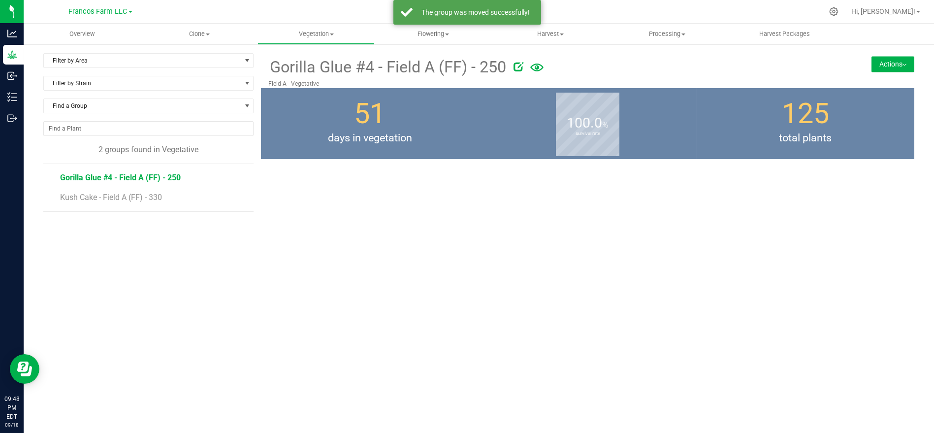
click at [884, 69] on button "Actions" at bounding box center [893, 64] width 43 height 16
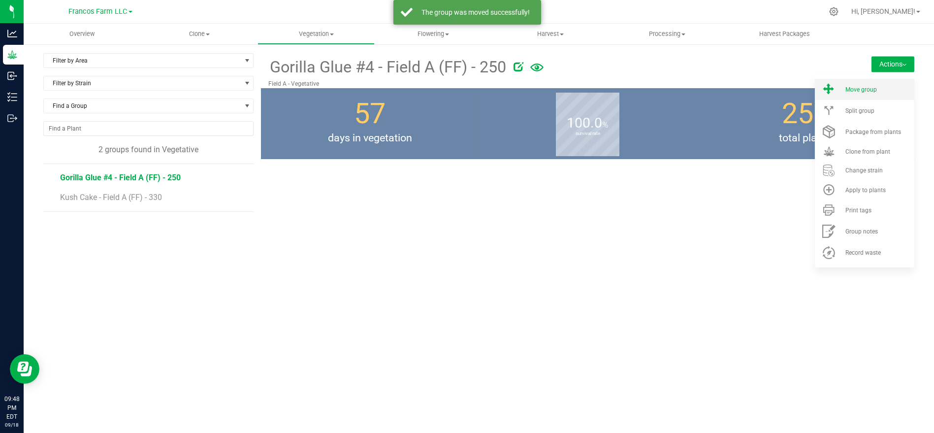
click at [846, 97] on li "Move group" at bounding box center [865, 89] width 100 height 21
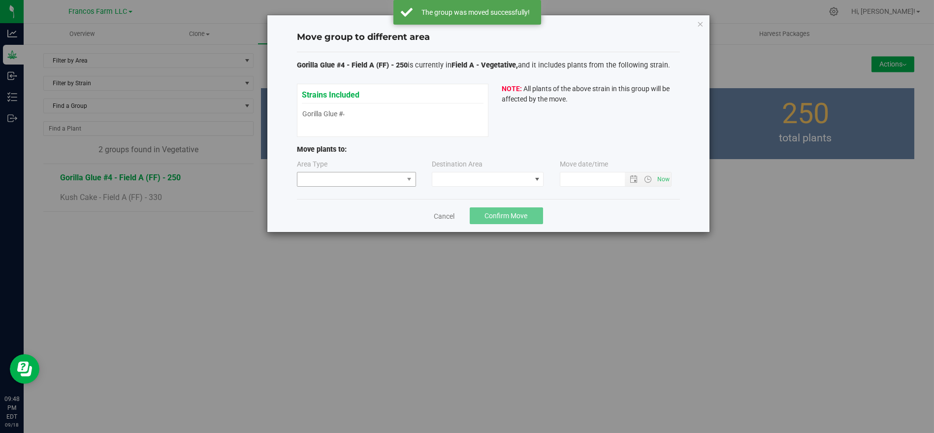
type input "[DATE] 9:48 PM"
click at [360, 174] on span at bounding box center [351, 179] width 106 height 14
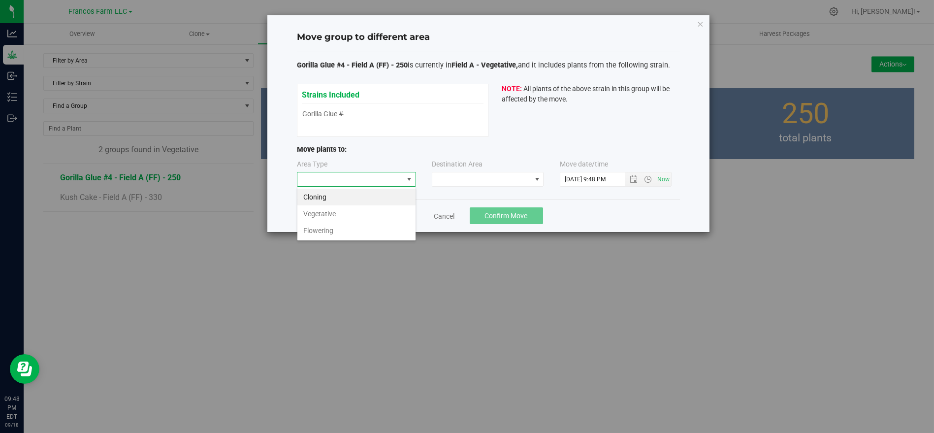
scroll to position [14, 119]
click at [335, 229] on li "Flowering" at bounding box center [357, 230] width 118 height 17
click at [502, 182] on span at bounding box center [481, 179] width 99 height 14
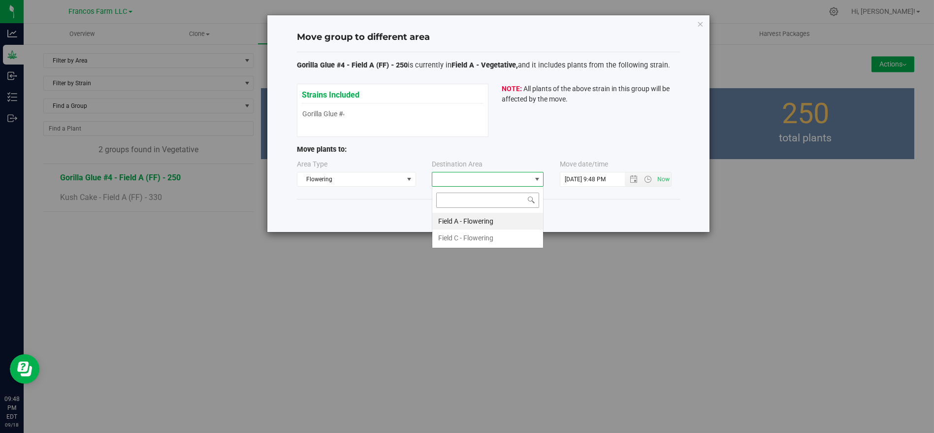
scroll to position [14, 112]
click at [484, 220] on li "Field A - Flowering" at bounding box center [487, 221] width 111 height 17
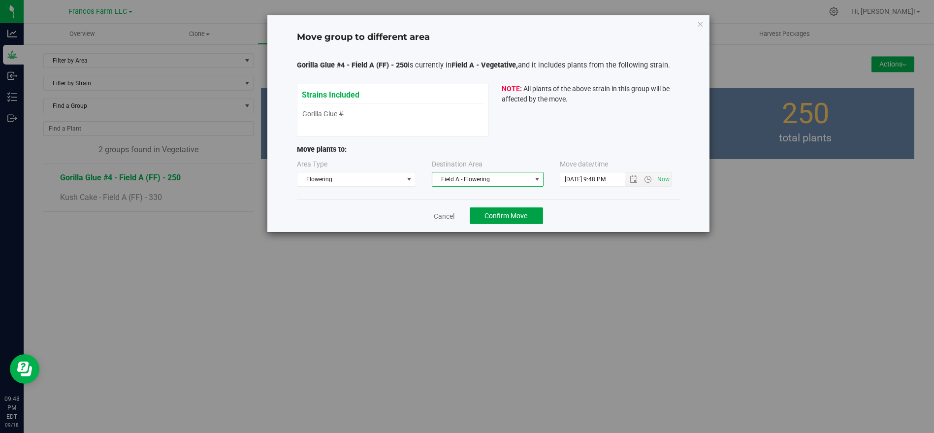
click at [492, 217] on span "Confirm Move" at bounding box center [506, 216] width 43 height 8
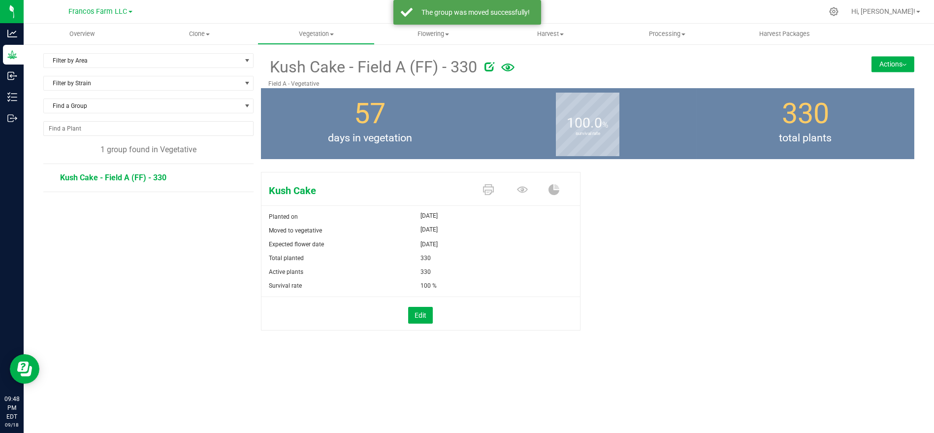
click at [881, 70] on button "Actions" at bounding box center [893, 64] width 43 height 16
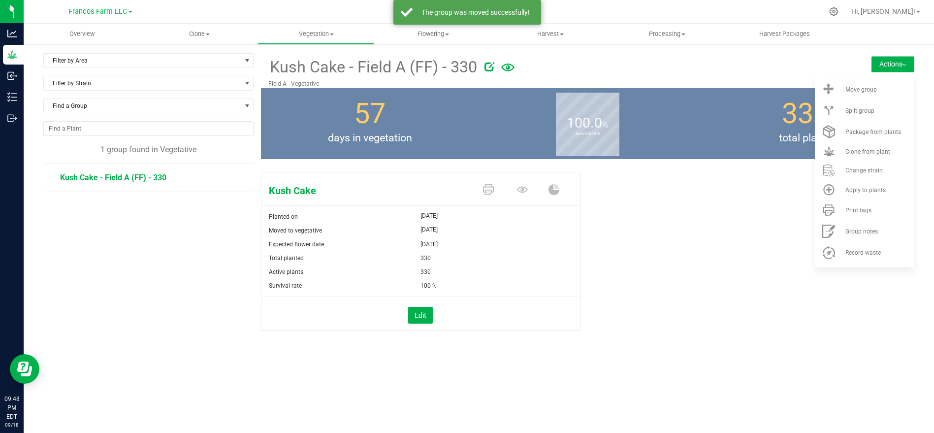
click at [884, 69] on button "Actions" at bounding box center [893, 64] width 43 height 16
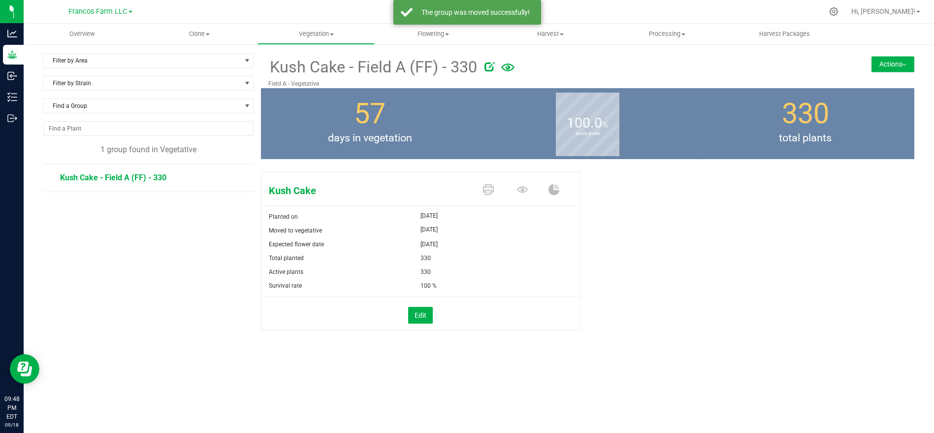
click at [872, 60] on button "Actions" at bounding box center [893, 64] width 43 height 16
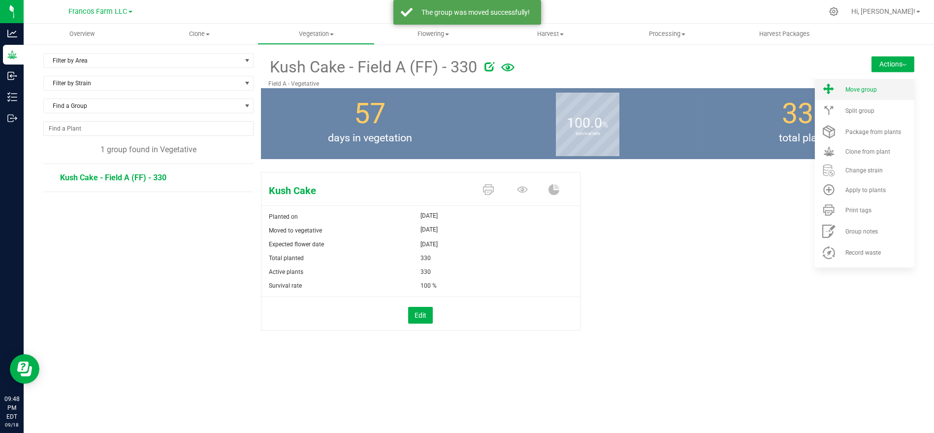
click at [851, 87] on span "Move group" at bounding box center [862, 89] width 32 height 7
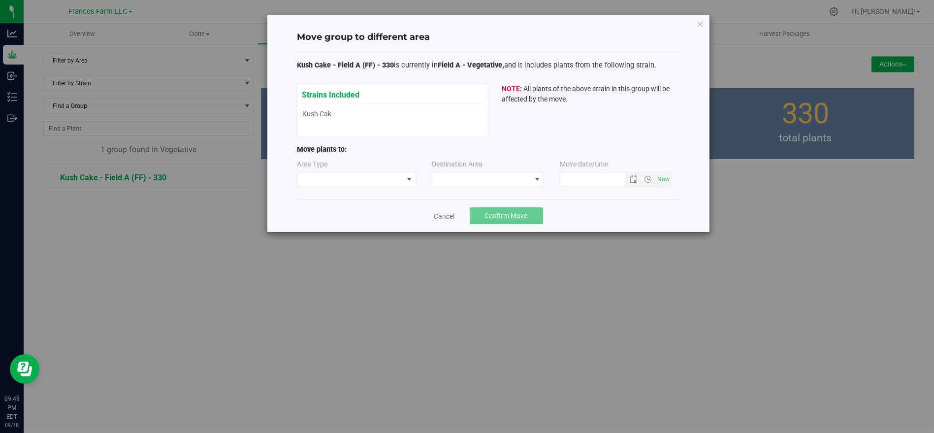
type input "[DATE] 9:48 PM"
click at [358, 185] on span at bounding box center [351, 179] width 106 height 14
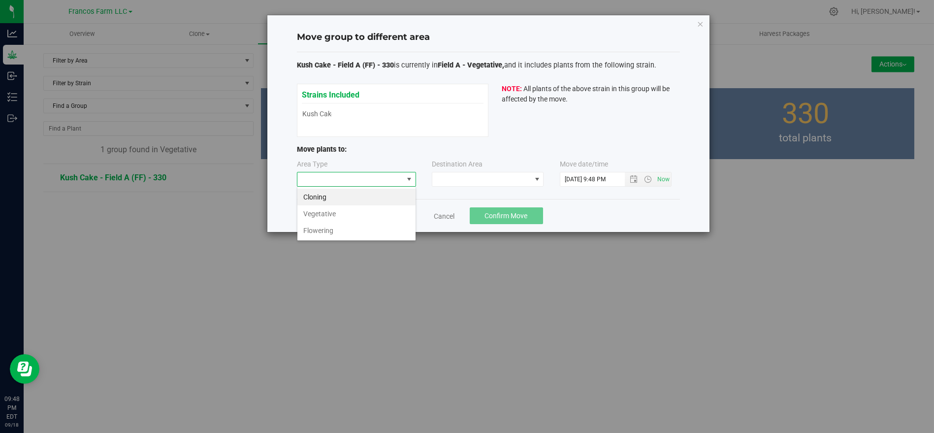
scroll to position [14, 119]
click at [350, 228] on li "Flowering" at bounding box center [357, 230] width 118 height 17
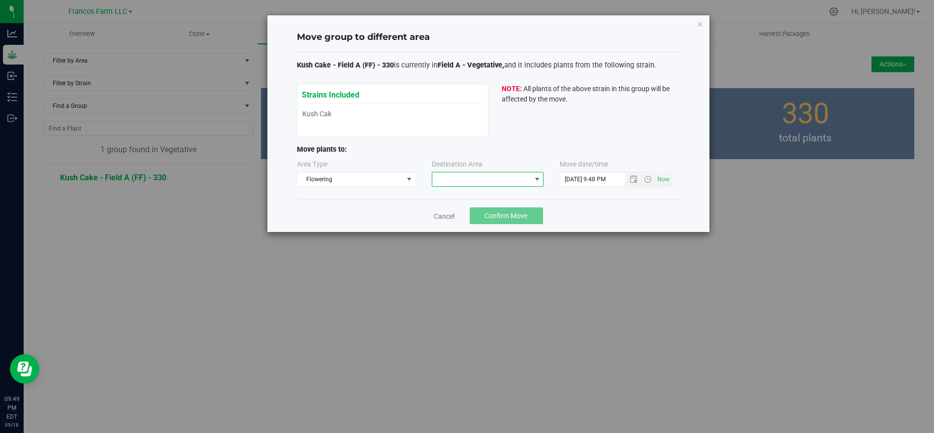
click at [469, 176] on span at bounding box center [481, 179] width 99 height 14
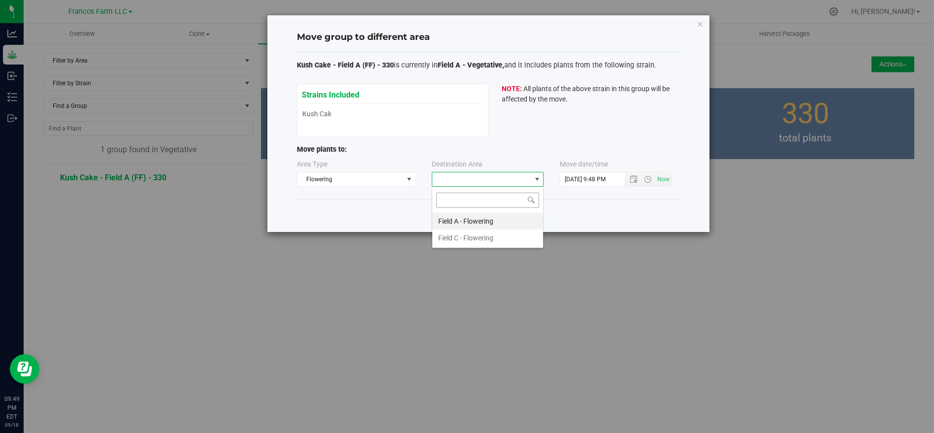
scroll to position [14, 112]
click at [473, 220] on li "Field A - Flowering" at bounding box center [487, 221] width 111 height 17
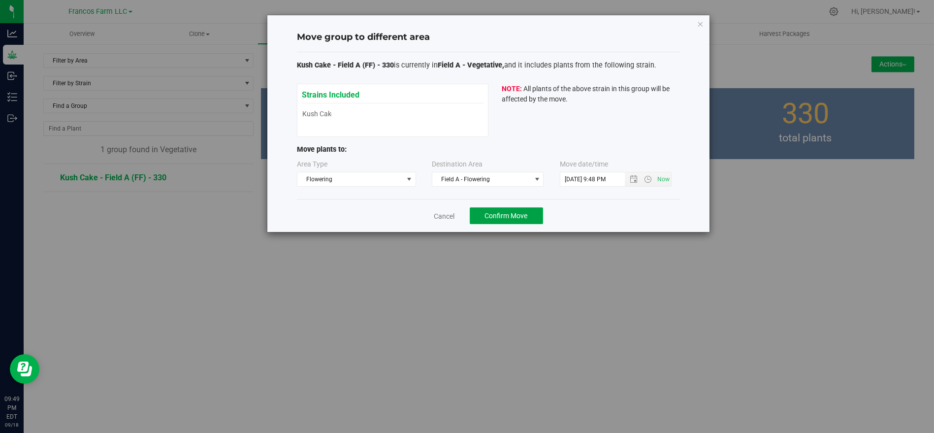
click at [480, 216] on button "Confirm Move" at bounding box center [506, 215] width 73 height 17
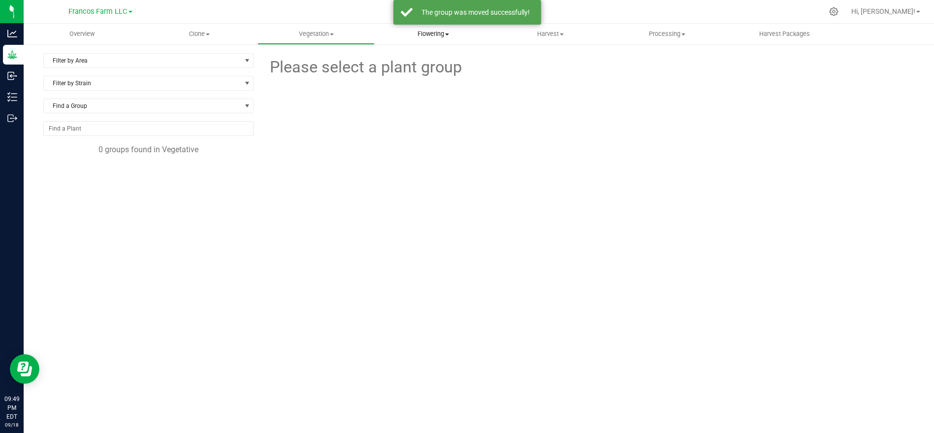
click at [438, 30] on span "Flowering" at bounding box center [433, 34] width 116 height 9
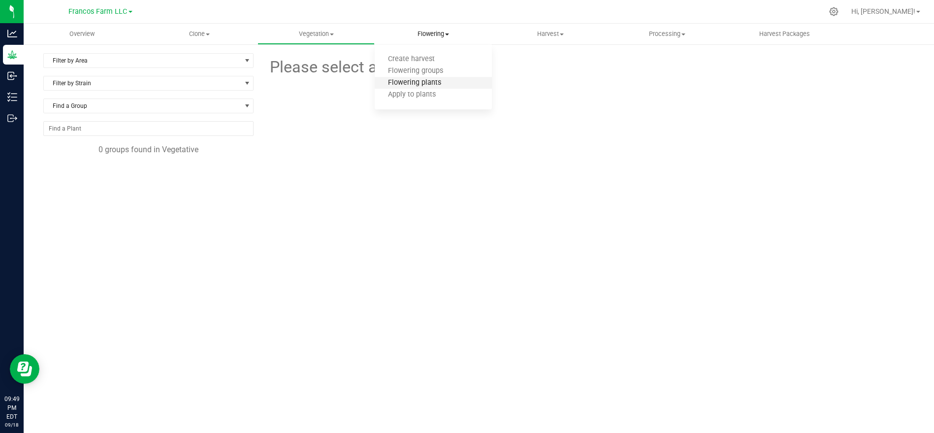
click at [417, 82] on span "Flowering plants" at bounding box center [415, 83] width 80 height 8
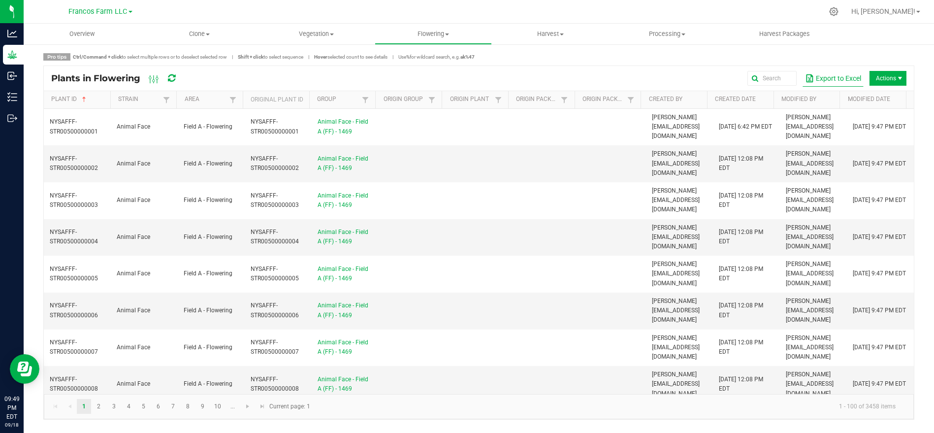
click at [841, 82] on button "Export to Excel" at bounding box center [833, 78] width 61 height 17
click at [834, 77] on button "Export to Excel" at bounding box center [833, 78] width 61 height 17
click at [109, 8] on span "Francos Farm LLC" at bounding box center [98, 11] width 59 height 9
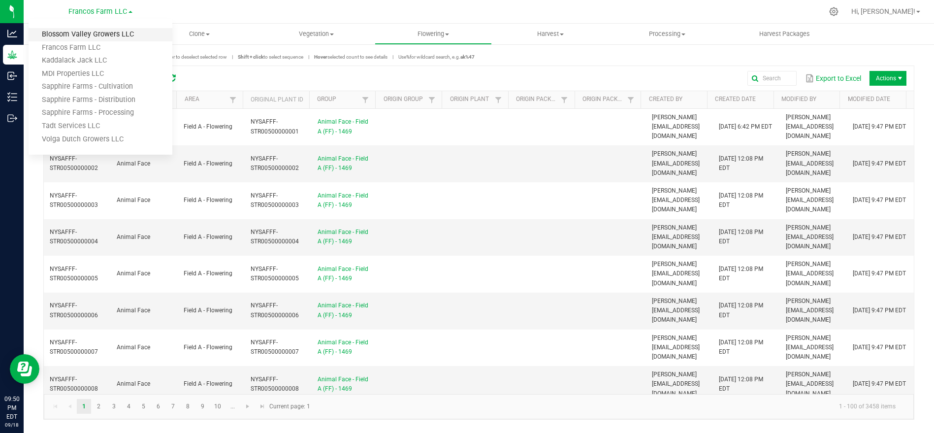
click at [87, 38] on link "Blossom Valley Growers LLC" at bounding box center [101, 34] width 144 height 13
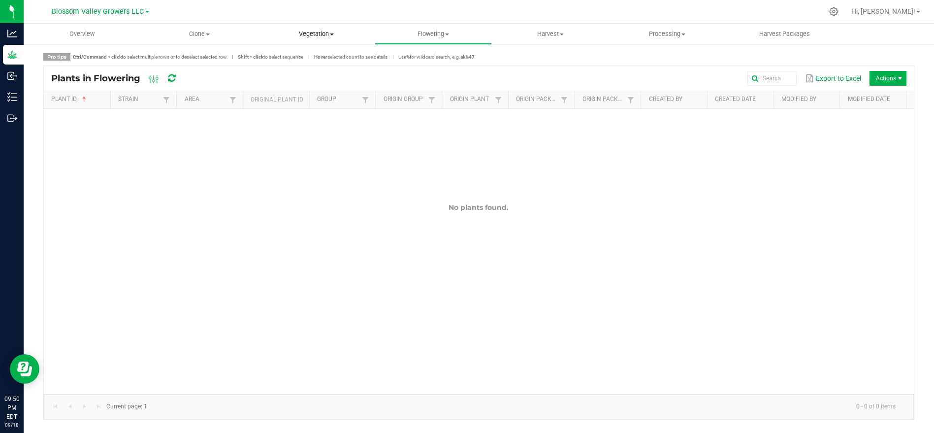
click at [304, 33] on span "Vegetation" at bounding box center [316, 34] width 116 height 9
click at [296, 64] on li "Veg groups" at bounding box center [316, 60] width 117 height 12
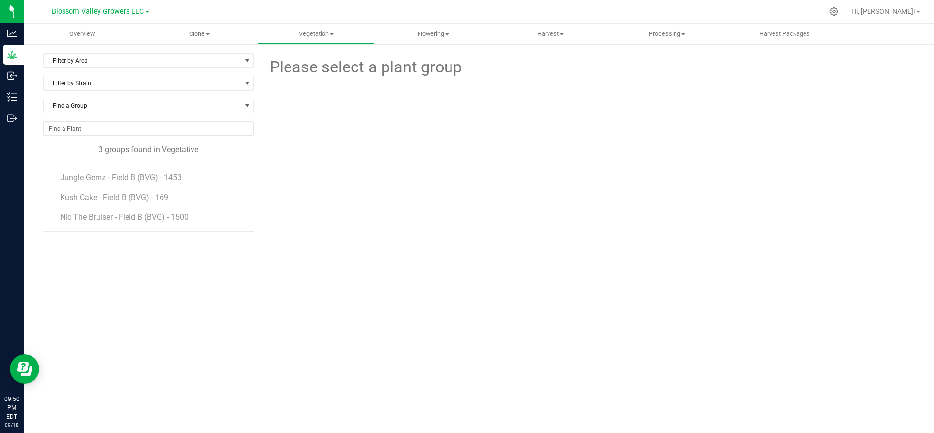
click at [177, 169] on li "Jungle Gemz - Field B (BVG) - 1453" at bounding box center [153, 174] width 187 height 20
click at [175, 175] on span "Jungle Gemz - Field B (BVG) - 1453" at bounding box center [123, 177] width 126 height 9
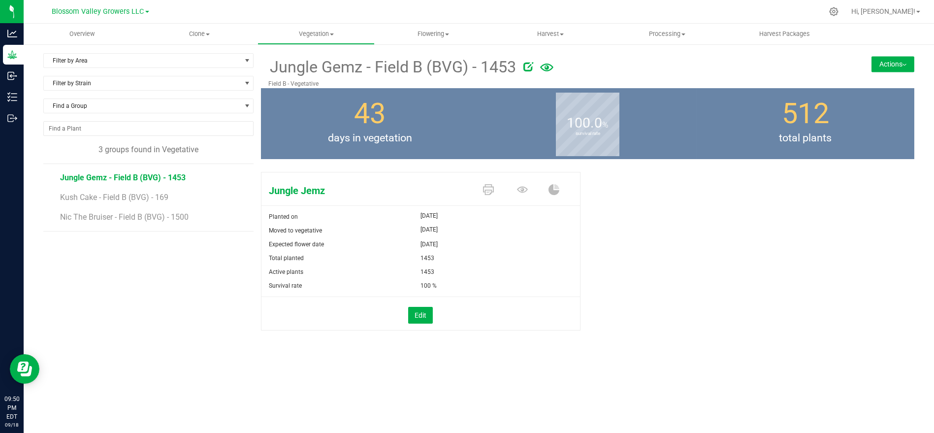
click at [891, 65] on button "Actions" at bounding box center [893, 64] width 43 height 16
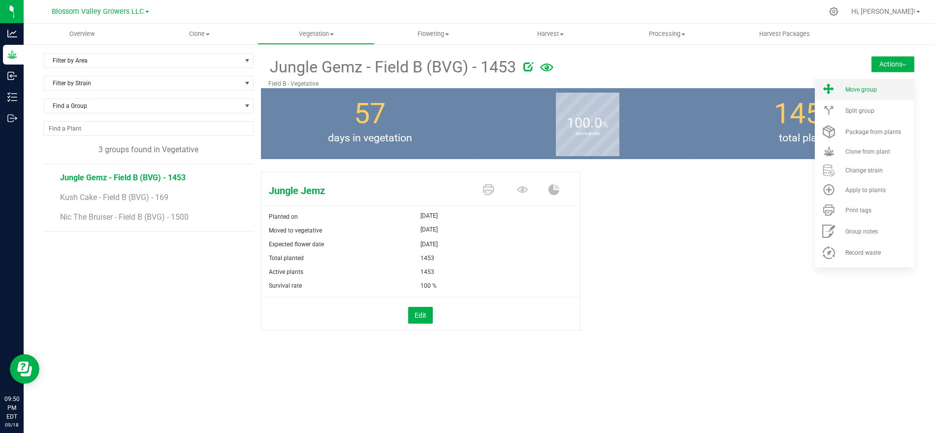
click at [851, 90] on span "Move group" at bounding box center [862, 89] width 32 height 7
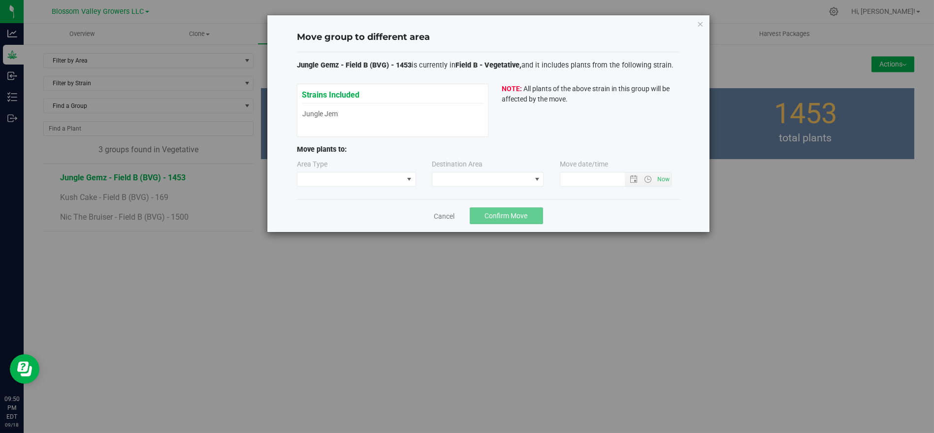
type input "[DATE] 9:50 PM"
click at [381, 179] on span at bounding box center [351, 179] width 106 height 14
click at [380, 207] on li "Flowering" at bounding box center [357, 213] width 118 height 17
click at [470, 181] on span at bounding box center [481, 179] width 99 height 14
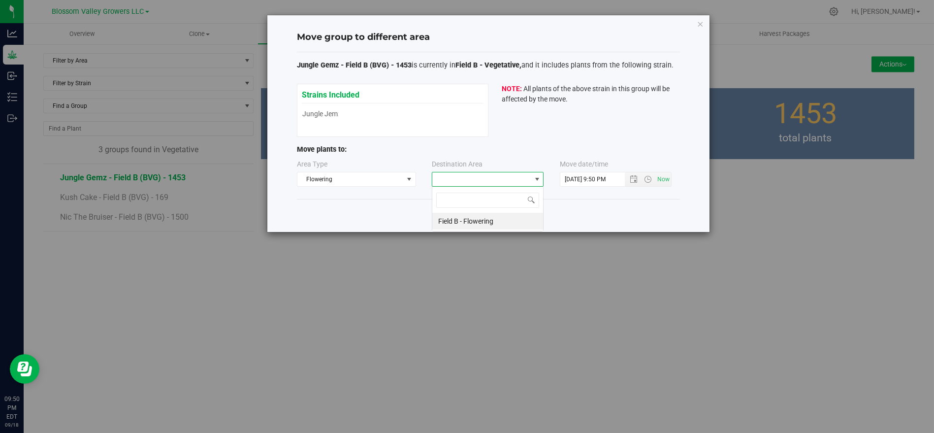
scroll to position [14, 112]
click at [476, 220] on li "Field B - Flowering" at bounding box center [487, 221] width 111 height 17
click at [512, 210] on button "Confirm Move" at bounding box center [506, 215] width 73 height 17
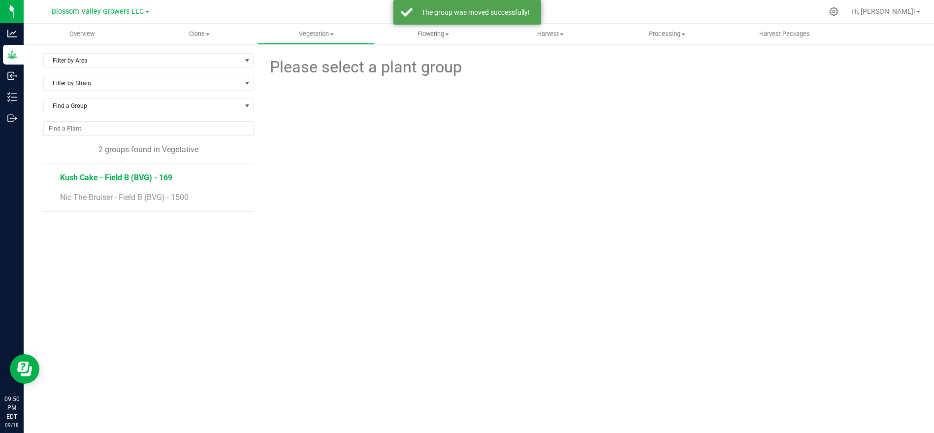
click at [152, 173] on span "Kush Cake - Field B (BVG) - 169" at bounding box center [116, 177] width 112 height 9
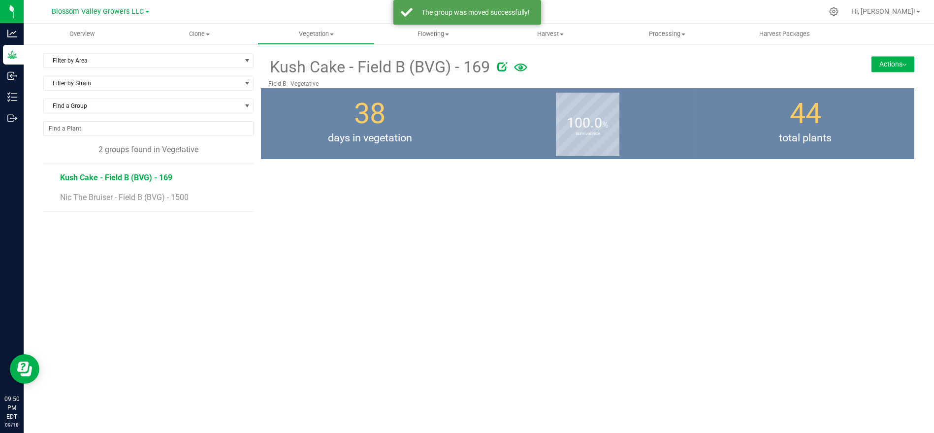
click at [890, 67] on button "Actions" at bounding box center [893, 64] width 43 height 16
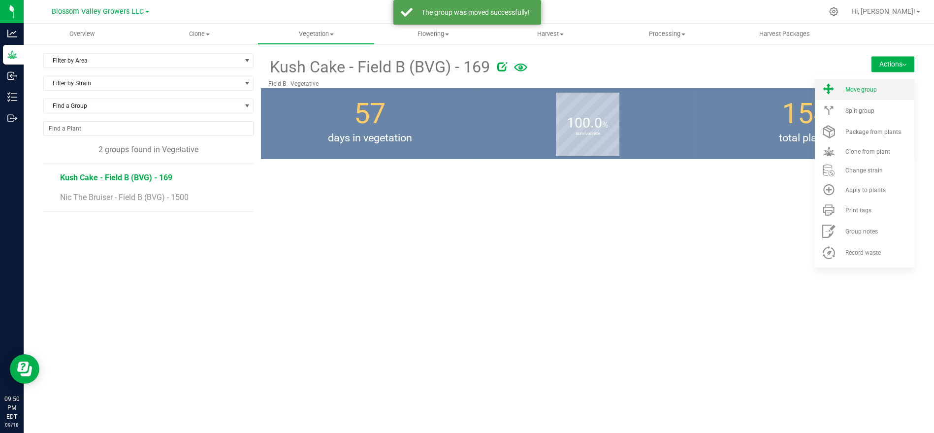
click at [848, 90] on span "Move group" at bounding box center [862, 89] width 32 height 7
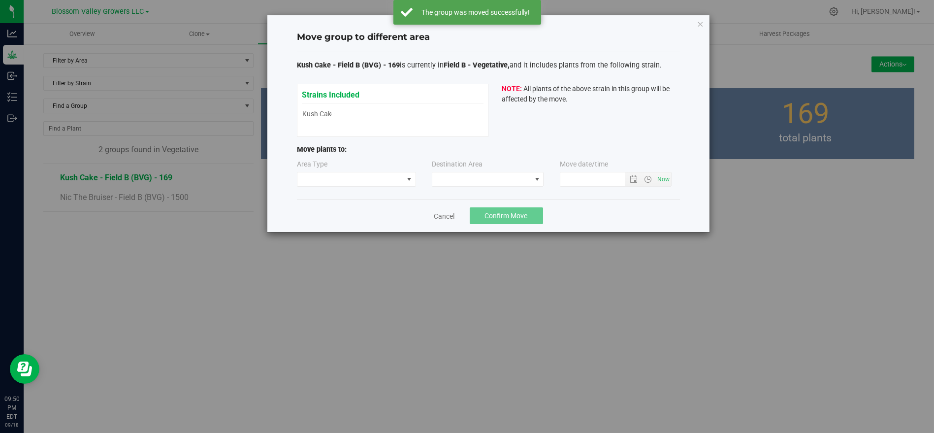
type input "[DATE] 9:50 PM"
click at [314, 180] on span at bounding box center [351, 179] width 106 height 14
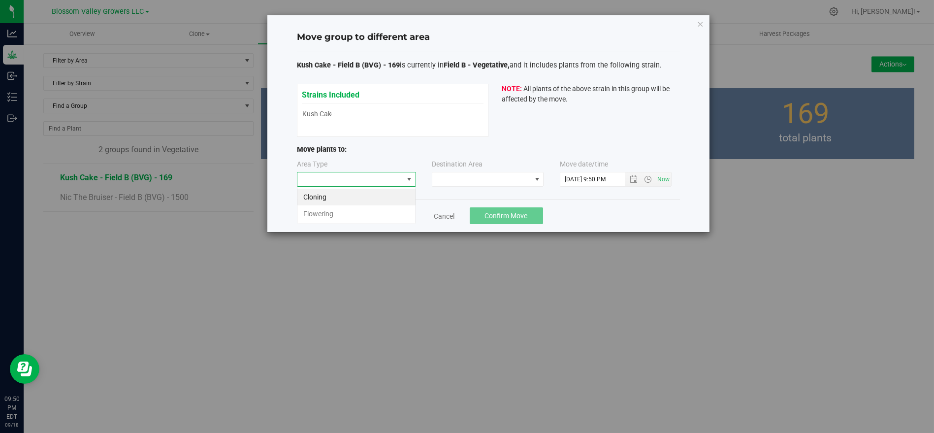
scroll to position [14, 119]
click at [324, 207] on li "Flowering" at bounding box center [357, 213] width 118 height 17
click at [492, 178] on span at bounding box center [481, 179] width 99 height 14
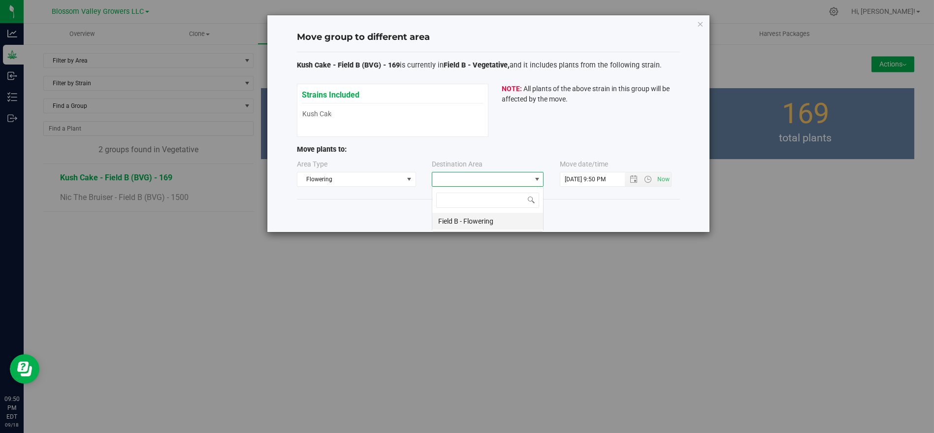
scroll to position [14, 112]
click at [495, 217] on li "Field B - Flowering" at bounding box center [487, 221] width 111 height 17
click at [495, 217] on span "Confirm Move" at bounding box center [506, 216] width 43 height 8
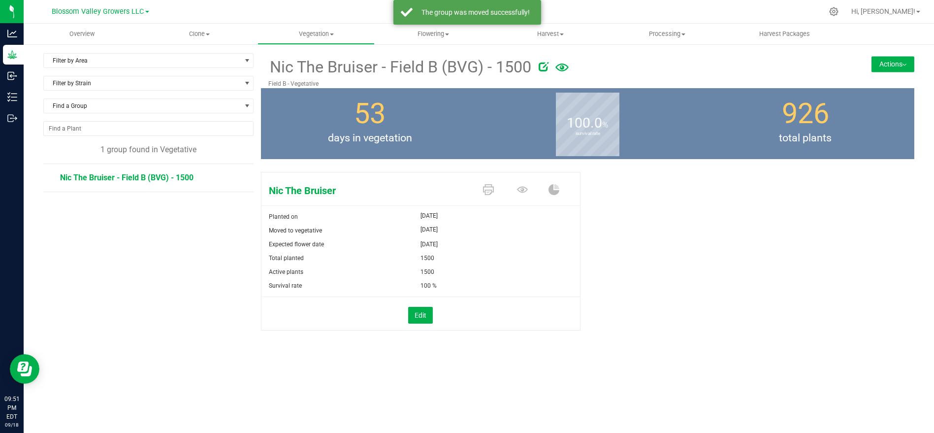
click at [888, 58] on button "Actions" at bounding box center [893, 64] width 43 height 16
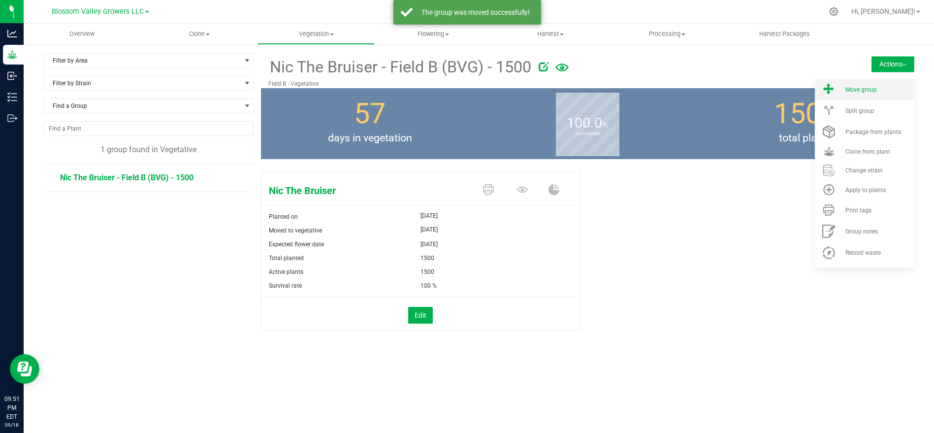
click at [841, 92] on span at bounding box center [829, 89] width 24 height 13
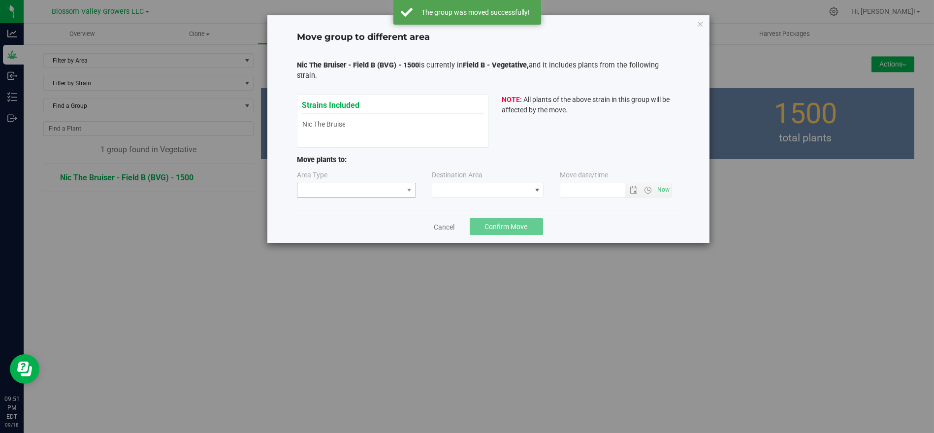
type input "[DATE] 9:51 PM"
click at [307, 183] on span at bounding box center [351, 190] width 106 height 14
click at [327, 212] on li "Flowering" at bounding box center [357, 213] width 118 height 17
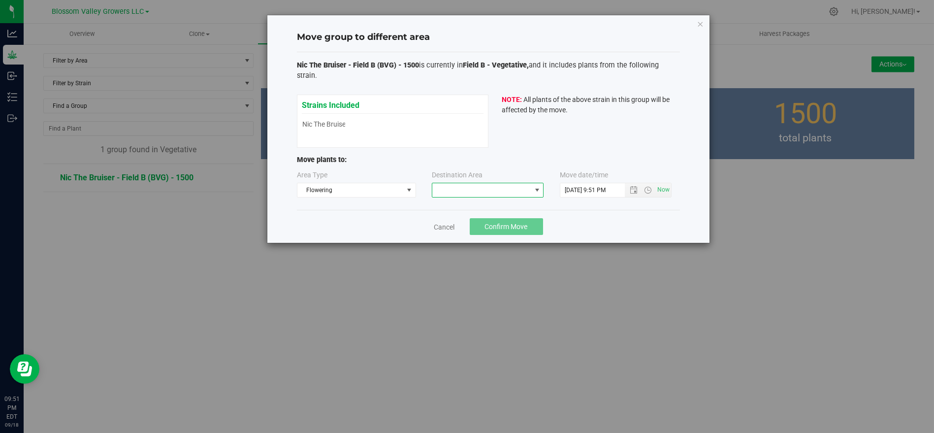
click at [457, 184] on span at bounding box center [481, 190] width 99 height 14
click at [463, 220] on li "Field B - Flowering" at bounding box center [487, 221] width 111 height 17
click at [493, 218] on button "Confirm Move" at bounding box center [506, 226] width 73 height 17
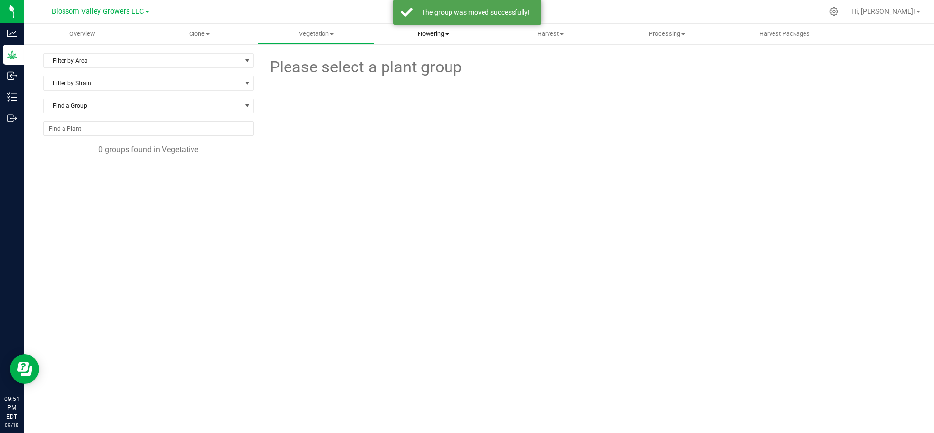
click at [434, 35] on span "Flowering" at bounding box center [433, 34] width 116 height 9
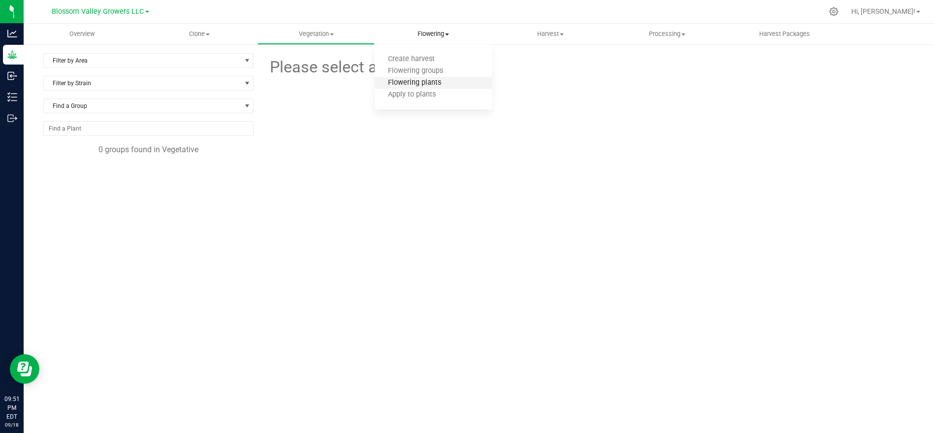
click at [439, 82] on span "Flowering plants" at bounding box center [415, 83] width 80 height 8
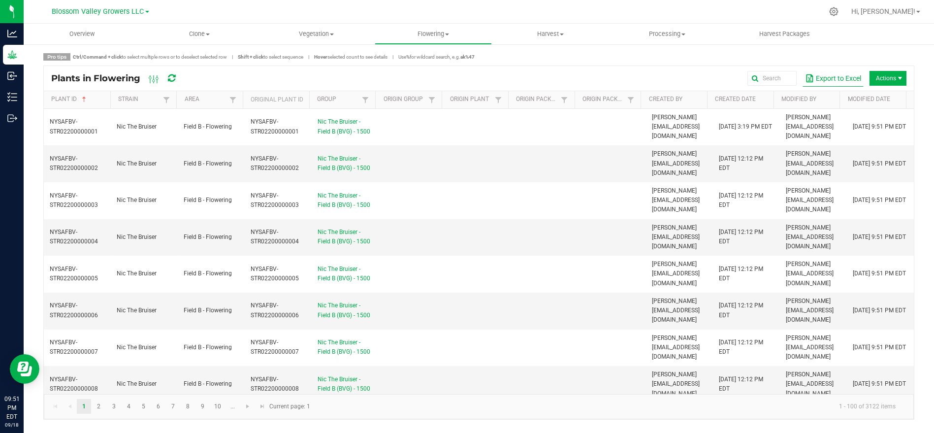
click at [827, 82] on button "Export to Excel" at bounding box center [833, 78] width 61 height 17
click at [136, 10] on span "Blossom Valley Growers LLC" at bounding box center [98, 11] width 92 height 9
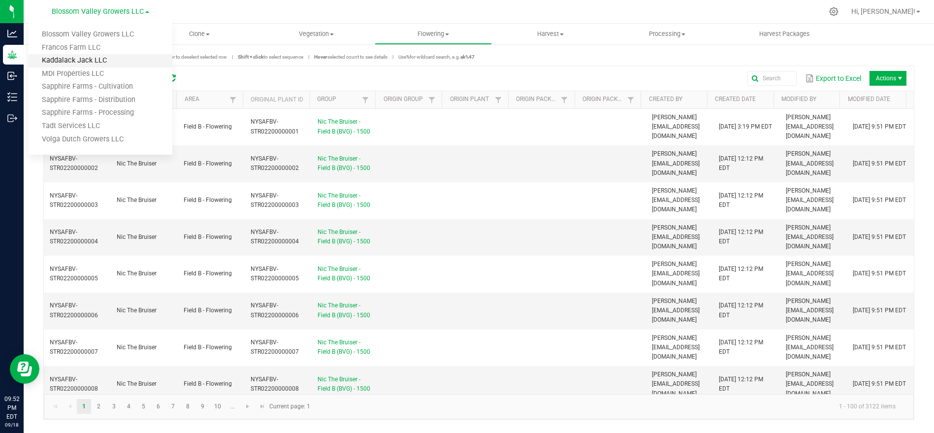
click at [80, 55] on link "Kaddalack Jack LLC" at bounding box center [101, 60] width 144 height 13
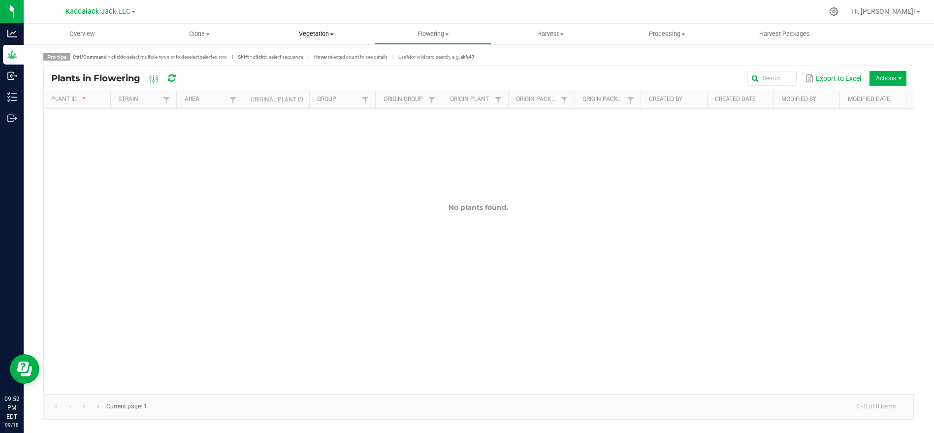
click at [321, 31] on span "Vegetation" at bounding box center [316, 34] width 116 height 9
click at [305, 60] on span "Veg groups" at bounding box center [289, 59] width 63 height 8
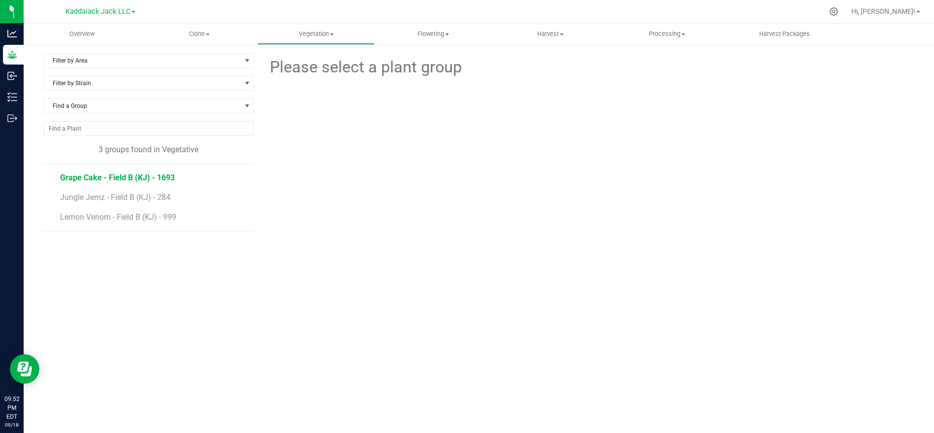
click at [164, 180] on span "Grape Cake - Field B (KJ) - 1693" at bounding box center [117, 177] width 115 height 9
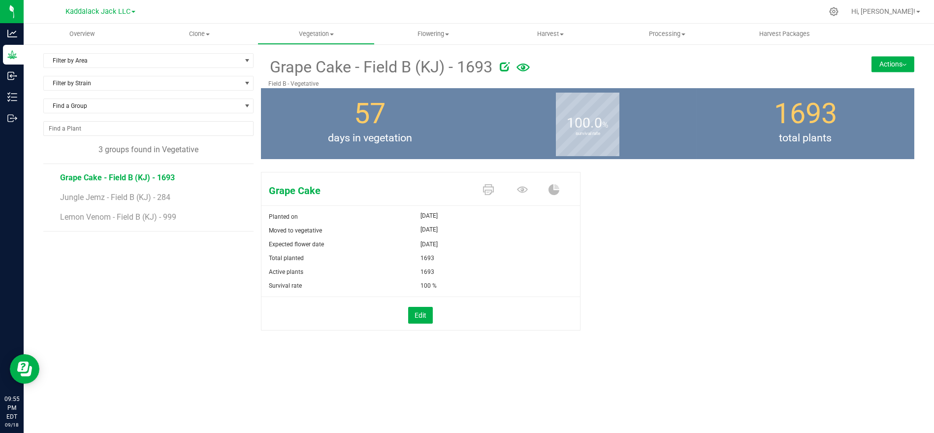
click at [888, 55] on div "Grape Cake - Field B (KJ) - 1693 Field B - Vegetative Actions Move group Split …" at bounding box center [588, 70] width 654 height 35
click at [888, 63] on button "Actions" at bounding box center [893, 64] width 43 height 16
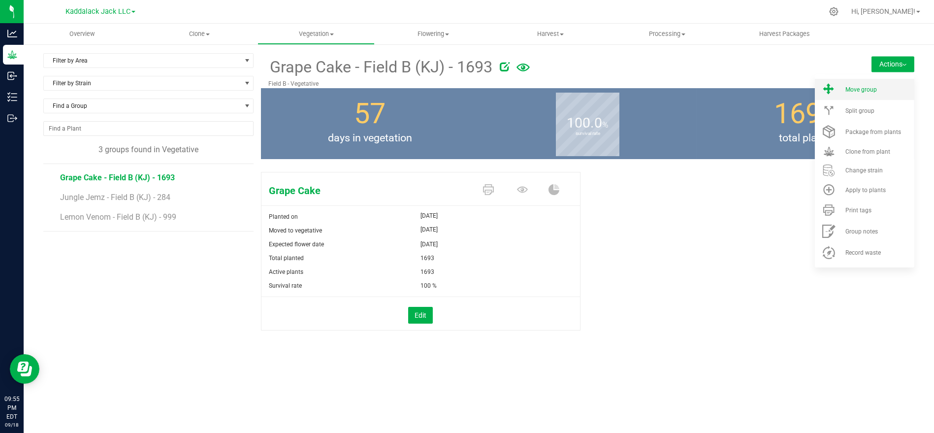
click at [872, 85] on li "Move group" at bounding box center [865, 89] width 100 height 21
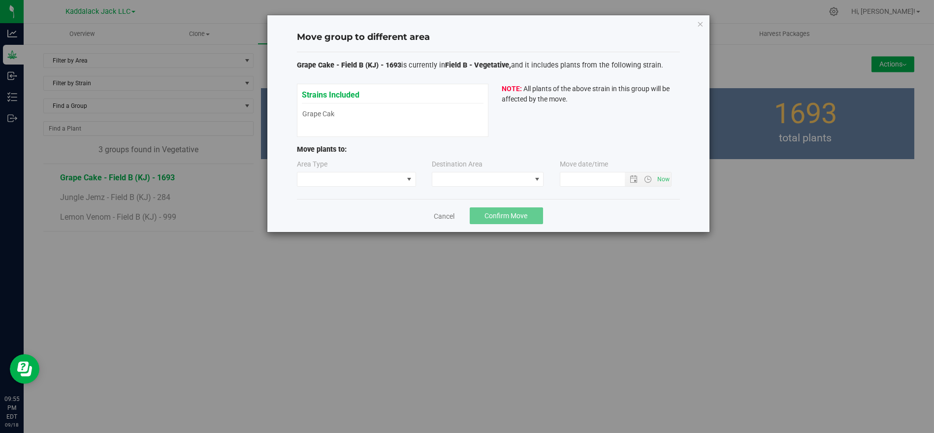
type input "[DATE] 9:55 PM"
click at [370, 183] on span at bounding box center [351, 179] width 106 height 14
click at [366, 215] on li "Flowering" at bounding box center [357, 213] width 118 height 17
click at [483, 173] on span at bounding box center [481, 179] width 99 height 14
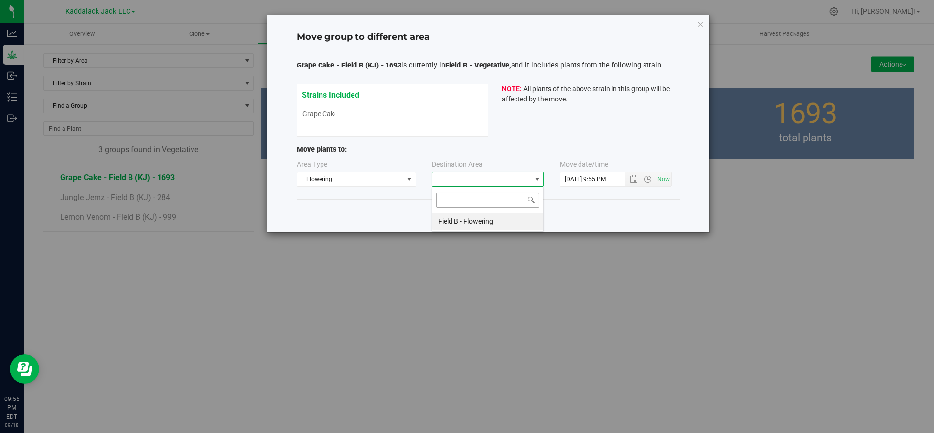
scroll to position [14, 112]
click at [480, 219] on li "Field B - Flowering" at bounding box center [487, 221] width 111 height 17
click at [523, 214] on span "Confirm Move" at bounding box center [506, 216] width 43 height 8
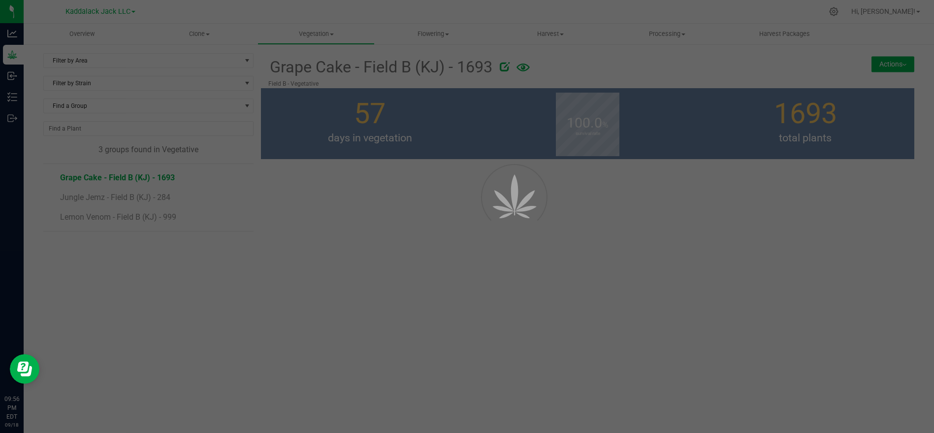
click at [324, 121] on div at bounding box center [467, 216] width 934 height 433
click at [136, 107] on div at bounding box center [467, 216] width 934 height 433
click at [145, 197] on div at bounding box center [467, 216] width 934 height 433
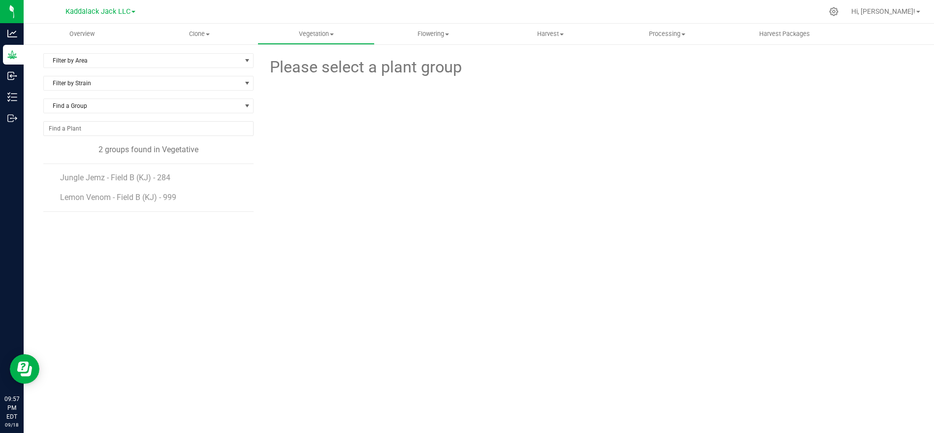
click at [173, 172] on li "Jungle Jemz - Field B (KJ) - 284" at bounding box center [153, 174] width 187 height 20
click at [153, 171] on li "Jungle Jemz - Field B (KJ) - 284" at bounding box center [153, 174] width 187 height 20
click at [155, 178] on span "Jungle Jemz - Field B (KJ) - 284" at bounding box center [117, 177] width 114 height 9
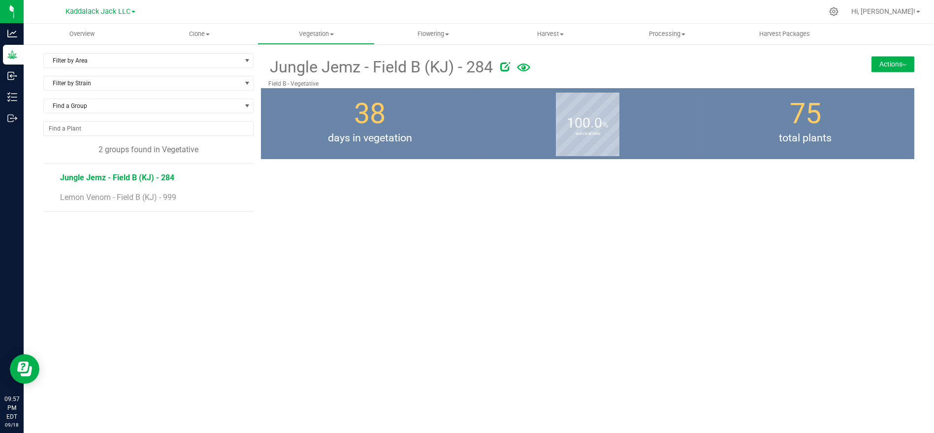
click at [889, 63] on button "Actions" at bounding box center [893, 64] width 43 height 16
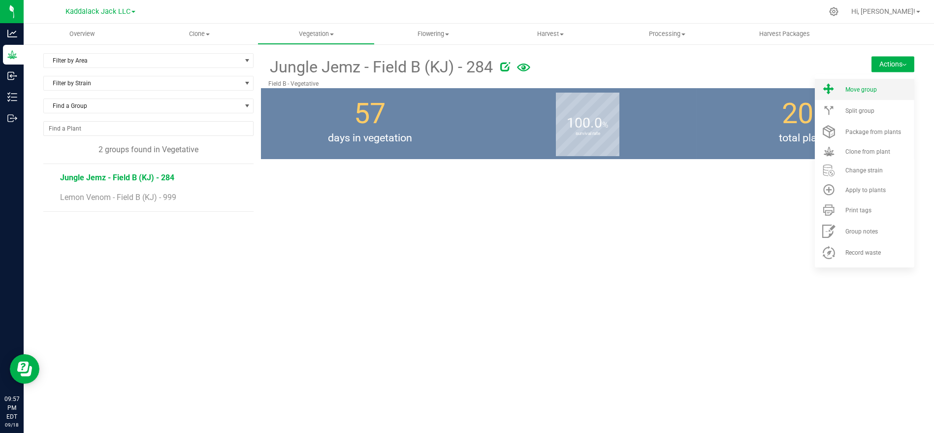
click at [873, 89] on span "Move group" at bounding box center [862, 89] width 32 height 7
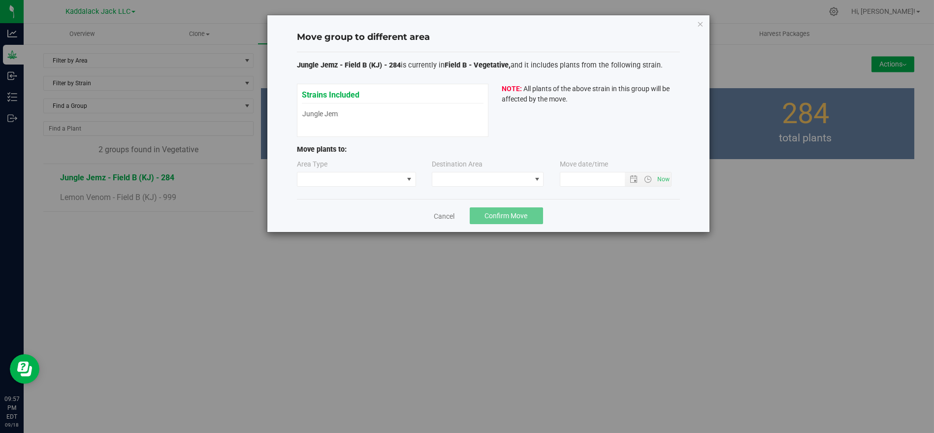
type input "9/18/2025 9:57 PM"
click at [368, 180] on span at bounding box center [351, 179] width 106 height 14
click at [366, 217] on li "Flowering" at bounding box center [357, 213] width 118 height 17
click at [485, 181] on span at bounding box center [481, 179] width 99 height 14
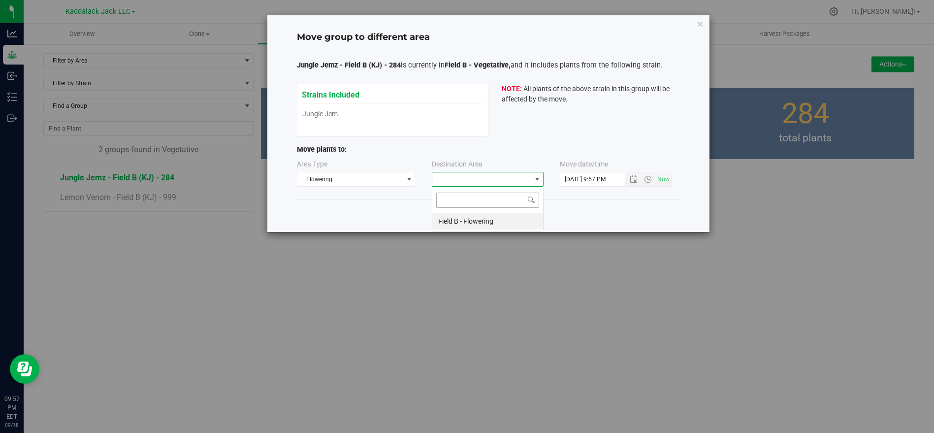
scroll to position [14, 112]
click at [487, 222] on li "Field B - Flowering" at bounding box center [487, 221] width 111 height 17
click at [490, 212] on span "Confirm Move" at bounding box center [506, 216] width 43 height 8
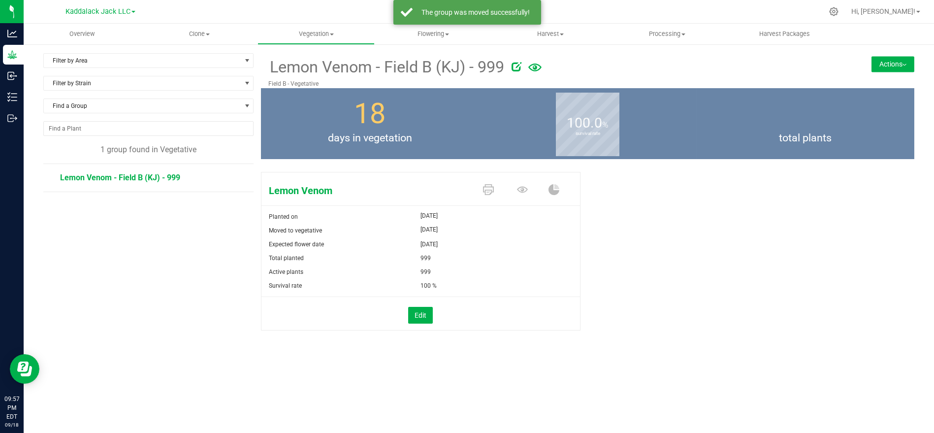
click at [144, 179] on span "Lemon Venom - Field B (KJ) - 999" at bounding box center [120, 177] width 120 height 9
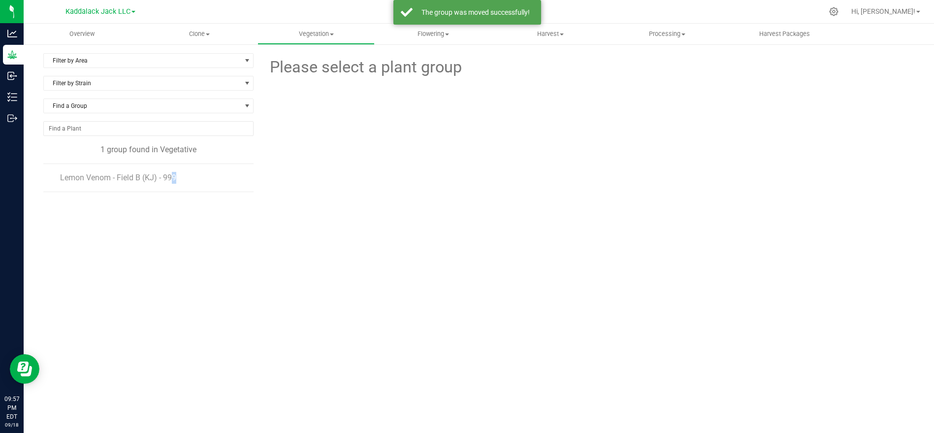
click at [144, 179] on span "Lemon Venom - Field B (KJ) - 999" at bounding box center [118, 177] width 116 height 9
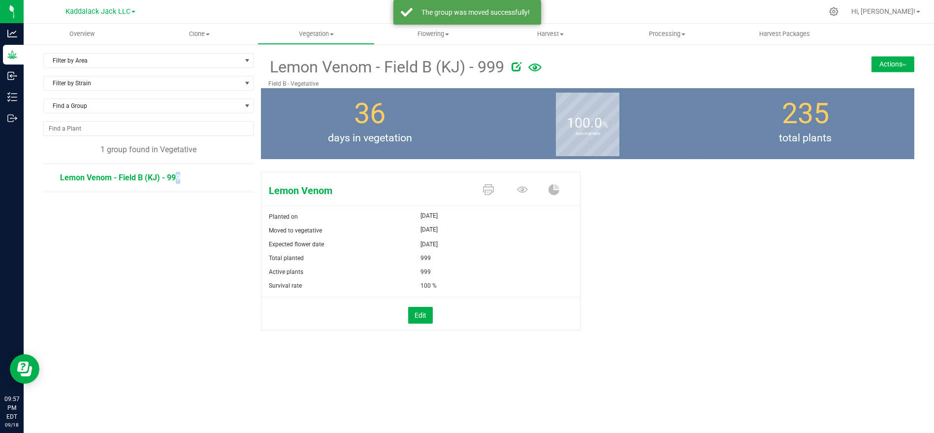
click at [887, 61] on button "Actions" at bounding box center [893, 64] width 43 height 16
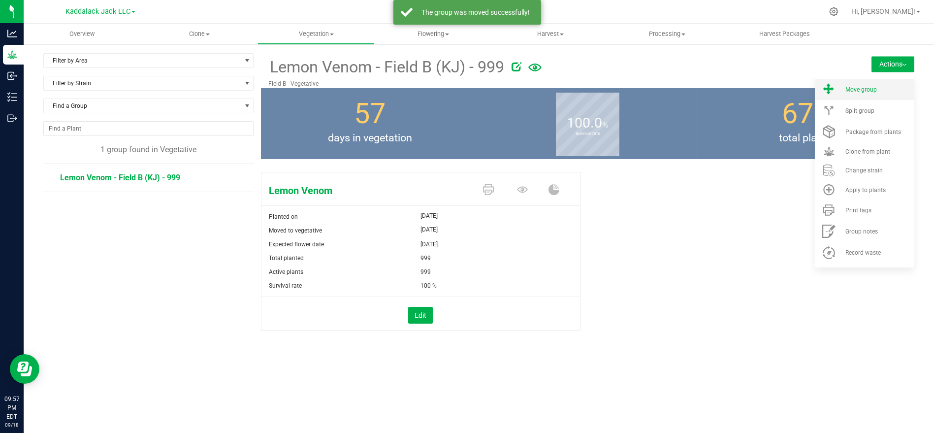
click at [840, 96] on span at bounding box center [829, 89] width 24 height 13
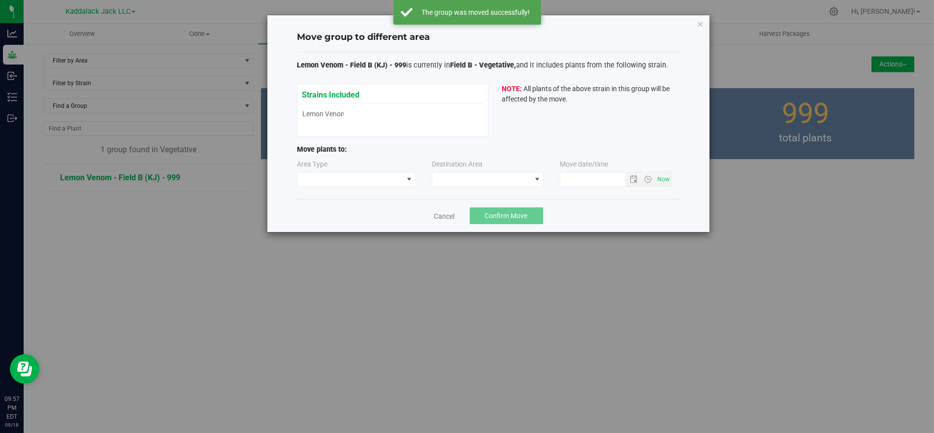
type input "9/18/2025 9:57 PM"
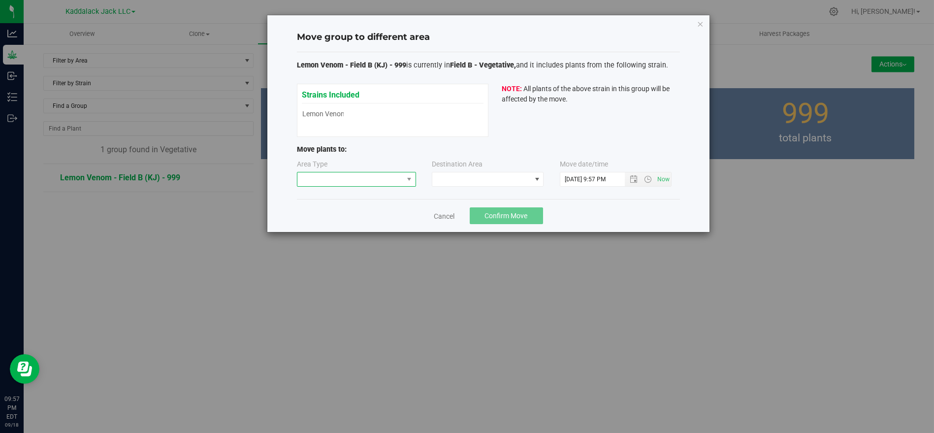
click at [393, 181] on span at bounding box center [351, 179] width 106 height 14
click at [386, 215] on li "Flowering" at bounding box center [357, 213] width 118 height 17
click at [462, 181] on span at bounding box center [481, 179] width 99 height 14
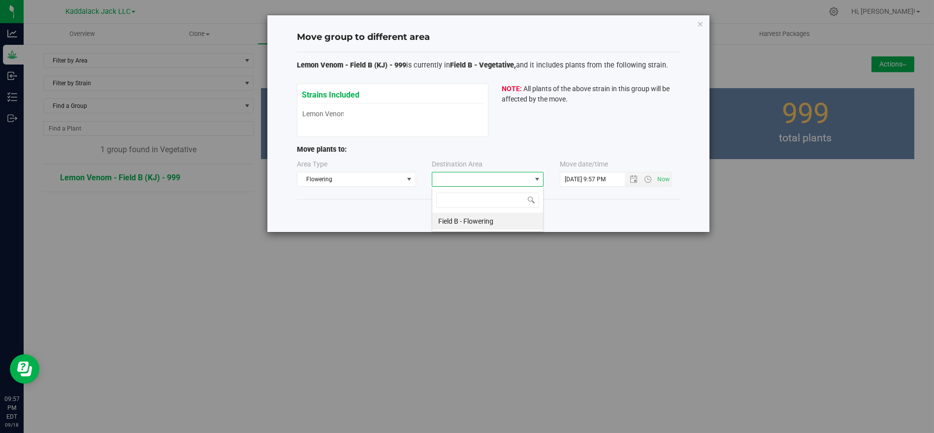
click at [474, 217] on li "Field B - Flowering" at bounding box center [487, 221] width 111 height 17
click at [490, 212] on span "Confirm Move" at bounding box center [506, 216] width 43 height 8
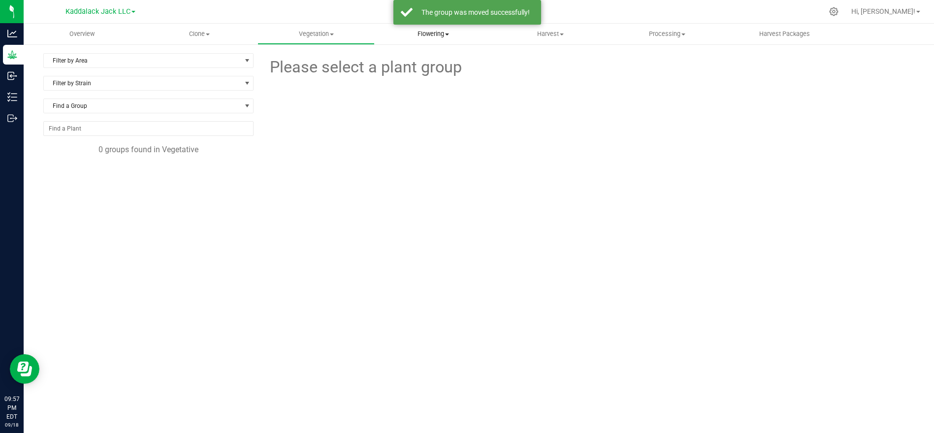
click at [429, 37] on span "Flowering" at bounding box center [433, 34] width 116 height 9
click at [434, 84] on span "Flowering plants" at bounding box center [415, 83] width 80 height 8
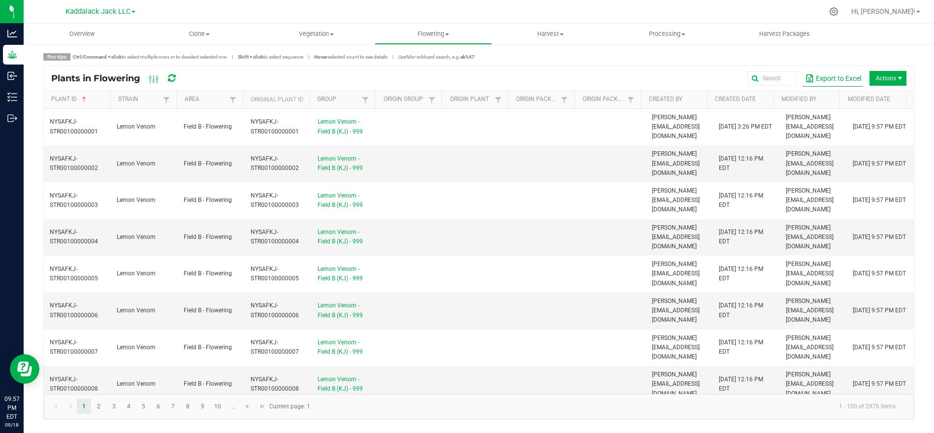
click at [829, 78] on button "Export to Excel" at bounding box center [833, 78] width 61 height 17
click at [124, 14] on span "Kaddalack Jack LLC" at bounding box center [98, 11] width 65 height 9
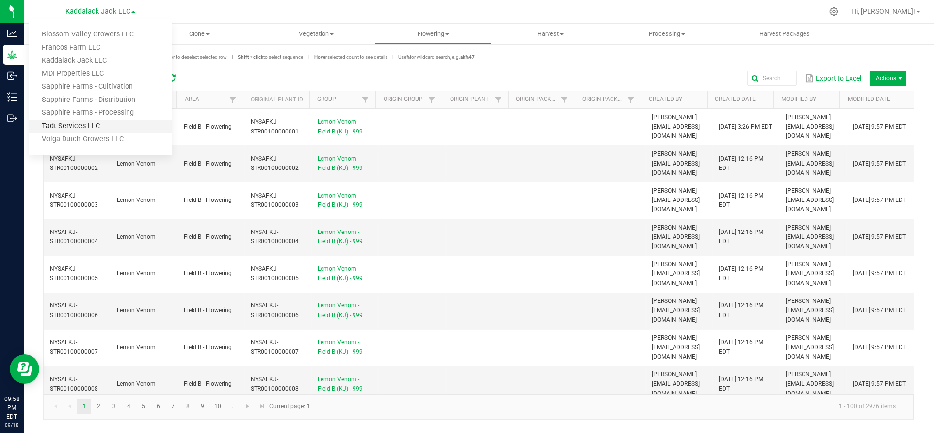
click at [86, 120] on link "Tadt Services LLC" at bounding box center [101, 126] width 144 height 13
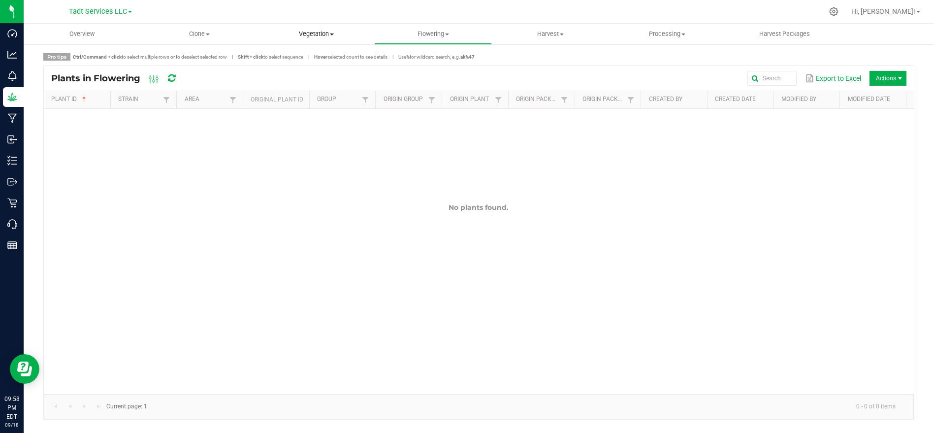
click at [319, 32] on span "Vegetation" at bounding box center [316, 34] width 116 height 9
click at [295, 71] on span "Veg plants" at bounding box center [288, 71] width 61 height 8
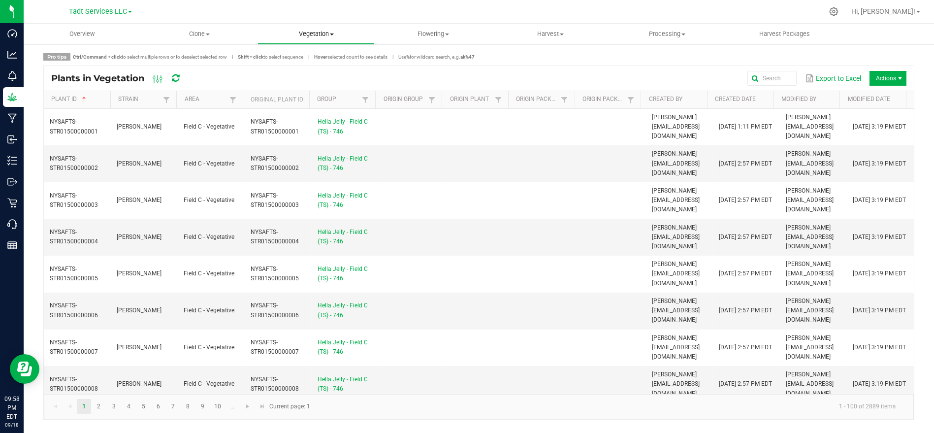
click at [331, 28] on uib-tab-heading "Vegetation Veg groups Veg plants Mother groups Mother plants Apply to plants" at bounding box center [316, 34] width 116 height 20
click at [303, 55] on span "Veg groups" at bounding box center [289, 59] width 63 height 8
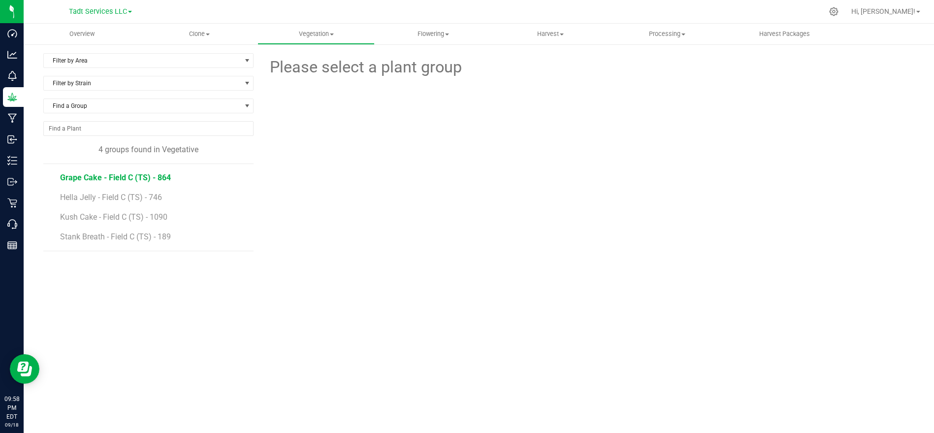
click at [148, 174] on span "Grape Cake - Field C (TS) - 864" at bounding box center [115, 177] width 111 height 9
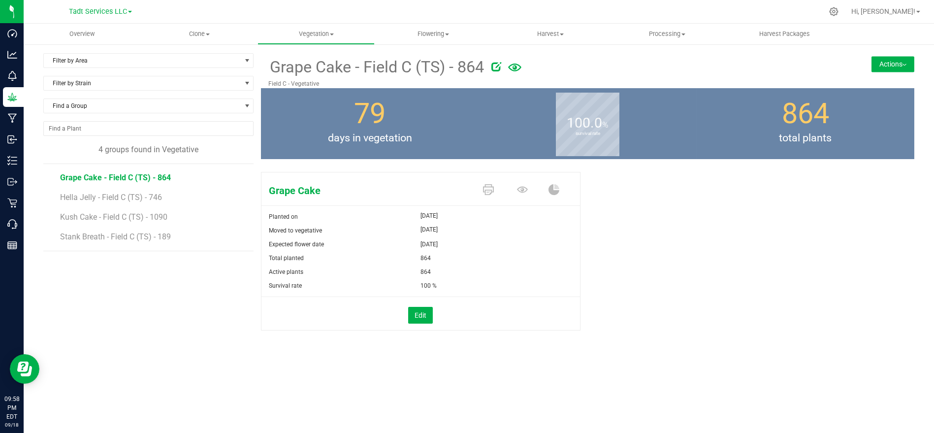
click at [896, 63] on button "Actions" at bounding box center [893, 64] width 43 height 16
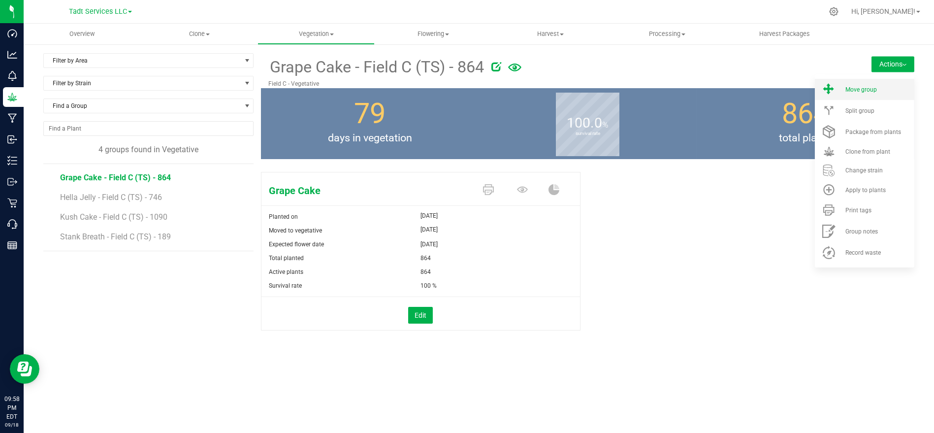
click at [847, 89] on span "Move group" at bounding box center [862, 89] width 32 height 7
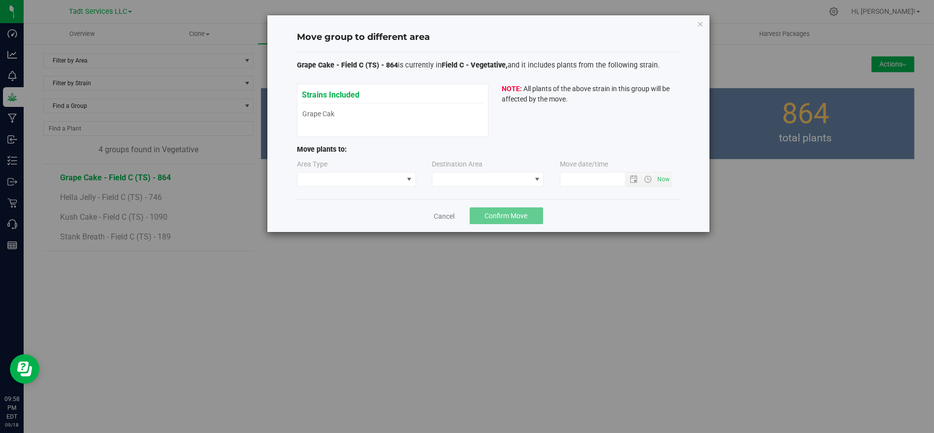
type input "9/18/2025 9:58 PM"
click at [385, 179] on span at bounding box center [351, 179] width 106 height 14
click at [352, 209] on li "Flowering" at bounding box center [357, 213] width 118 height 17
click at [465, 177] on span at bounding box center [481, 179] width 99 height 14
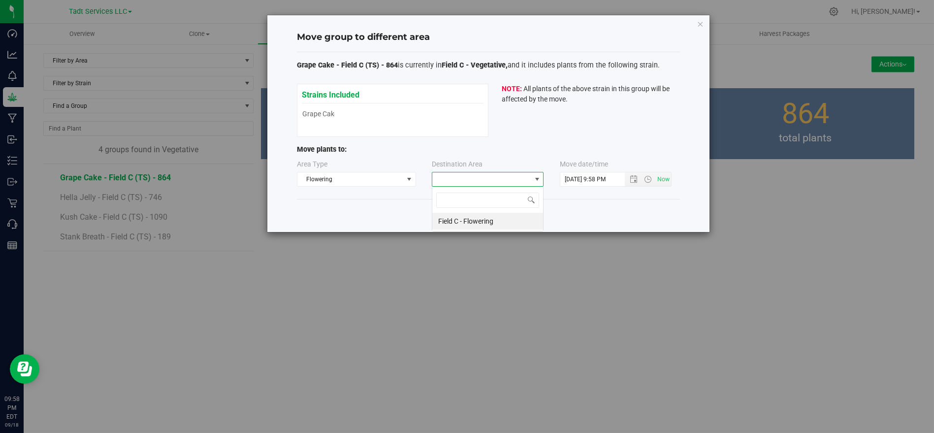
scroll to position [14, 112]
click at [462, 222] on li "Field C - Flowering" at bounding box center [487, 221] width 111 height 17
click at [482, 213] on button "Confirm Move" at bounding box center [506, 215] width 73 height 17
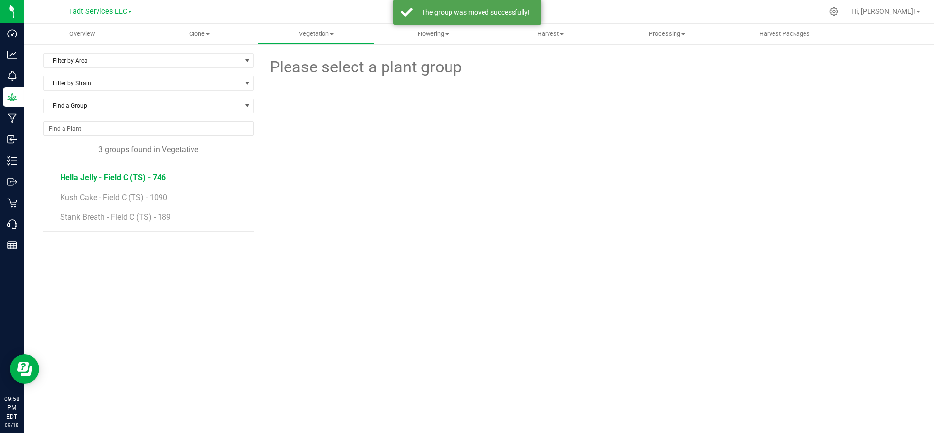
click at [150, 179] on span "Hella Jelly - Field C (TS) - 746" at bounding box center [113, 177] width 106 height 9
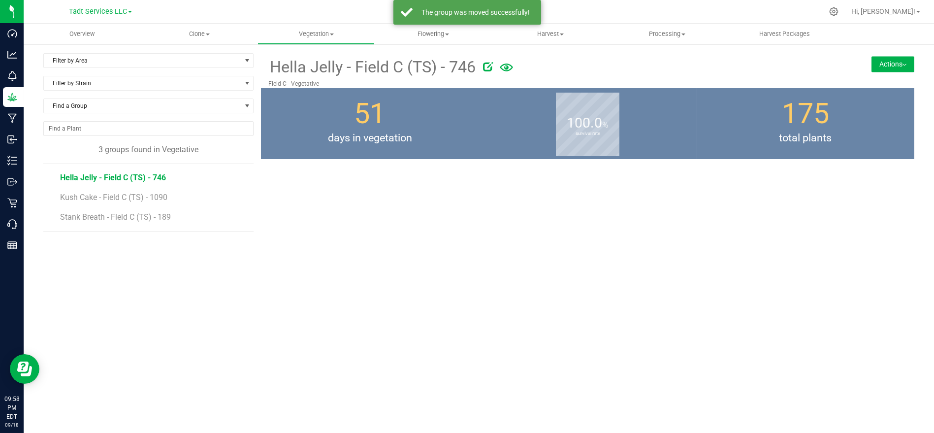
click at [892, 68] on button "Actions" at bounding box center [893, 64] width 43 height 16
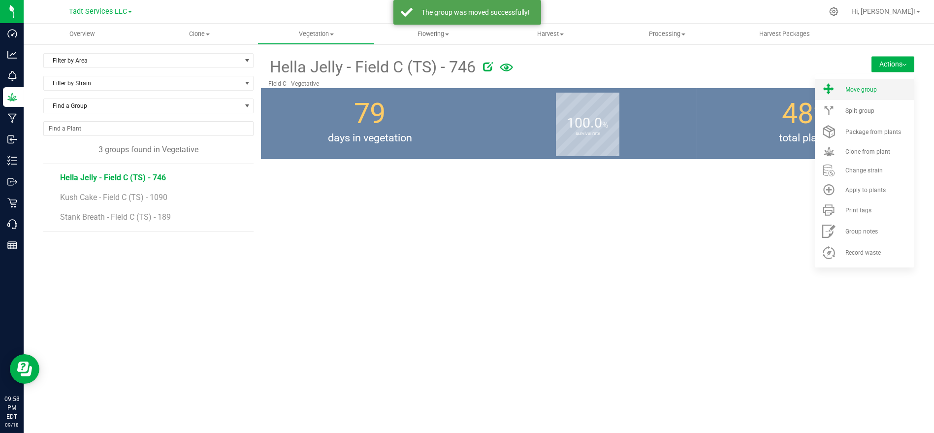
click at [876, 87] on span "Move group" at bounding box center [862, 89] width 32 height 7
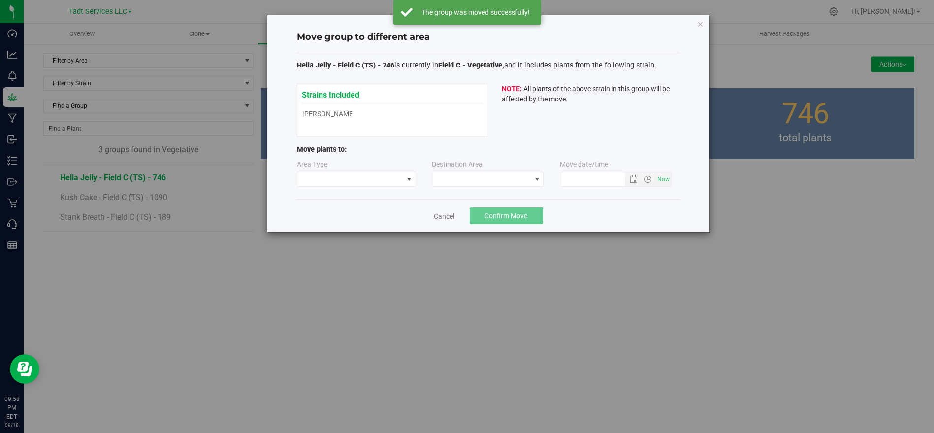
type input "9/18/2025 9:58 PM"
click at [378, 173] on span at bounding box center [351, 179] width 106 height 14
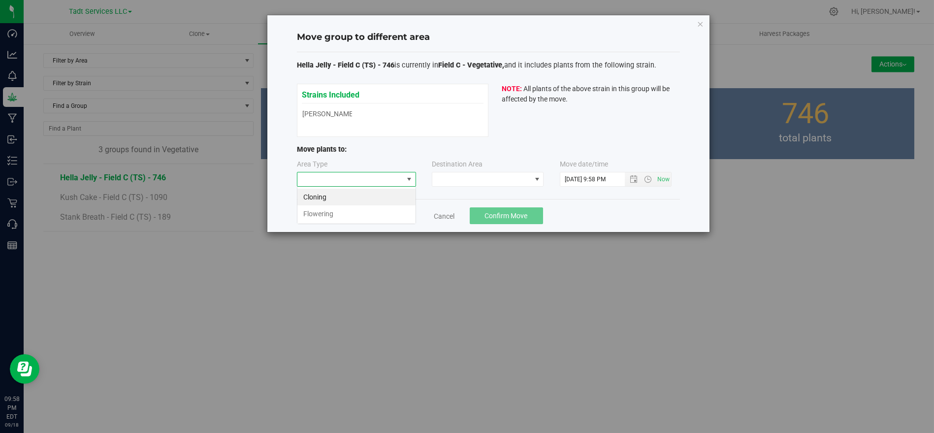
scroll to position [14, 119]
click at [357, 209] on li "Flowering" at bounding box center [357, 213] width 118 height 17
click at [464, 177] on span at bounding box center [481, 179] width 99 height 14
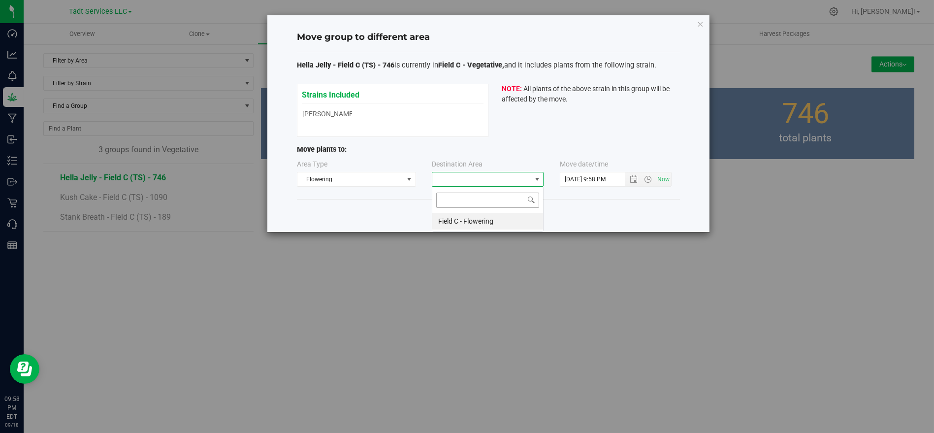
scroll to position [14, 112]
click at [468, 220] on li "Field C - Flowering" at bounding box center [487, 221] width 111 height 17
click at [498, 213] on span "Confirm Move" at bounding box center [506, 216] width 43 height 8
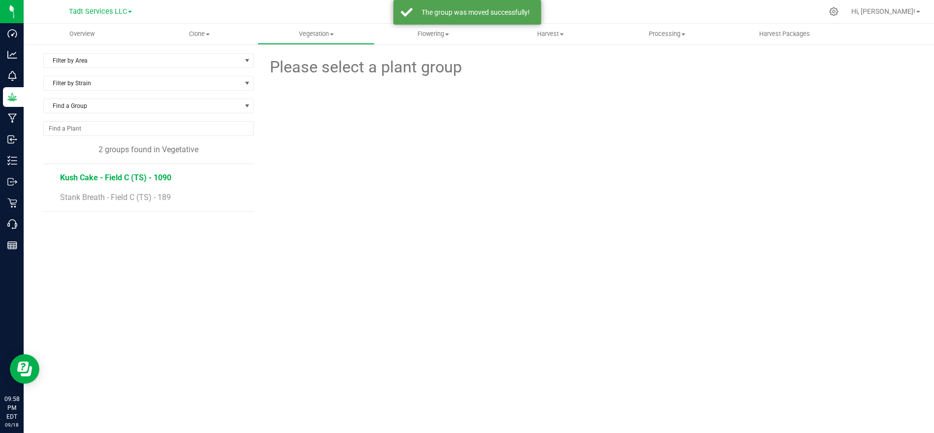
click at [117, 175] on span "Kush Cake - Field C (TS) - 1090" at bounding box center [115, 177] width 111 height 9
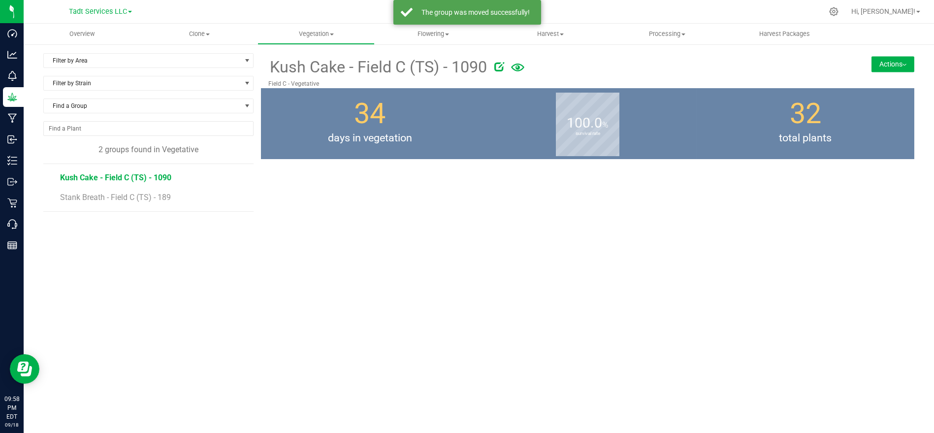
click at [888, 54] on div "Kush Cake - Field C (TS) - 1090 Field C - Vegetative Actions Move group Split g…" at bounding box center [588, 70] width 654 height 35
click at [888, 58] on button "Actions" at bounding box center [893, 64] width 43 height 16
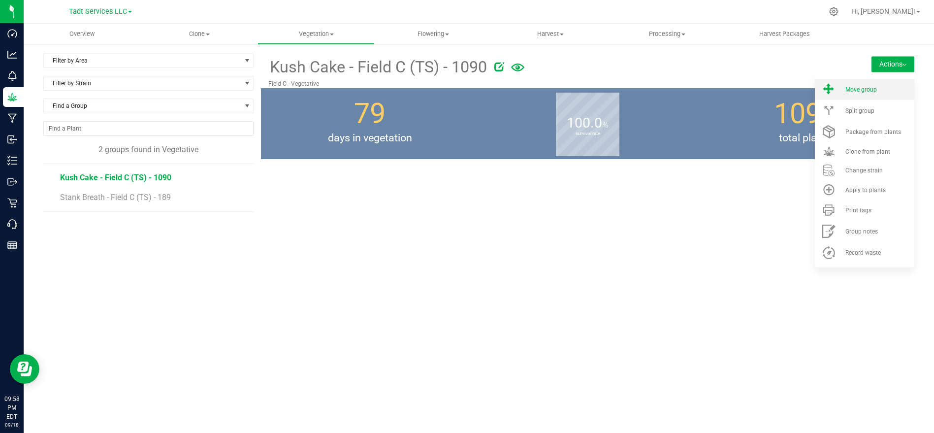
click at [842, 93] on li "Move group" at bounding box center [865, 89] width 100 height 21
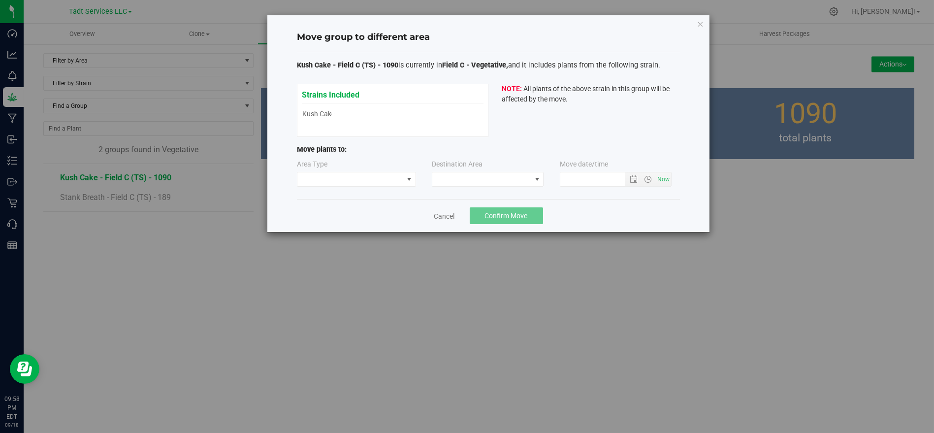
type input "9/18/2025 9:58 PM"
click at [382, 169] on div "Area Type" at bounding box center [357, 173] width 120 height 28
click at [381, 169] on div "Area Type" at bounding box center [357, 173] width 120 height 28
click at [381, 178] on span at bounding box center [351, 179] width 106 height 14
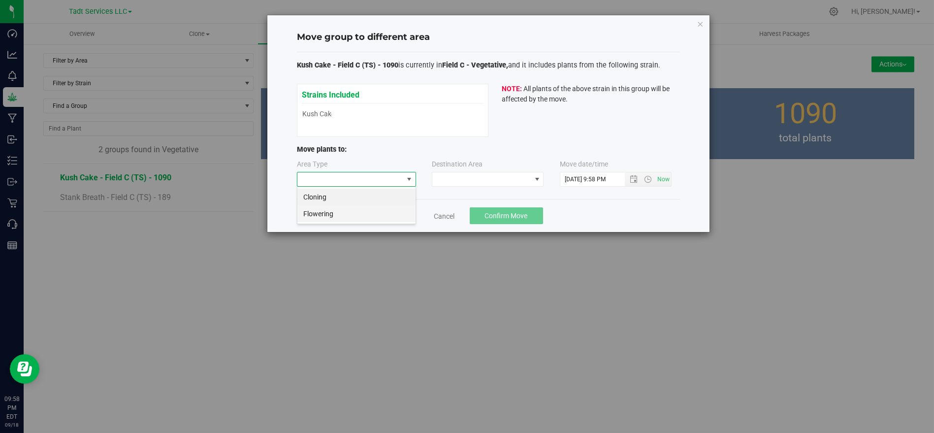
click at [369, 216] on li "Flowering" at bounding box center [357, 213] width 118 height 17
click at [475, 174] on span at bounding box center [481, 179] width 99 height 14
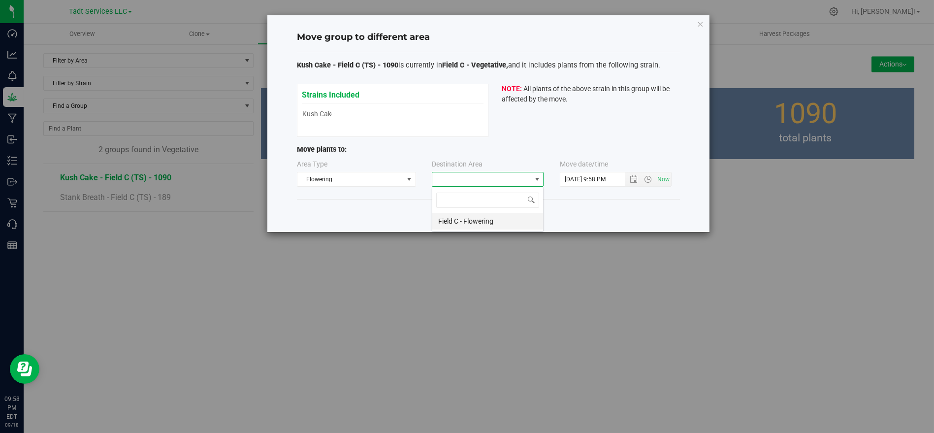
scroll to position [14, 112]
click at [482, 220] on li "Field C - Flowering" at bounding box center [487, 221] width 111 height 17
click at [501, 214] on span "Confirm Move" at bounding box center [506, 216] width 43 height 8
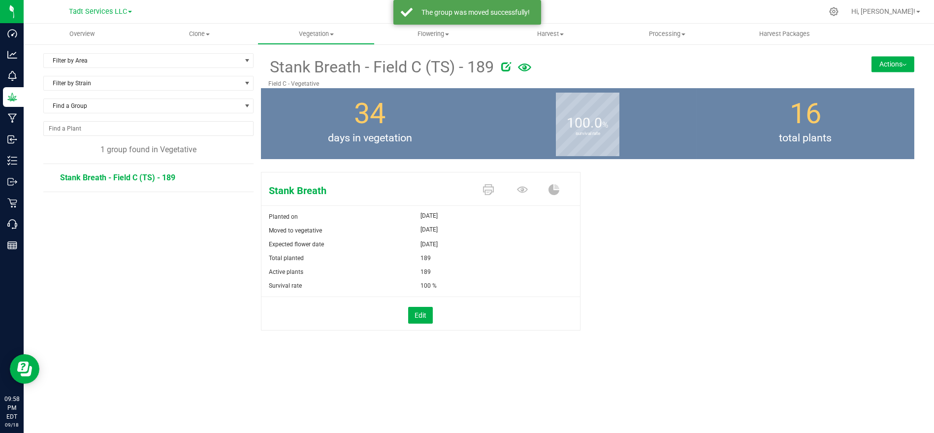
click at [148, 175] on span "Stank Breath - Field C (TS) - 189" at bounding box center [117, 177] width 115 height 9
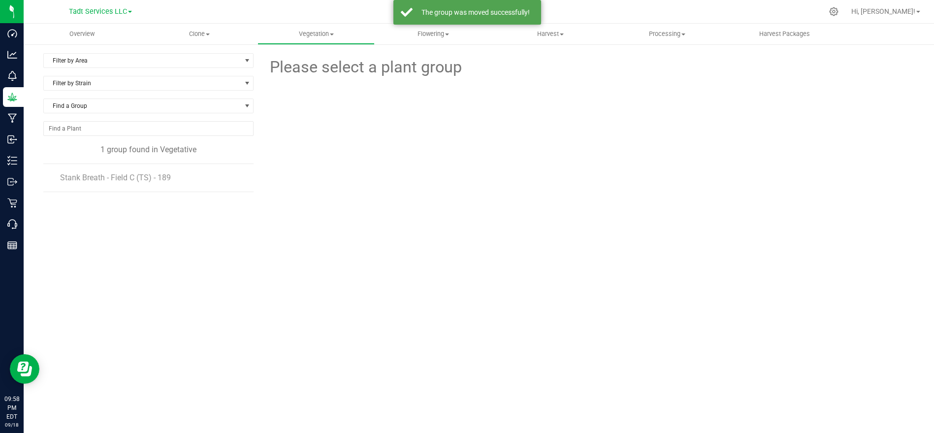
click at [148, 175] on span "Stank Breath - Field C (TS) - 189" at bounding box center [115, 177] width 111 height 9
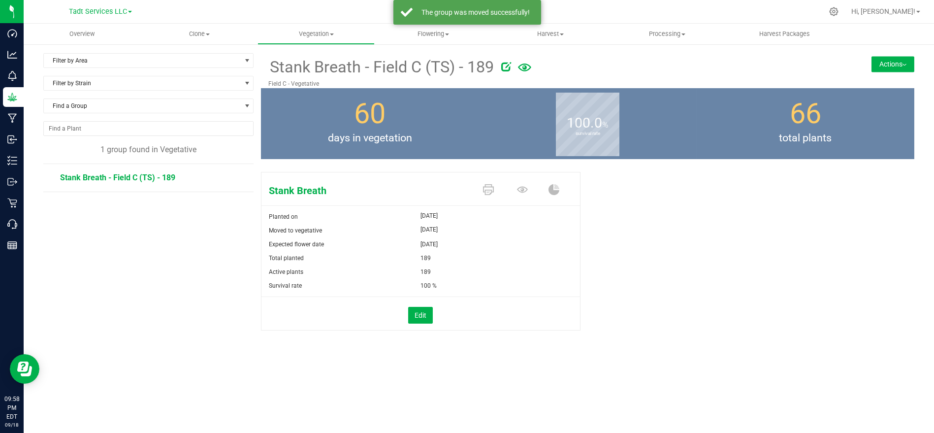
click at [897, 69] on button "Actions" at bounding box center [893, 64] width 43 height 16
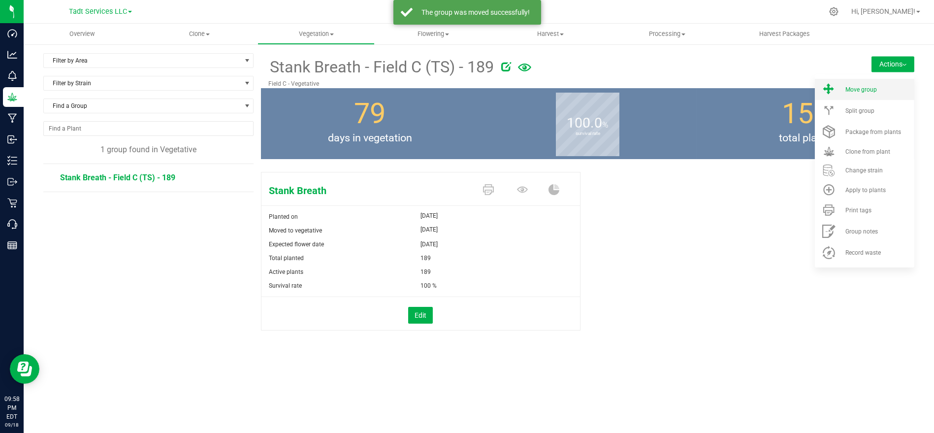
click at [873, 87] on span "Move group" at bounding box center [862, 89] width 32 height 7
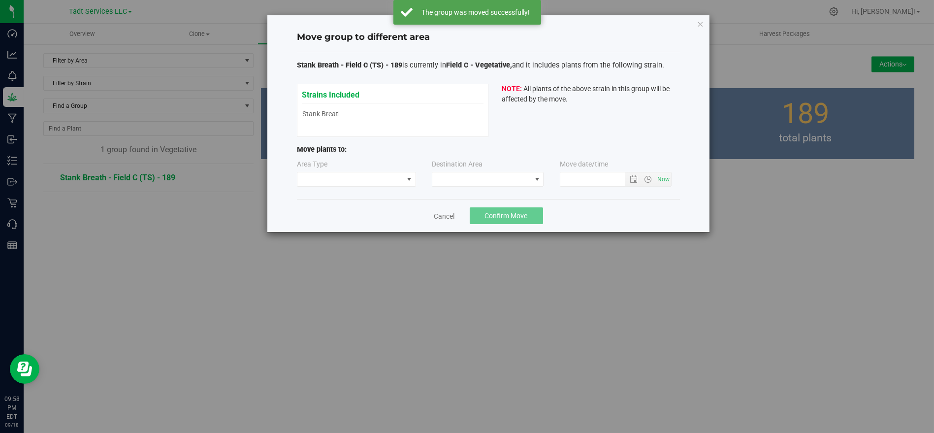
type input "9/18/2025 9:58 PM"
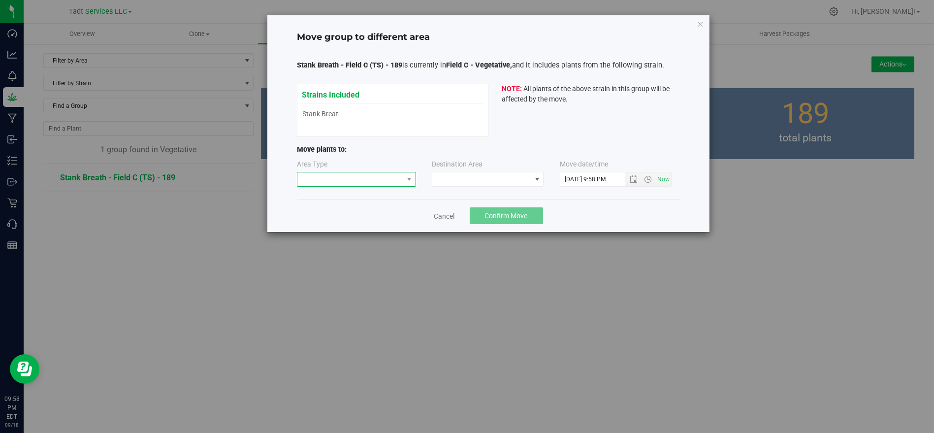
click at [373, 182] on span at bounding box center [351, 179] width 106 height 14
click at [366, 212] on li "Flowering" at bounding box center [357, 213] width 118 height 17
click at [467, 180] on span at bounding box center [481, 179] width 99 height 14
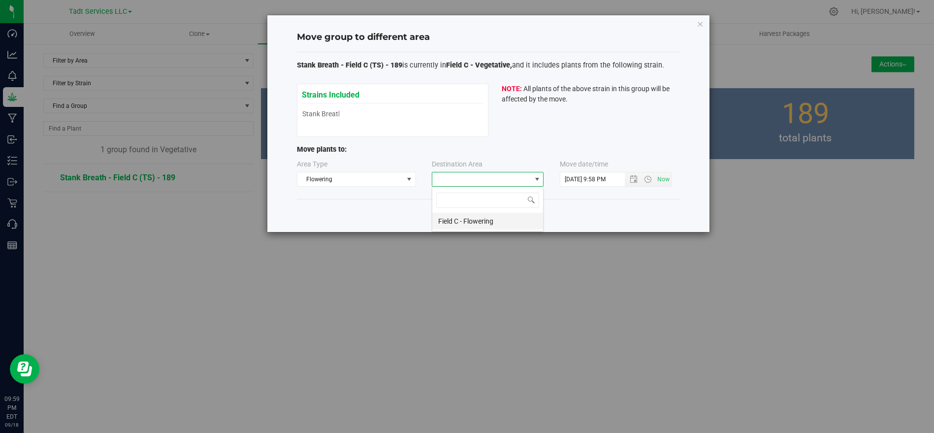
click at [472, 221] on li "Field C - Flowering" at bounding box center [487, 221] width 111 height 17
click at [499, 215] on span "Confirm Move" at bounding box center [506, 216] width 43 height 8
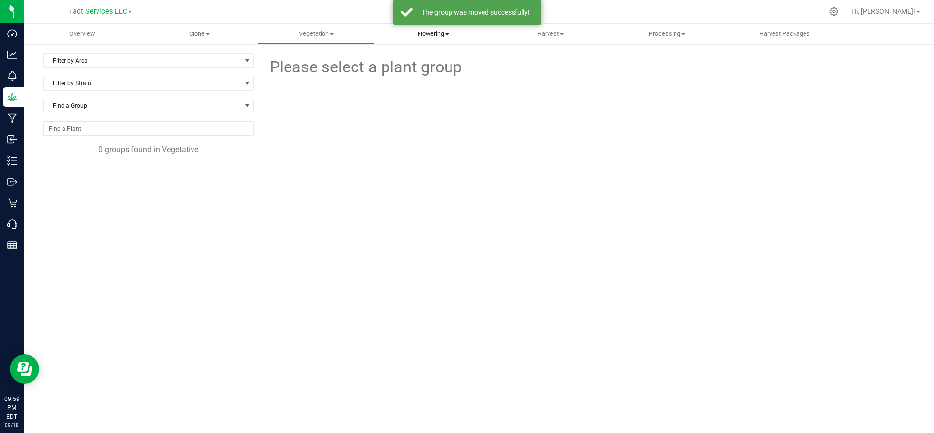
click at [439, 36] on span "Flowering" at bounding box center [433, 34] width 116 height 9
click at [426, 79] on span "Flowering plants" at bounding box center [415, 83] width 80 height 8
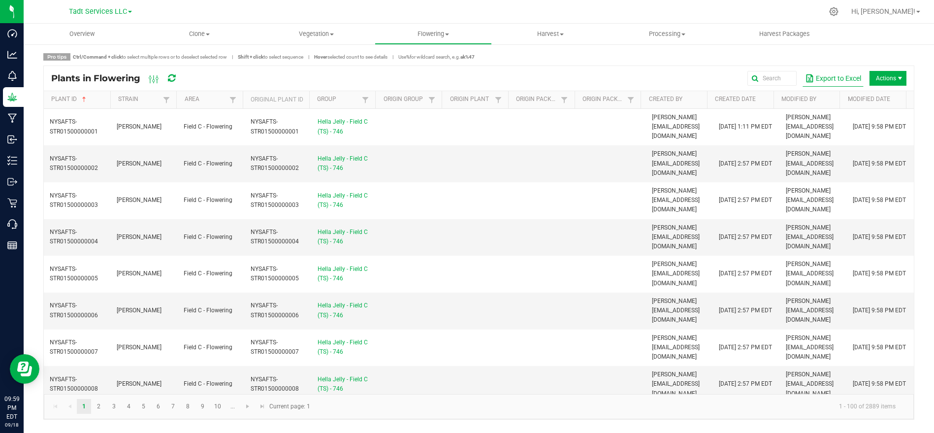
click at [846, 78] on button "Export to Excel" at bounding box center [833, 78] width 61 height 17
click at [129, 14] on link "Tadt Services LLC" at bounding box center [100, 10] width 63 height 9
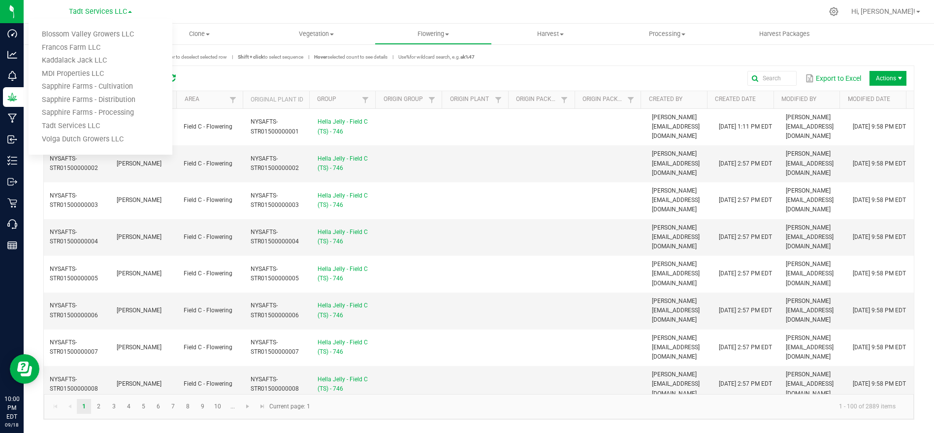
click at [218, 12] on div at bounding box center [499, 11] width 647 height 19
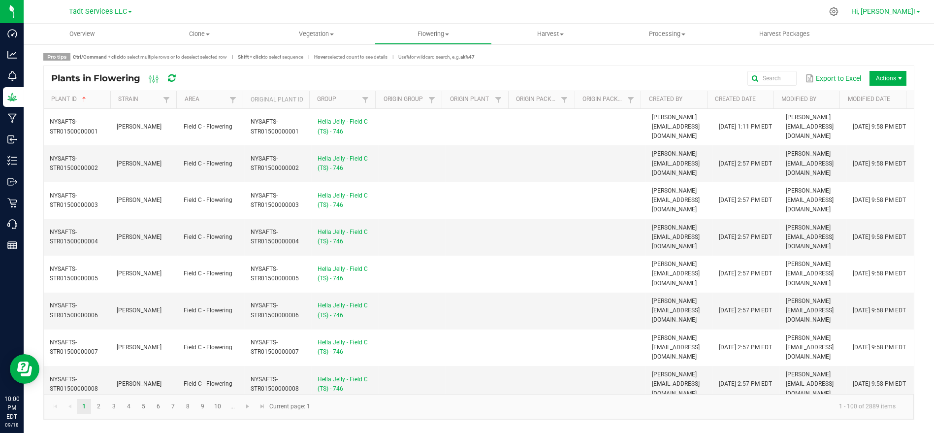
click at [897, 7] on span "Hi, [PERSON_NAME]!" at bounding box center [884, 11] width 64 height 8
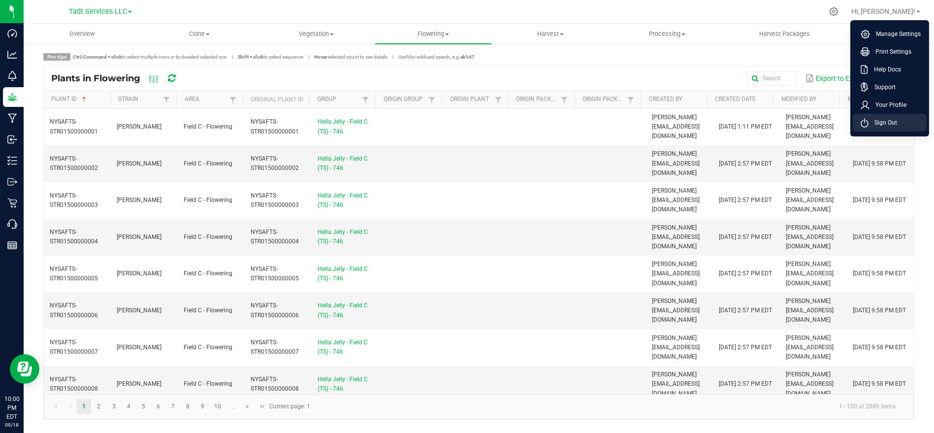
click at [873, 124] on span "Sign Out" at bounding box center [883, 123] width 29 height 10
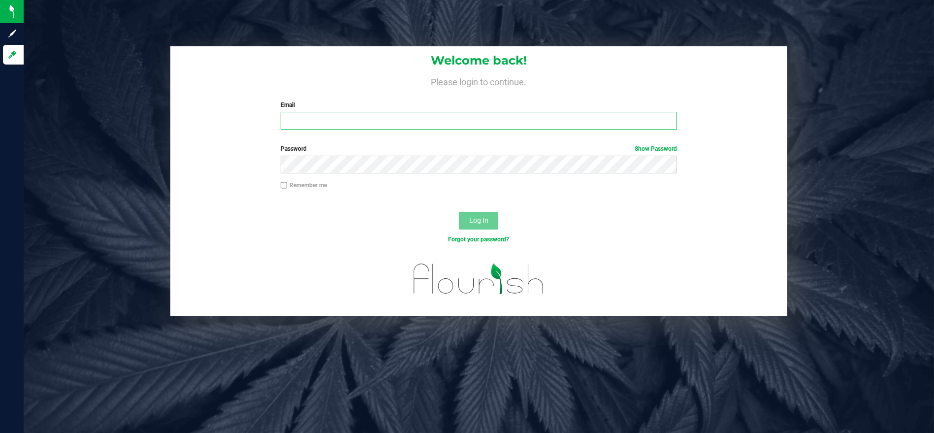
click at [360, 120] on input "Email" at bounding box center [479, 121] width 397 height 18
type input "Americanweedllc@gmail.com"
click at [459, 212] on button "Log In" at bounding box center [478, 221] width 39 height 18
